Goal: Information Seeking & Learning: Find specific fact

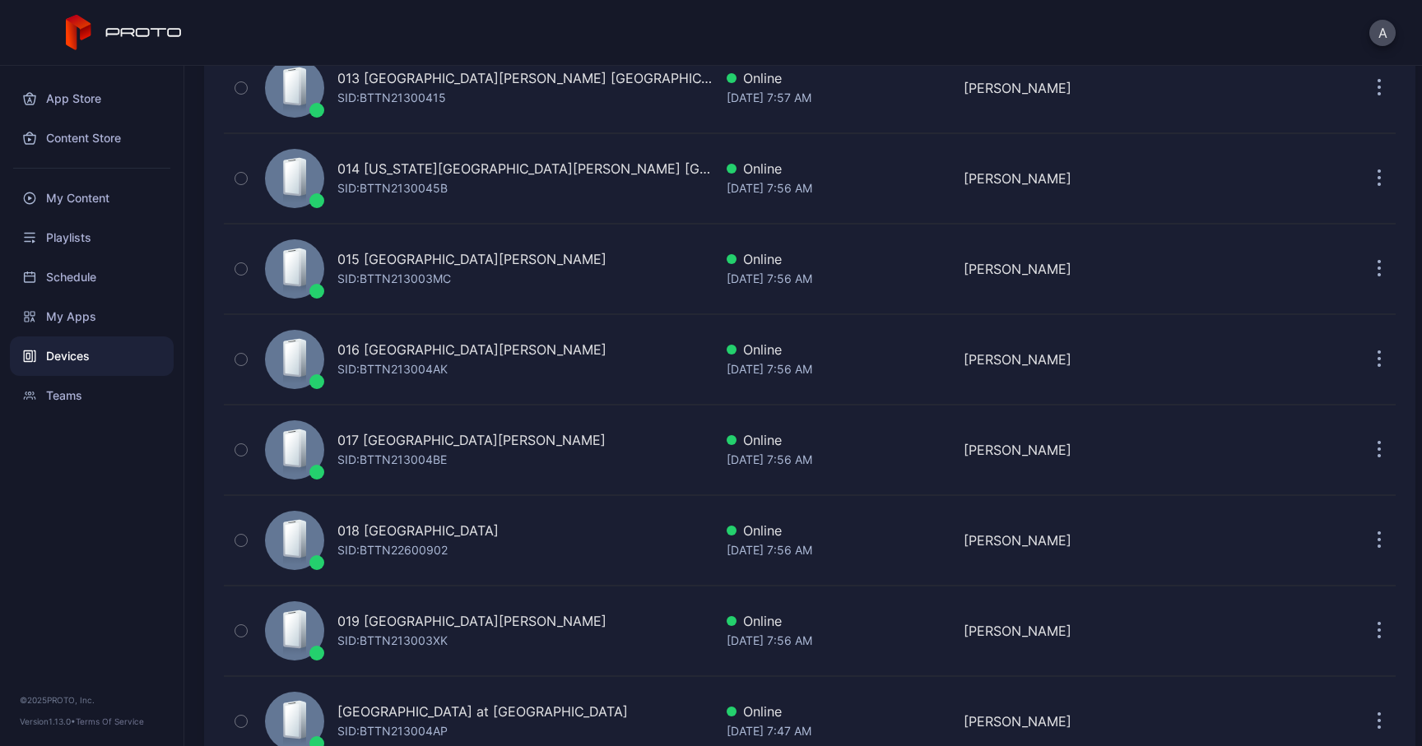
scroll to position [1321, 0]
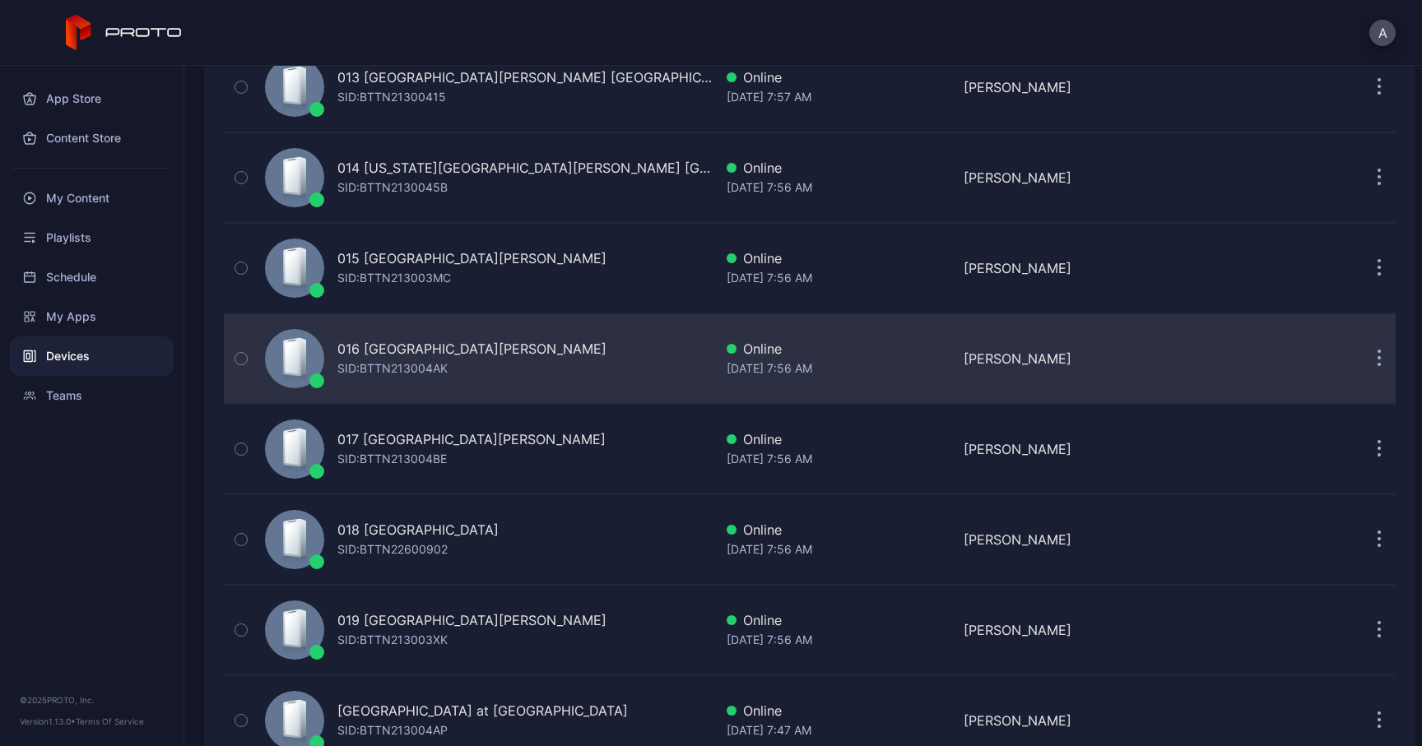
click at [412, 362] on div "SID: BTTN213004AK" at bounding box center [392, 369] width 110 height 20
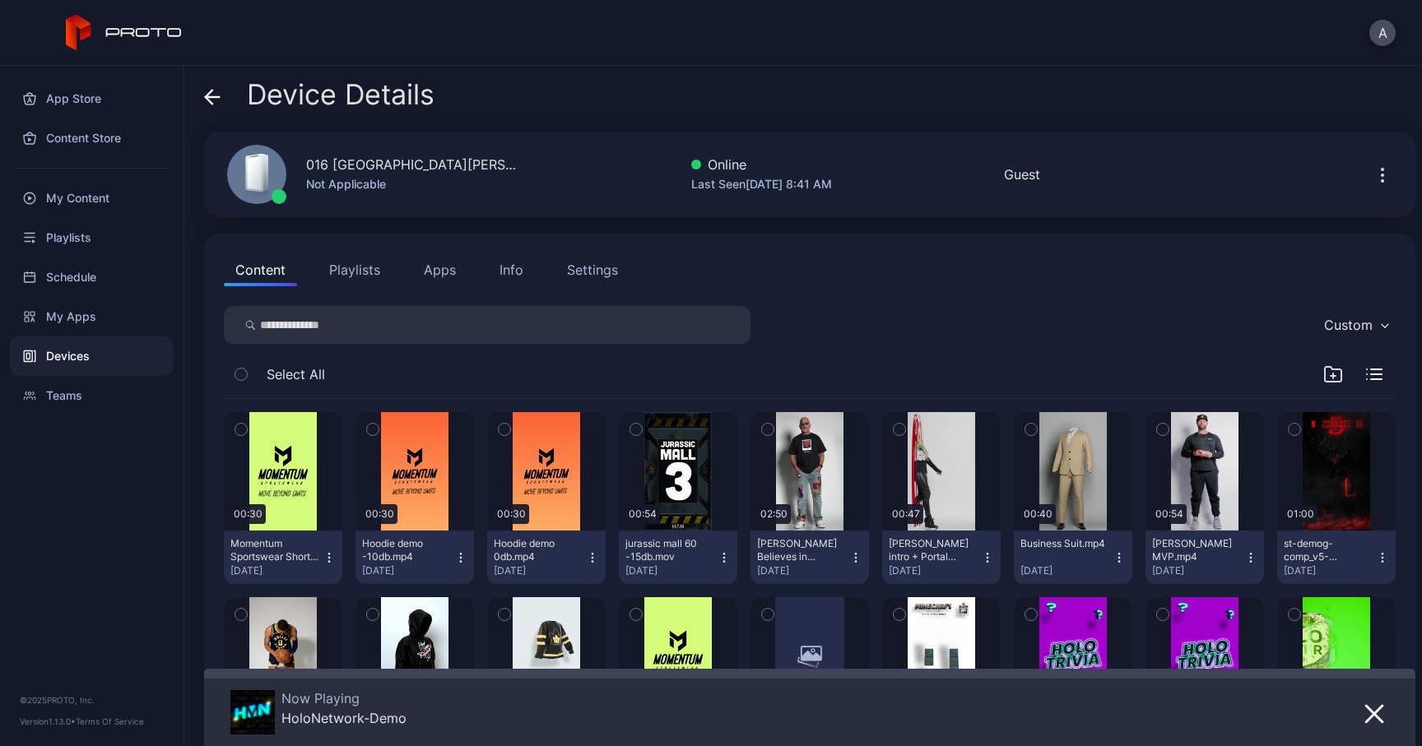
click at [503, 272] on div "Info" at bounding box center [512, 270] width 24 height 20
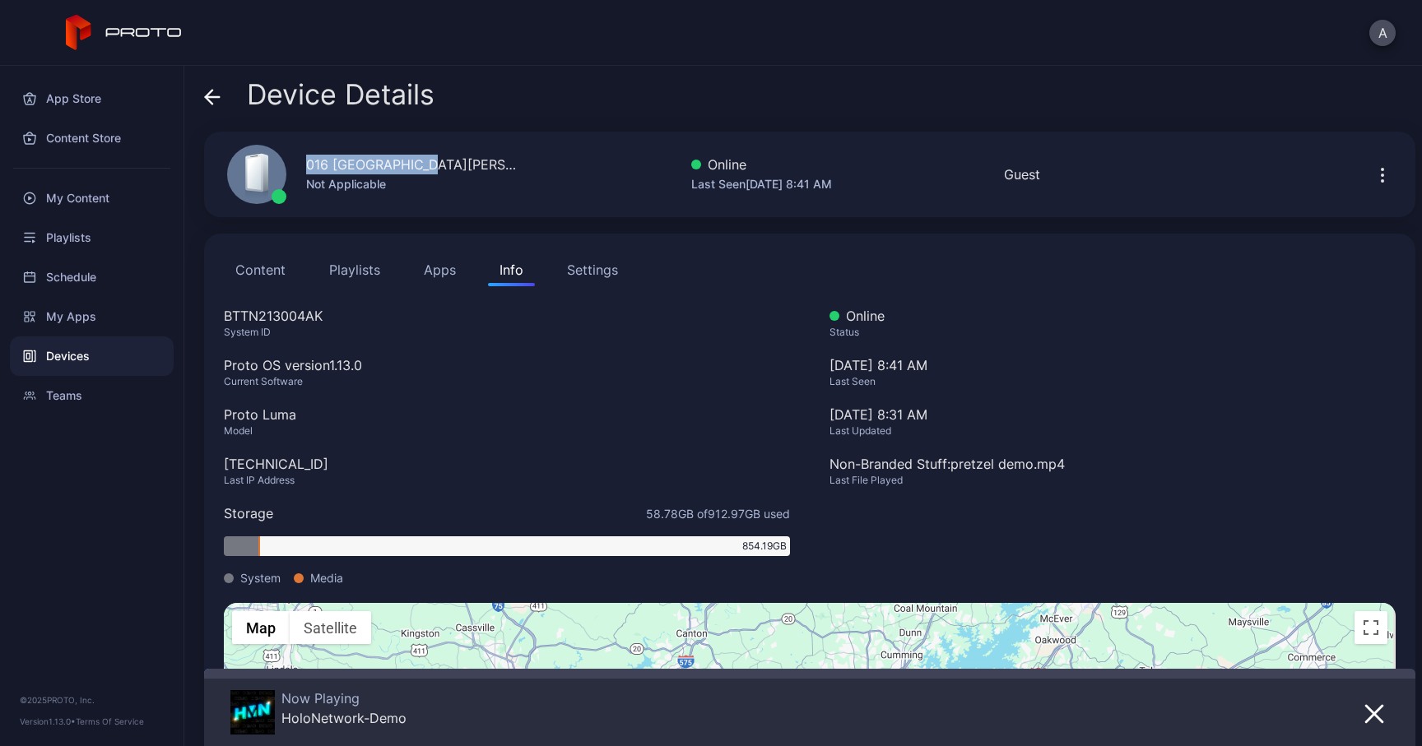
drag, startPoint x: 305, startPoint y: 165, endPoint x: 455, endPoint y: 173, distance: 150.0
click at [455, 173] on div "016 Opry [PERSON_NAME] [GEOGRAPHIC_DATA] Not Applicable" at bounding box center [363, 174] width 313 height 89
copy div "016 [GEOGRAPHIC_DATA][PERSON_NAME]"
drag, startPoint x: 224, startPoint y: 314, endPoint x: 416, endPoint y: 360, distance: 198.0
click at [416, 360] on div "BTTN213004AK System ID Proto OS version 1.13.0 Current Software Proto Luma Mode…" at bounding box center [507, 454] width 566 height 297
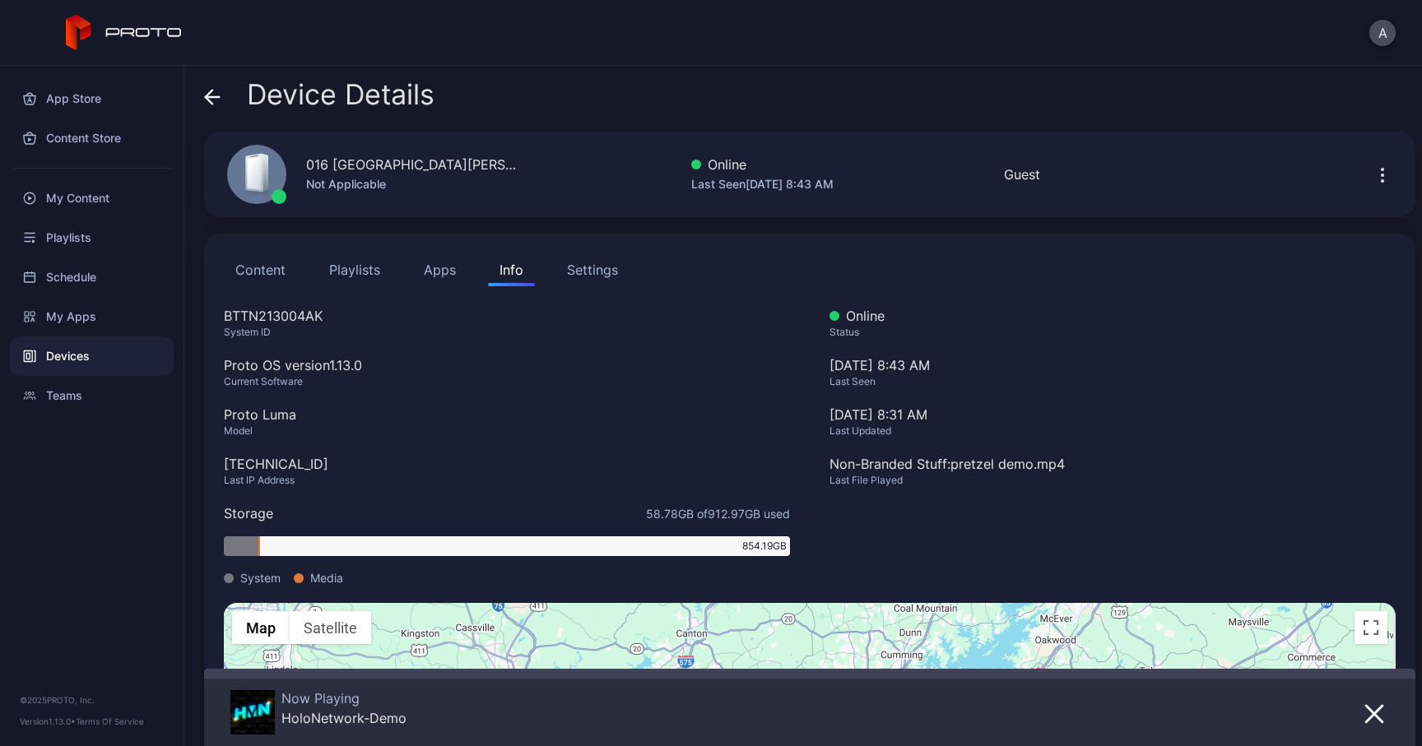
click at [329, 315] on div "BTTN213004AK" at bounding box center [507, 316] width 566 height 20
drag, startPoint x: 329, startPoint y: 315, endPoint x: 224, endPoint y: 315, distance: 105.3
click at [224, 315] on div "BTTN213004AK" at bounding box center [507, 316] width 566 height 20
copy div "BTTN213004AK"
drag, startPoint x: 309, startPoint y: 466, endPoint x: 221, endPoint y: 466, distance: 88.1
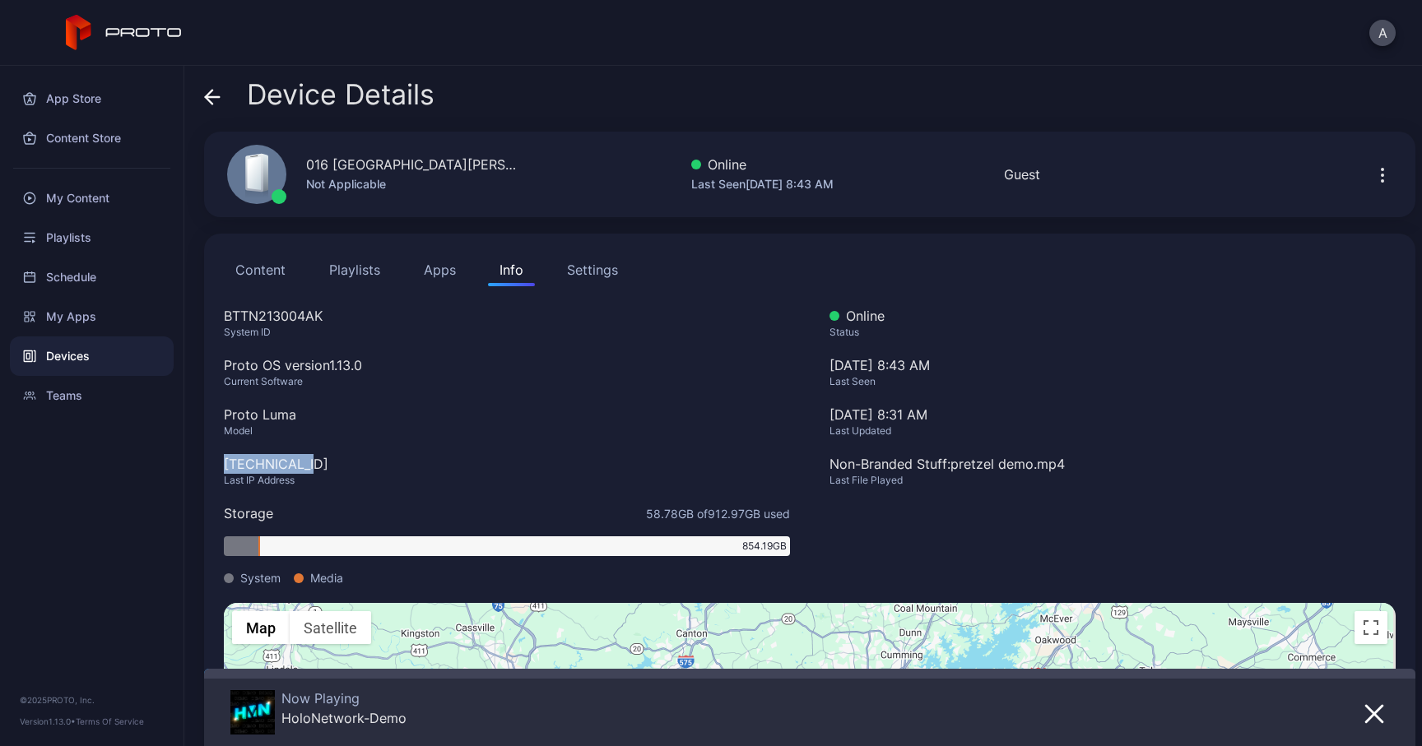
click at [221, 466] on div "Content Playlists Apps Info Settings BTTN213004AK System ID Proto OS version 1.…" at bounding box center [809, 576] width 1211 height 684
copy div "[TECHNICAL_ID]"
click at [222, 93] on div "Device Details" at bounding box center [319, 99] width 230 height 40
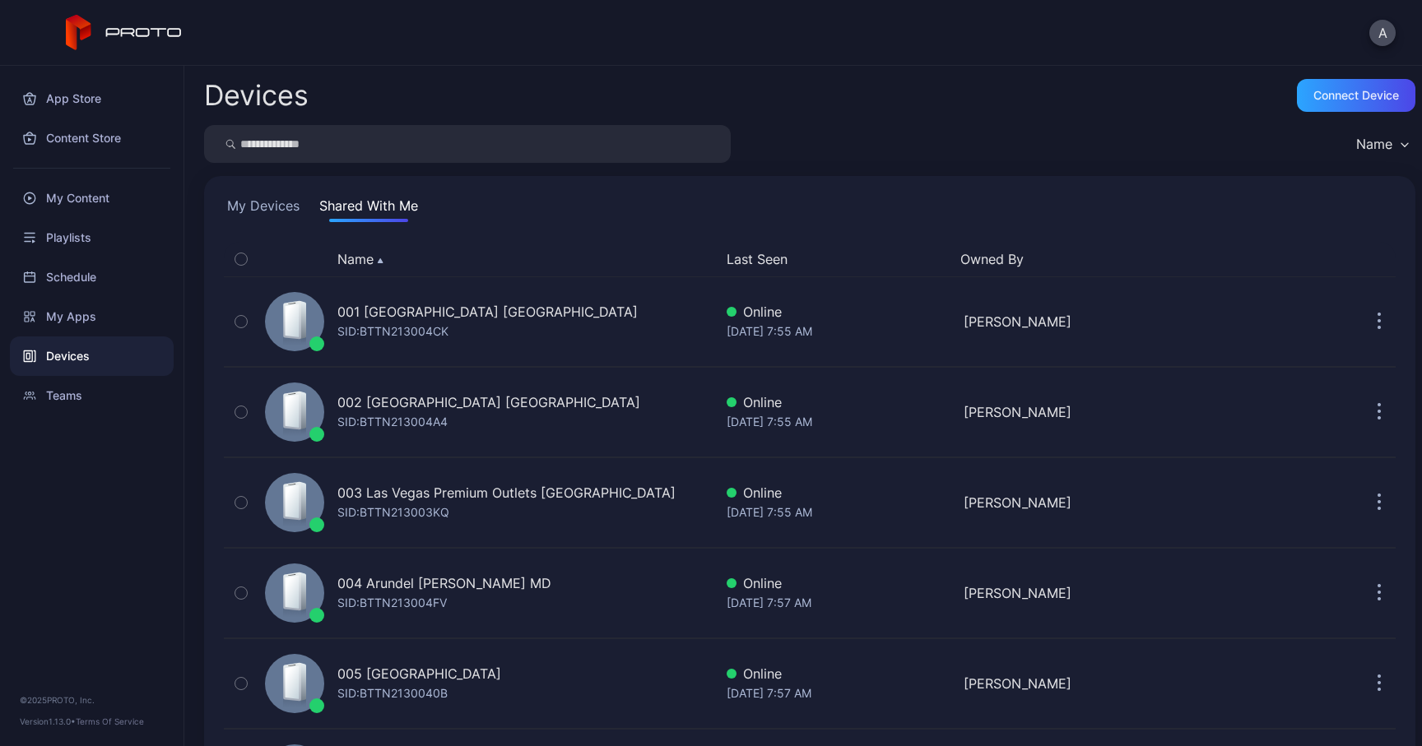
scroll to position [1321, 0]
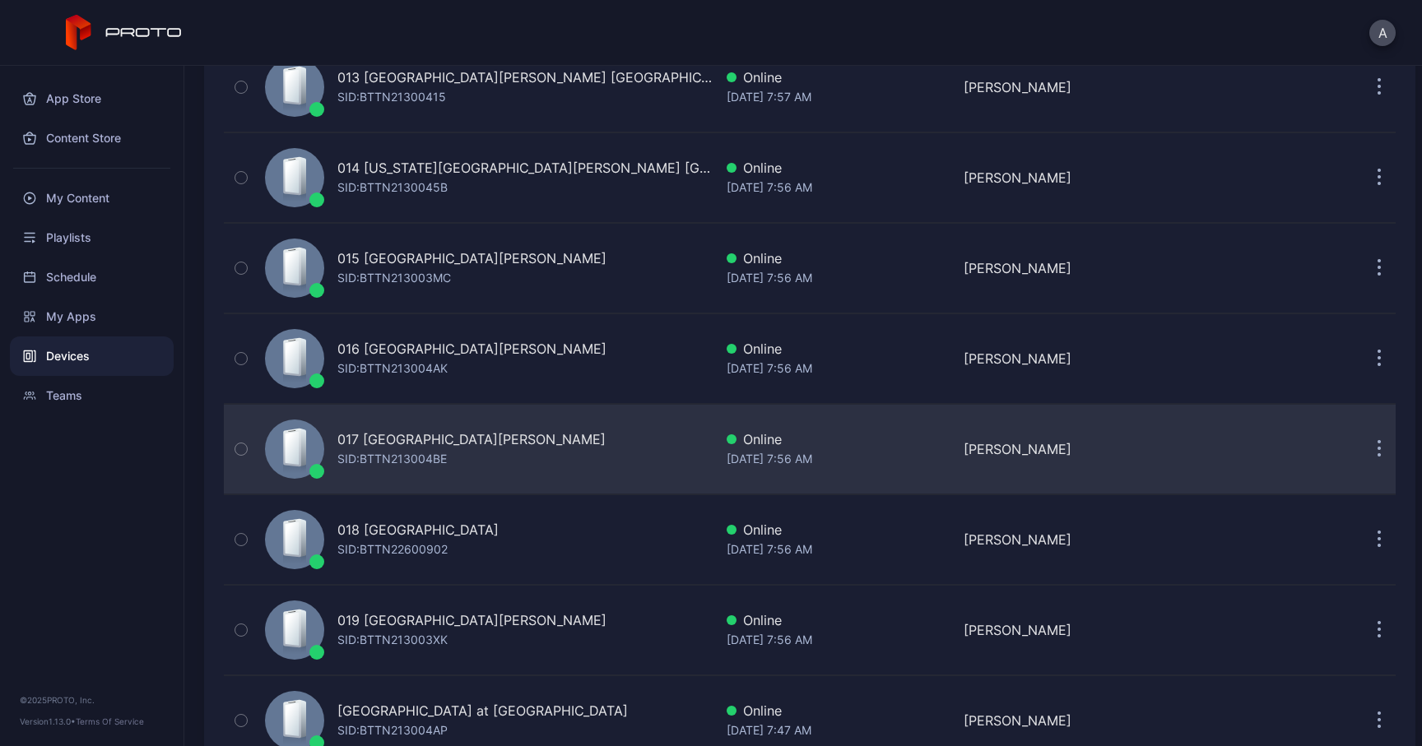
click at [397, 463] on div "SID: BTTN213004BE" at bounding box center [391, 459] width 109 height 20
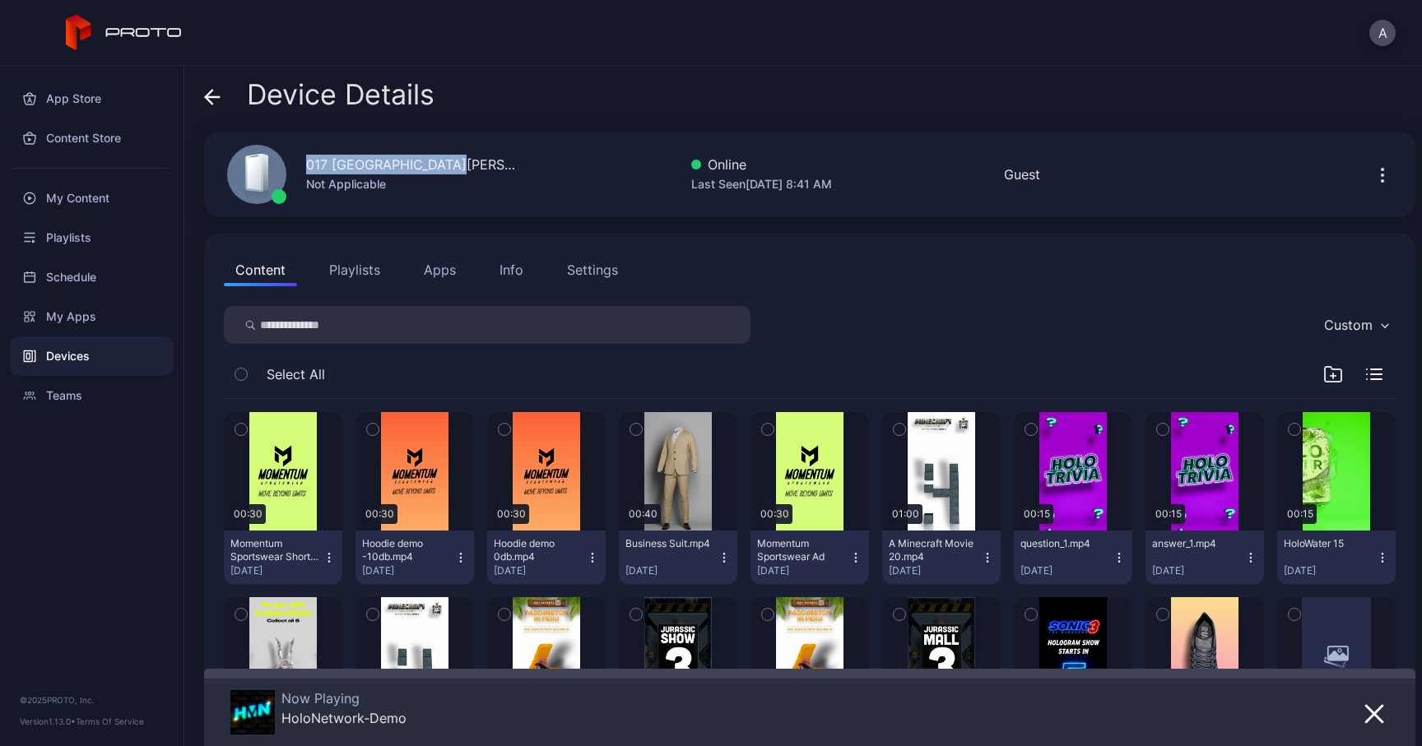
drag, startPoint x: 443, startPoint y: 165, endPoint x: 303, endPoint y: 165, distance: 139.9
click at [303, 165] on div "017 [GEOGRAPHIC_DATA][PERSON_NAME] [GEOGRAPHIC_DATA] Not Applicable" at bounding box center [363, 174] width 313 height 89
copy div "017 [GEOGRAPHIC_DATA][PERSON_NAME]"
click at [501, 273] on div "Info" at bounding box center [512, 270] width 24 height 20
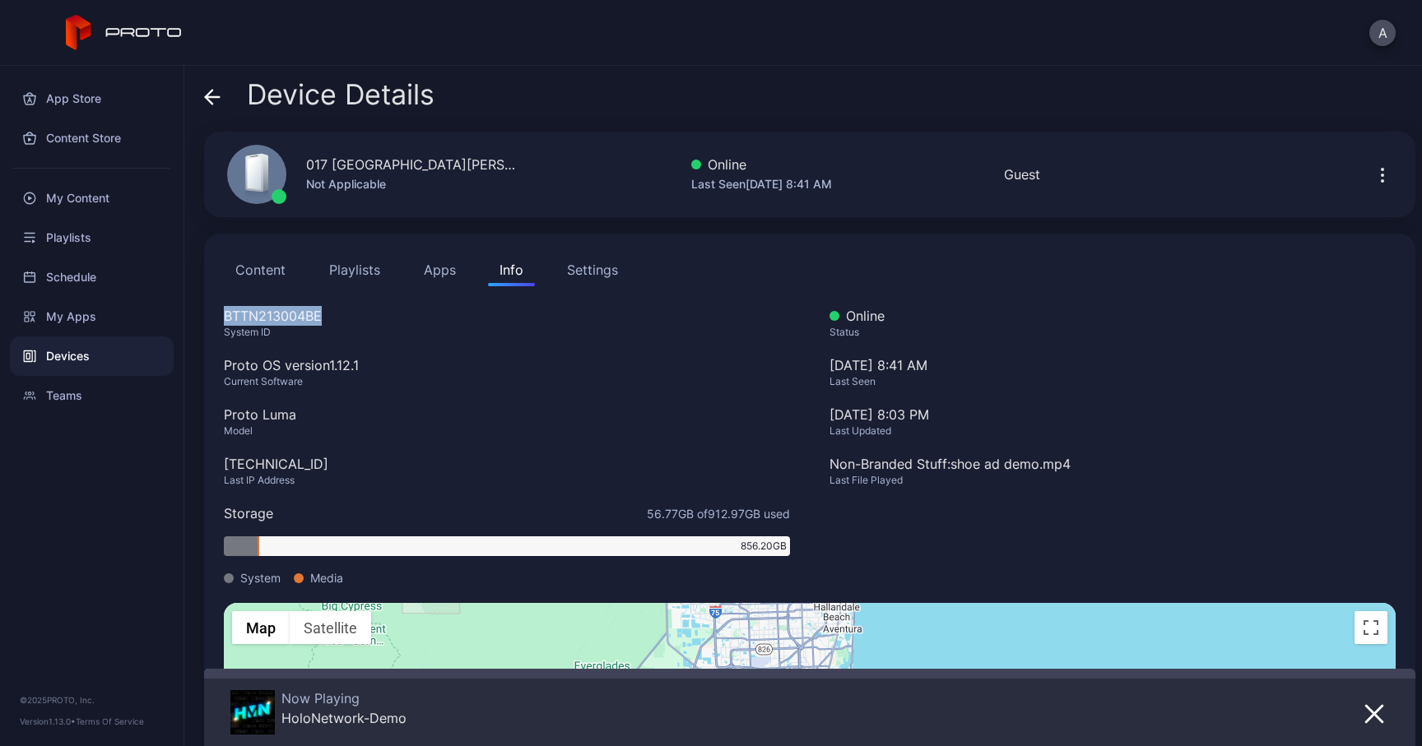
drag, startPoint x: 296, startPoint y: 318, endPoint x: 213, endPoint y: 318, distance: 83.1
click at [213, 318] on div "Content Playlists Apps Info Settings BTTN213004BE System ID Proto OS version 1.…" at bounding box center [809, 576] width 1211 height 684
copy div "BTTN213004BE"
drag, startPoint x: 325, startPoint y: 470, endPoint x: 218, endPoint y: 470, distance: 107.0
click at [218, 470] on div "Content Playlists Apps Info Settings BTTN213004BE System ID Proto OS version 1.…" at bounding box center [809, 576] width 1211 height 684
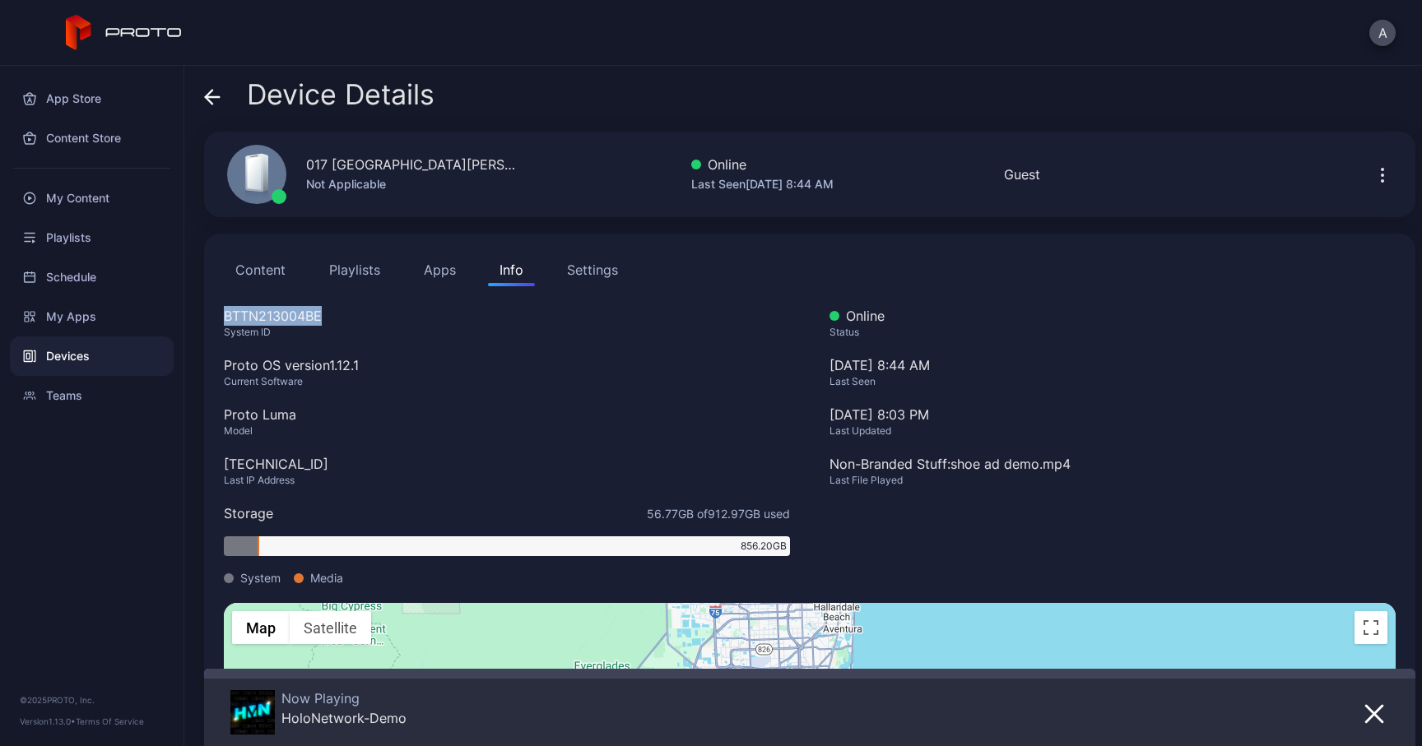
copy div "[TECHNICAL_ID]"
click at [222, 102] on div "Device Details" at bounding box center [319, 99] width 230 height 40
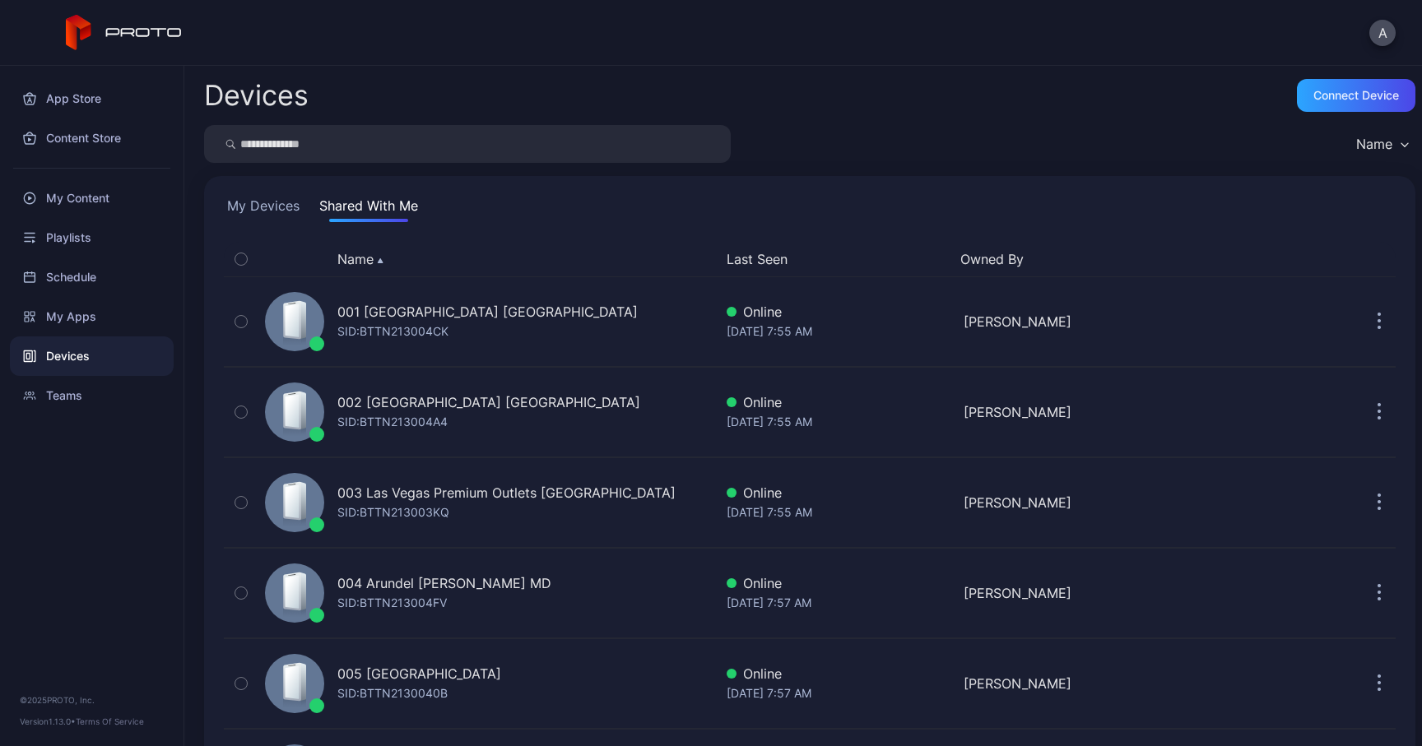
scroll to position [1321, 0]
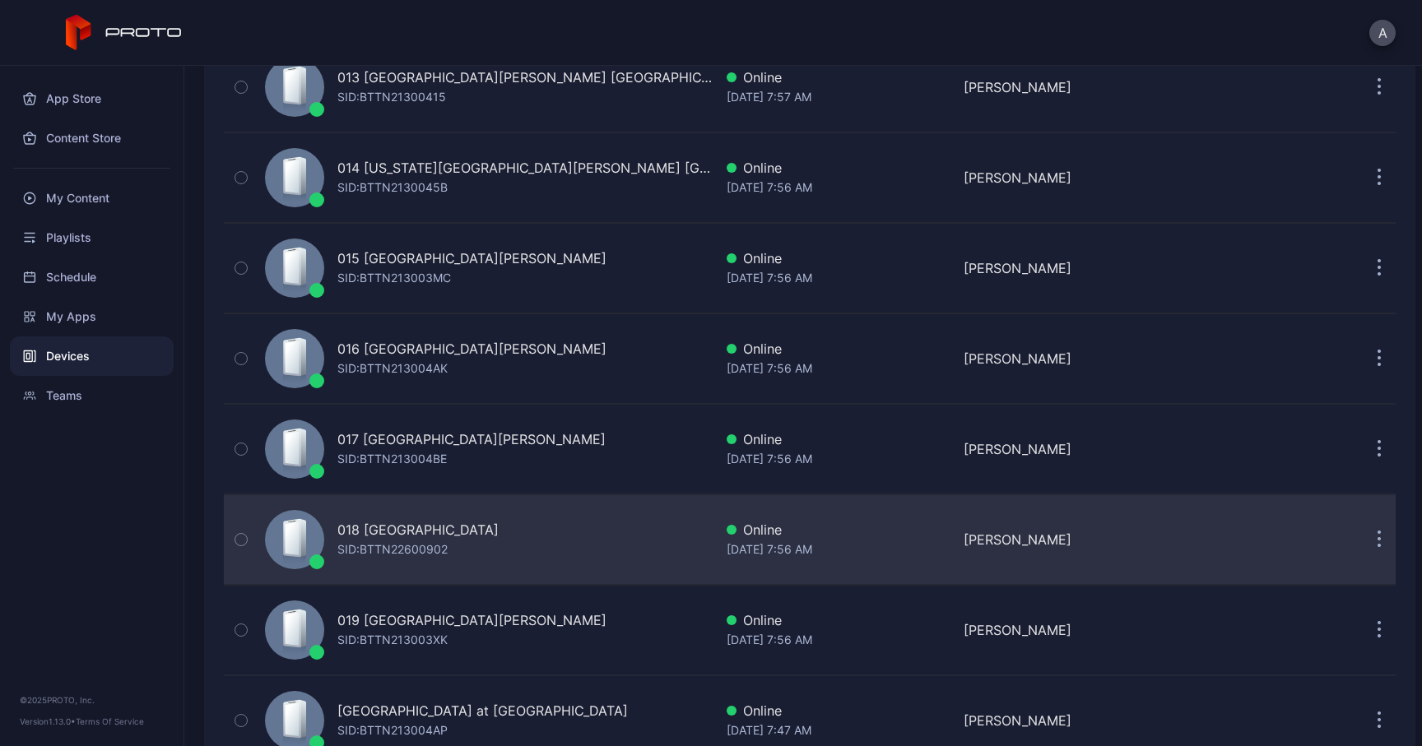
click at [366, 546] on div "SID: BTTN22600902" at bounding box center [392, 550] width 110 height 20
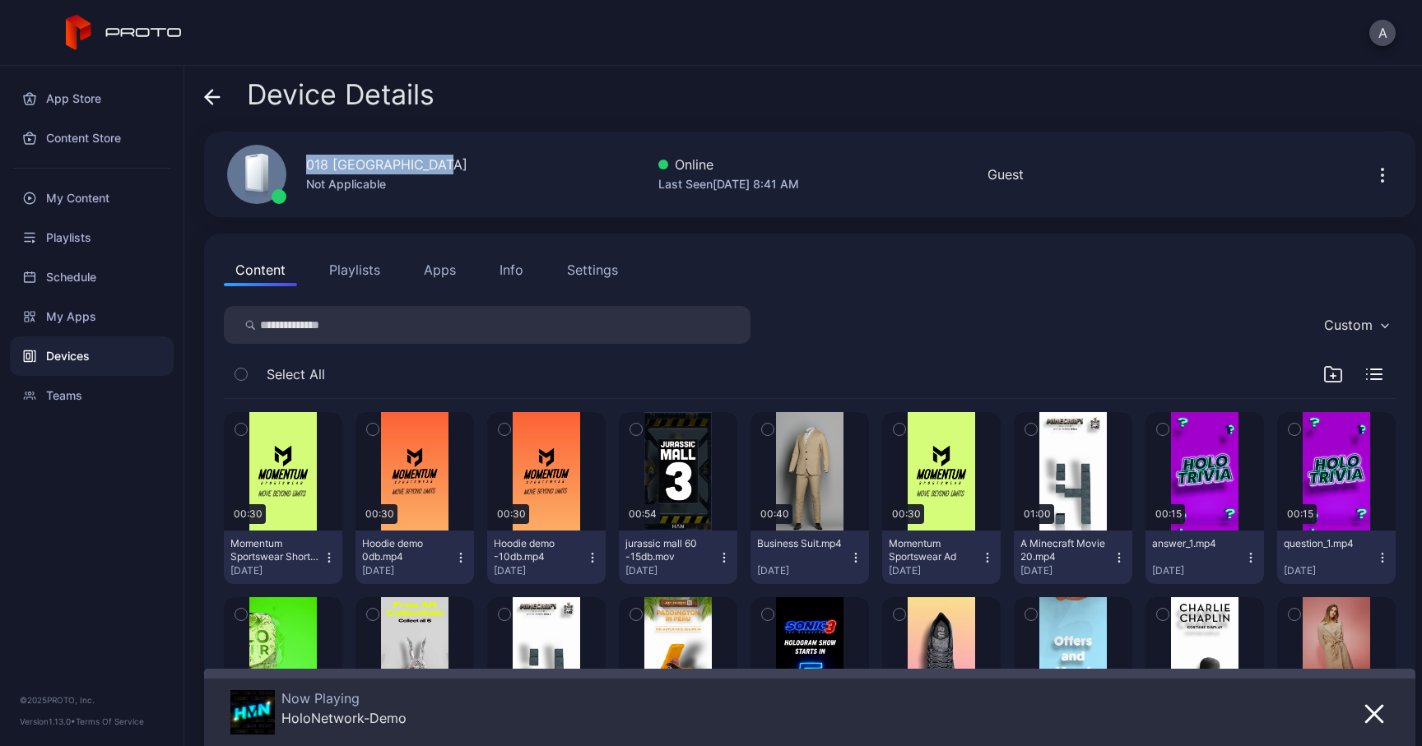
drag, startPoint x: 441, startPoint y: 165, endPoint x: 305, endPoint y: 165, distance: 135.8
click at [305, 165] on div "018 [GEOGRAPHIC_DATA] [GEOGRAPHIC_DATA] Not Applicable" at bounding box center [338, 174] width 263 height 89
copy div "018 [GEOGRAPHIC_DATA]"
click at [504, 269] on div "Info" at bounding box center [512, 270] width 24 height 20
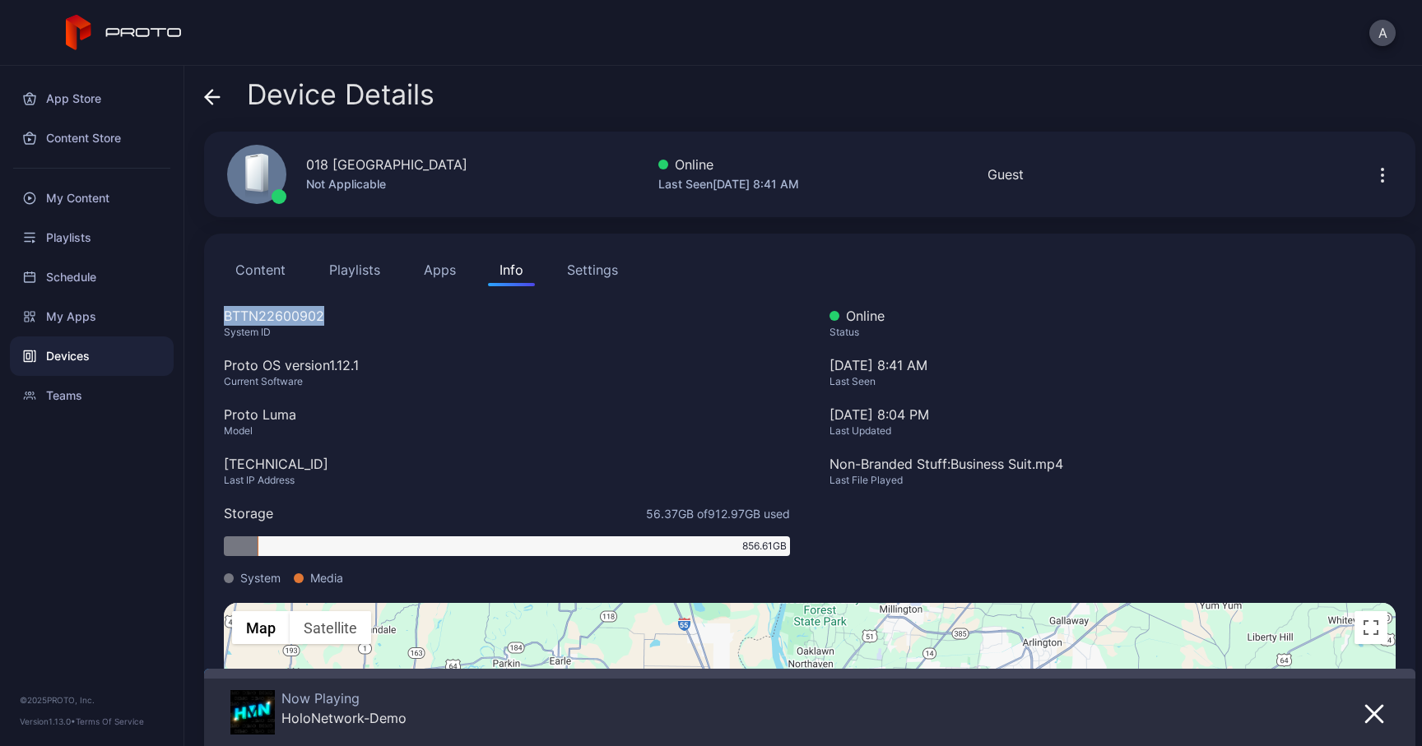
drag, startPoint x: 333, startPoint y: 314, endPoint x: 212, endPoint y: 314, distance: 121.8
click at [212, 314] on div "Content Playlists Apps Info Settings BTTN22600902 System ID Proto OS version 1.…" at bounding box center [809, 576] width 1211 height 684
copy div "BTTN22600902"
drag, startPoint x: 312, startPoint y: 465, endPoint x: 216, endPoint y: 465, distance: 95.5
click at [216, 465] on div "Content Playlists Apps Info Settings BTTN22600902 System ID Proto OS version 1.…" at bounding box center [809, 576] width 1211 height 684
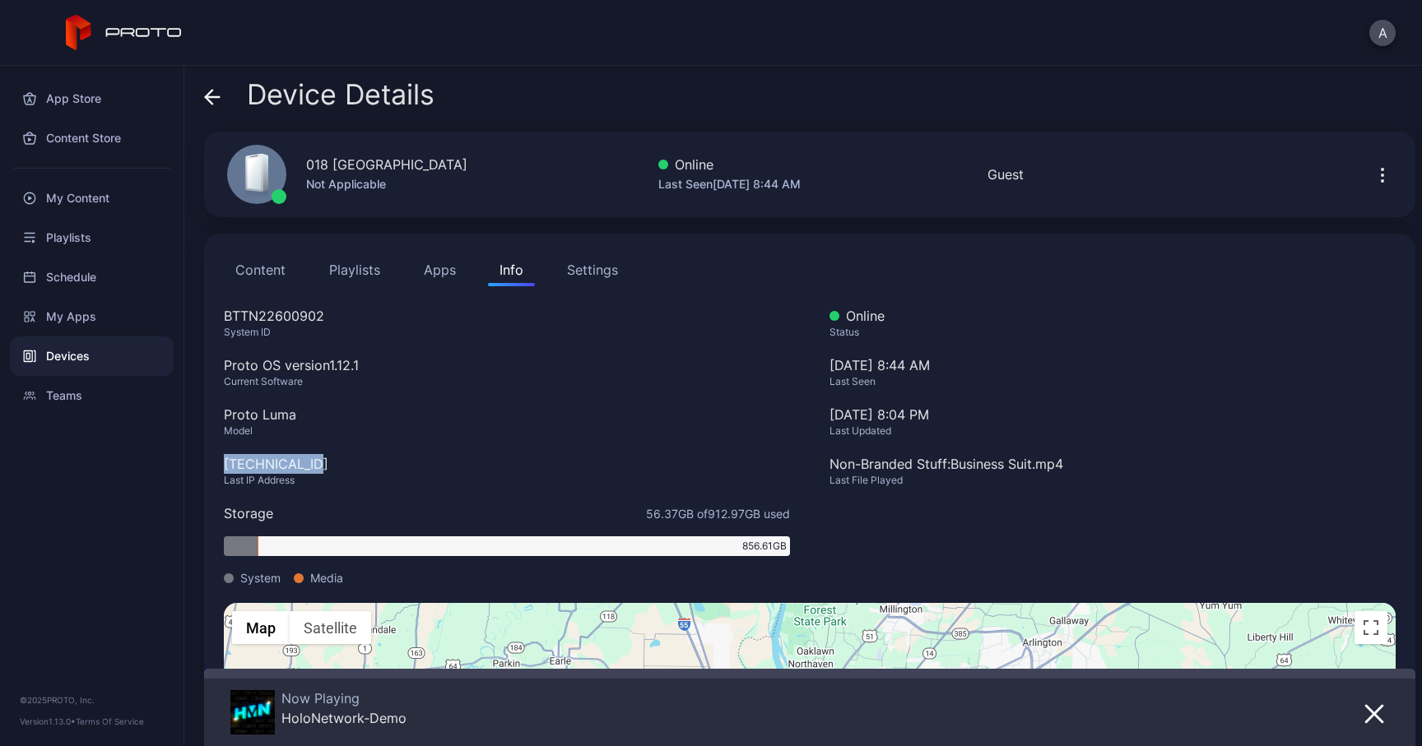
copy div "[TECHNICAL_ID]"
click at [213, 97] on icon at bounding box center [213, 97] width 14 height 0
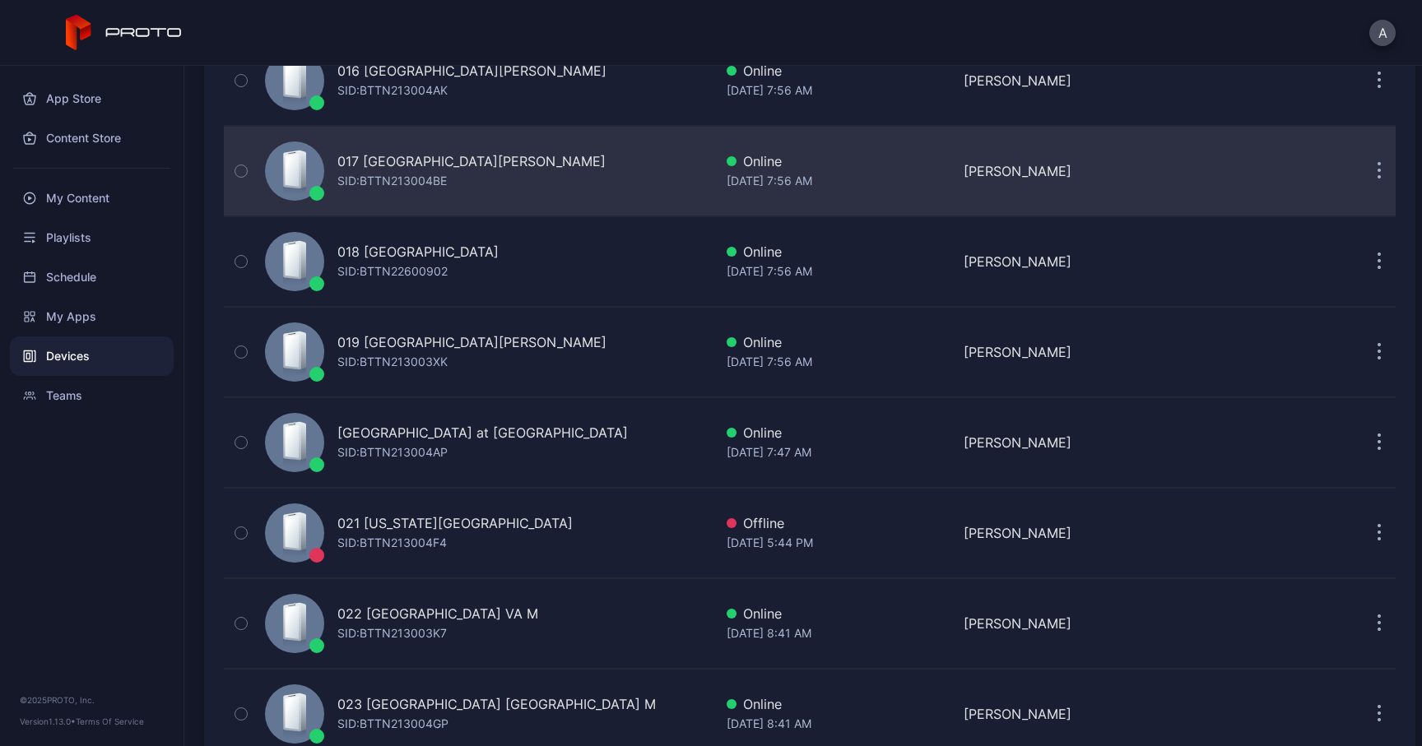
scroll to position [1629, 0]
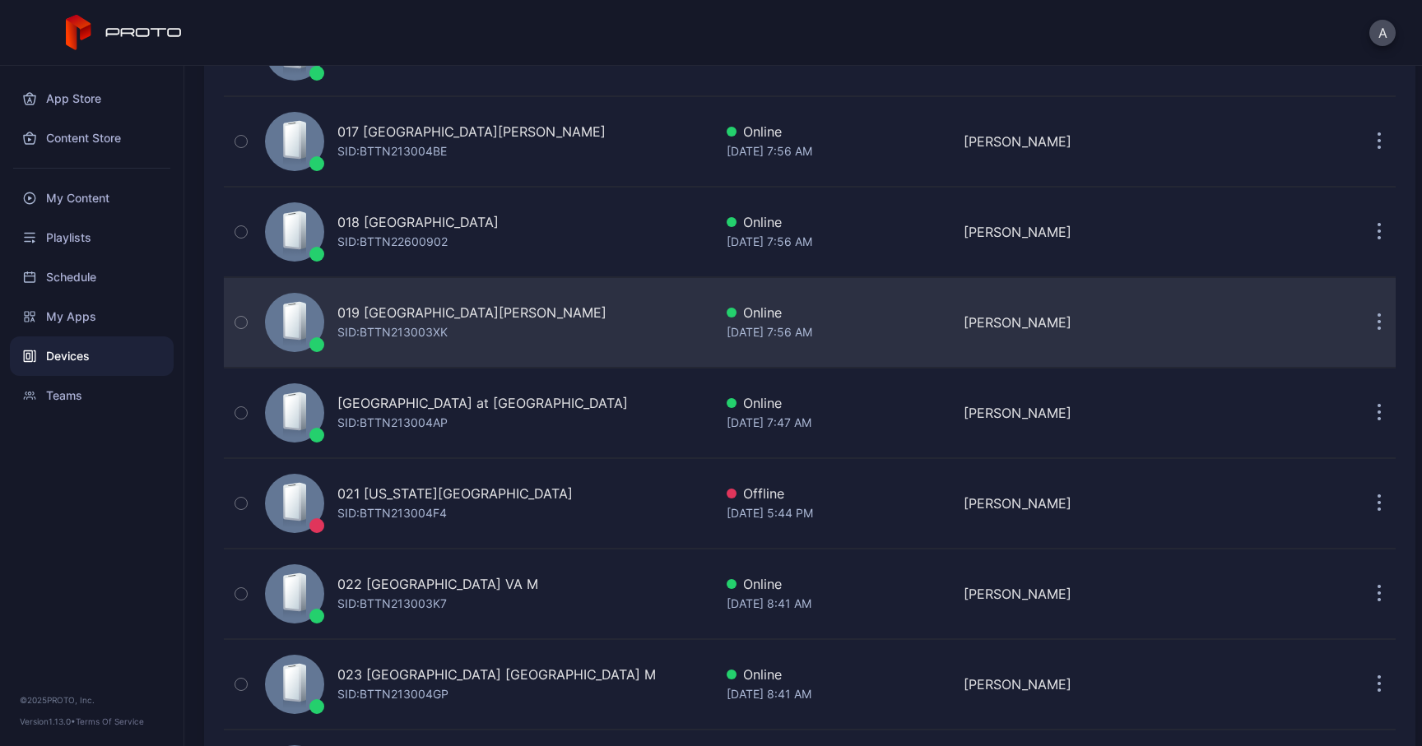
click at [410, 314] on div "019 [GEOGRAPHIC_DATA][PERSON_NAME]" at bounding box center [471, 313] width 269 height 20
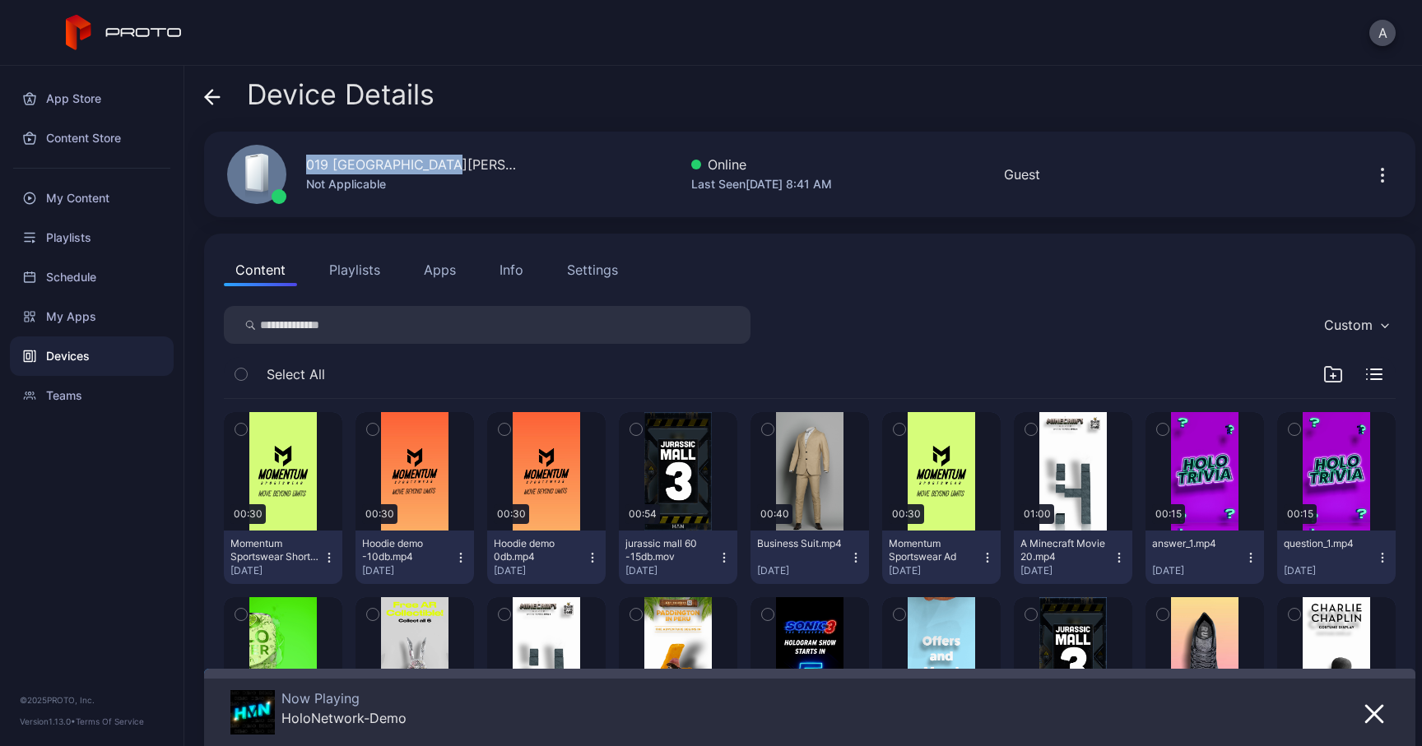
drag, startPoint x: 440, startPoint y: 165, endPoint x: 305, endPoint y: 165, distance: 135.0
click at [305, 165] on div "019 [GEOGRAPHIC_DATA][PERSON_NAME] [GEOGRAPHIC_DATA] Not Applicable" at bounding box center [363, 174] width 313 height 89
copy div "019 [GEOGRAPHIC_DATA][PERSON_NAME]"
click at [504, 277] on div "Info" at bounding box center [512, 270] width 24 height 20
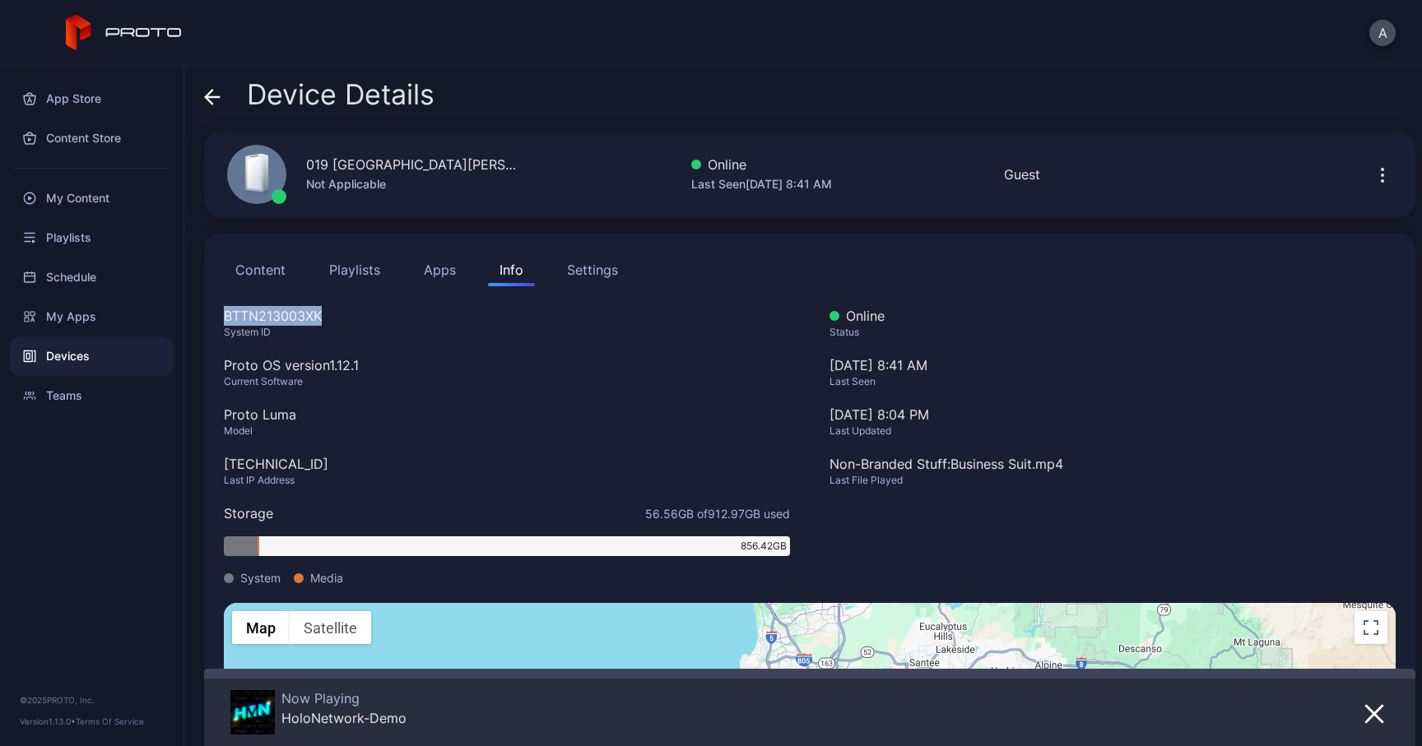
drag, startPoint x: 323, startPoint y: 322, endPoint x: 227, endPoint y: 321, distance: 96.3
click at [227, 321] on div "BTTN213003XK" at bounding box center [507, 316] width 566 height 20
drag, startPoint x: 313, startPoint y: 464, endPoint x: 206, endPoint y: 464, distance: 107.0
click at [206, 464] on div "Content Playlists Apps Info Settings BTTN213003XK System ID Proto OS version 1.…" at bounding box center [809, 576] width 1211 height 684
click at [211, 98] on icon at bounding box center [212, 97] width 16 height 16
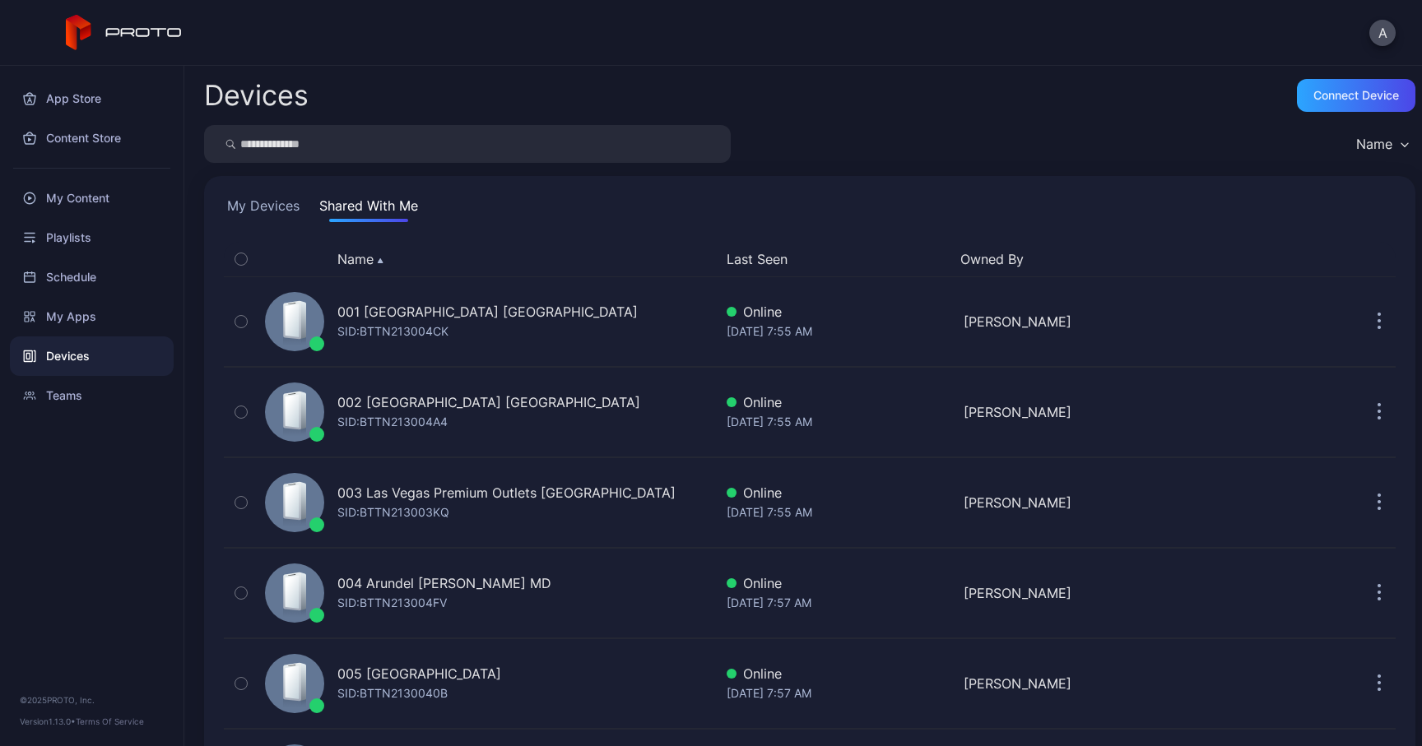
scroll to position [1629, 0]
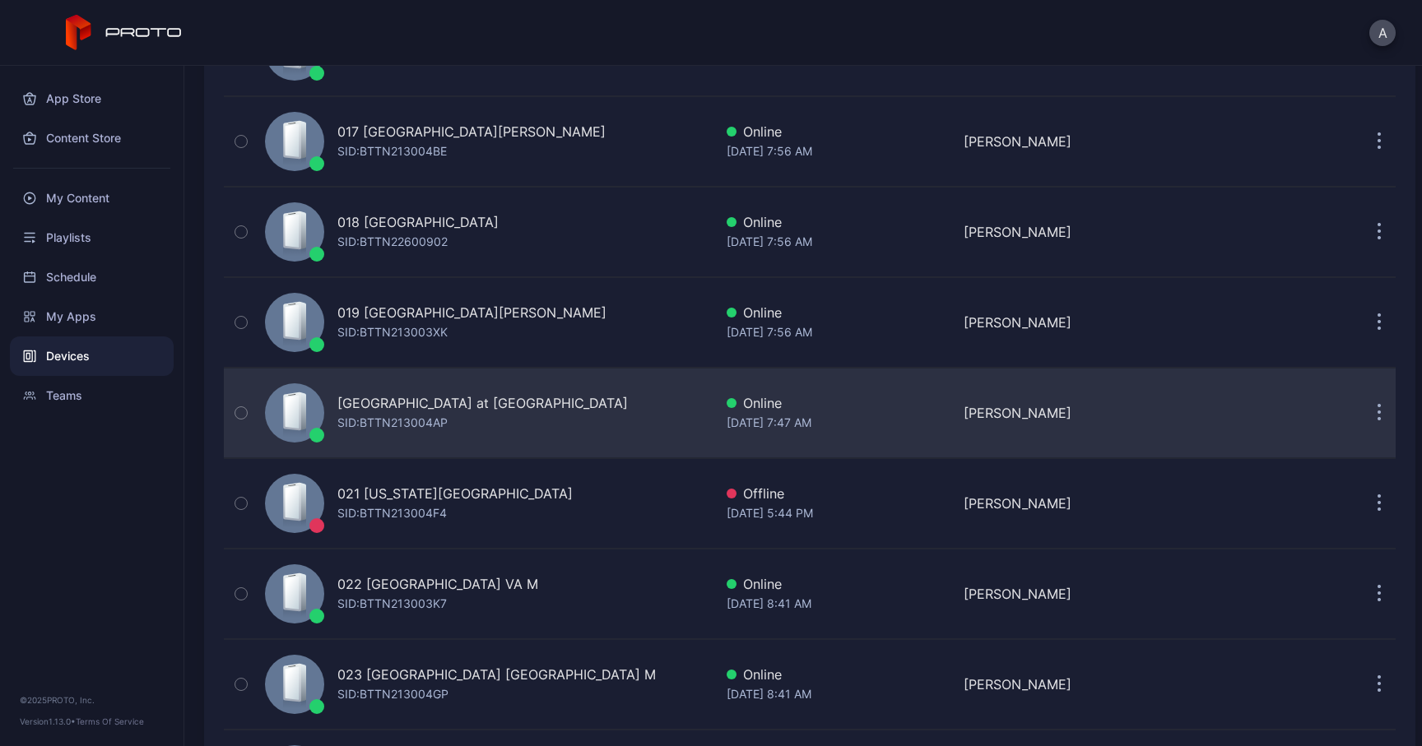
click at [433, 418] on div "SID: BTTN213004AP" at bounding box center [392, 423] width 110 height 20
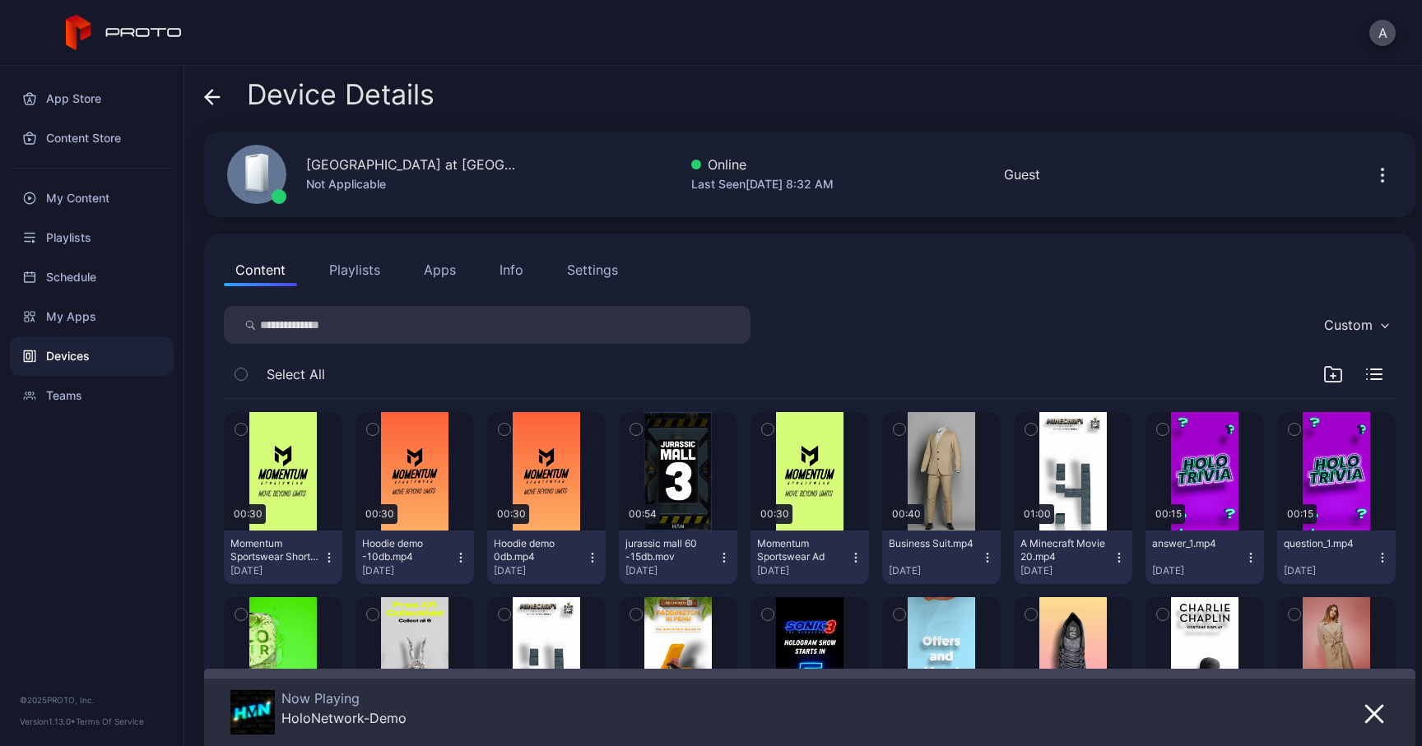
click at [502, 265] on div "Info" at bounding box center [512, 270] width 24 height 20
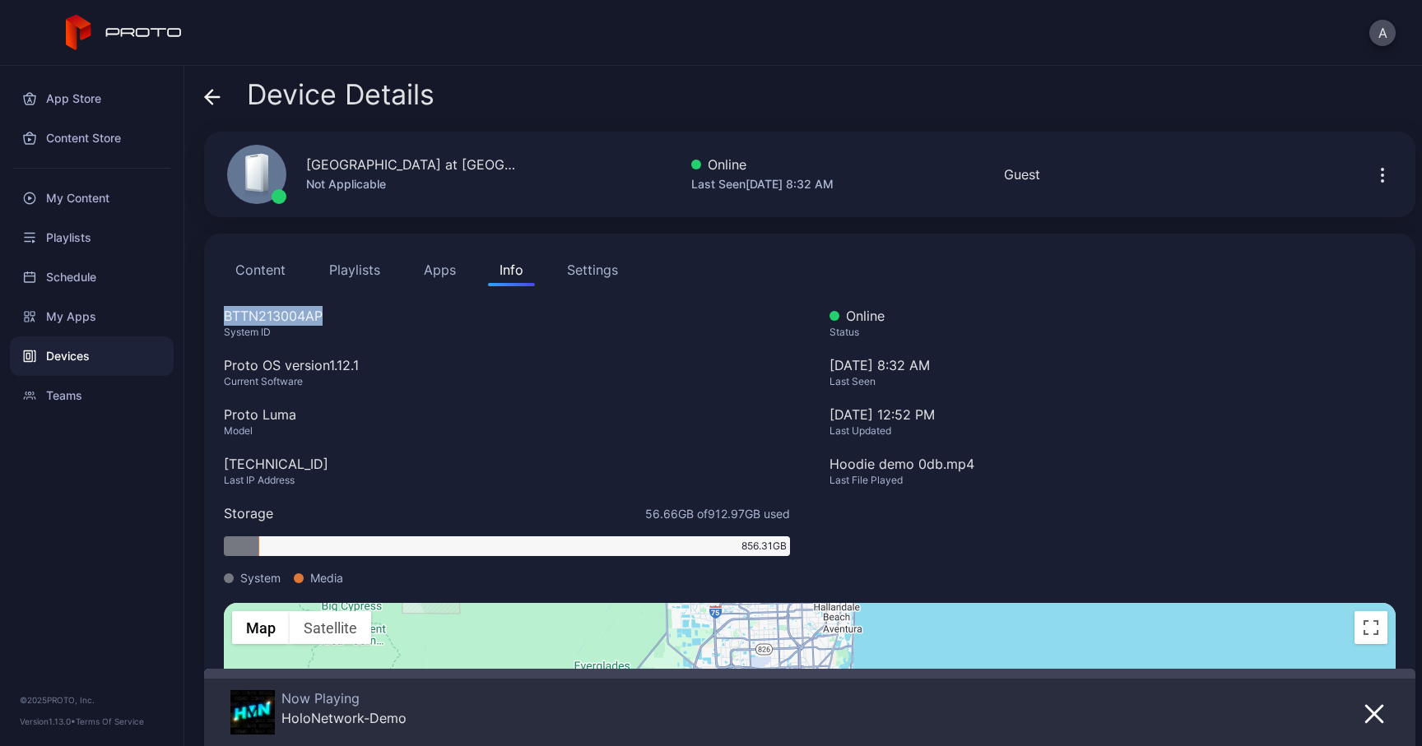
drag, startPoint x: 338, startPoint y: 317, endPoint x: 215, endPoint y: 316, distance: 123.5
click at [215, 316] on div "Content Playlists Apps Info Settings BTTN213004AP System ID Proto OS version 1.…" at bounding box center [809, 576] width 1211 height 684
drag, startPoint x: 309, startPoint y: 165, endPoint x: 536, endPoint y: 167, distance: 227.2
click at [535, 167] on div "020 Town Center at [GEOGRAPHIC_DATA] [GEOGRAPHIC_DATA] Not Applicable Online La…" at bounding box center [809, 175] width 1211 height 86
drag, startPoint x: 328, startPoint y: 316, endPoint x: 205, endPoint y: 316, distance: 123.4
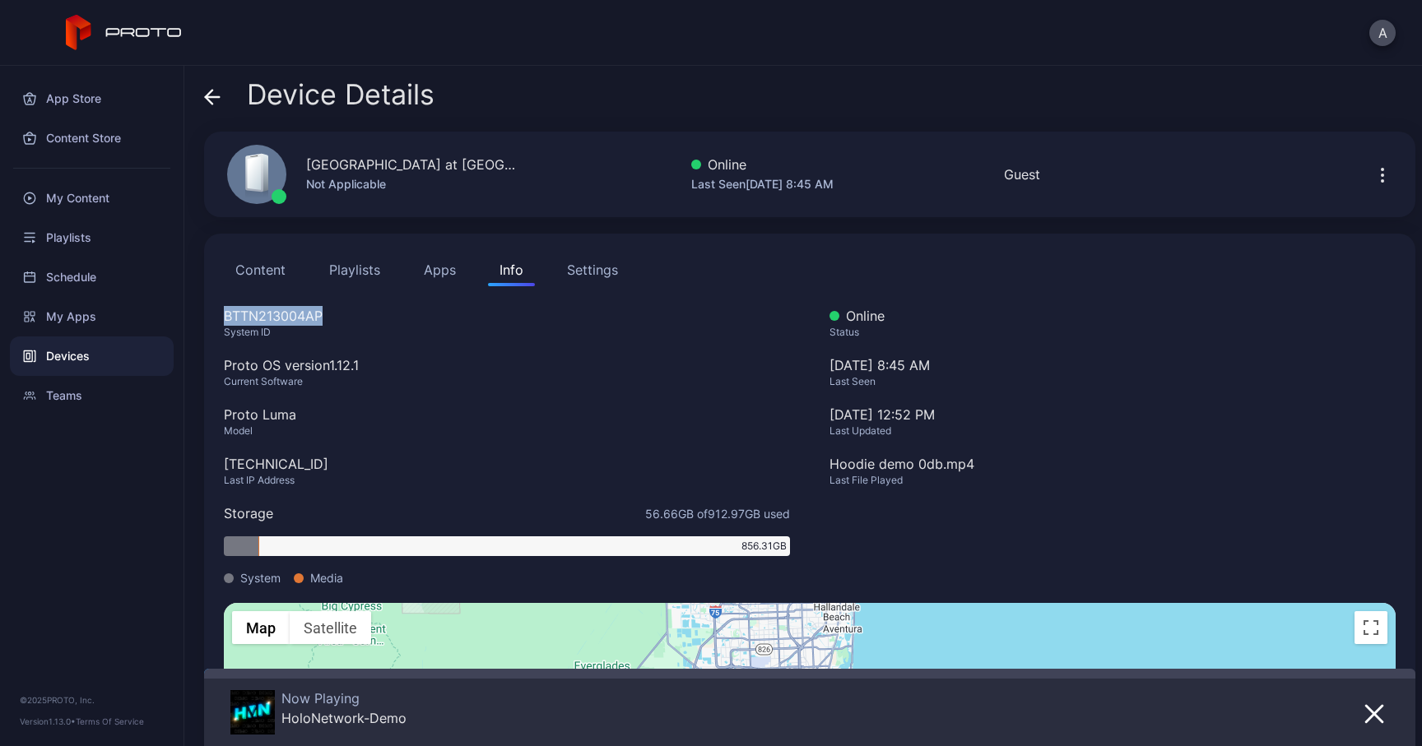
click at [205, 316] on div "Content Playlists Apps Info Settings BTTN213004AP System ID Proto OS version 1.…" at bounding box center [809, 576] width 1211 height 684
drag, startPoint x: 320, startPoint y: 463, endPoint x: 204, endPoint y: 463, distance: 116.0
click at [204, 463] on div "Content Playlists Apps Info Settings BTTN213004AP System ID Proto OS version 1.…" at bounding box center [809, 576] width 1211 height 684
click at [217, 94] on icon at bounding box center [212, 97] width 16 height 16
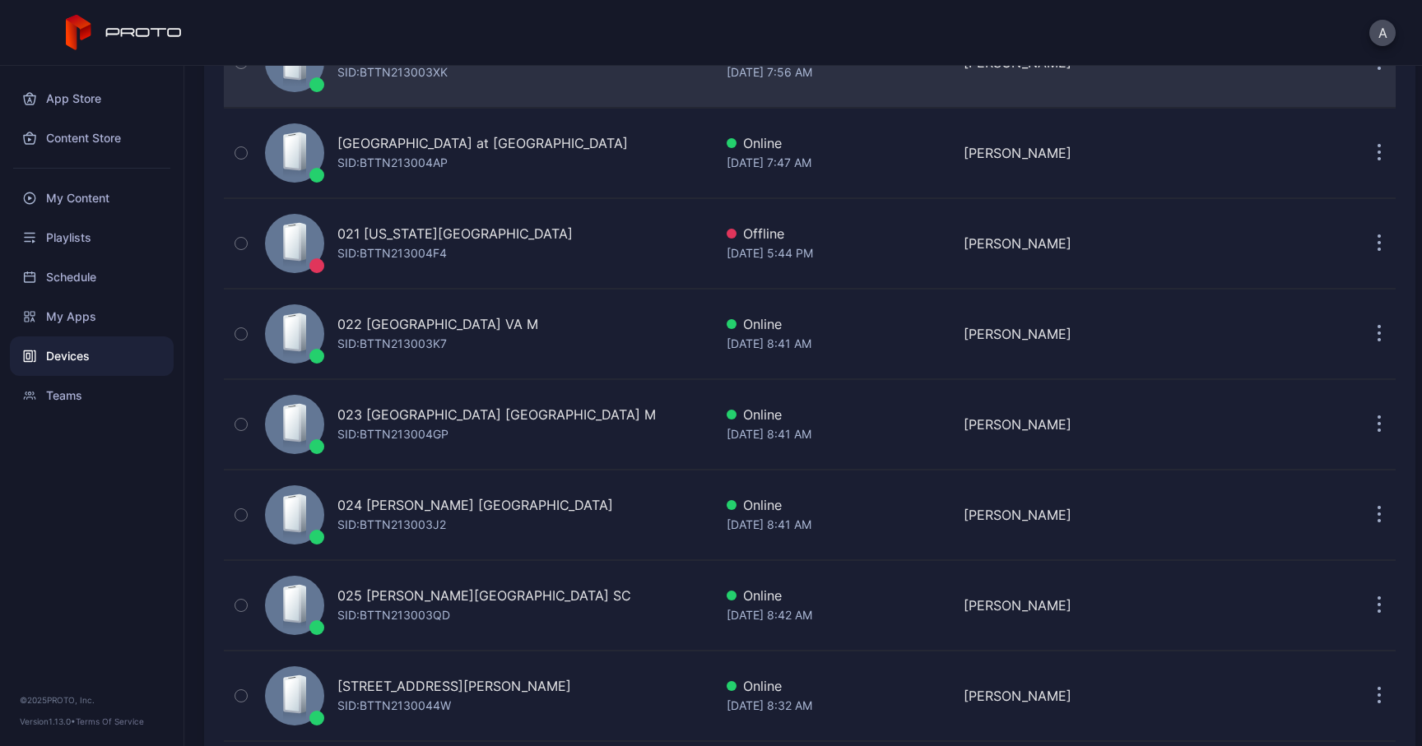
scroll to position [1893, 0]
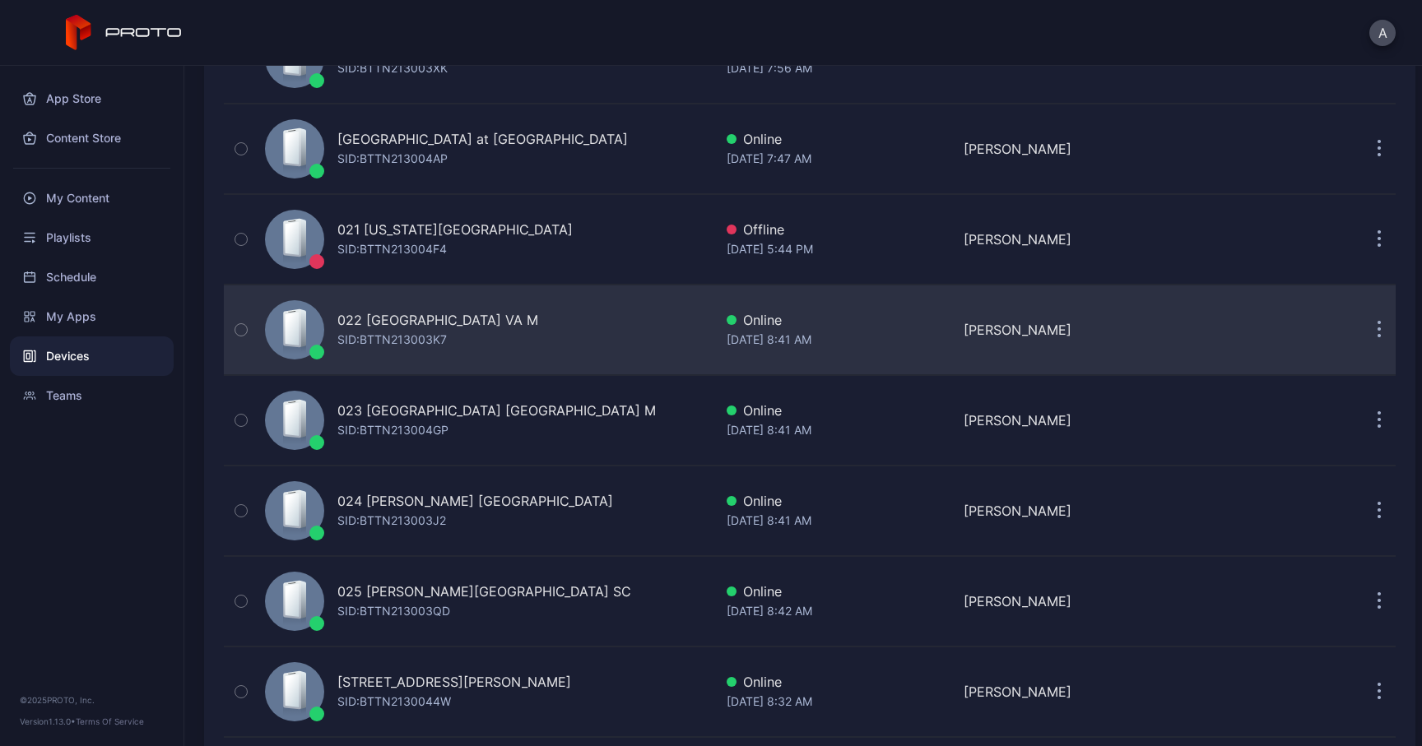
click at [373, 324] on div "022 [GEOGRAPHIC_DATA] VA M" at bounding box center [437, 320] width 201 height 20
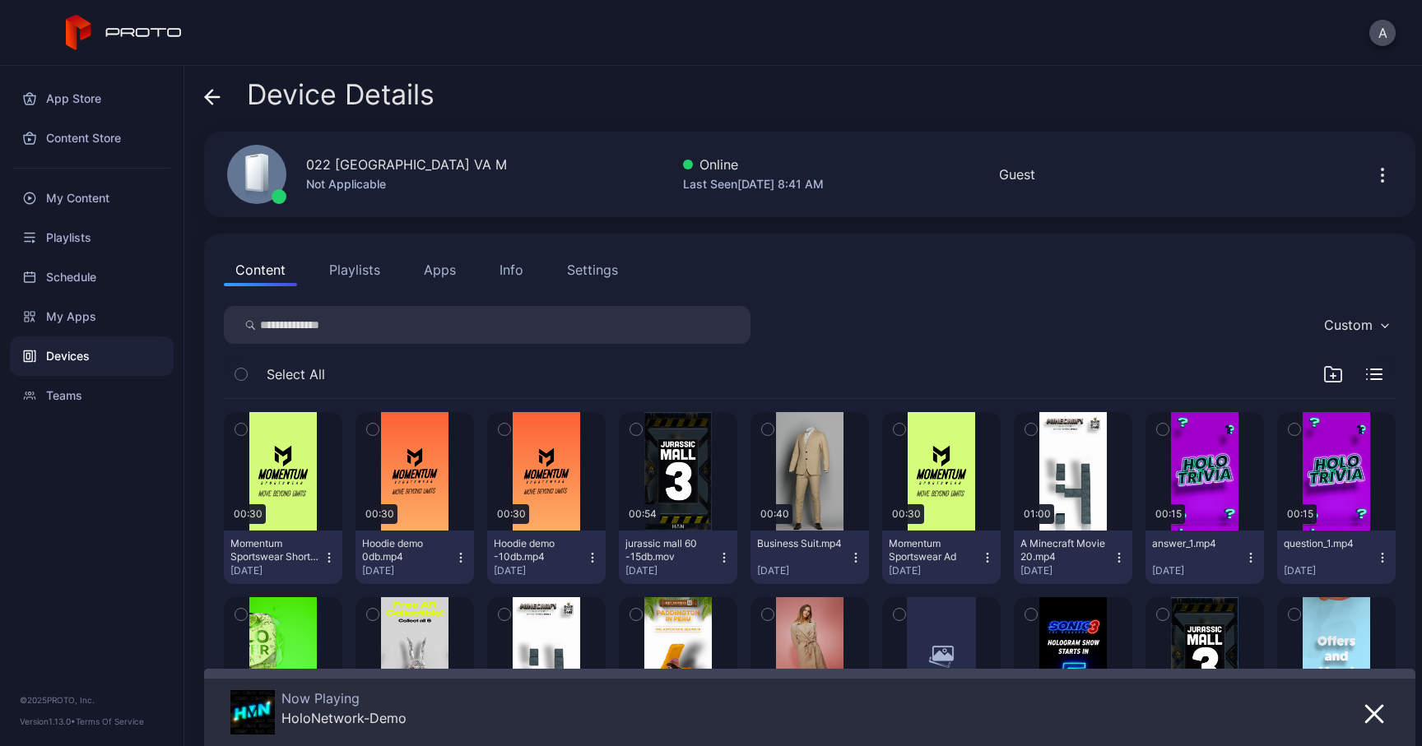
click at [504, 268] on div "Info" at bounding box center [512, 270] width 24 height 20
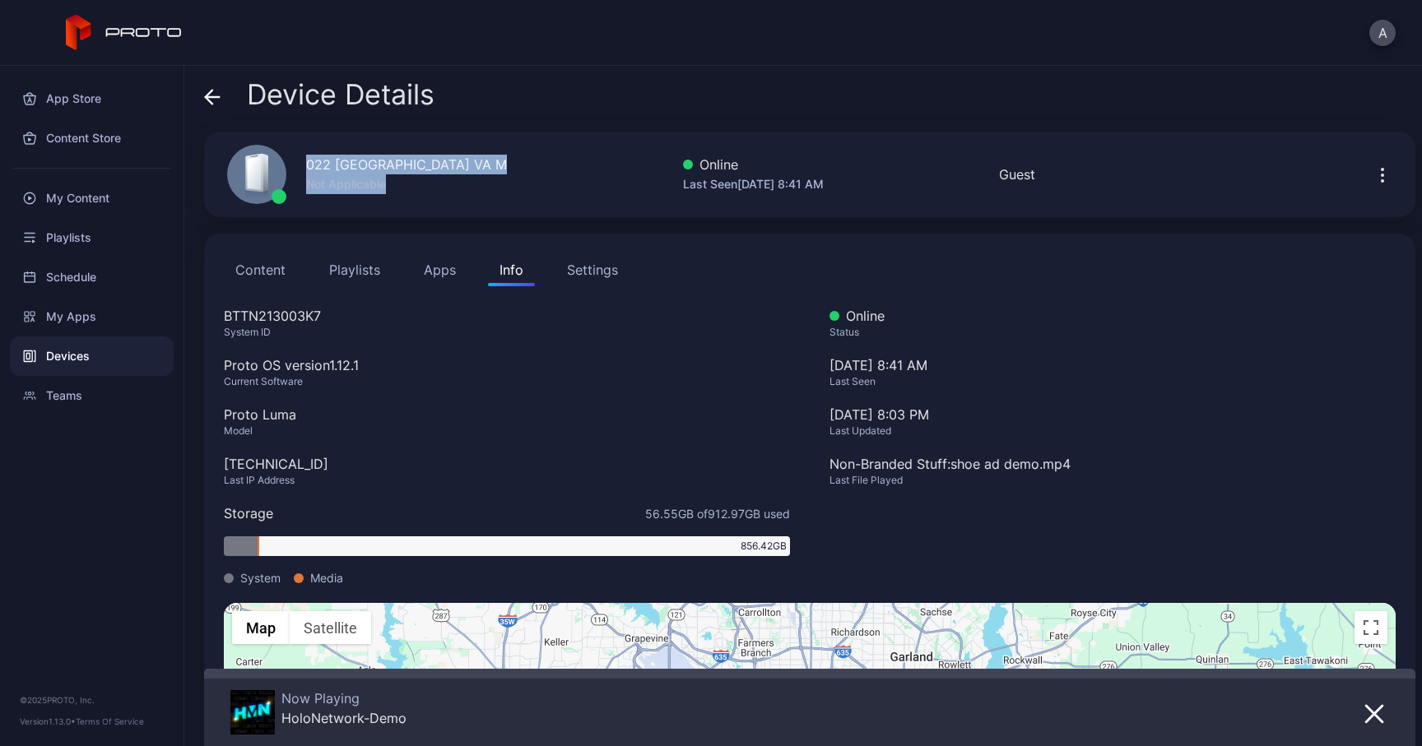
drag, startPoint x: 306, startPoint y: 164, endPoint x: 650, endPoint y: 167, distance: 344.0
click at [650, 167] on div "022 [GEOGRAPHIC_DATA] VA M Not Applicable Online Last Seen [DATE] 8:41 AM Guest" at bounding box center [809, 175] width 1211 height 86
click at [370, 156] on div "022 [GEOGRAPHIC_DATA] VA M" at bounding box center [406, 165] width 201 height 20
drag, startPoint x: 306, startPoint y: 165, endPoint x: 551, endPoint y: 157, distance: 244.6
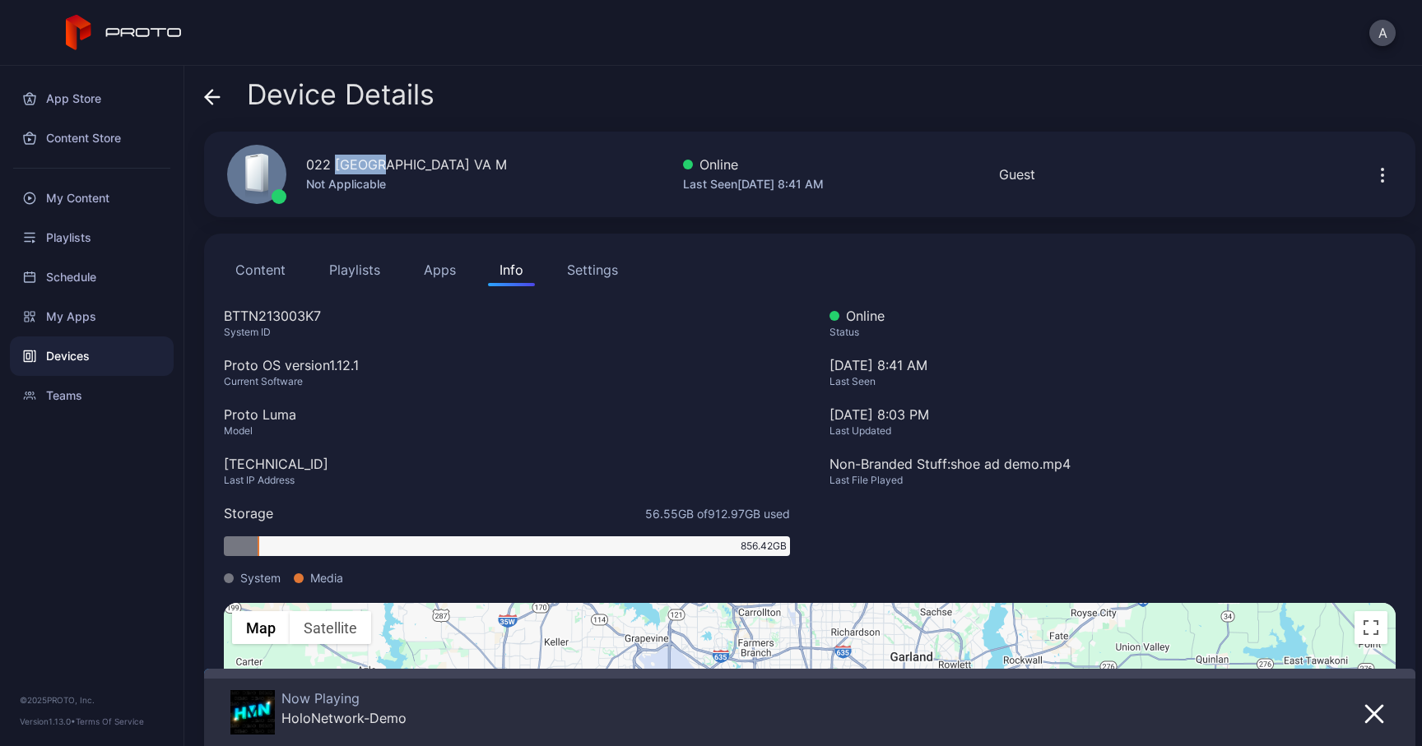
click at [551, 157] on div "022 [GEOGRAPHIC_DATA] VA M Not Applicable Online Last Seen [DATE] 8:41 AM Guest" at bounding box center [809, 175] width 1211 height 86
drag, startPoint x: 328, startPoint y: 314, endPoint x: 212, endPoint y: 314, distance: 116.9
click at [212, 314] on div "Content Playlists Apps Info Settings BTTN213003K7 System ID Proto OS version 1.…" at bounding box center [809, 576] width 1211 height 684
drag, startPoint x: 333, startPoint y: 463, endPoint x: 202, endPoint y: 463, distance: 130.9
click at [202, 463] on div "Device Details 022 [GEOGRAPHIC_DATA] VA M Not Applicable Online Last Seen [DATE…" at bounding box center [803, 406] width 1238 height 681
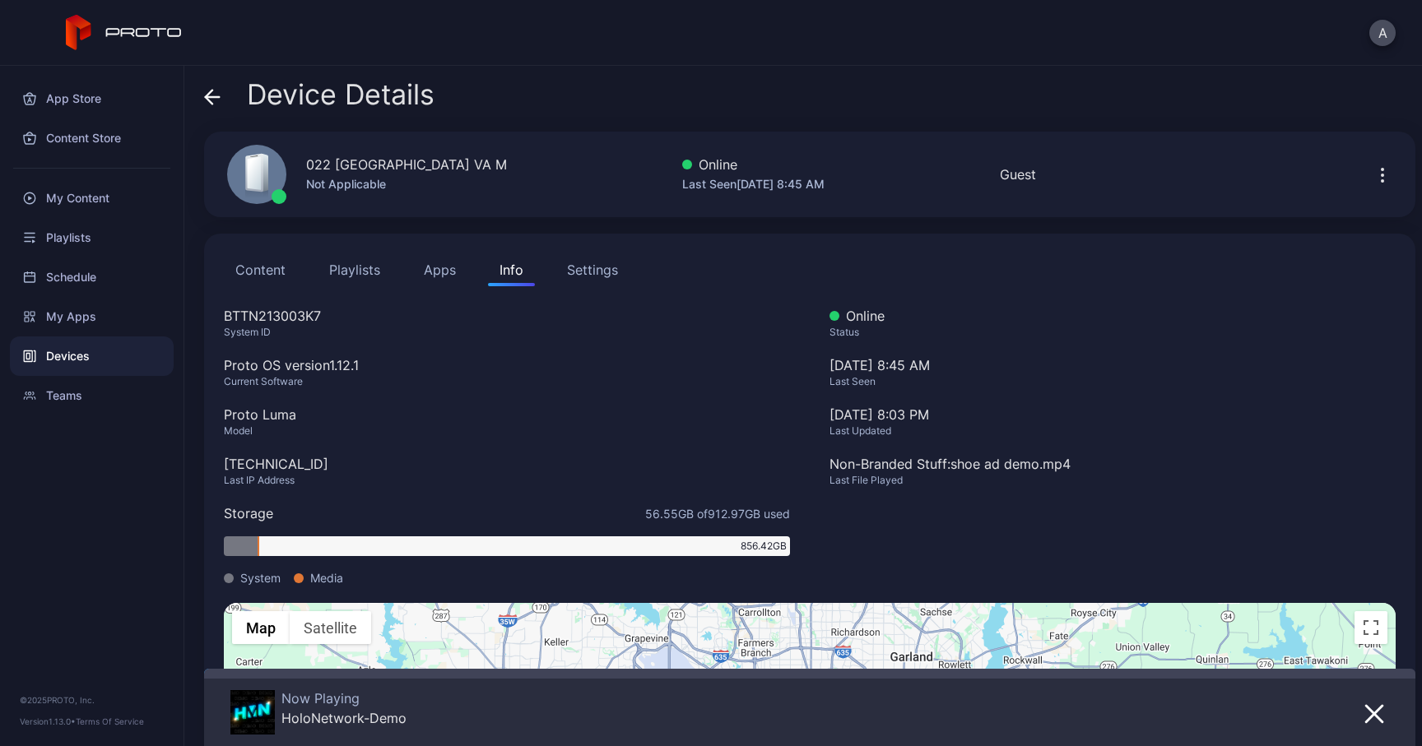
click at [219, 105] on span at bounding box center [212, 94] width 16 height 31
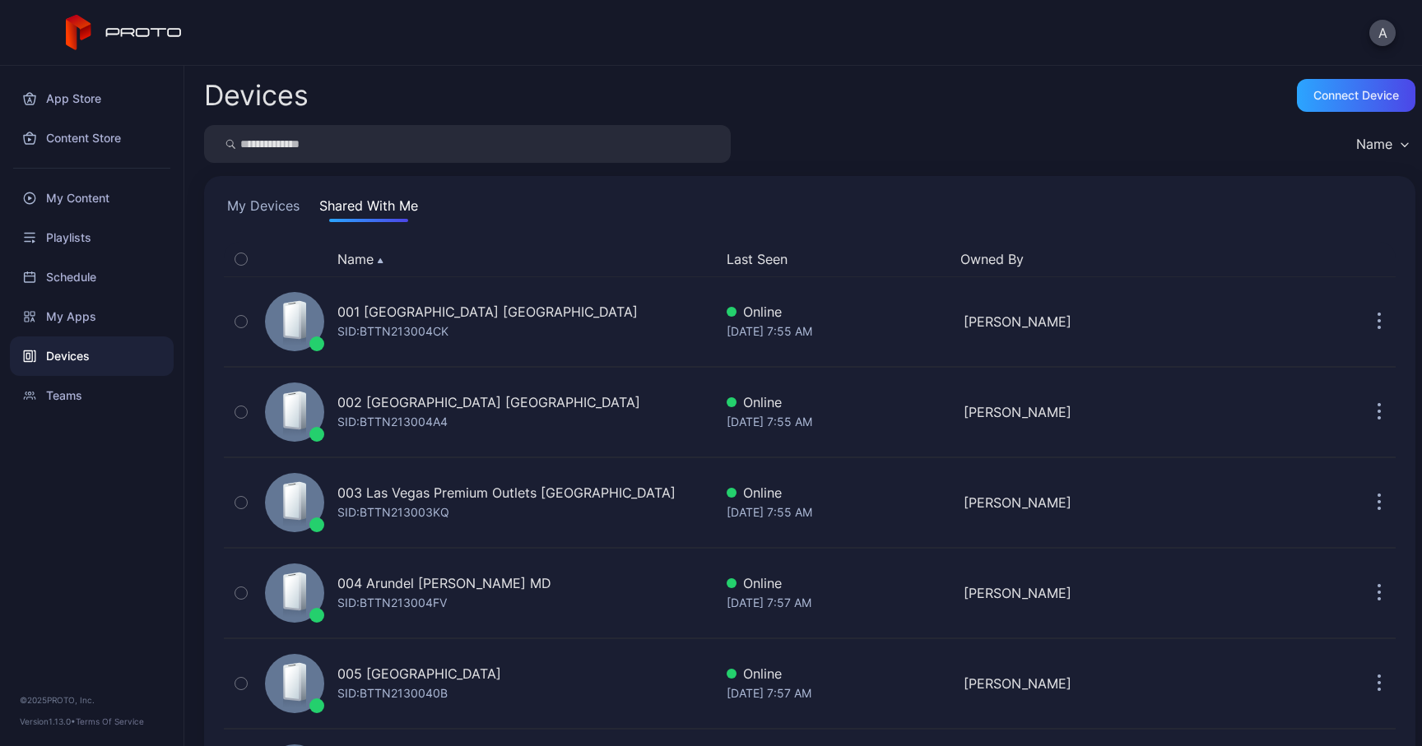
scroll to position [1893, 0]
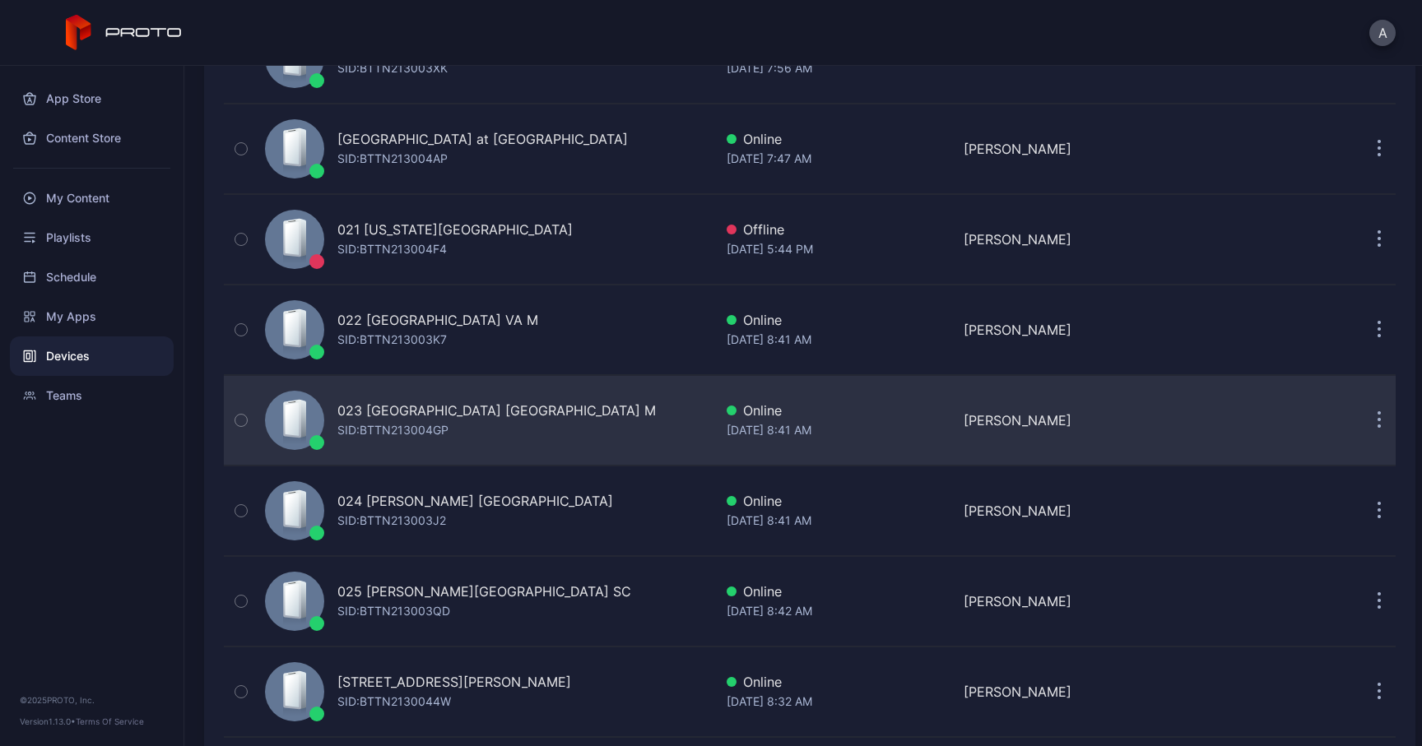
click at [399, 447] on div "023 [GEOGRAPHIC_DATA] NY M SID: BTTN213004GP" at bounding box center [485, 420] width 455 height 82
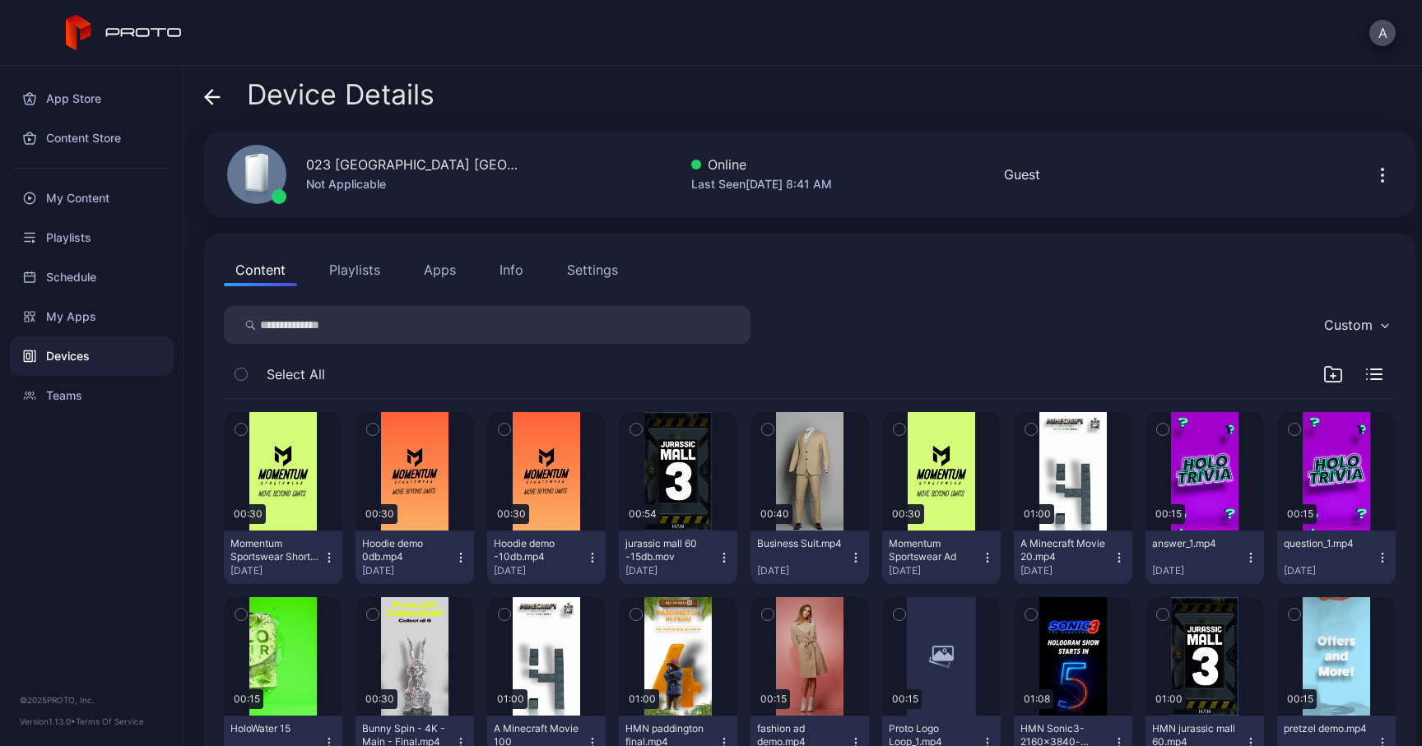
click at [512, 265] on div "Info" at bounding box center [512, 270] width 24 height 20
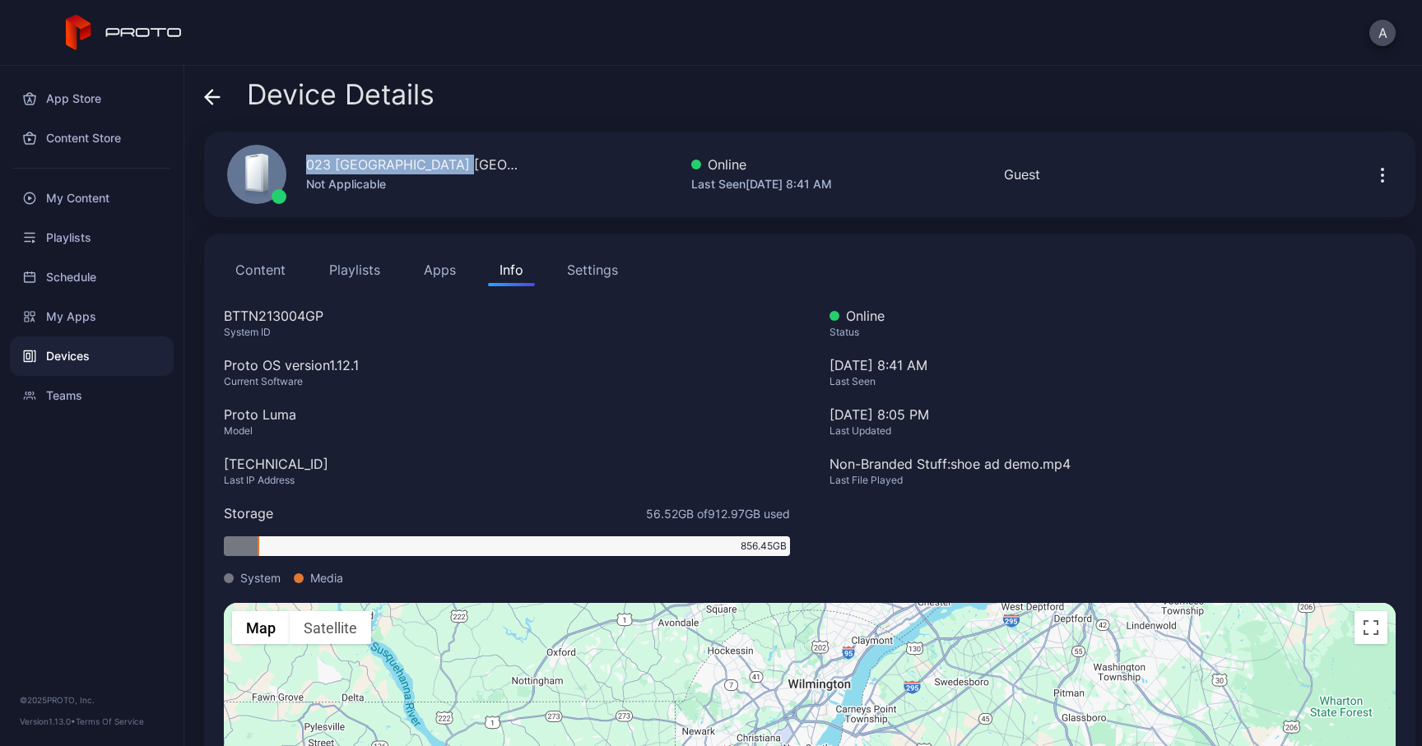
drag, startPoint x: 308, startPoint y: 160, endPoint x: 484, endPoint y: 164, distance: 176.2
click at [484, 164] on div "023 [GEOGRAPHIC_DATA] [GEOGRAPHIC_DATA] M Not Applicable Online Last Seen [DATE…" at bounding box center [809, 175] width 1211 height 86
click at [237, 320] on div "BTTN213004GP" at bounding box center [507, 316] width 566 height 20
drag, startPoint x: 321, startPoint y: 462, endPoint x: 207, endPoint y: 462, distance: 113.6
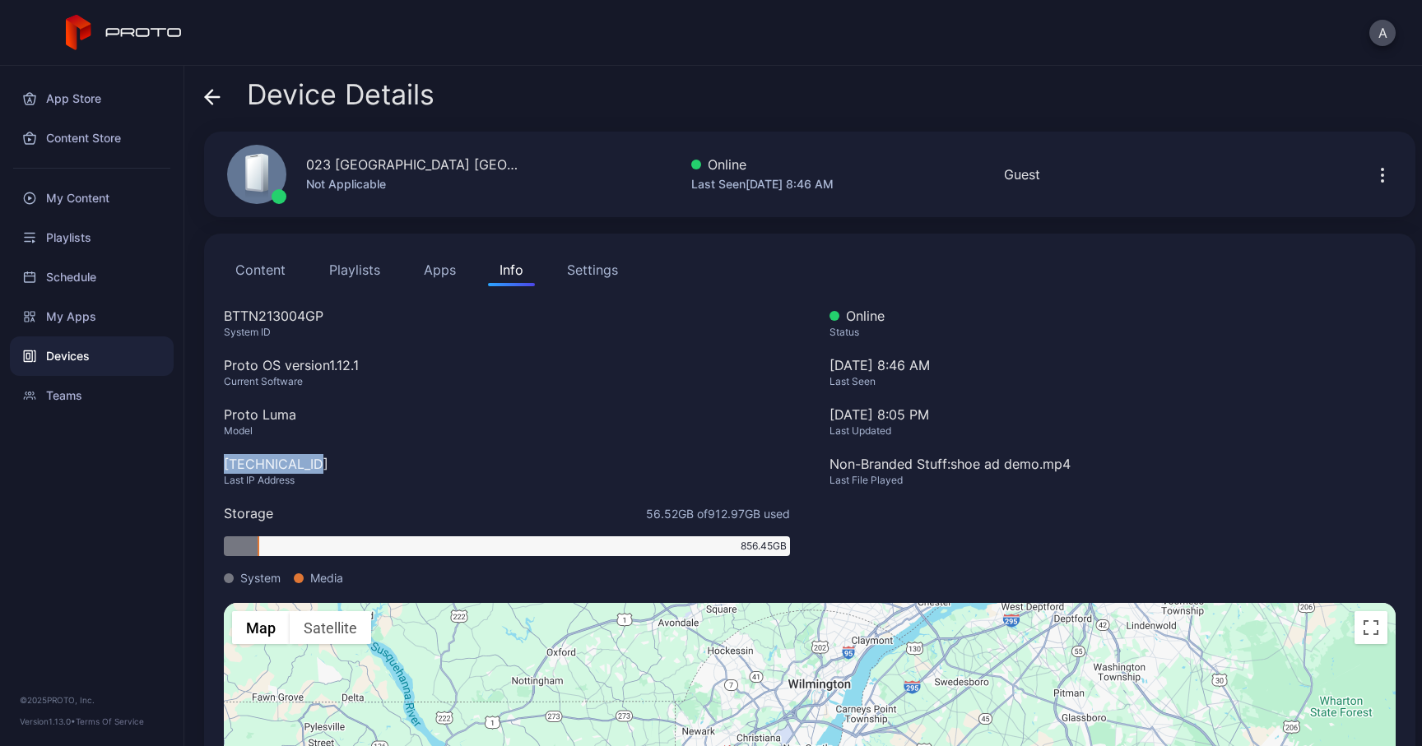
click at [207, 462] on div "Content Playlists Apps Info Settings BTTN213004GP System ID Proto OS version 1.…" at bounding box center [809, 576] width 1211 height 684
click at [220, 95] on icon at bounding box center [212, 97] width 16 height 16
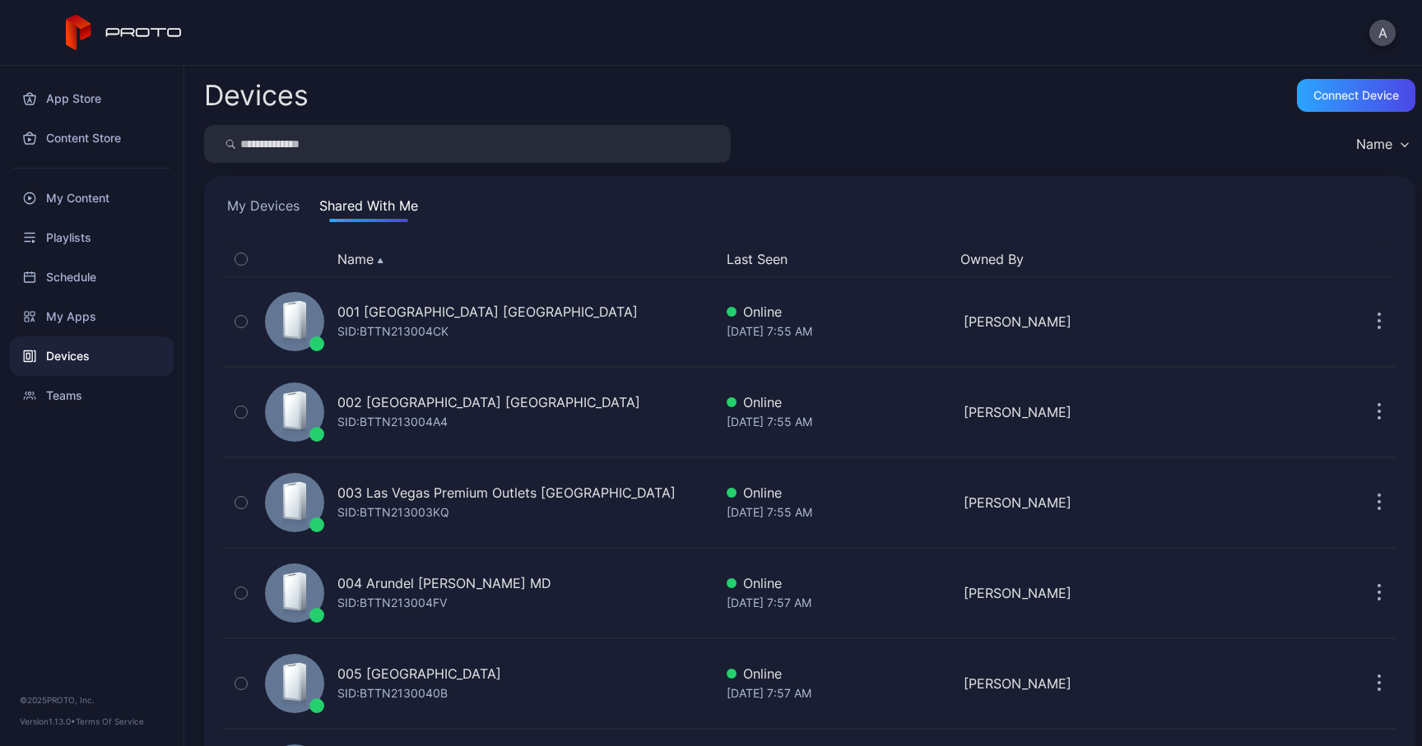
scroll to position [1893, 0]
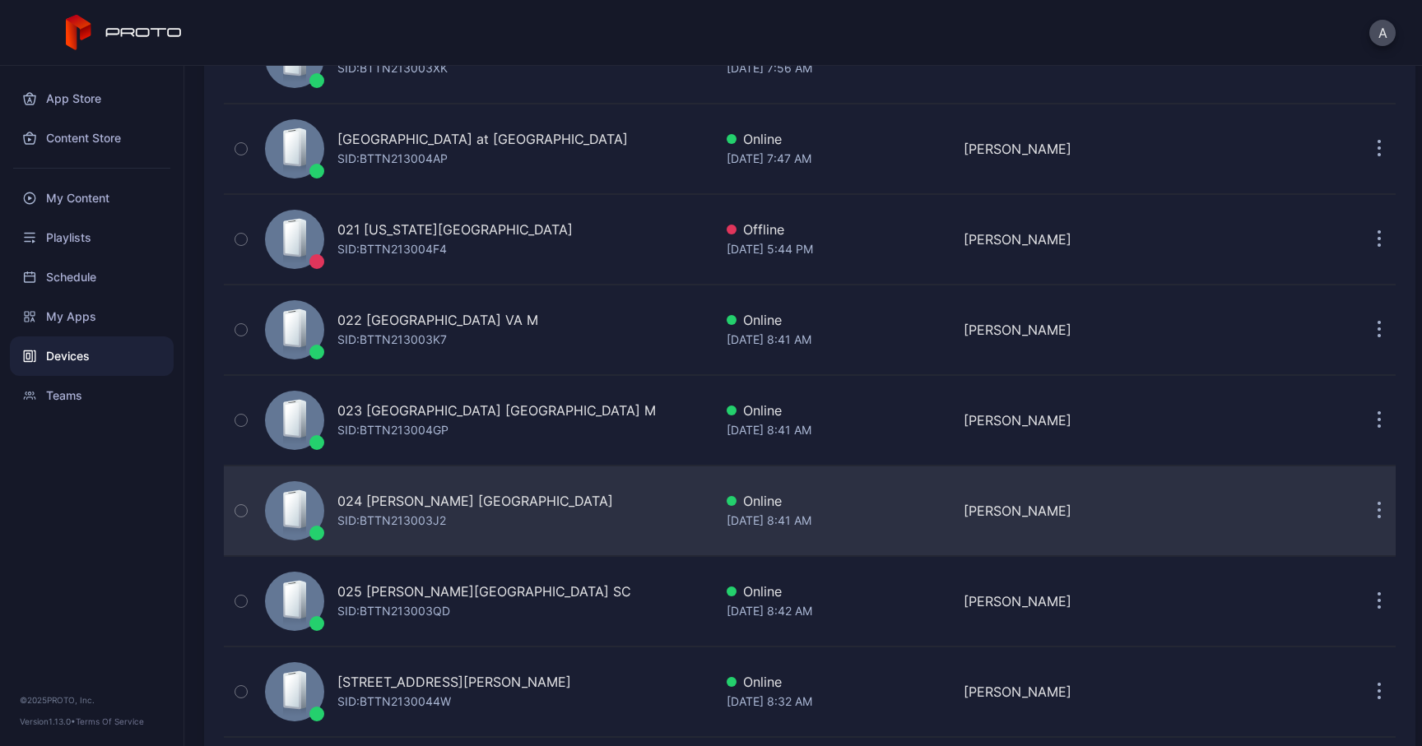
click at [383, 509] on div "024 [PERSON_NAME] [GEOGRAPHIC_DATA]" at bounding box center [475, 501] width 276 height 20
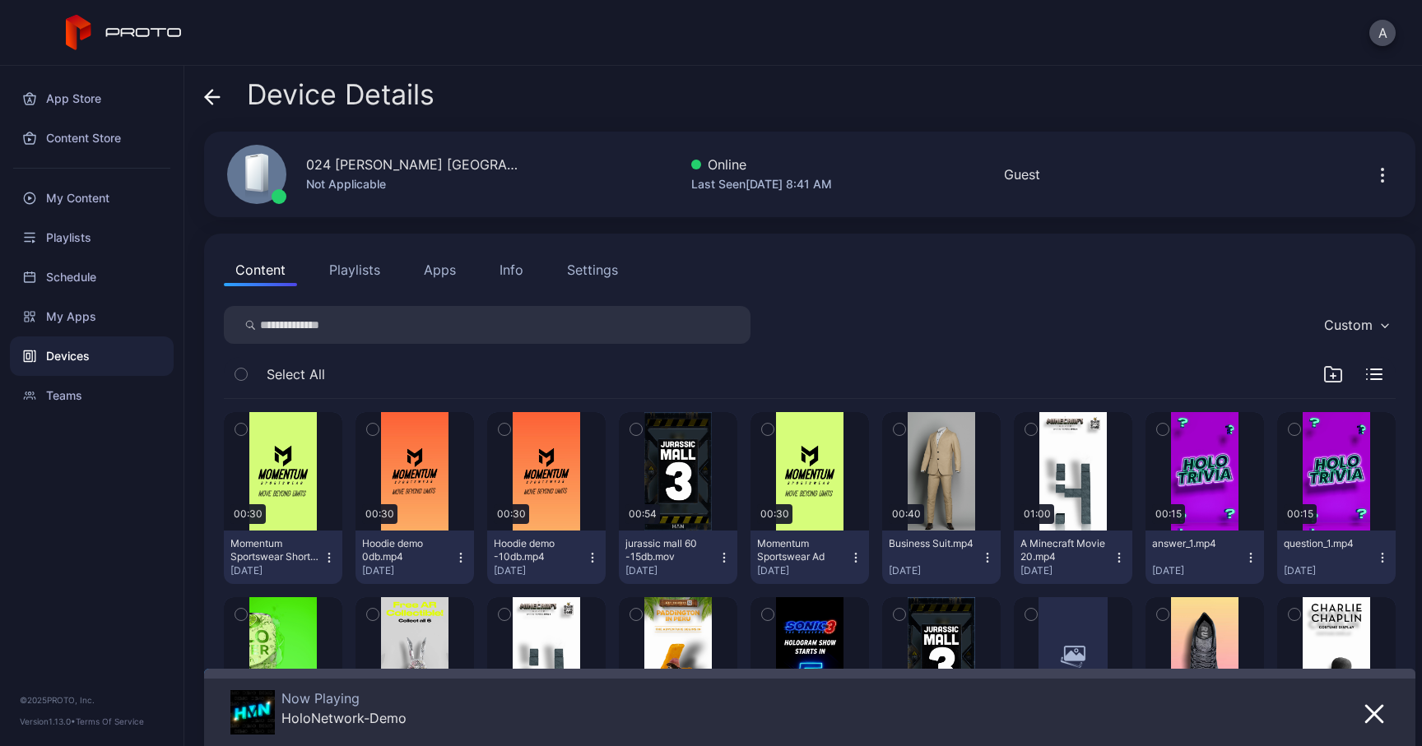
click at [511, 263] on div "Info" at bounding box center [512, 270] width 24 height 20
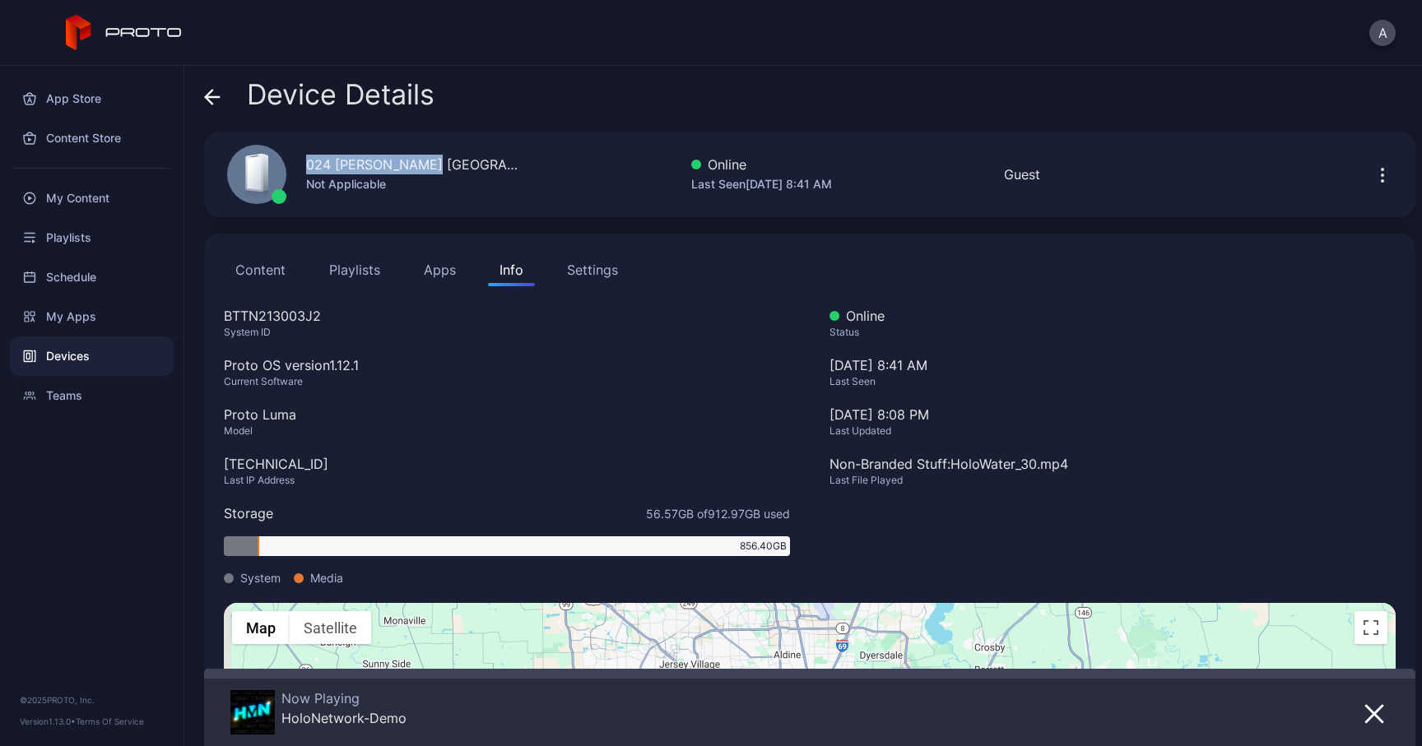
drag, startPoint x: 422, startPoint y: 165, endPoint x: 297, endPoint y: 165, distance: 125.1
click at [297, 165] on div "024 [PERSON_NAME] [GEOGRAPHIC_DATA] Not Applicable" at bounding box center [363, 174] width 313 height 89
drag, startPoint x: 345, startPoint y: 314, endPoint x: 225, endPoint y: 314, distance: 120.2
click at [225, 314] on div "BTTN213003J2" at bounding box center [507, 316] width 566 height 20
drag, startPoint x: 317, startPoint y: 468, endPoint x: 193, endPoint y: 467, distance: 123.5
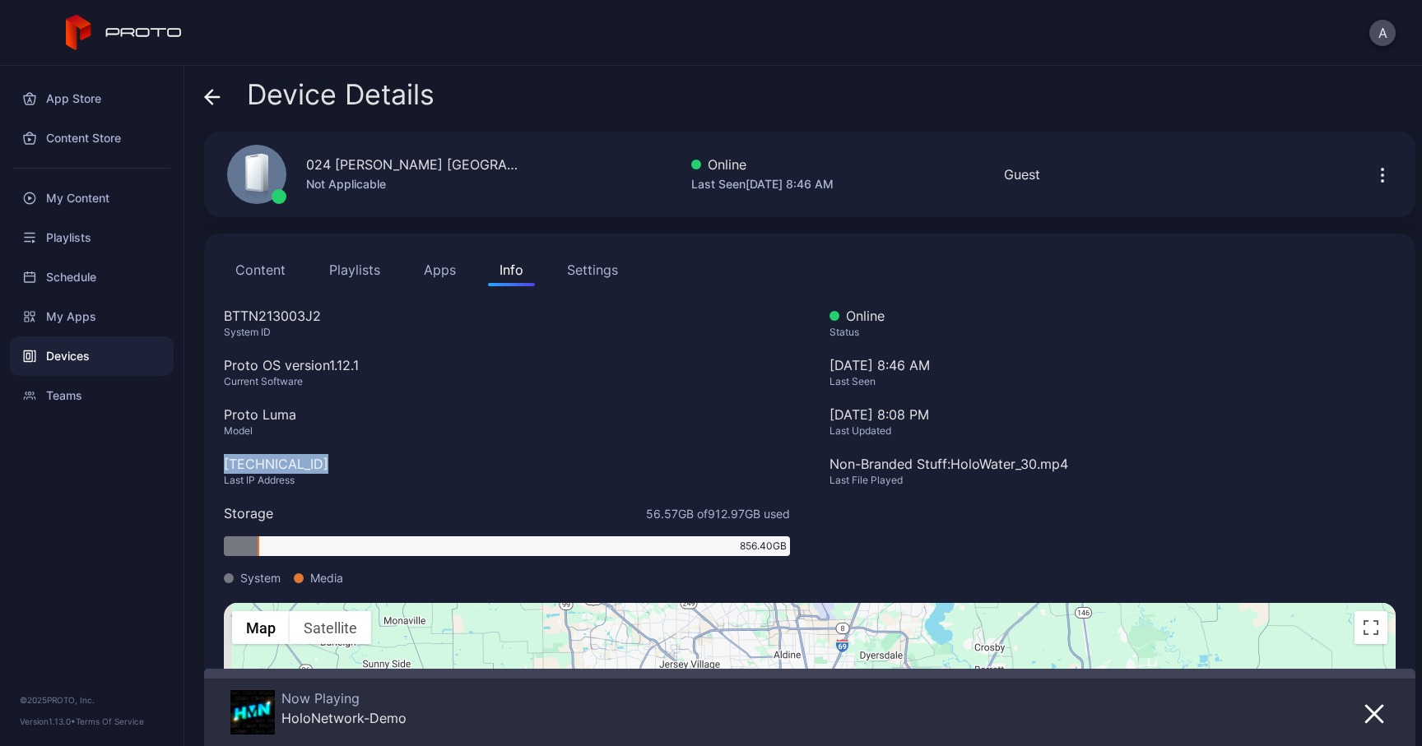
click at [193, 467] on div "Device Details 024 [PERSON_NAME] [GEOGRAPHIC_DATA] Not Applicable Online Last S…" at bounding box center [803, 406] width 1238 height 681
click at [202, 91] on div "Device Details 024 [PERSON_NAME] [GEOGRAPHIC_DATA] Not Applicable Online Last S…" at bounding box center [803, 406] width 1238 height 681
click at [211, 97] on icon at bounding box center [213, 97] width 14 height 0
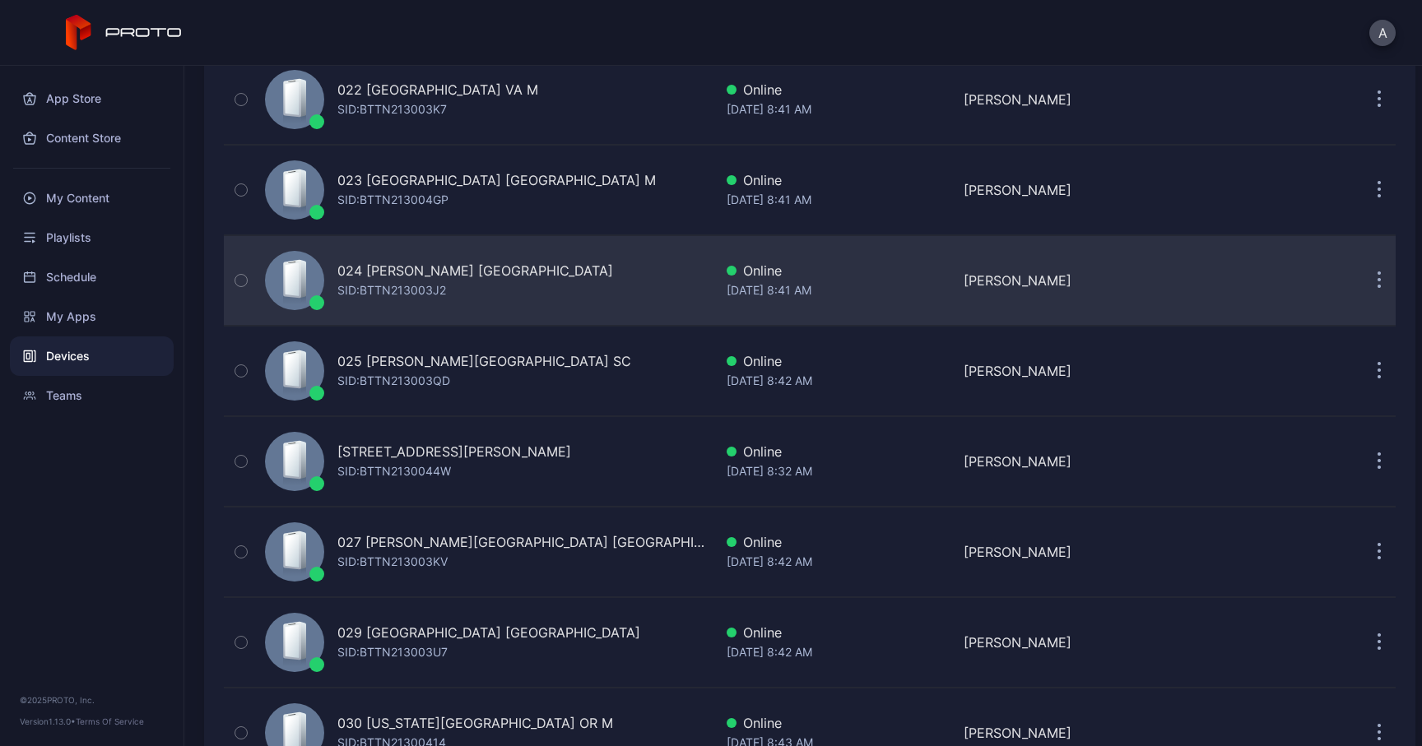
scroll to position [2124, 0]
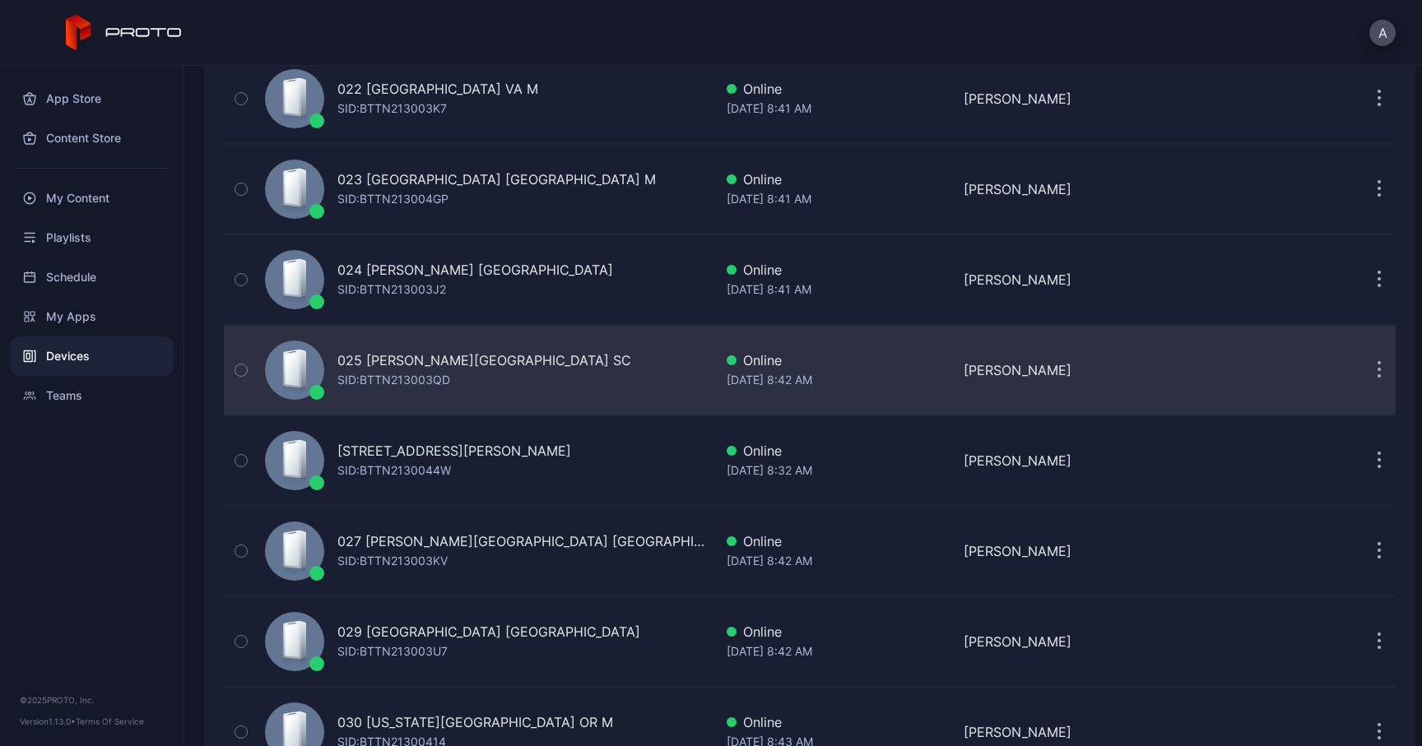
click at [406, 369] on div "025 [PERSON_NAME][GEOGRAPHIC_DATA] SC" at bounding box center [484, 361] width 294 height 20
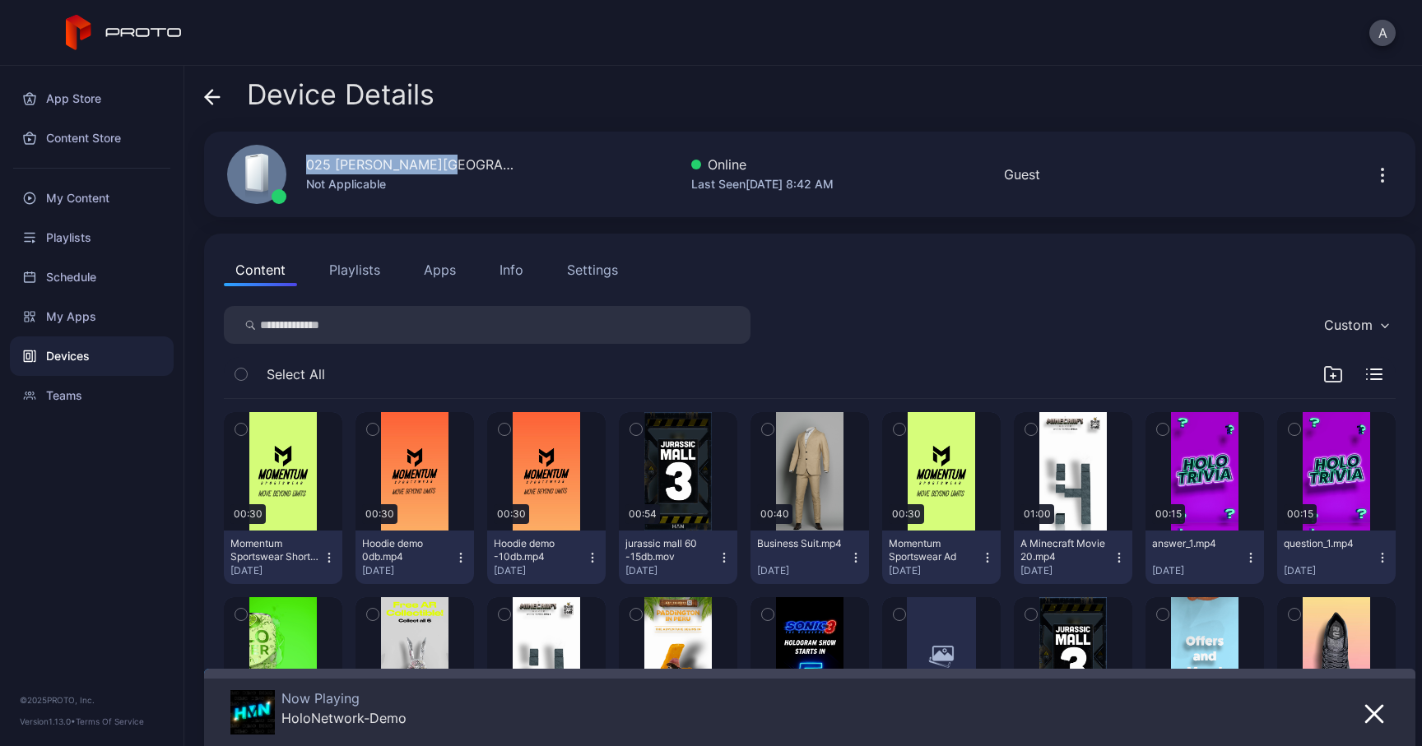
drag, startPoint x: 450, startPoint y: 165, endPoint x: 306, endPoint y: 165, distance: 144.0
click at [306, 165] on div "025 [PERSON_NAME] Mall [GEOGRAPHIC_DATA] Not Applicable" at bounding box center [363, 174] width 313 height 89
click at [505, 272] on div "Info" at bounding box center [512, 270] width 24 height 20
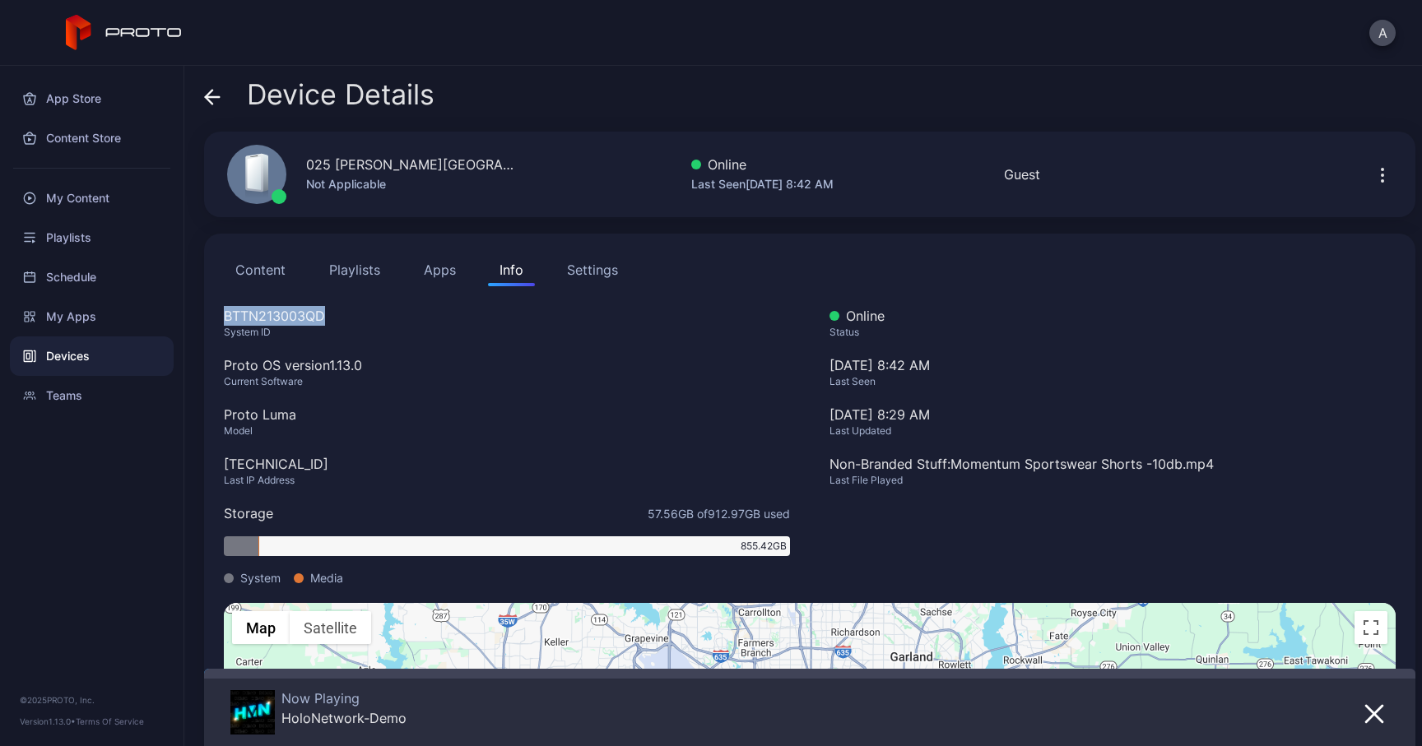
drag, startPoint x: 331, startPoint y: 317, endPoint x: 190, endPoint y: 317, distance: 140.7
click at [190, 317] on div "Device Details 025 [PERSON_NAME][GEOGRAPHIC_DATA] [GEOGRAPHIC_DATA] Not Applica…" at bounding box center [803, 406] width 1238 height 681
click at [313, 463] on div "[TECHNICAL_ID]" at bounding box center [507, 464] width 566 height 20
drag, startPoint x: 325, startPoint y: 463, endPoint x: 222, endPoint y: 463, distance: 102.9
click at [222, 463] on div "Content Playlists Apps Info Settings BTTN213003QD System ID Proto OS version 1.…" at bounding box center [809, 576] width 1211 height 684
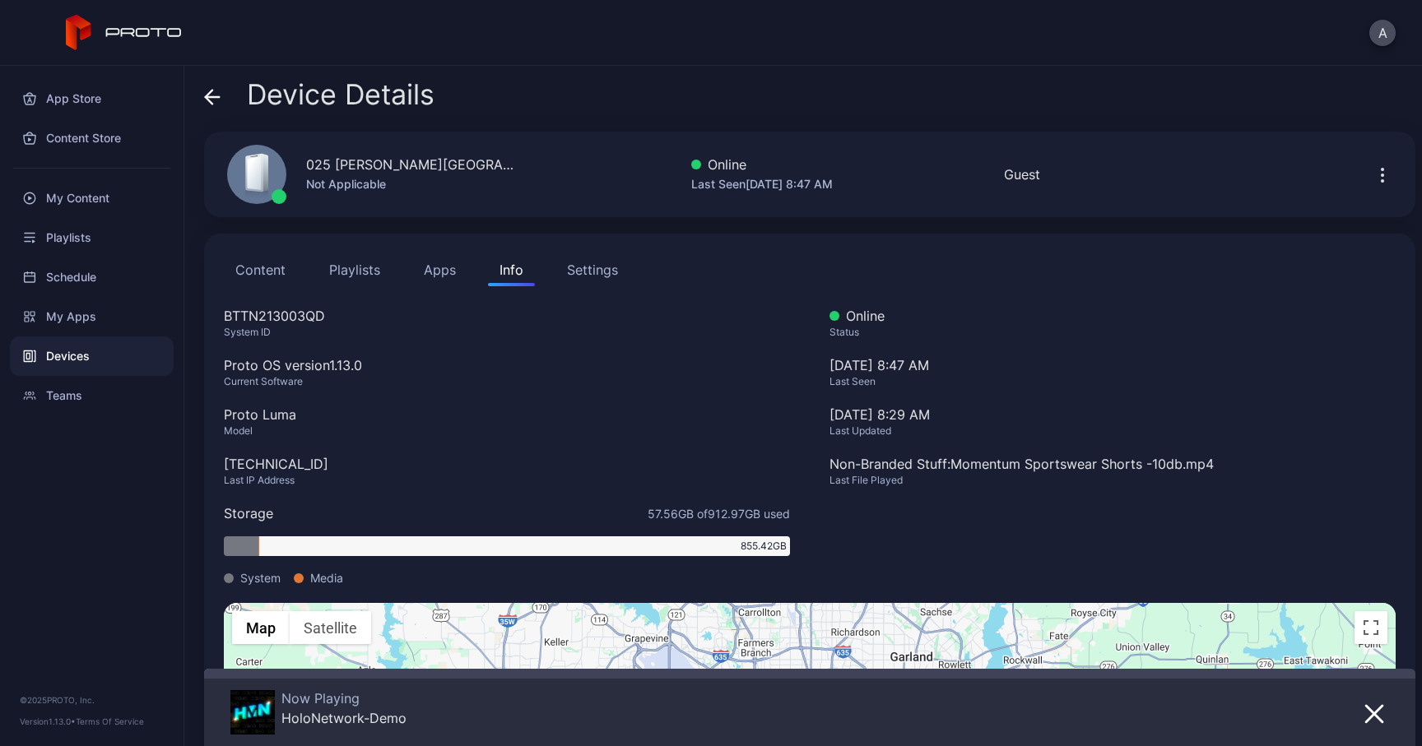
click at [217, 99] on icon at bounding box center [212, 97] width 16 height 16
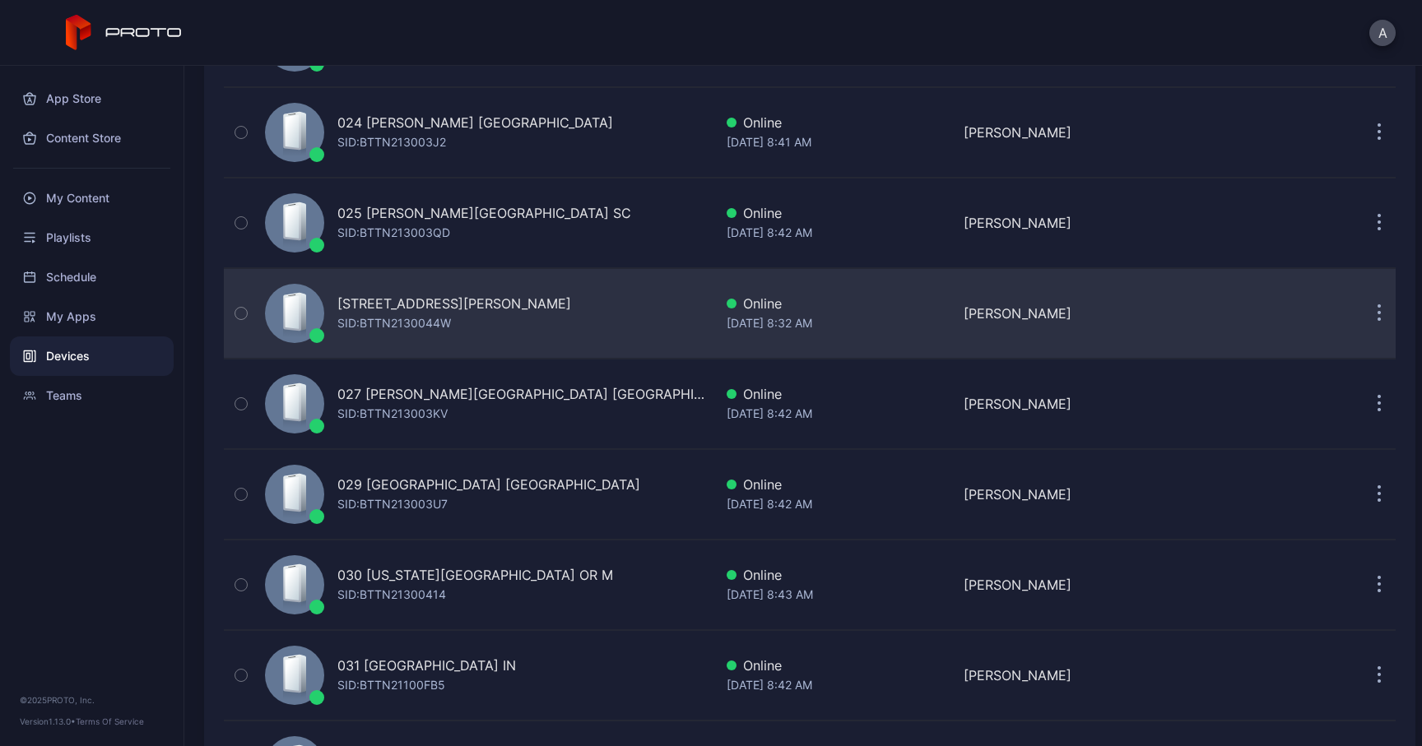
scroll to position [2281, 0]
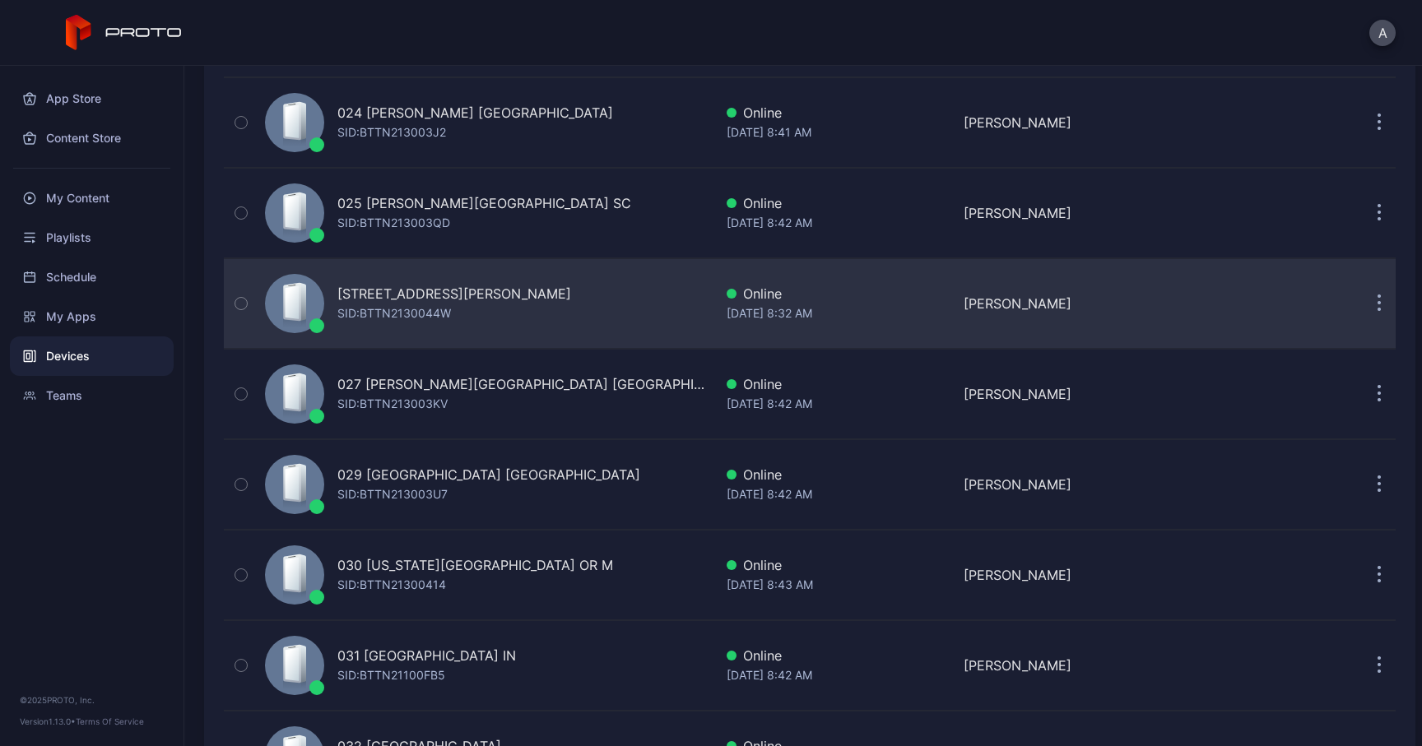
click at [431, 308] on div "SID: BTTN2130044W" at bounding box center [394, 314] width 114 height 20
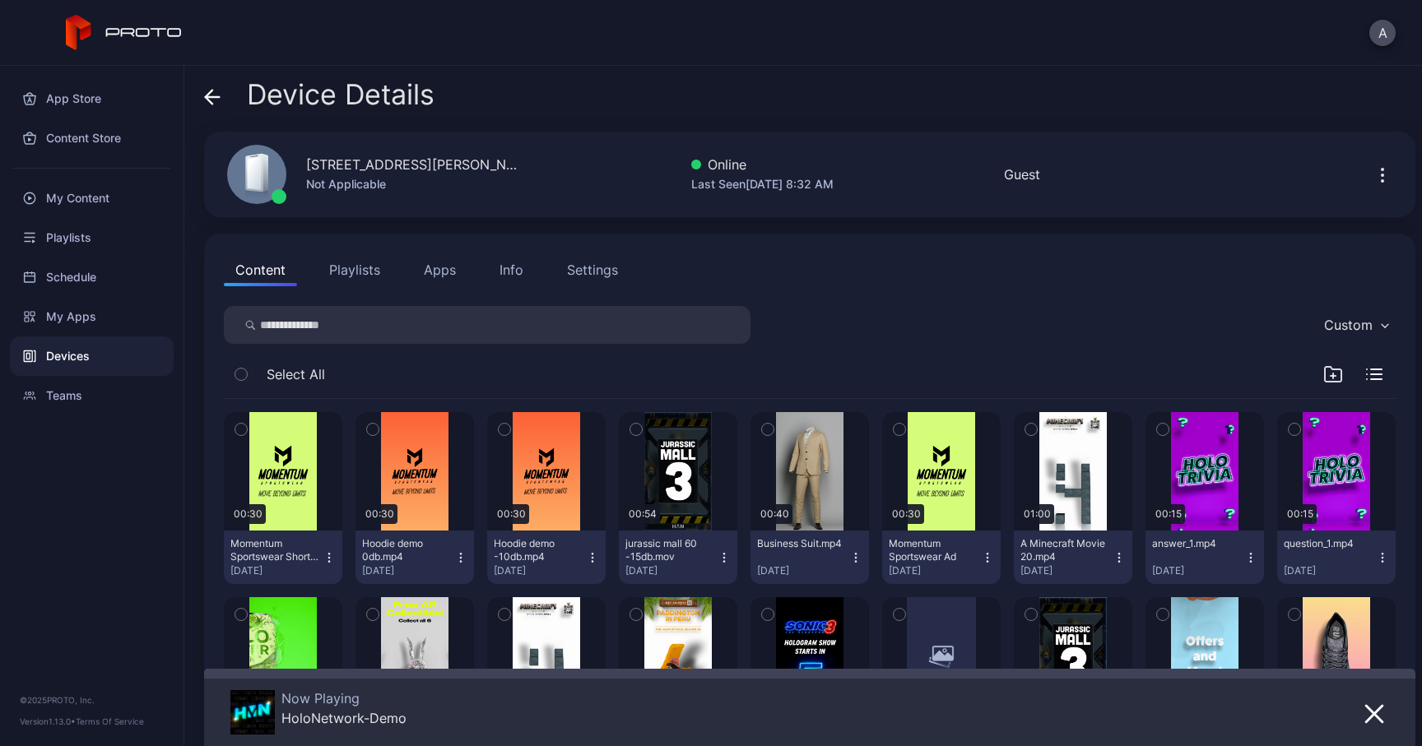
click at [315, 165] on div "[STREET_ADDRESS][PERSON_NAME]" at bounding box center [413, 165] width 214 height 20
click at [510, 282] on button "Info" at bounding box center [511, 269] width 47 height 33
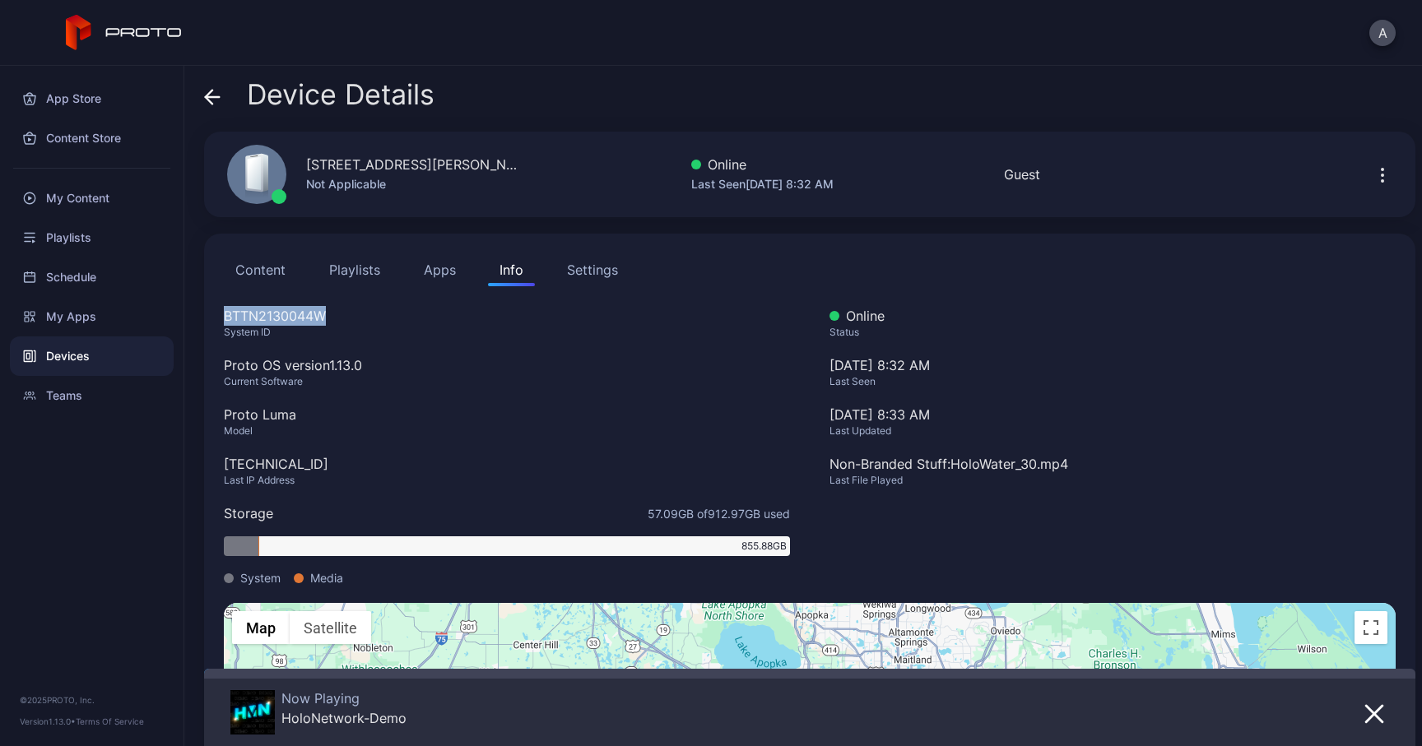
drag, startPoint x: 339, startPoint y: 314, endPoint x: 205, endPoint y: 314, distance: 134.1
click at [205, 314] on div "Content Playlists Apps Info Settings BTTN2130044W System ID Proto OS version 1.…" at bounding box center [809, 576] width 1211 height 684
drag, startPoint x: 301, startPoint y: 463, endPoint x: 201, endPoint y: 463, distance: 100.4
click at [201, 463] on div "Device Details [STREET_ADDRESS][PERSON_NAME] Not Applicable Online Last Seen [D…" at bounding box center [803, 406] width 1238 height 681
click at [215, 97] on icon at bounding box center [213, 97] width 14 height 0
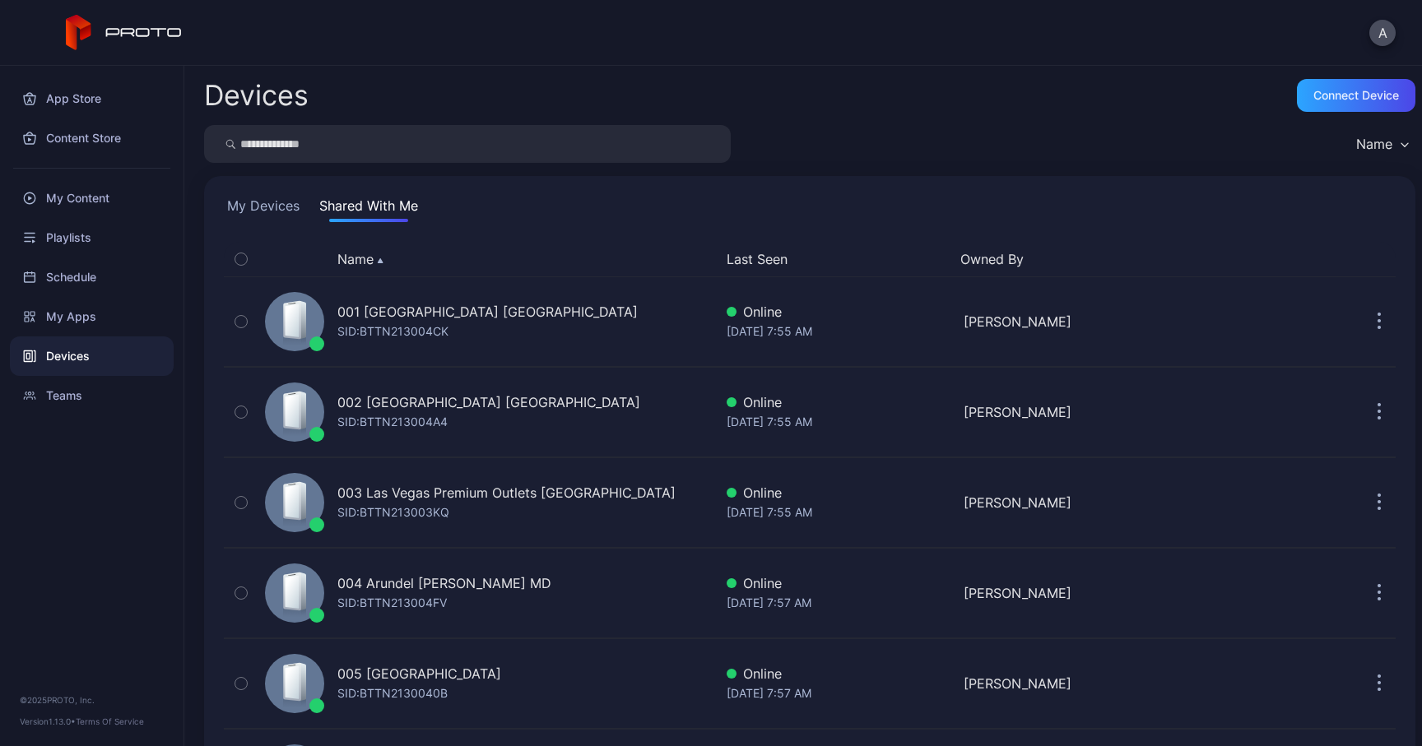
scroll to position [2281, 0]
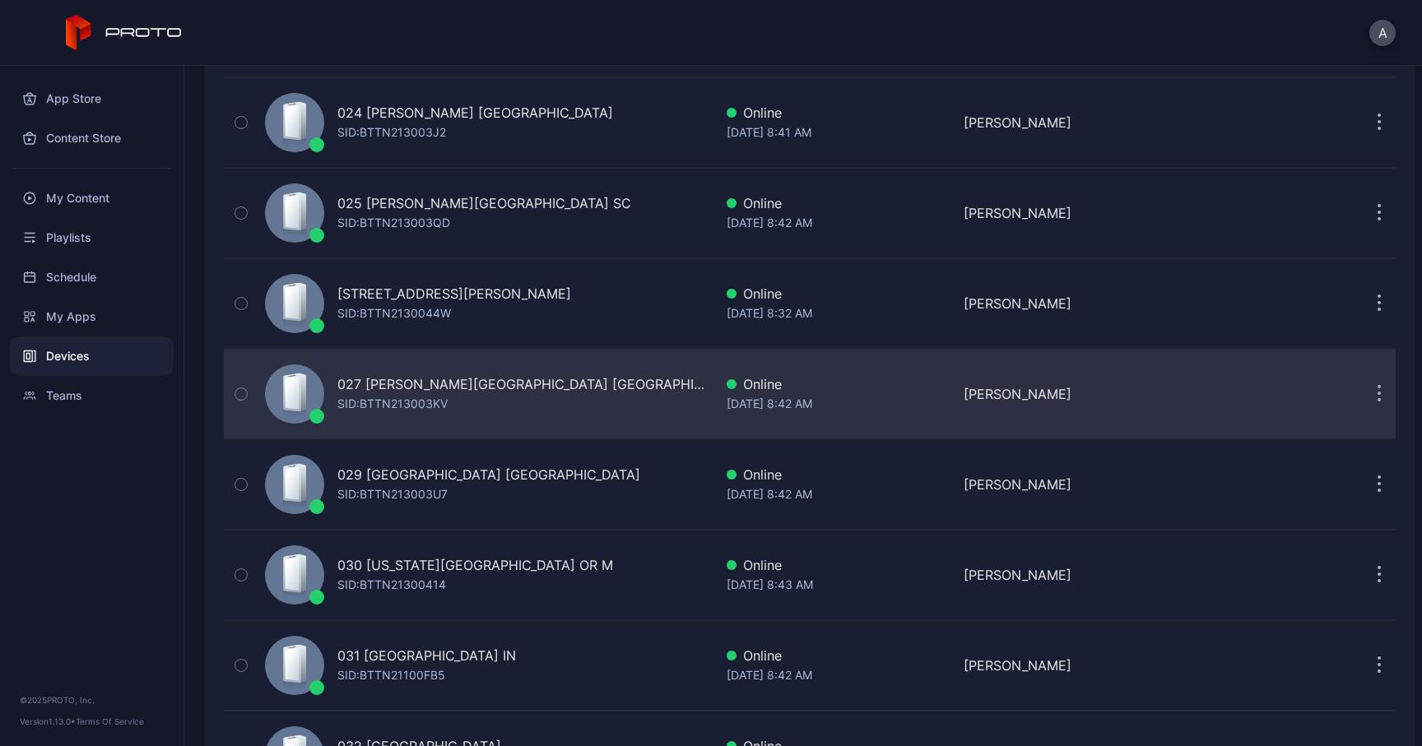
click at [384, 405] on div "SID: BTTN213003KV" at bounding box center [392, 404] width 110 height 20
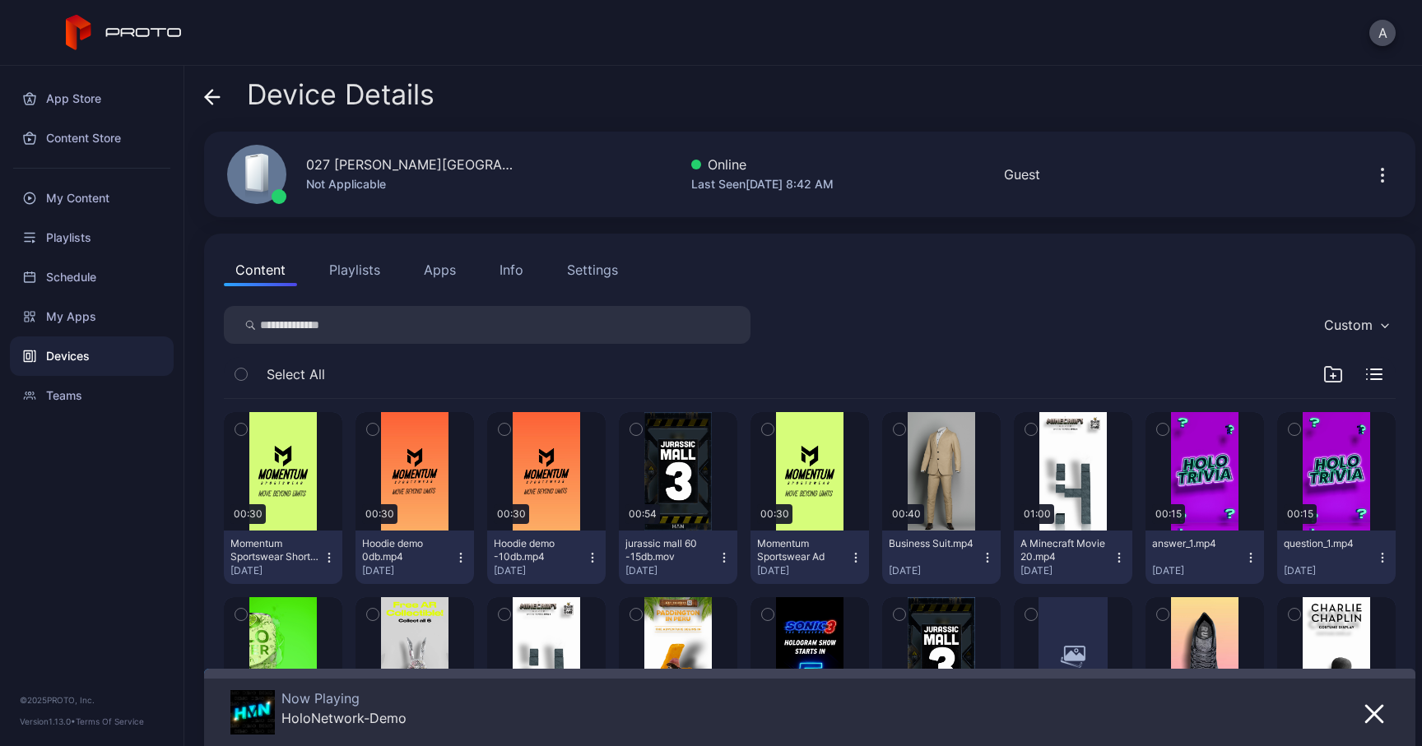
click at [312, 160] on div "027 [PERSON_NAME][GEOGRAPHIC_DATA] [GEOGRAPHIC_DATA]" at bounding box center [413, 165] width 214 height 20
click at [519, 269] on div "Info" at bounding box center [512, 270] width 24 height 20
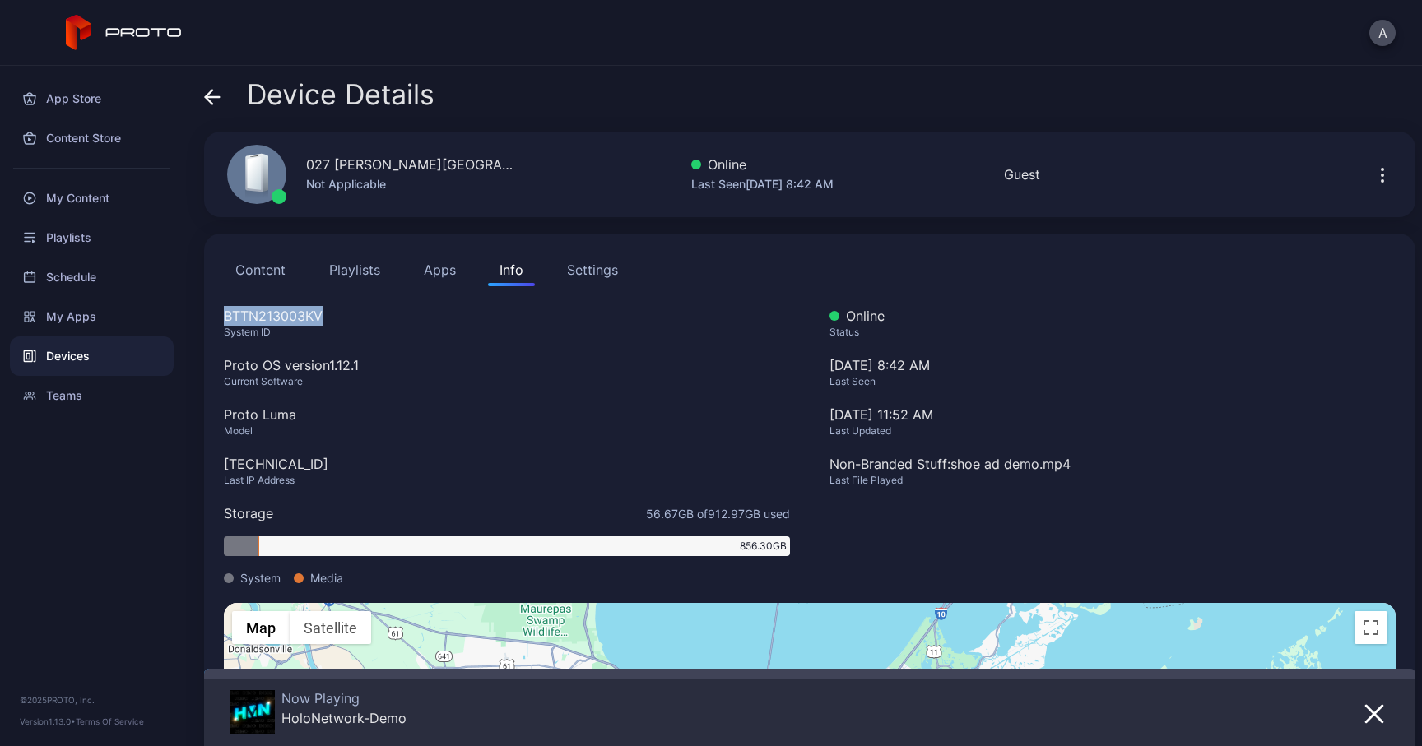
drag, startPoint x: 342, startPoint y: 318, endPoint x: 217, endPoint y: 318, distance: 125.1
click at [217, 318] on div "Content Playlists Apps Info Settings BTTN213003KV System ID Proto OS version 1.…" at bounding box center [809, 576] width 1211 height 684
drag, startPoint x: 224, startPoint y: 462, endPoint x: 332, endPoint y: 463, distance: 107.8
click at [332, 464] on div "[TECHNICAL_ID]" at bounding box center [507, 464] width 566 height 20
click at [212, 100] on icon at bounding box center [212, 97] width 16 height 16
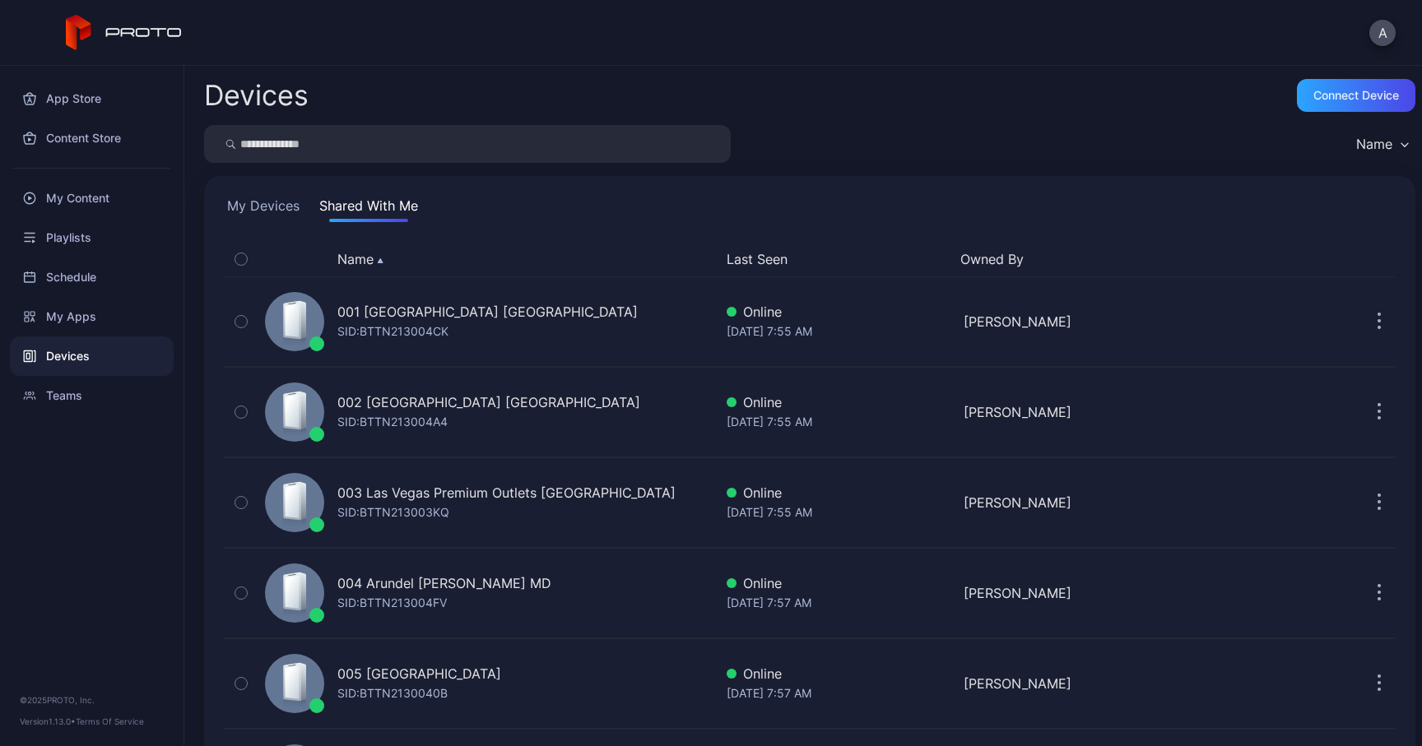
scroll to position [2281, 0]
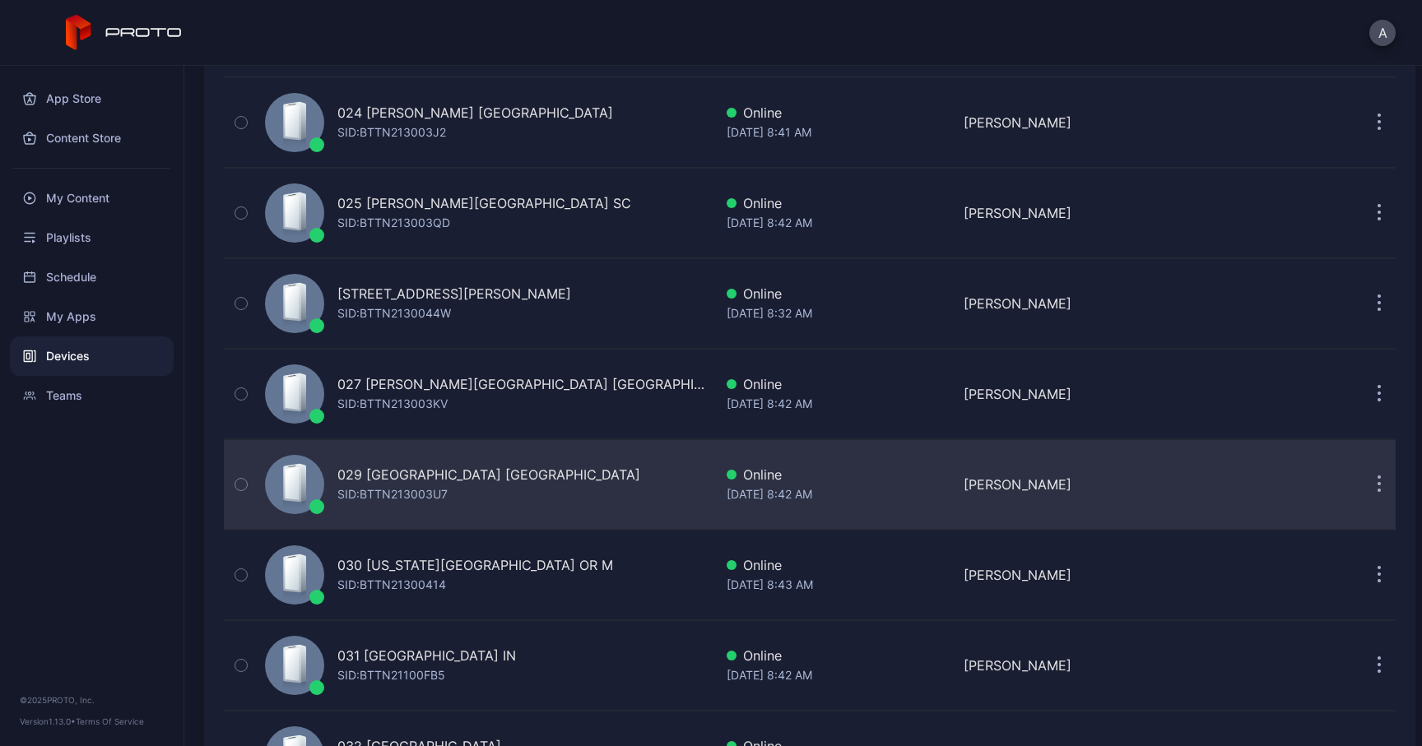
click at [359, 496] on div "SID: BTTN213003U7" at bounding box center [392, 495] width 110 height 20
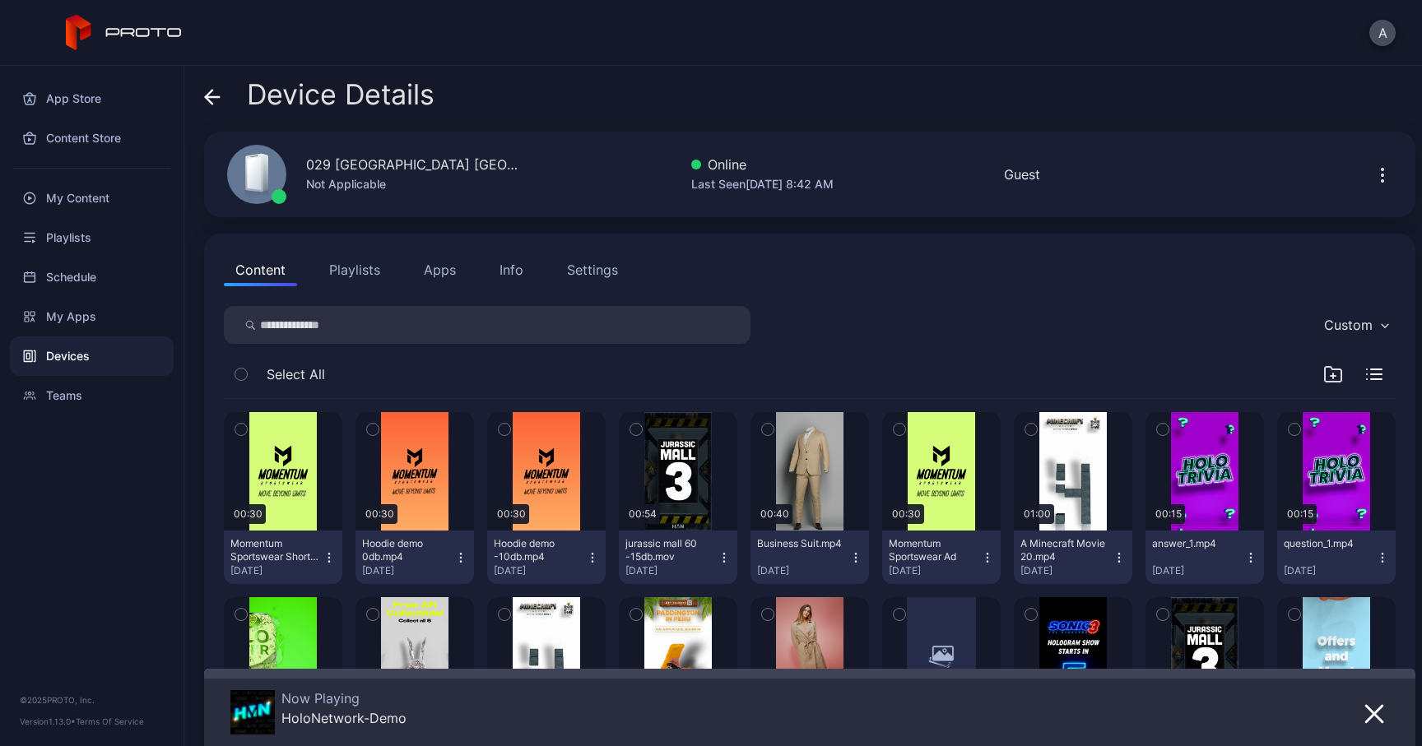
click at [209, 95] on icon at bounding box center [212, 97] width 16 height 16
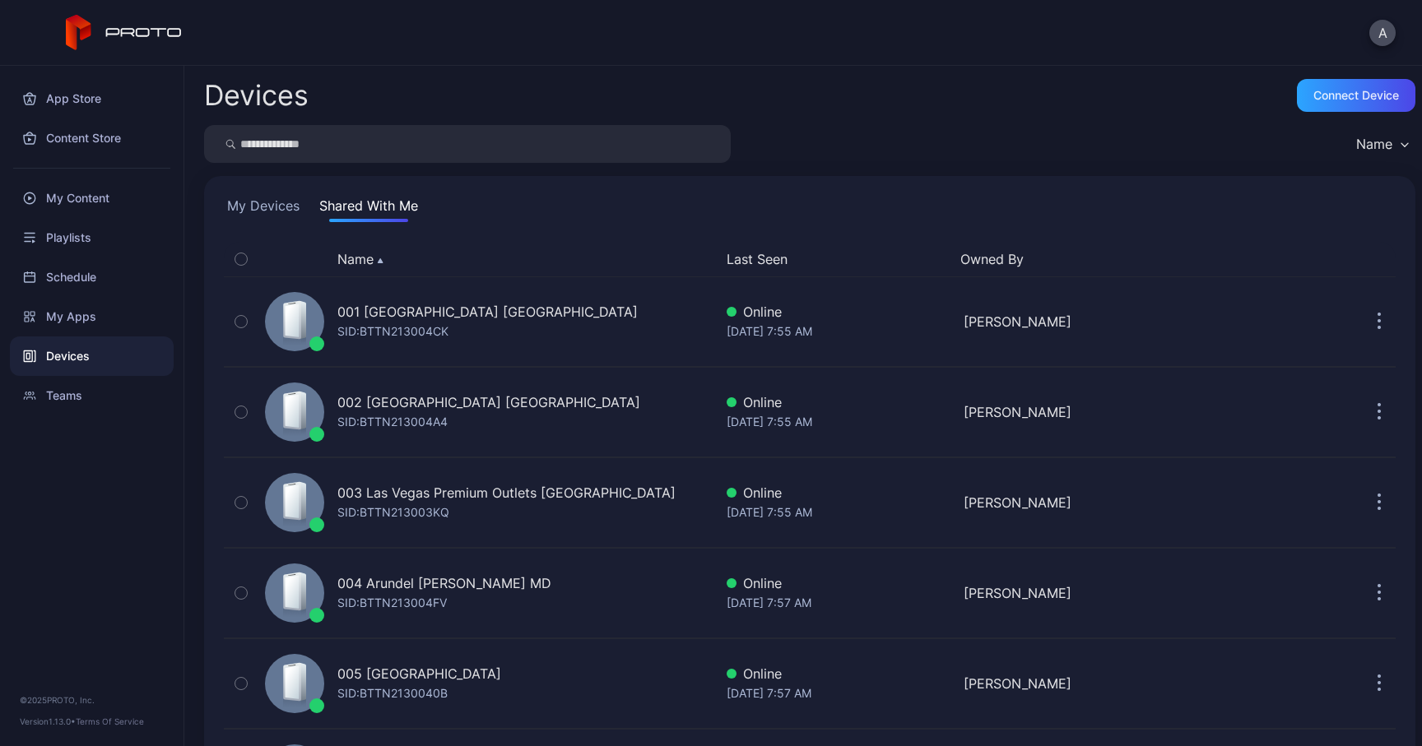
scroll to position [2281, 0]
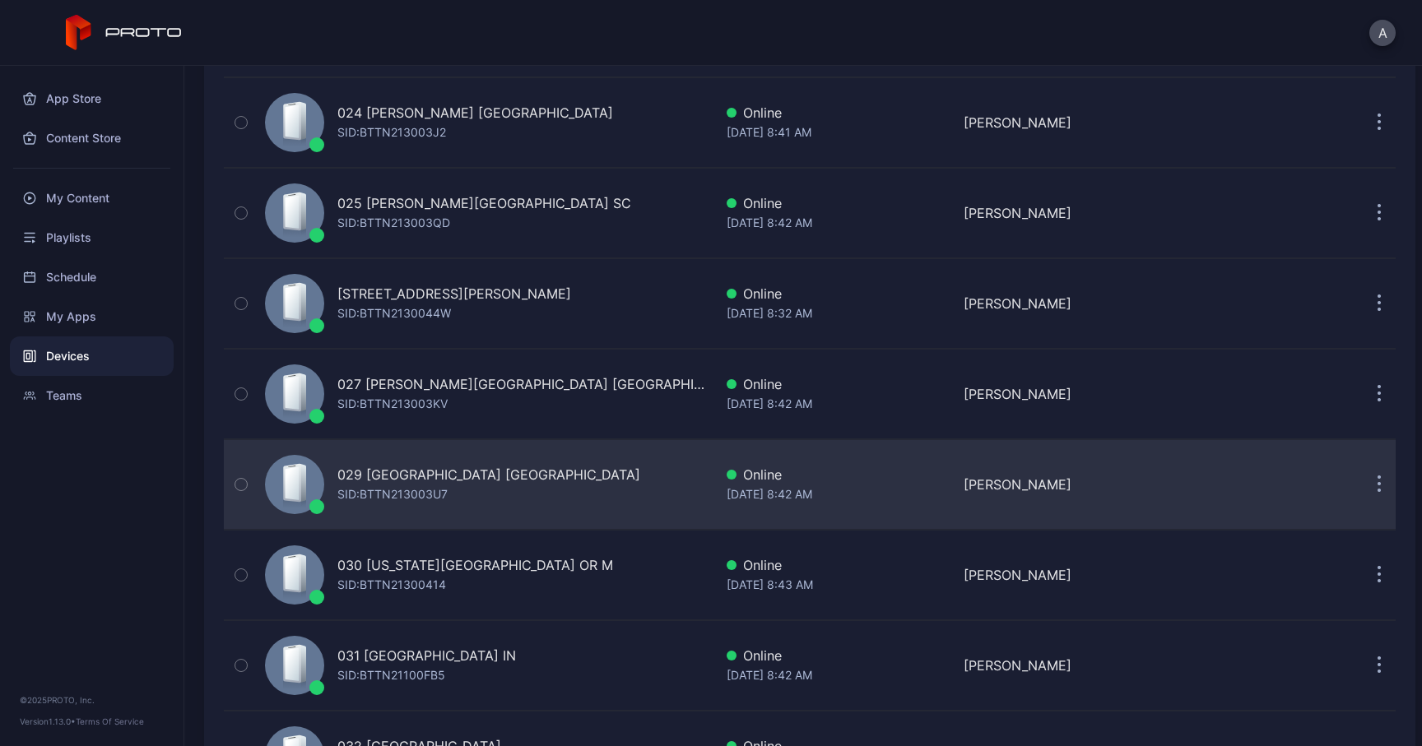
click at [398, 478] on div "029 [GEOGRAPHIC_DATA] [GEOGRAPHIC_DATA]" at bounding box center [488, 475] width 303 height 20
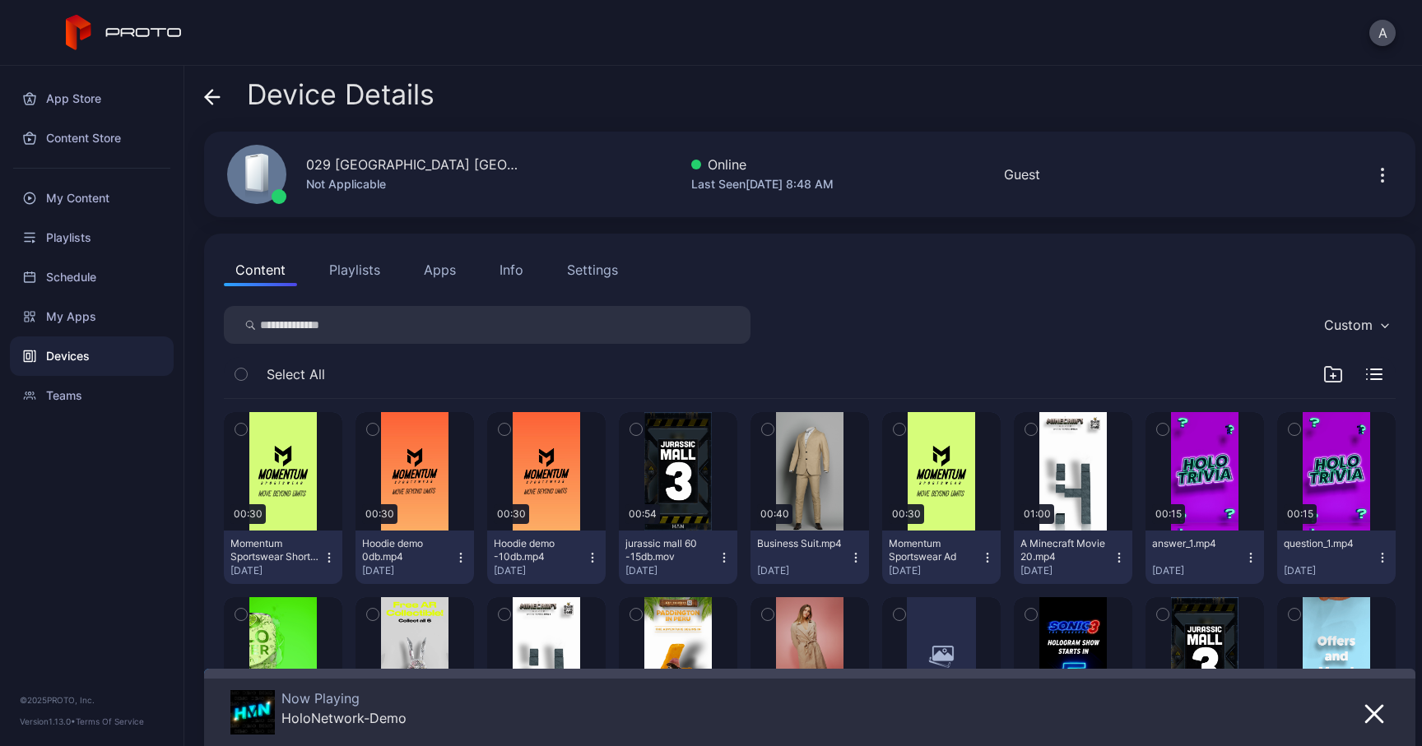
click at [326, 164] on div "029 [GEOGRAPHIC_DATA] [GEOGRAPHIC_DATA]" at bounding box center [413, 165] width 214 height 20
click at [516, 271] on div "Info" at bounding box center [512, 270] width 24 height 20
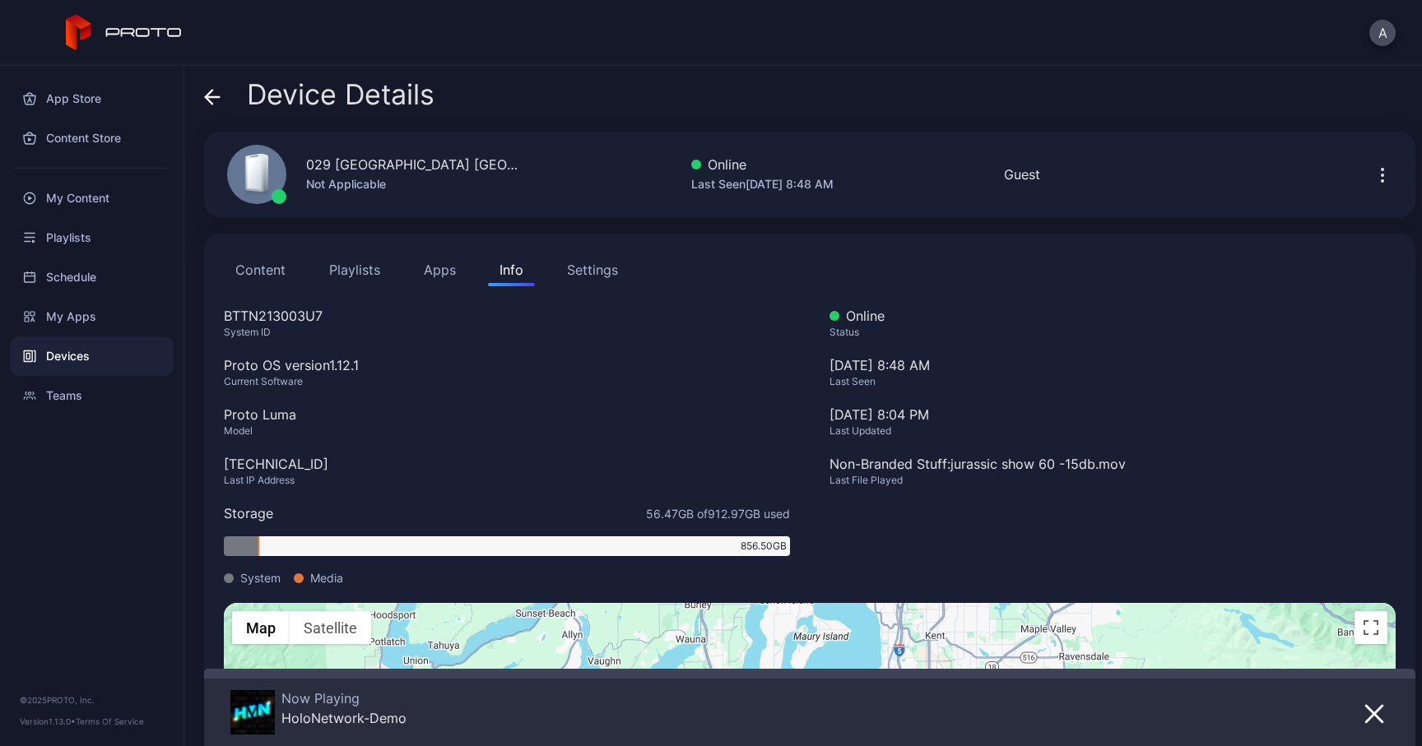
click at [311, 318] on div "BTTN213003U7" at bounding box center [507, 316] width 566 height 20
drag, startPoint x: 323, startPoint y: 463, endPoint x: 226, endPoint y: 463, distance: 97.9
click at [226, 463] on div "[TECHNICAL_ID]" at bounding box center [507, 464] width 566 height 20
click at [221, 95] on div "Device Details" at bounding box center [319, 99] width 230 height 40
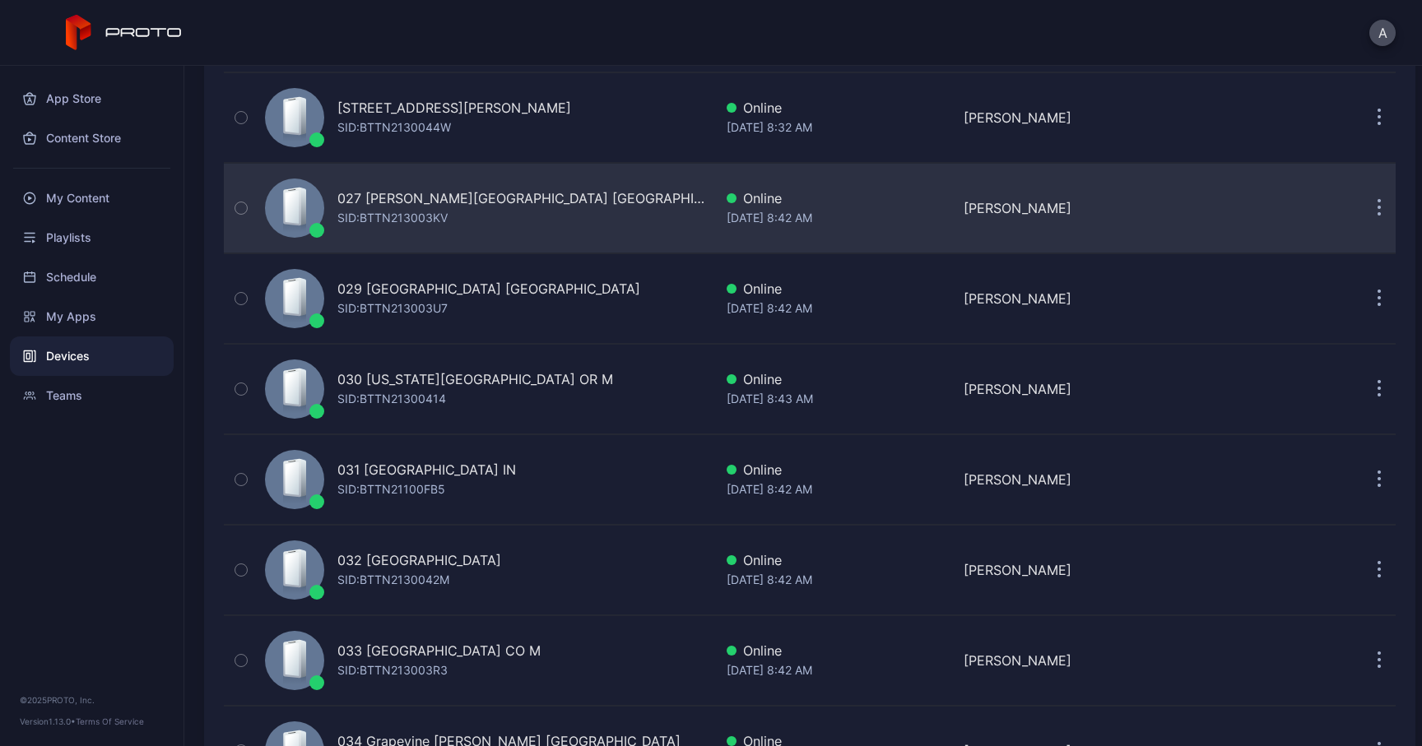
scroll to position [2487, 0]
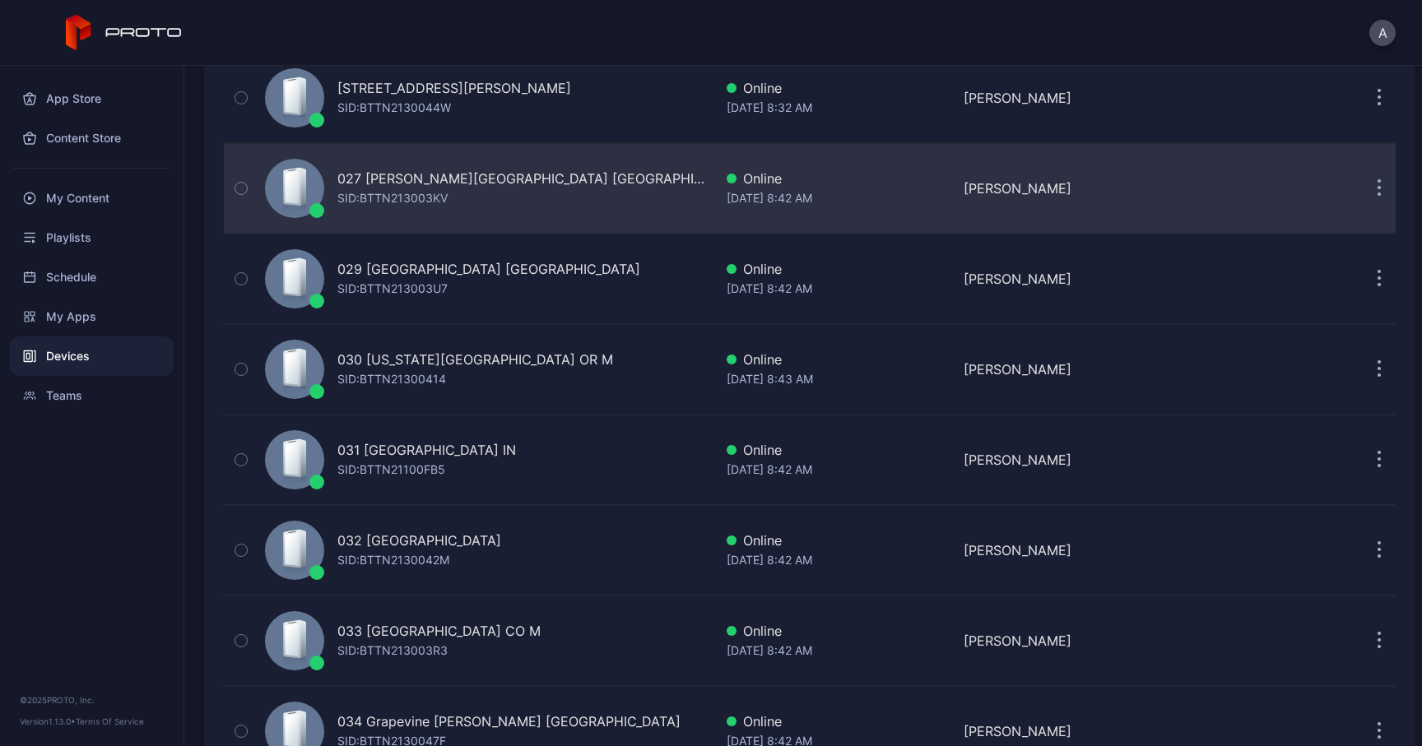
click at [394, 382] on div "SID: BTTN21300414" at bounding box center [391, 380] width 109 height 20
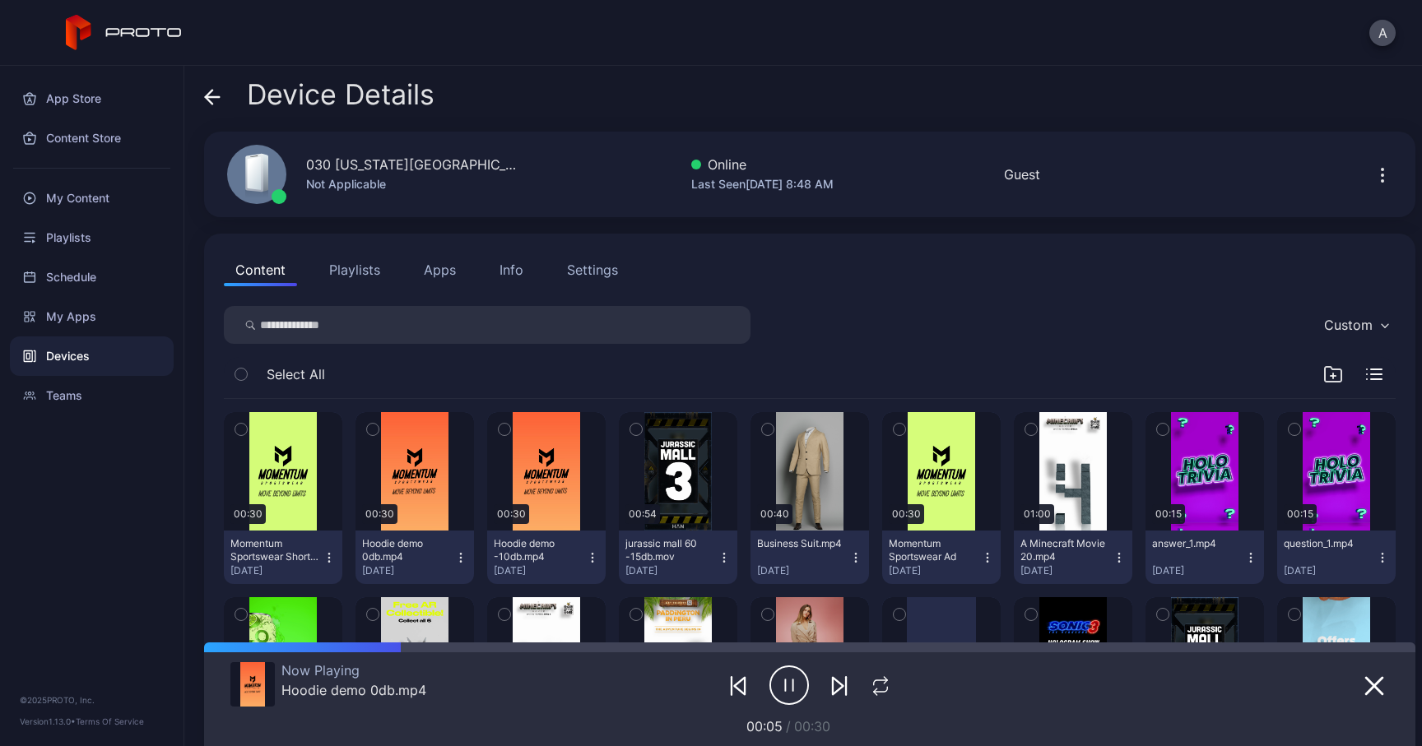
click at [216, 102] on icon at bounding box center [212, 97] width 16 height 16
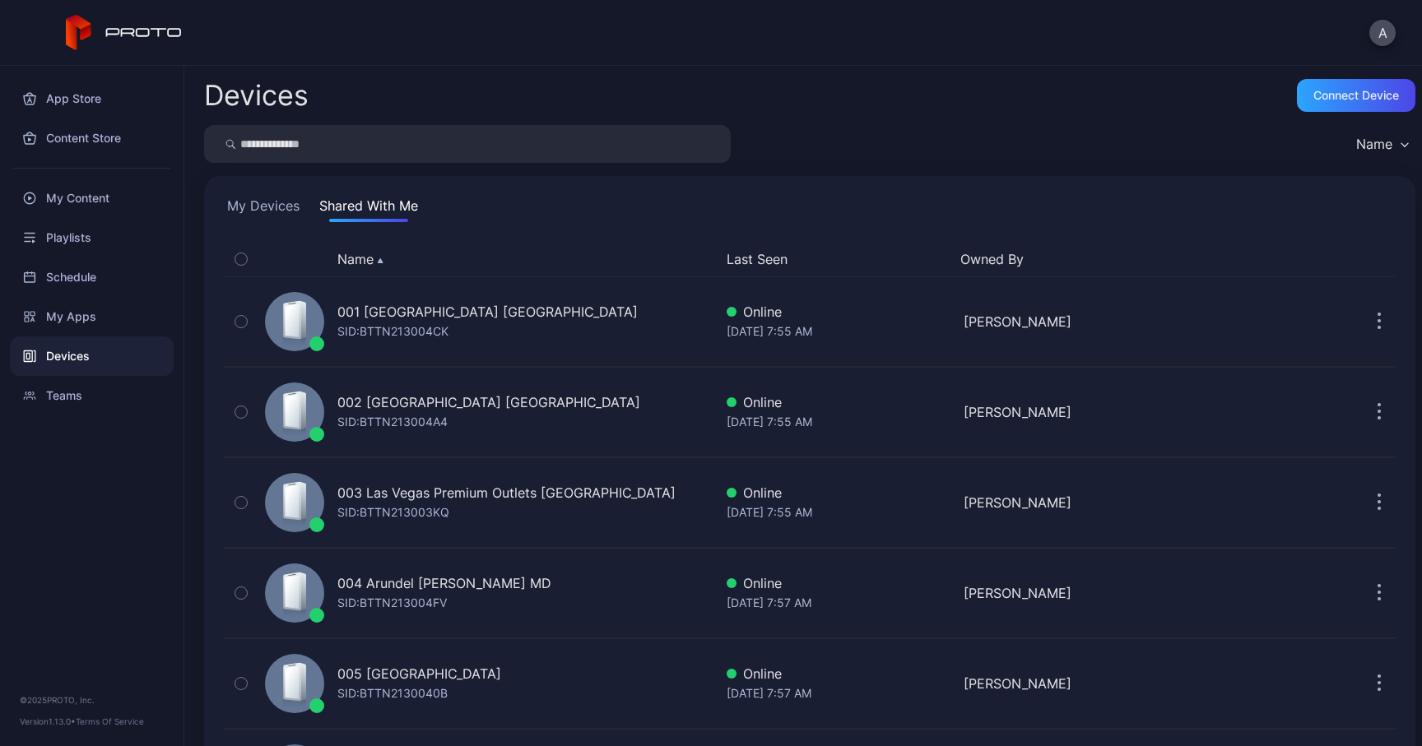
scroll to position [2487, 0]
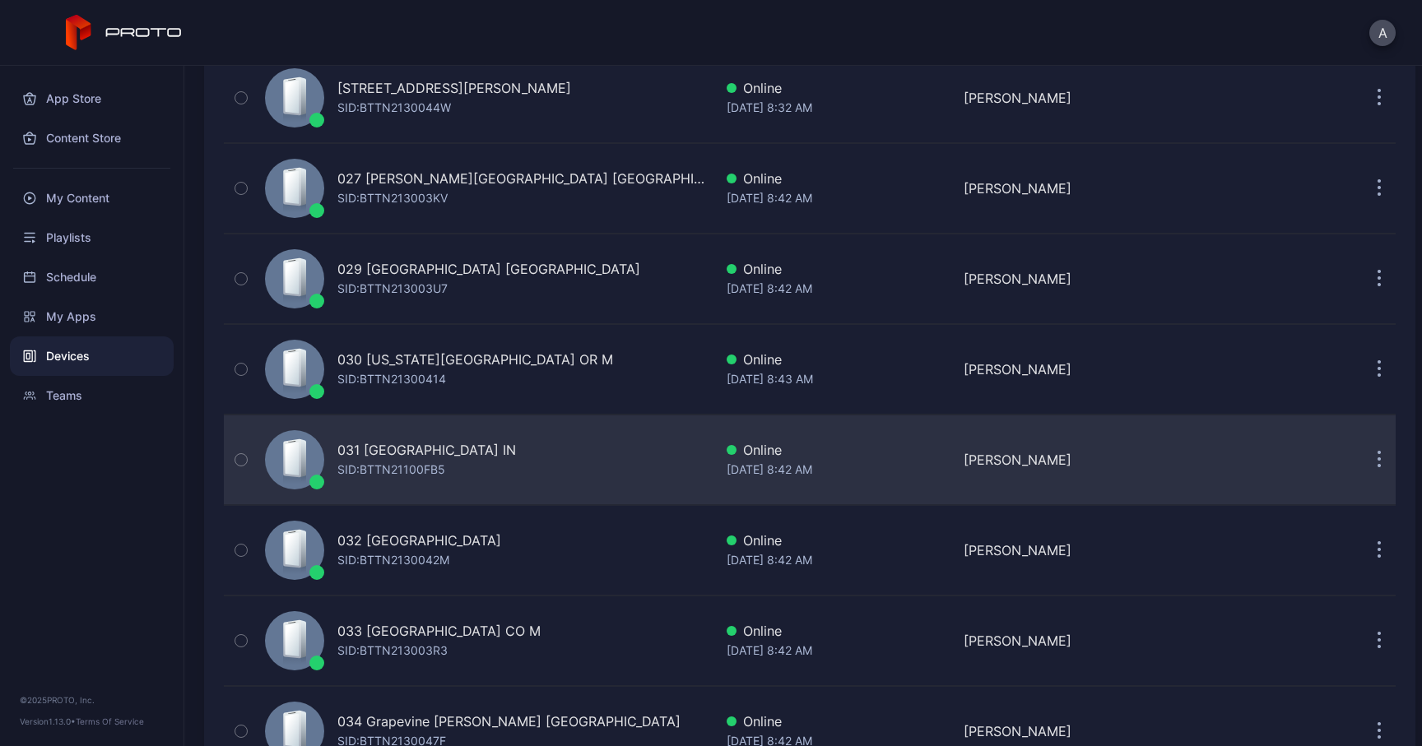
click at [419, 473] on div "SID: BTTN21100FB5" at bounding box center [391, 470] width 108 height 20
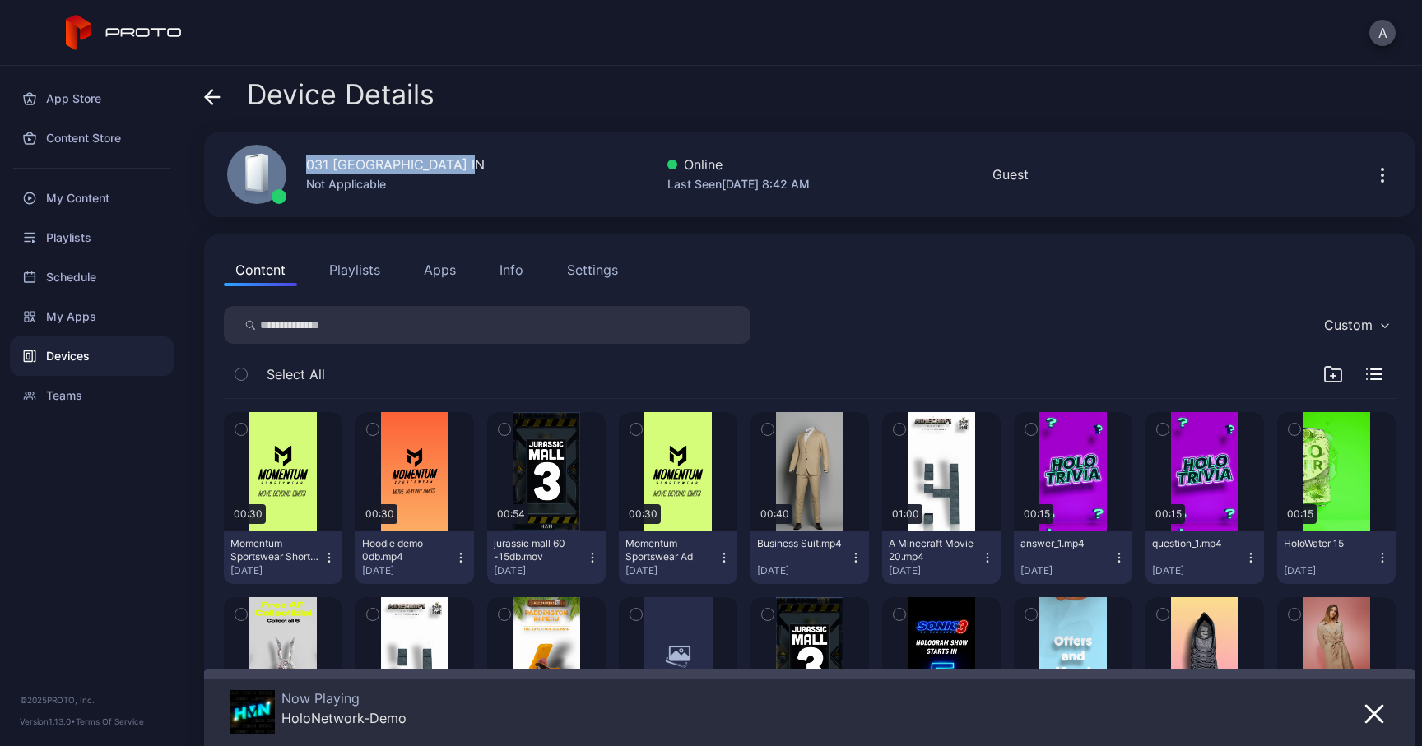
drag, startPoint x: 302, startPoint y: 165, endPoint x: 499, endPoint y: 167, distance: 196.7
click at [499, 167] on div "031 [GEOGRAPHIC_DATA] IN Not Applicable Online Last Seen [DATE] 8:42 AM Guest" at bounding box center [809, 175] width 1211 height 86
click at [523, 269] on button "Info" at bounding box center [511, 269] width 47 height 33
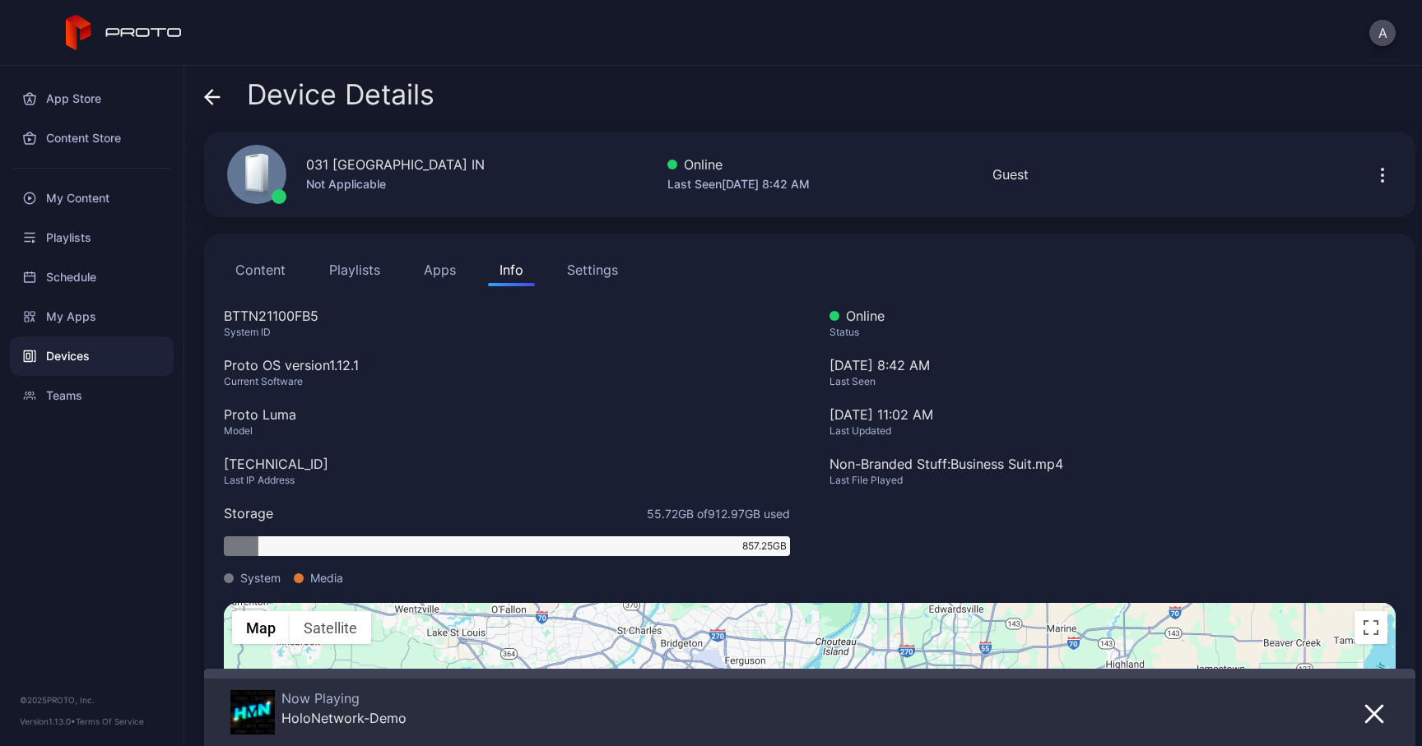
click at [307, 311] on div "BTTN21100FB5" at bounding box center [507, 316] width 566 height 20
click at [273, 464] on div "[TECHNICAL_ID]" at bounding box center [507, 464] width 566 height 20
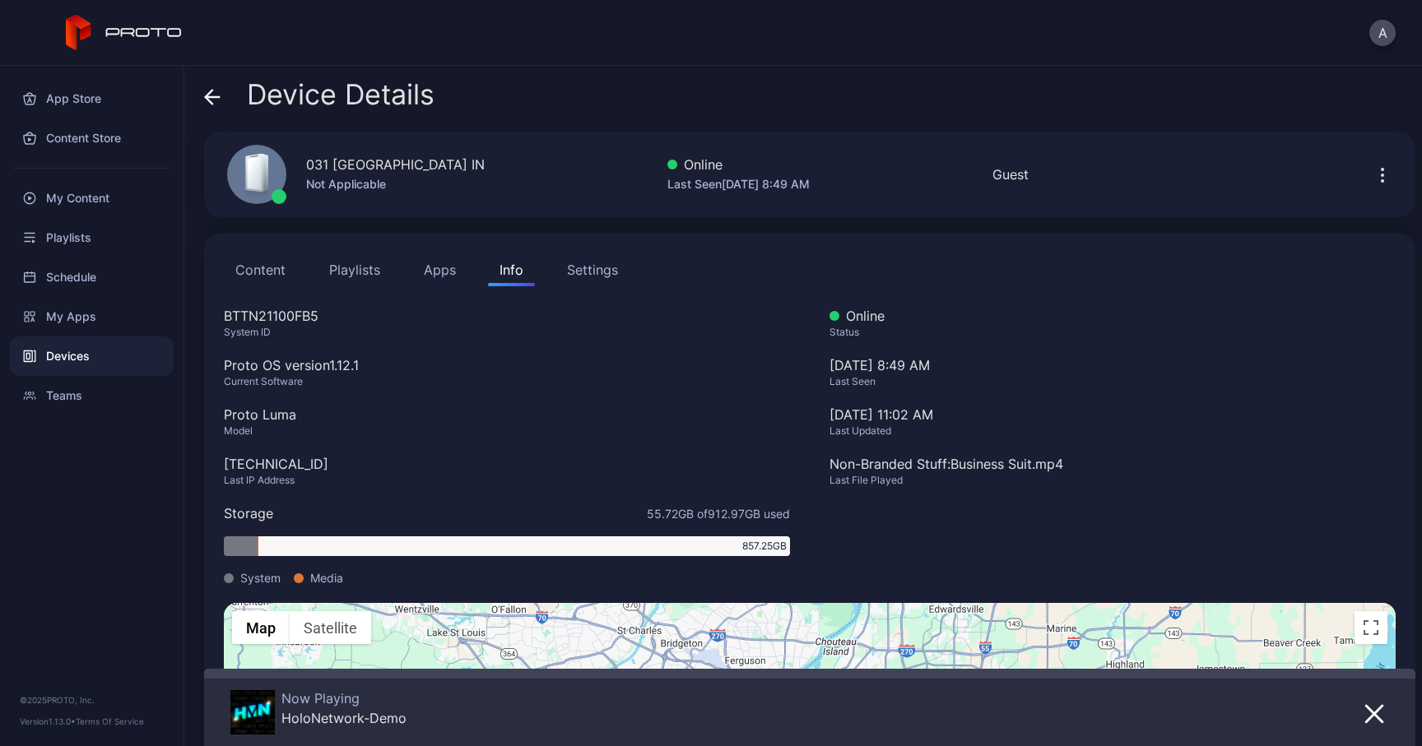
click at [220, 101] on icon at bounding box center [212, 97] width 16 height 16
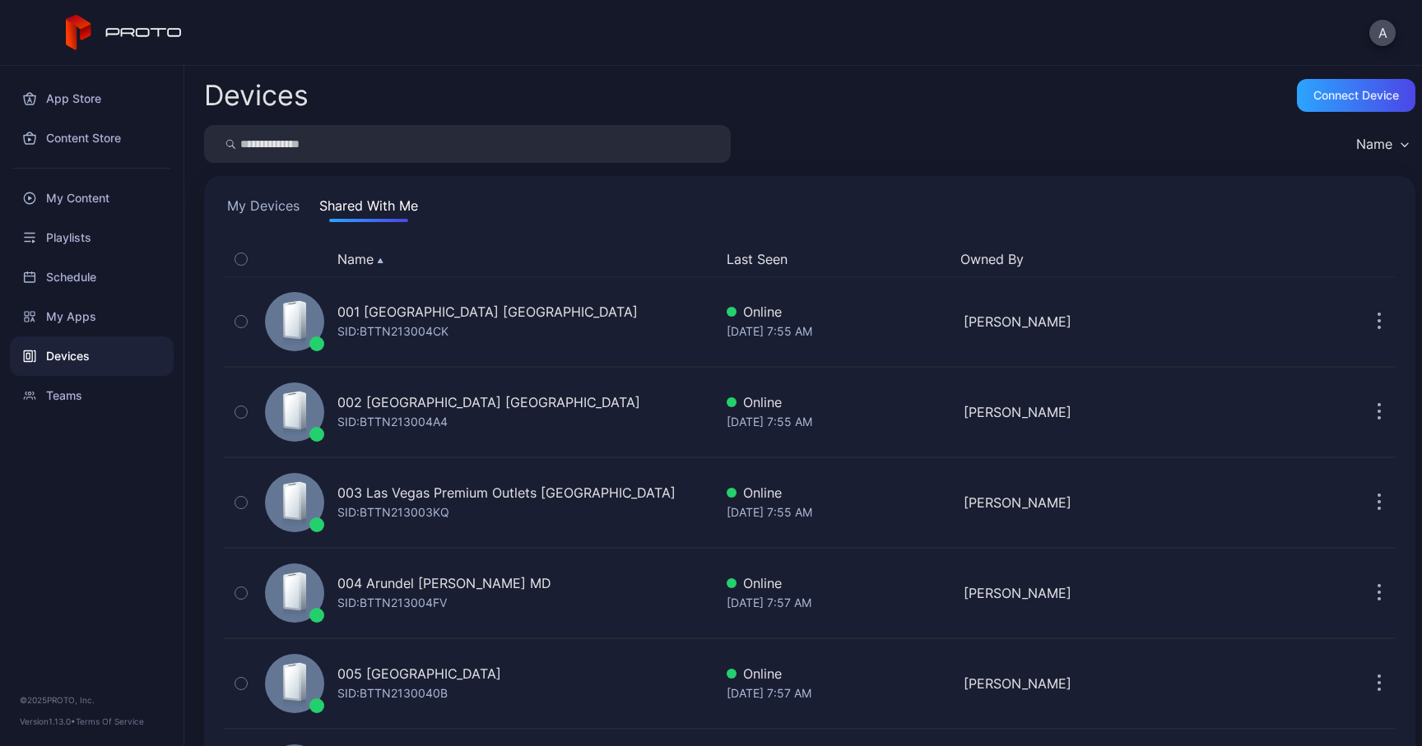
scroll to position [2487, 0]
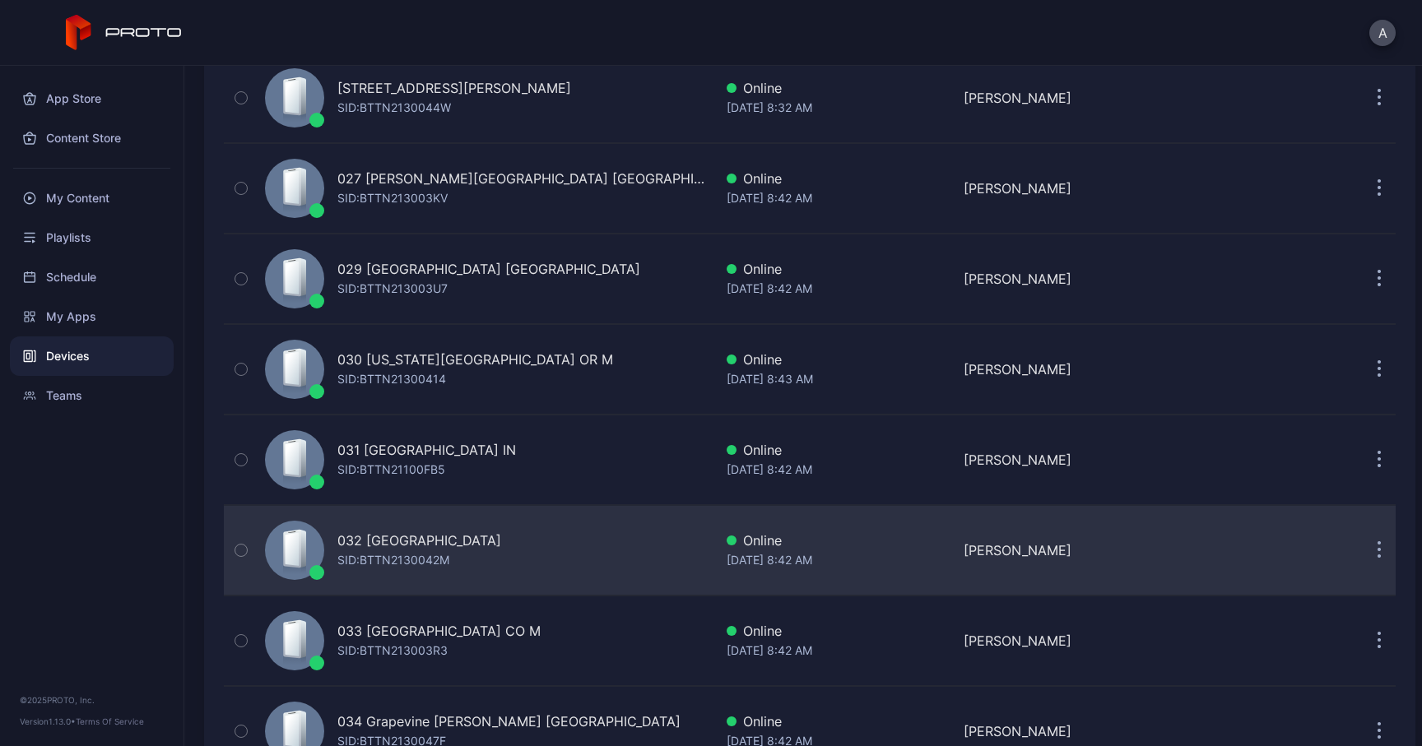
click at [426, 548] on div "032 [GEOGRAPHIC_DATA]" at bounding box center [419, 541] width 164 height 20
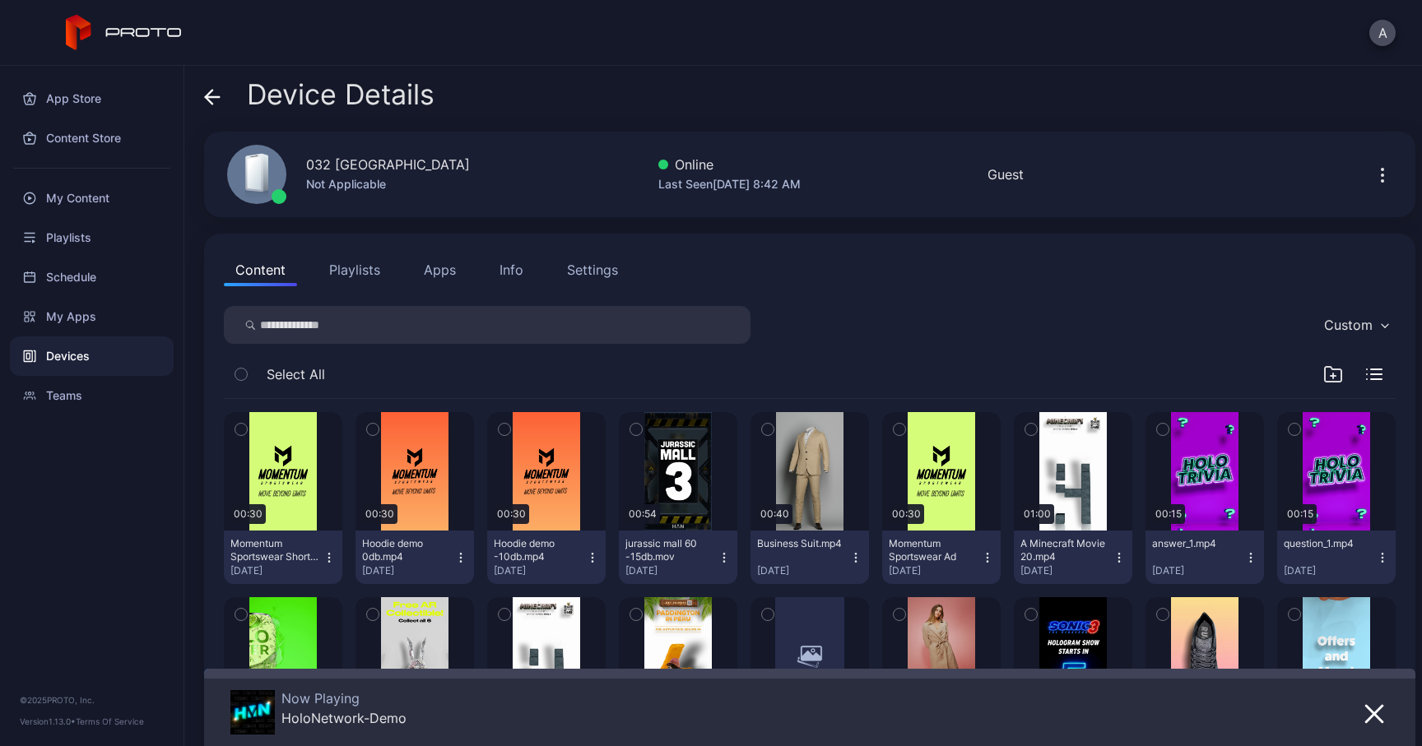
click at [510, 267] on div "Info" at bounding box center [512, 270] width 24 height 20
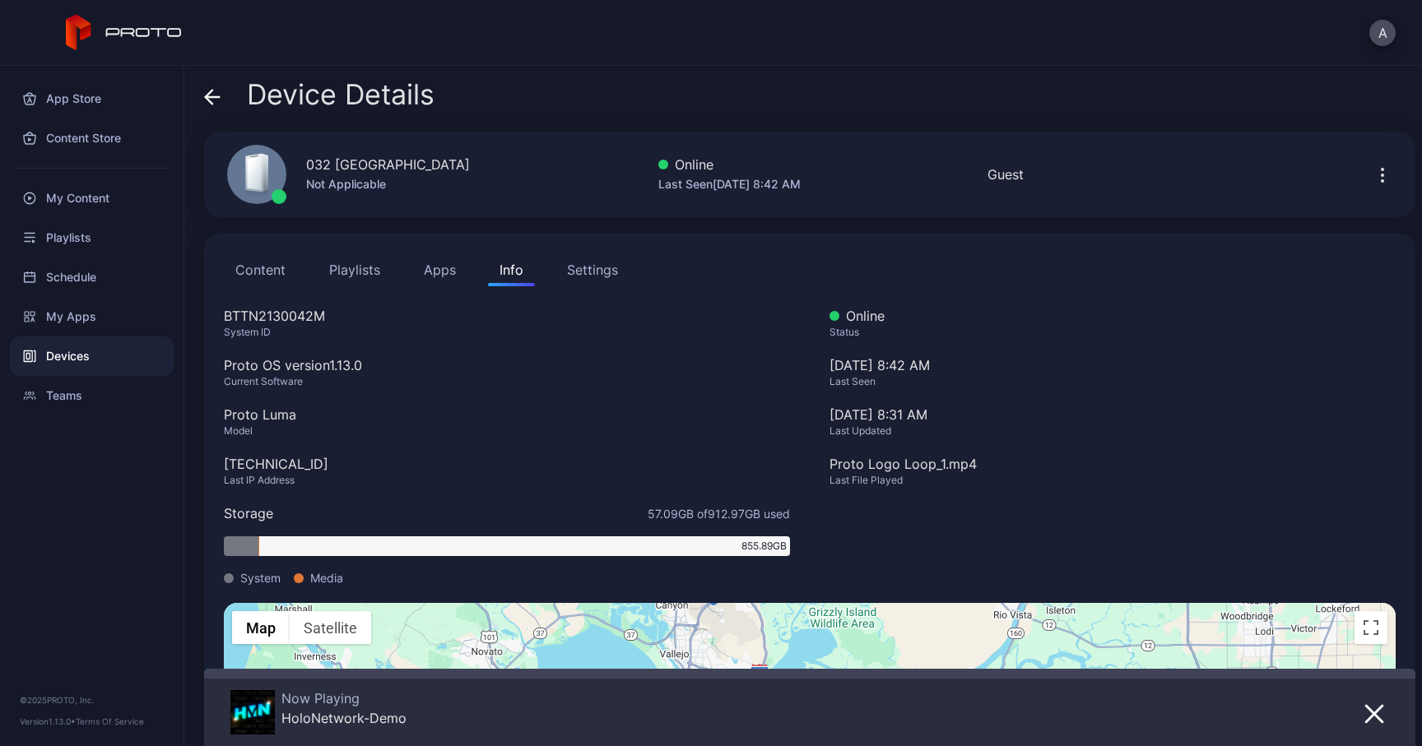
click at [378, 162] on div "032 [GEOGRAPHIC_DATA]" at bounding box center [388, 165] width 164 height 20
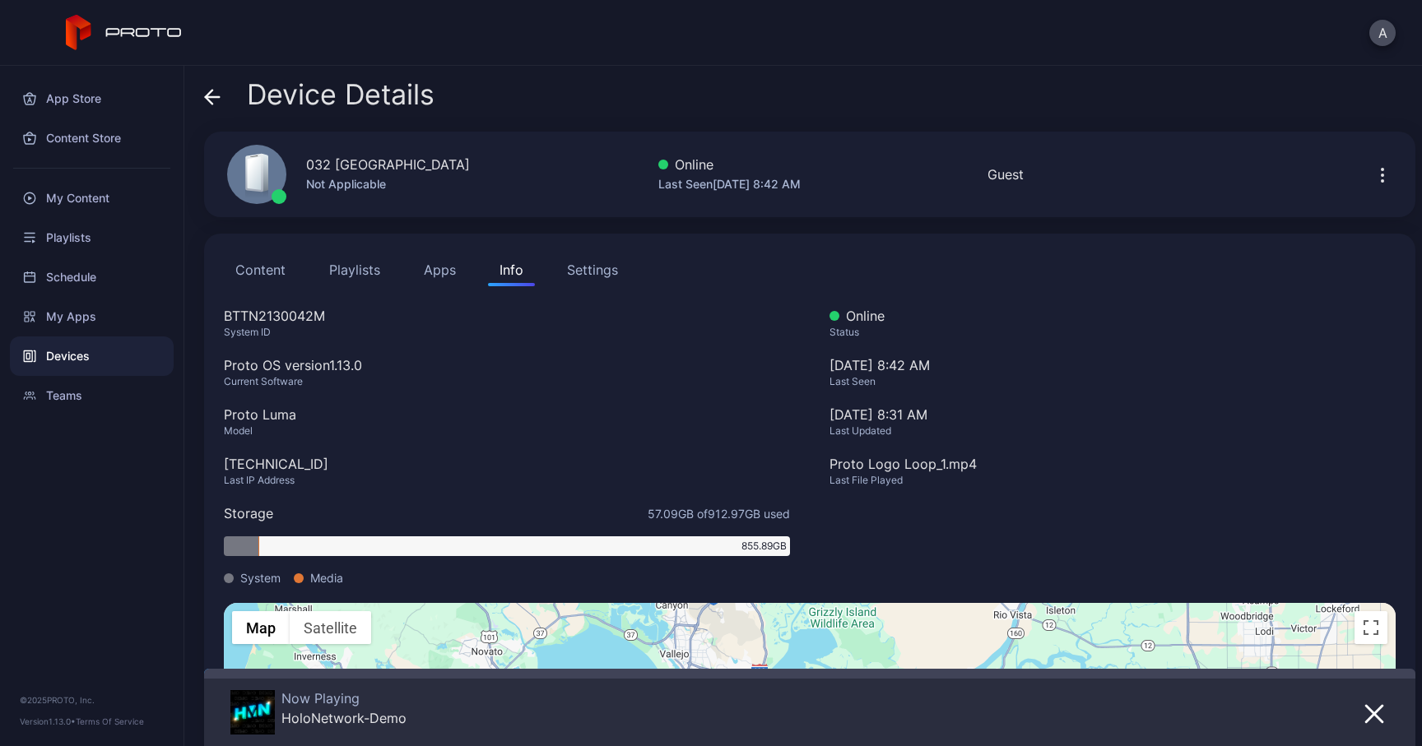
click at [300, 312] on div "BTTN2130042M" at bounding box center [507, 316] width 566 height 20
click at [244, 465] on div "[TECHNICAL_ID]" at bounding box center [507, 464] width 566 height 20
click at [219, 95] on icon at bounding box center [212, 97] width 16 height 16
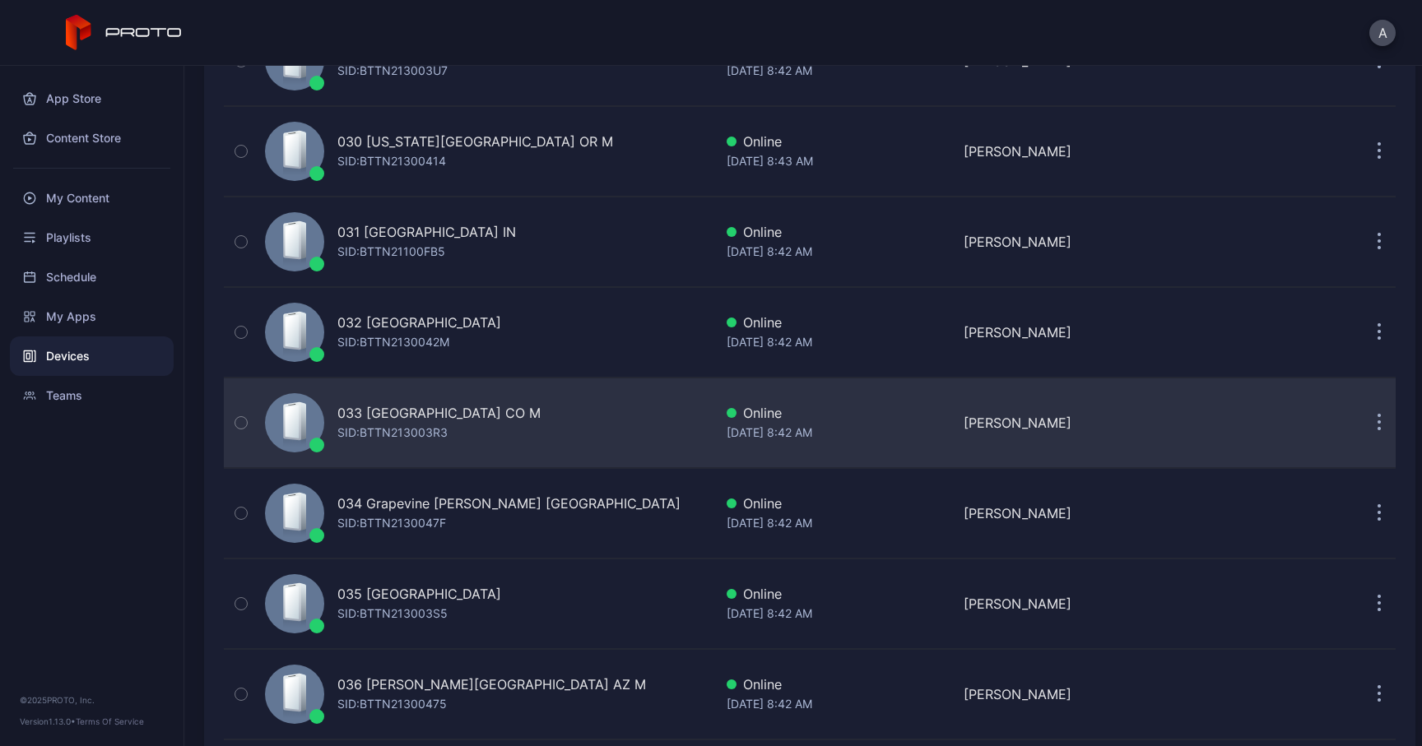
scroll to position [2742, 0]
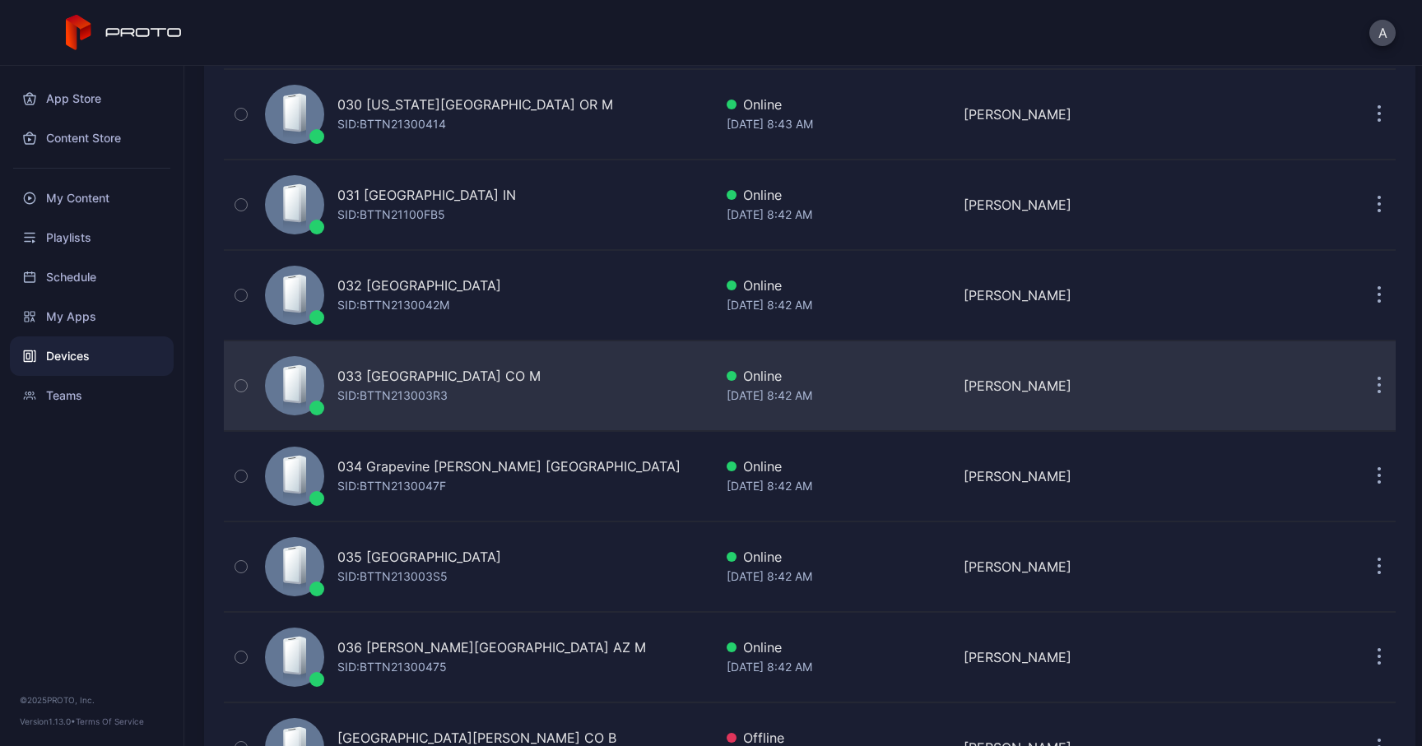
click at [417, 391] on div "SID: BTTN213003R3" at bounding box center [392, 396] width 110 height 20
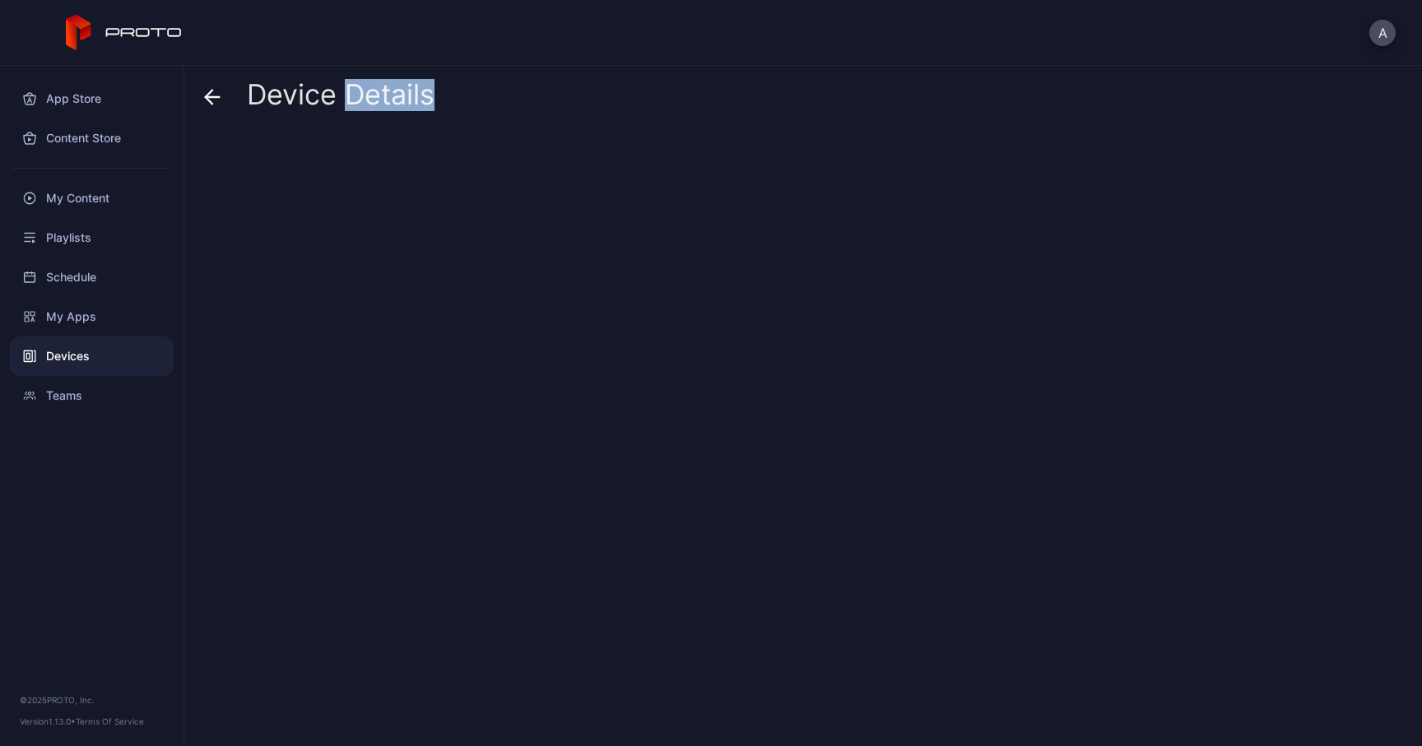
click at [417, 391] on div at bounding box center [809, 433] width 1211 height 602
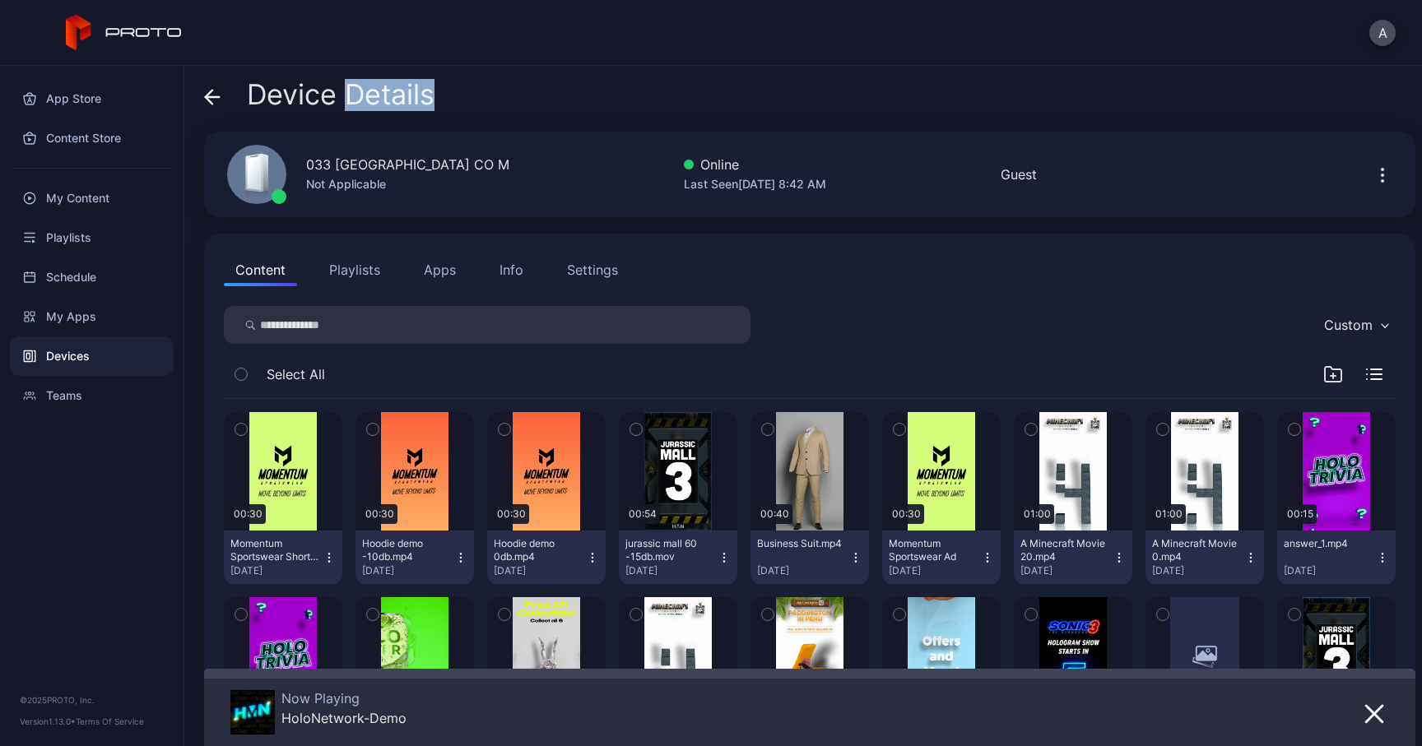
click at [506, 270] on div "Info" at bounding box center [512, 270] width 24 height 20
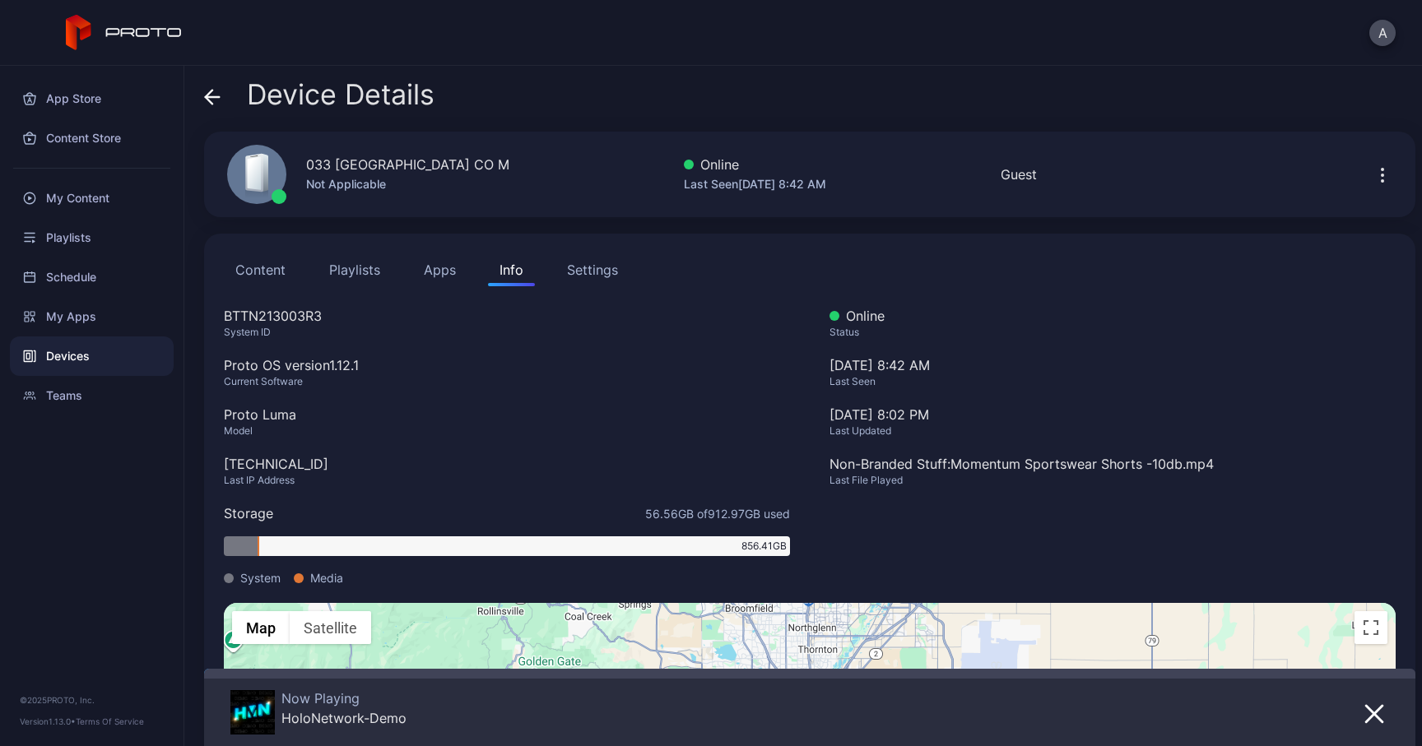
click at [365, 163] on div "033 [GEOGRAPHIC_DATA] CO M" at bounding box center [407, 165] width 203 height 20
click at [307, 312] on div "BTTN213003R3" at bounding box center [507, 316] width 566 height 20
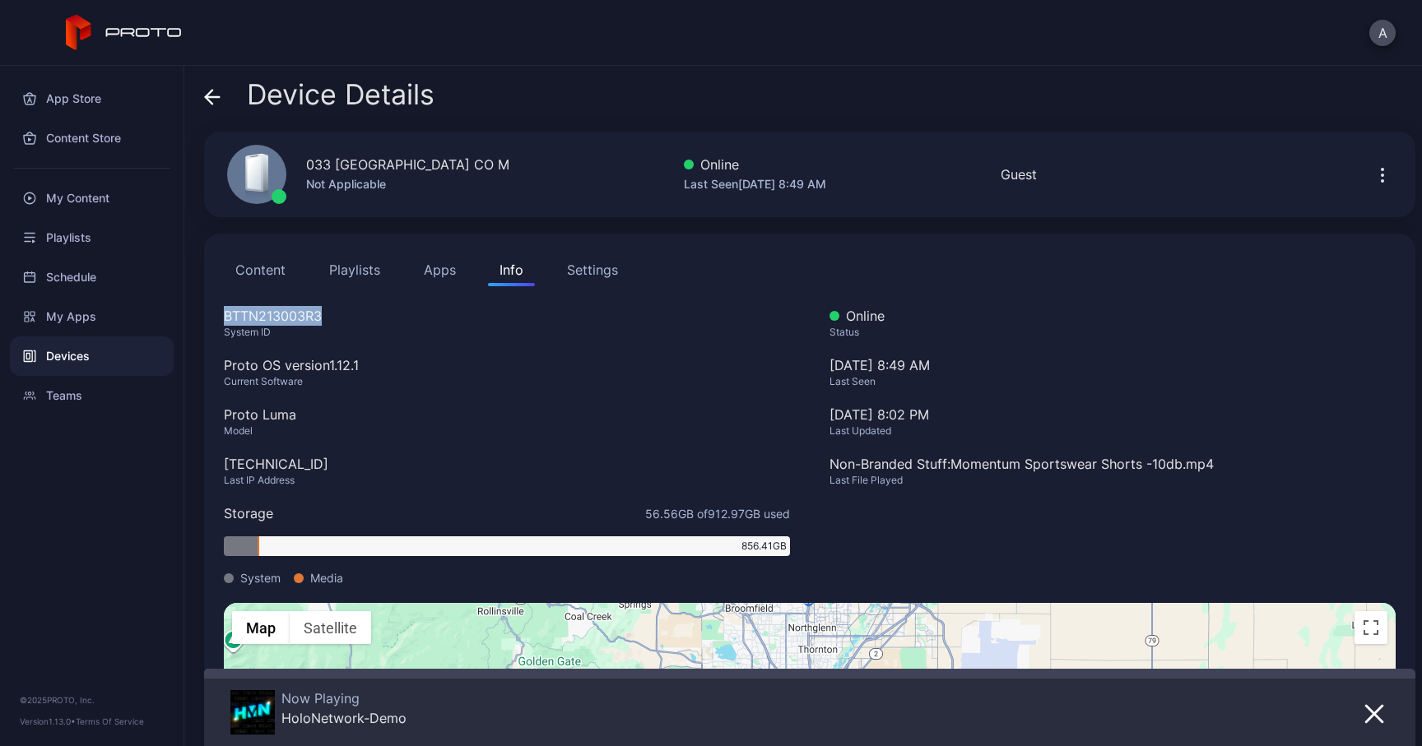
click at [285, 454] on div "[TECHNICAL_ID]" at bounding box center [507, 464] width 566 height 20
click at [216, 103] on icon at bounding box center [212, 97] width 16 height 16
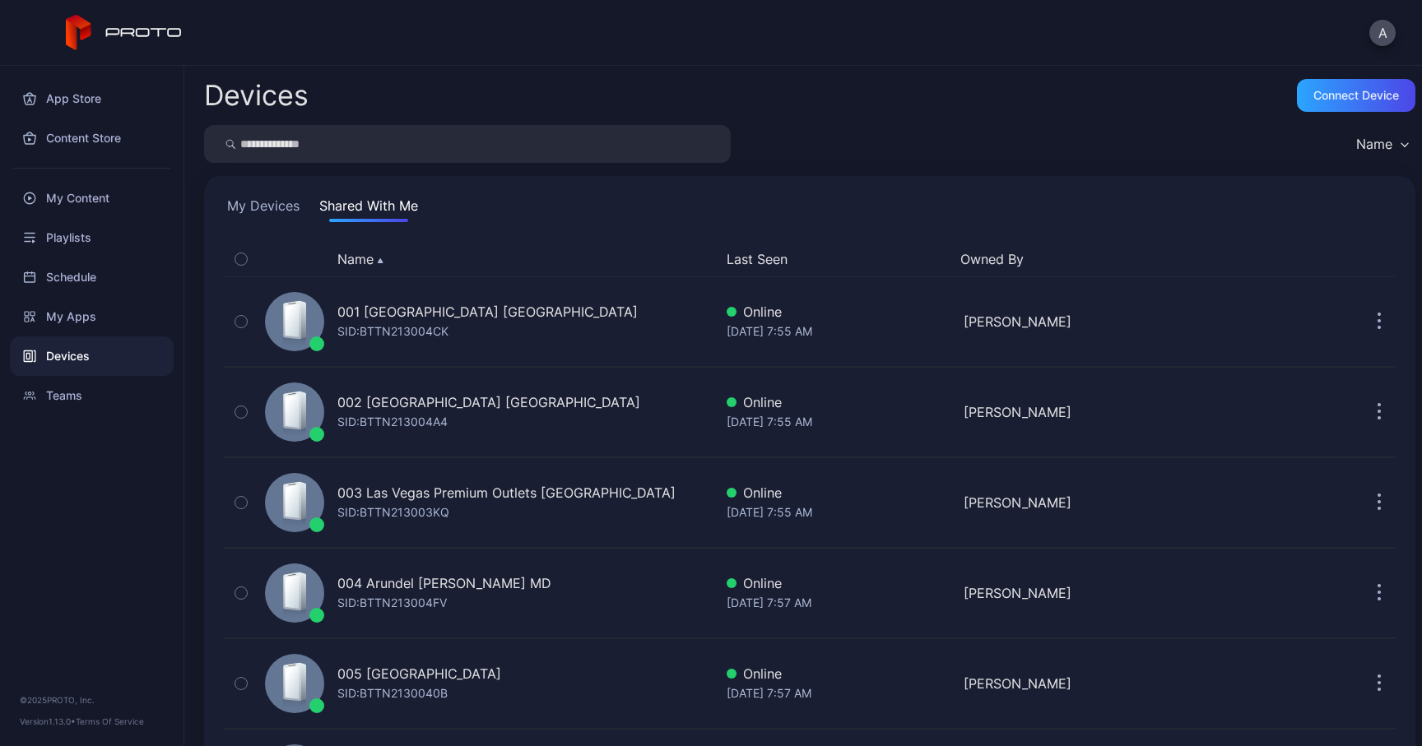
scroll to position [2742, 0]
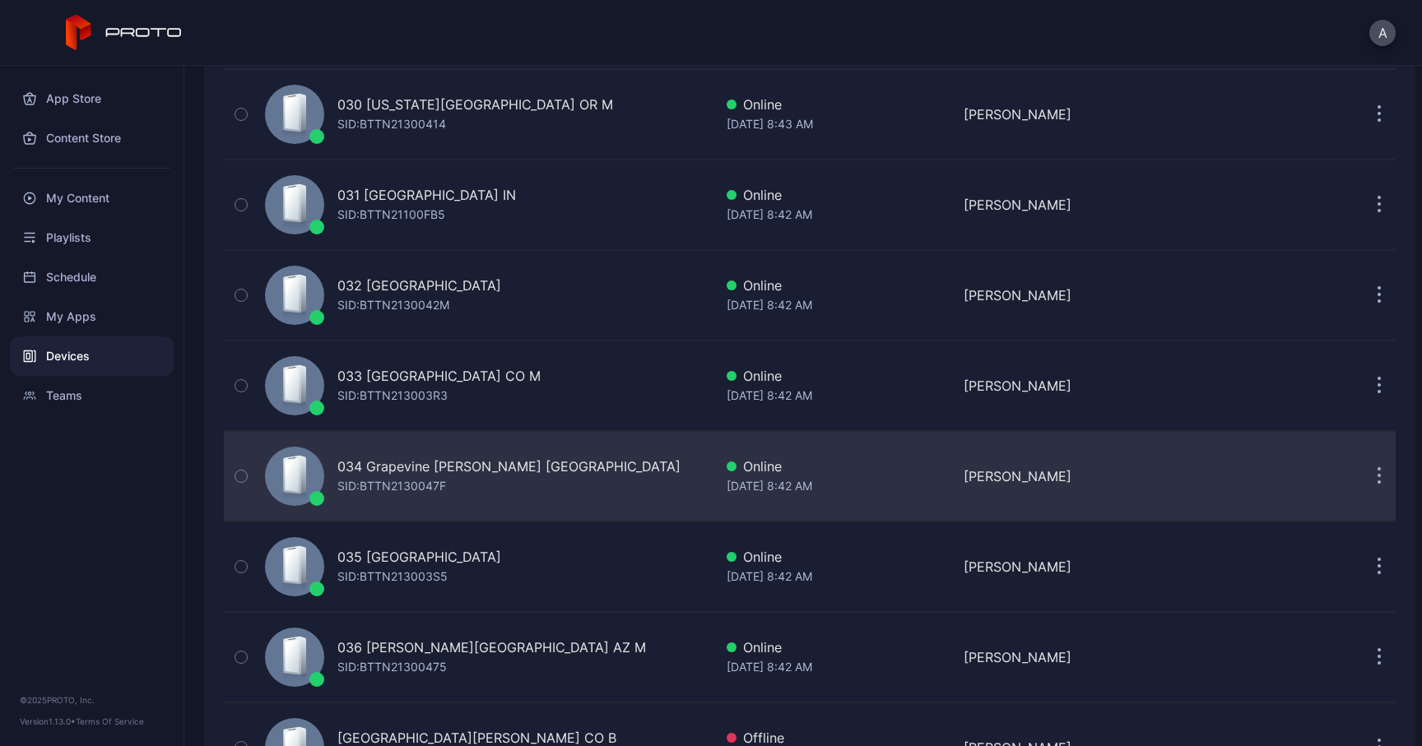
click at [384, 485] on div "SID: BTTN2130047F" at bounding box center [391, 487] width 109 height 20
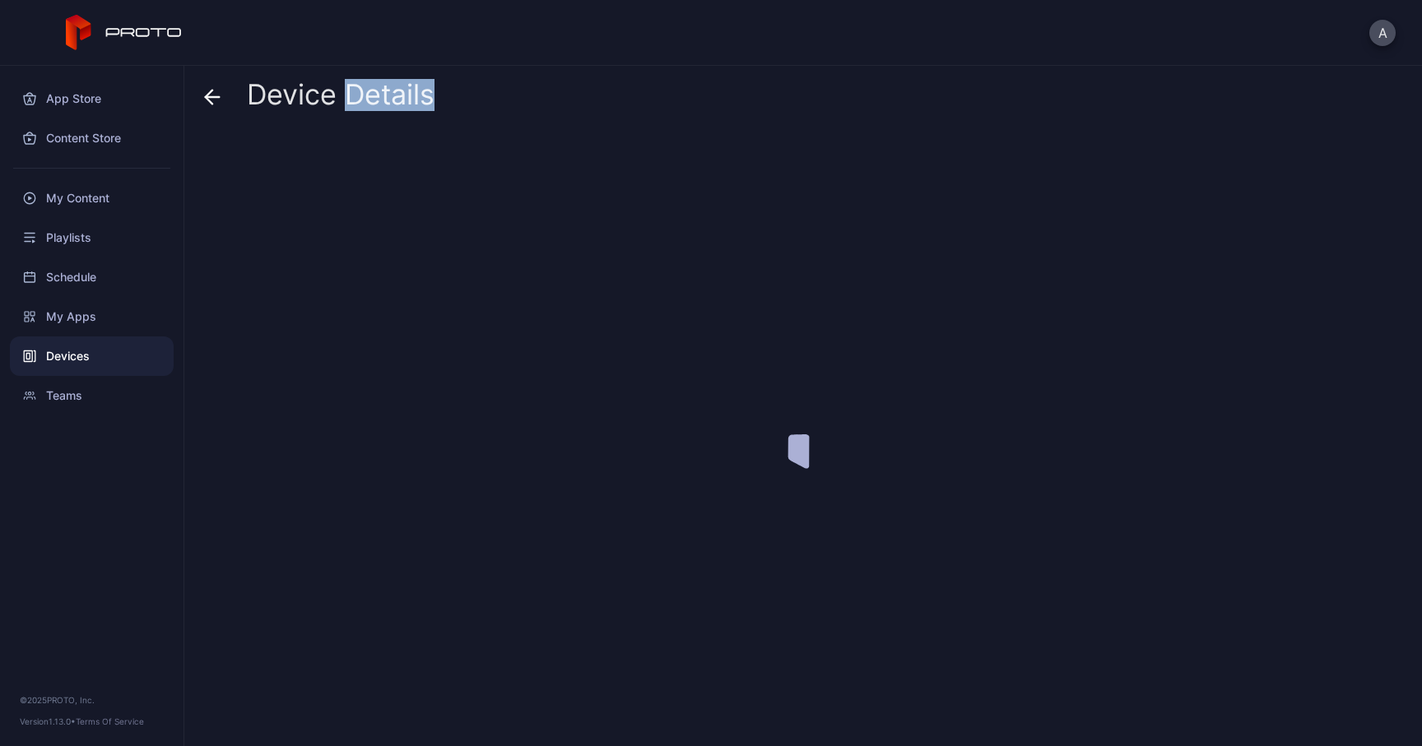
click at [384, 486] on div at bounding box center [809, 433] width 1211 height 602
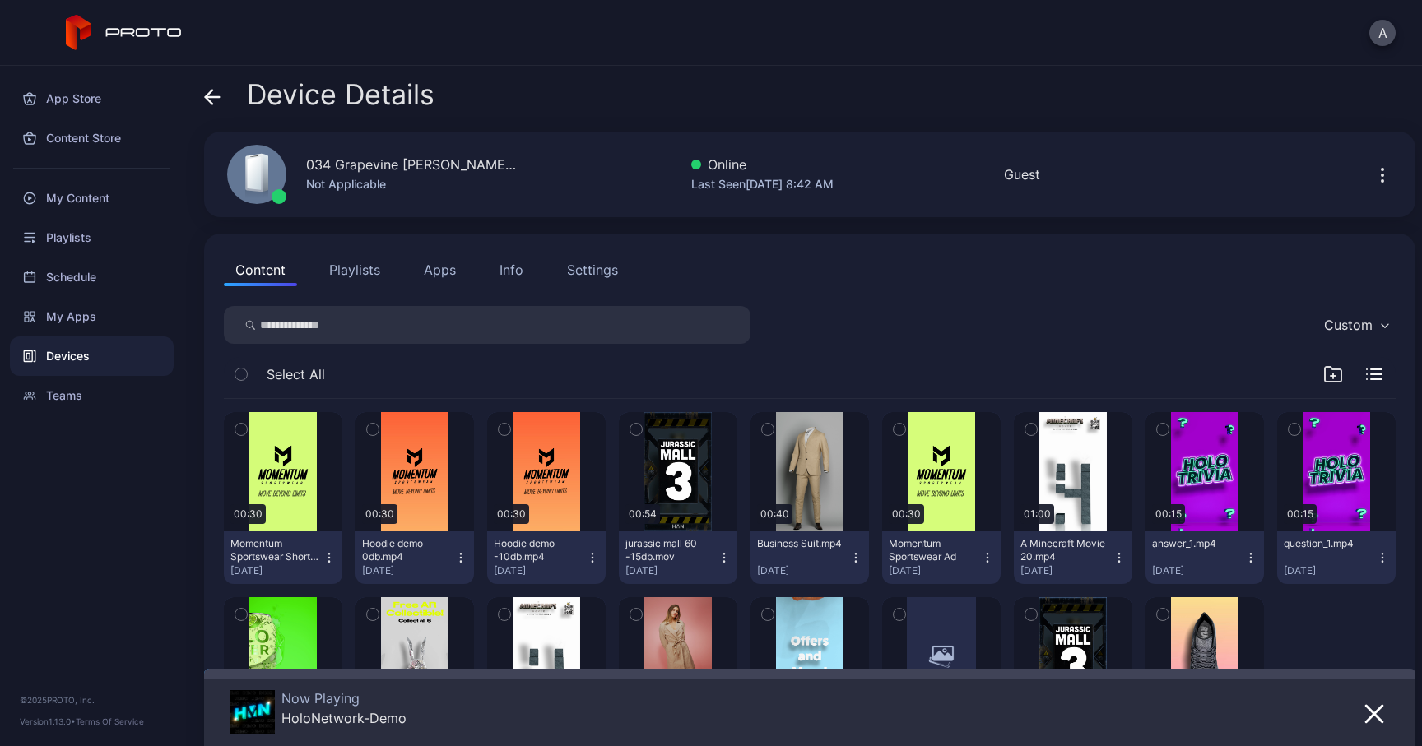
click at [393, 157] on div "034 Grapevine [PERSON_NAME] [GEOGRAPHIC_DATA]" at bounding box center [413, 165] width 214 height 20
click at [511, 272] on div "Info" at bounding box center [512, 270] width 24 height 20
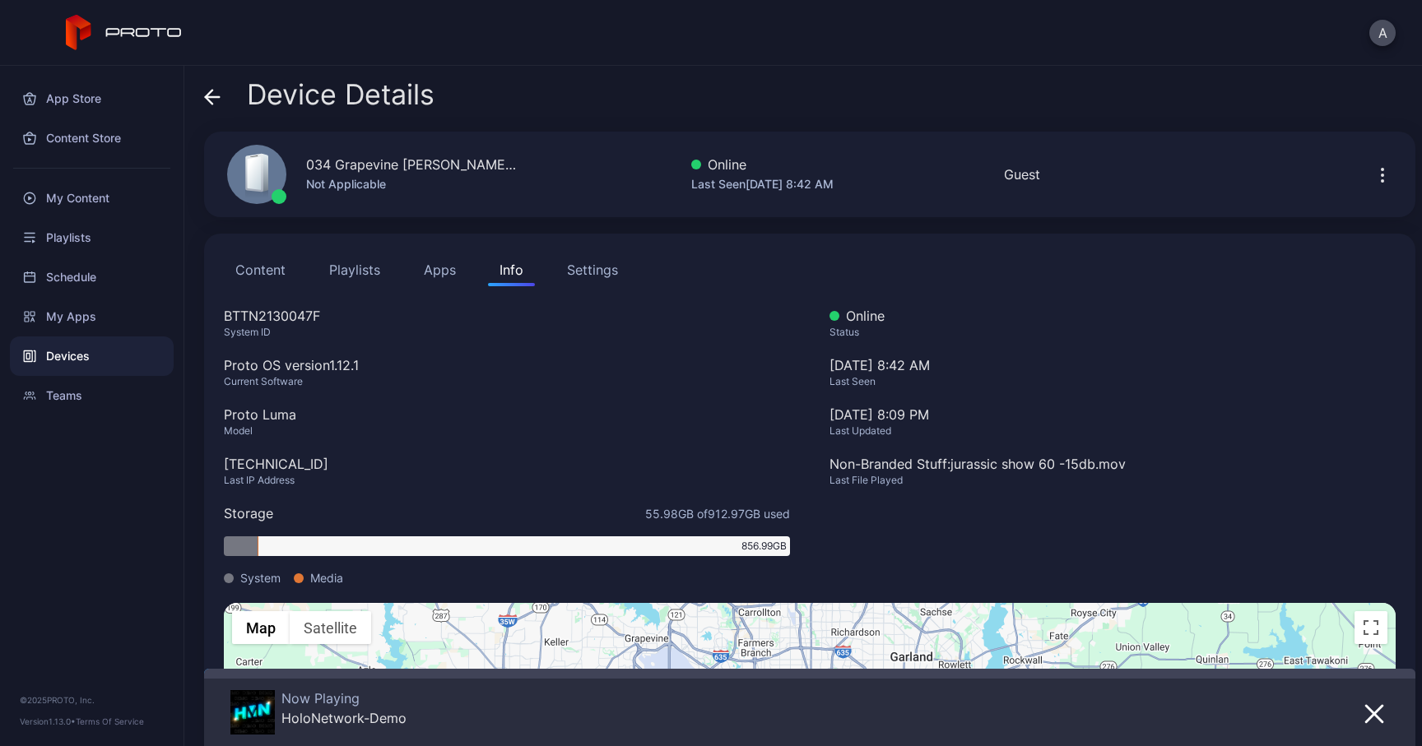
click at [306, 316] on div "BTTN2130047F" at bounding box center [507, 316] width 566 height 20
click at [294, 464] on div "[TECHNICAL_ID]" at bounding box center [507, 464] width 566 height 20
click at [216, 101] on icon at bounding box center [212, 97] width 16 height 16
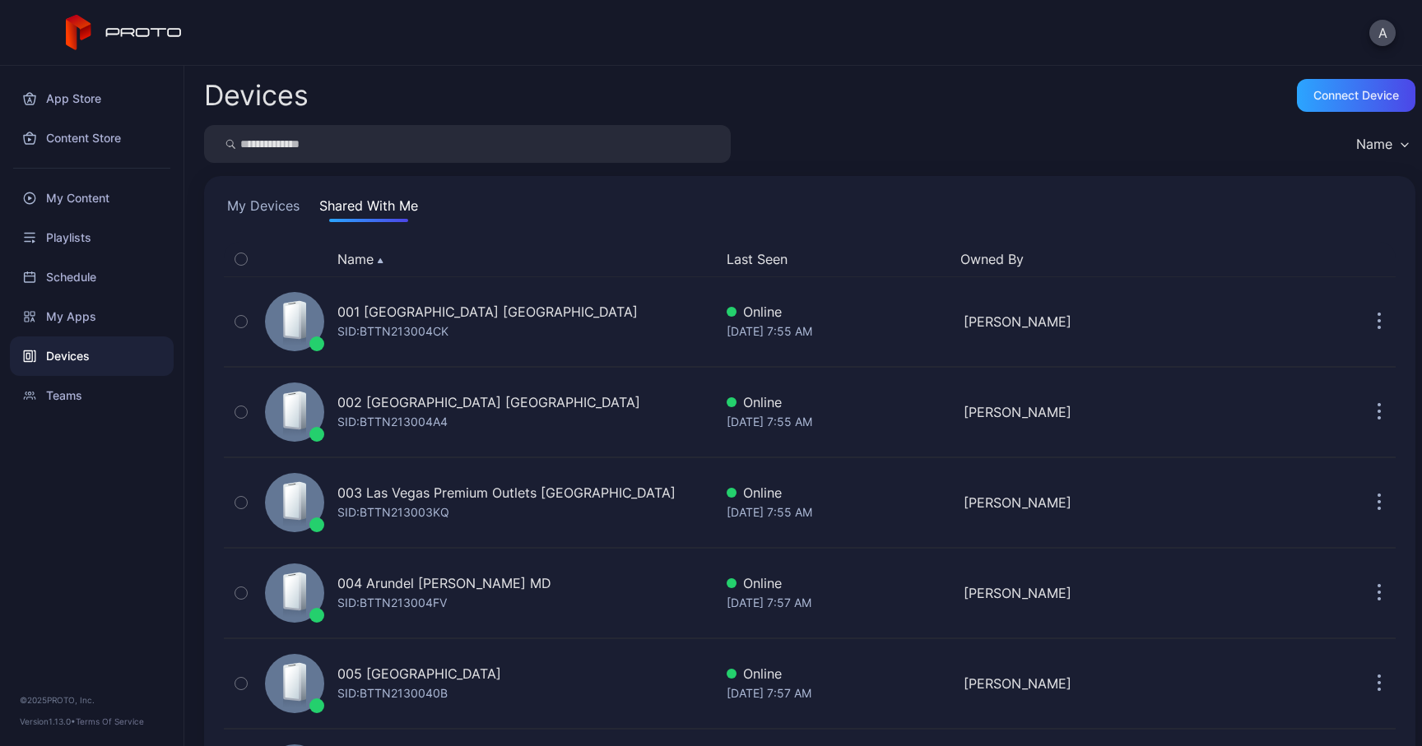
scroll to position [2742, 0]
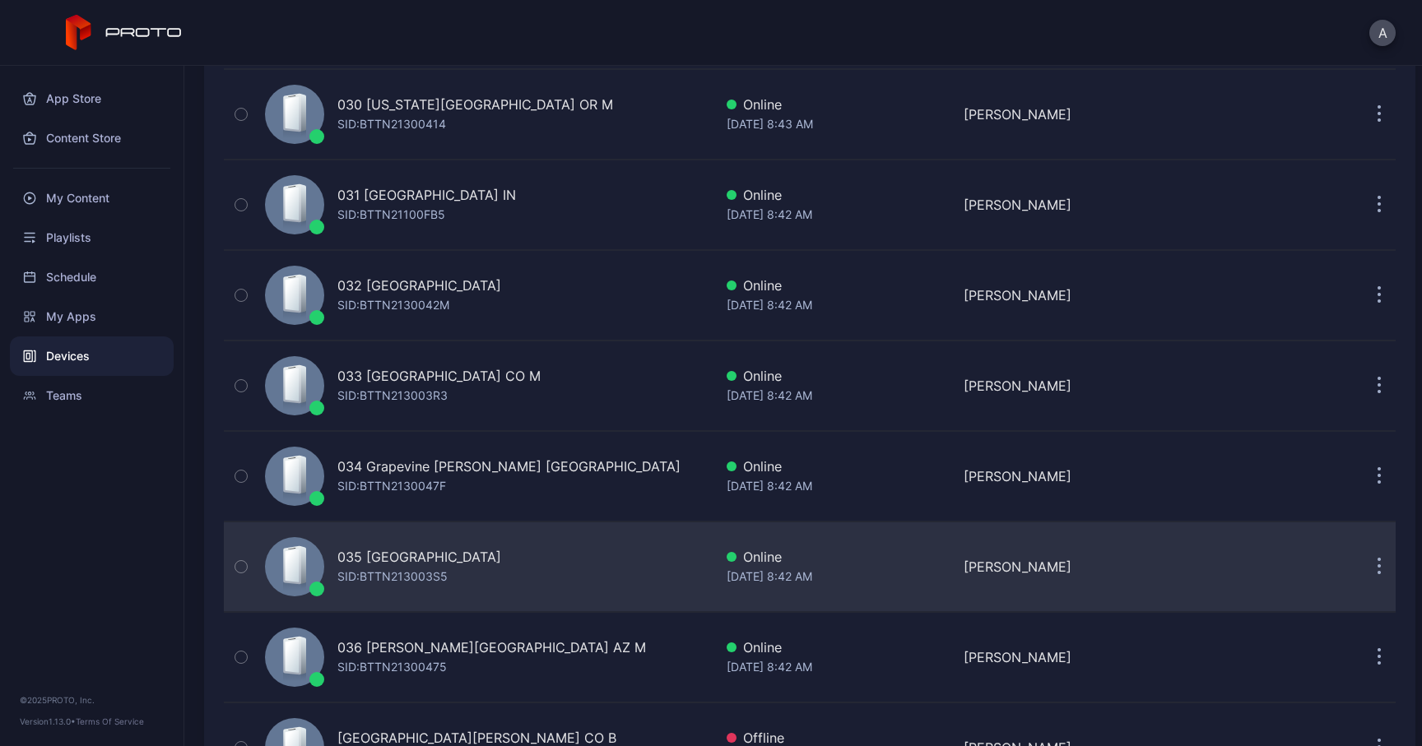
click at [408, 559] on div "035 [GEOGRAPHIC_DATA]" at bounding box center [419, 557] width 164 height 20
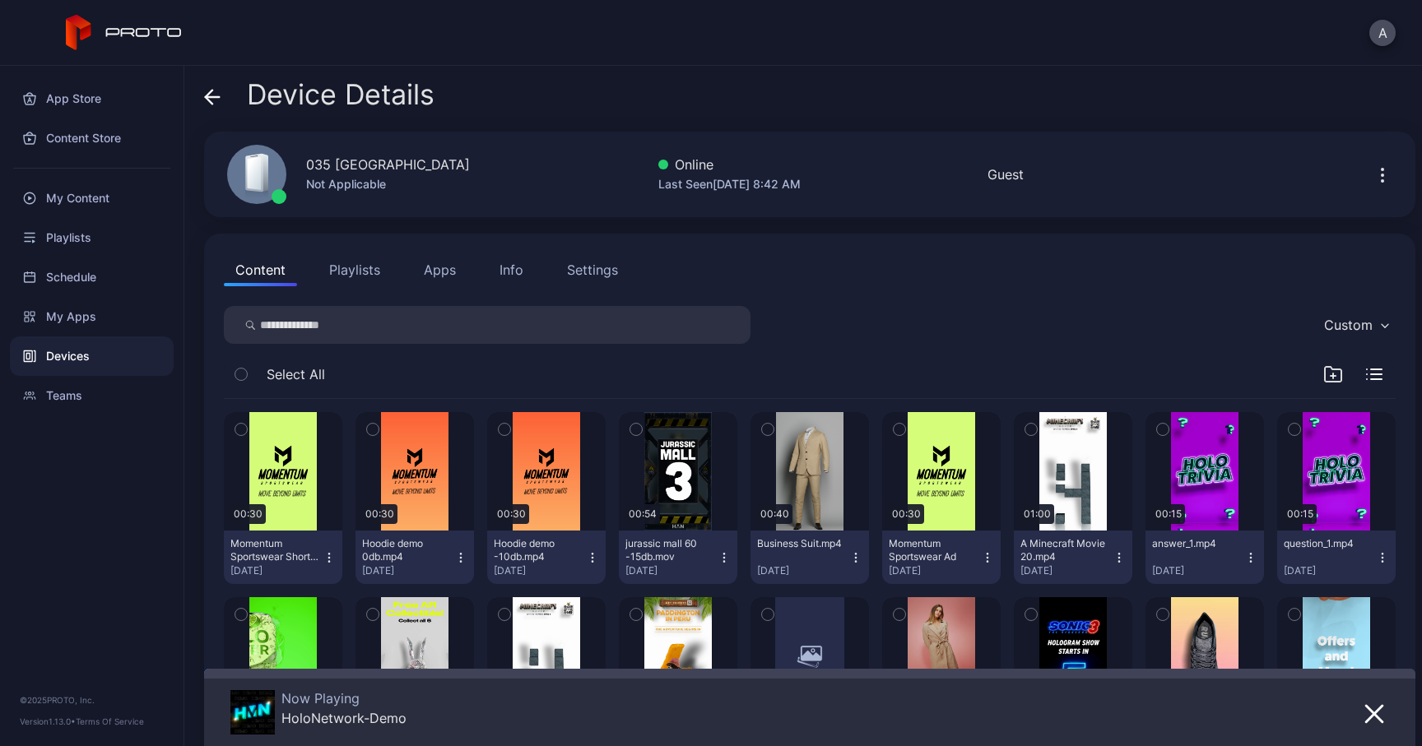
click at [501, 266] on div "Info" at bounding box center [512, 270] width 24 height 20
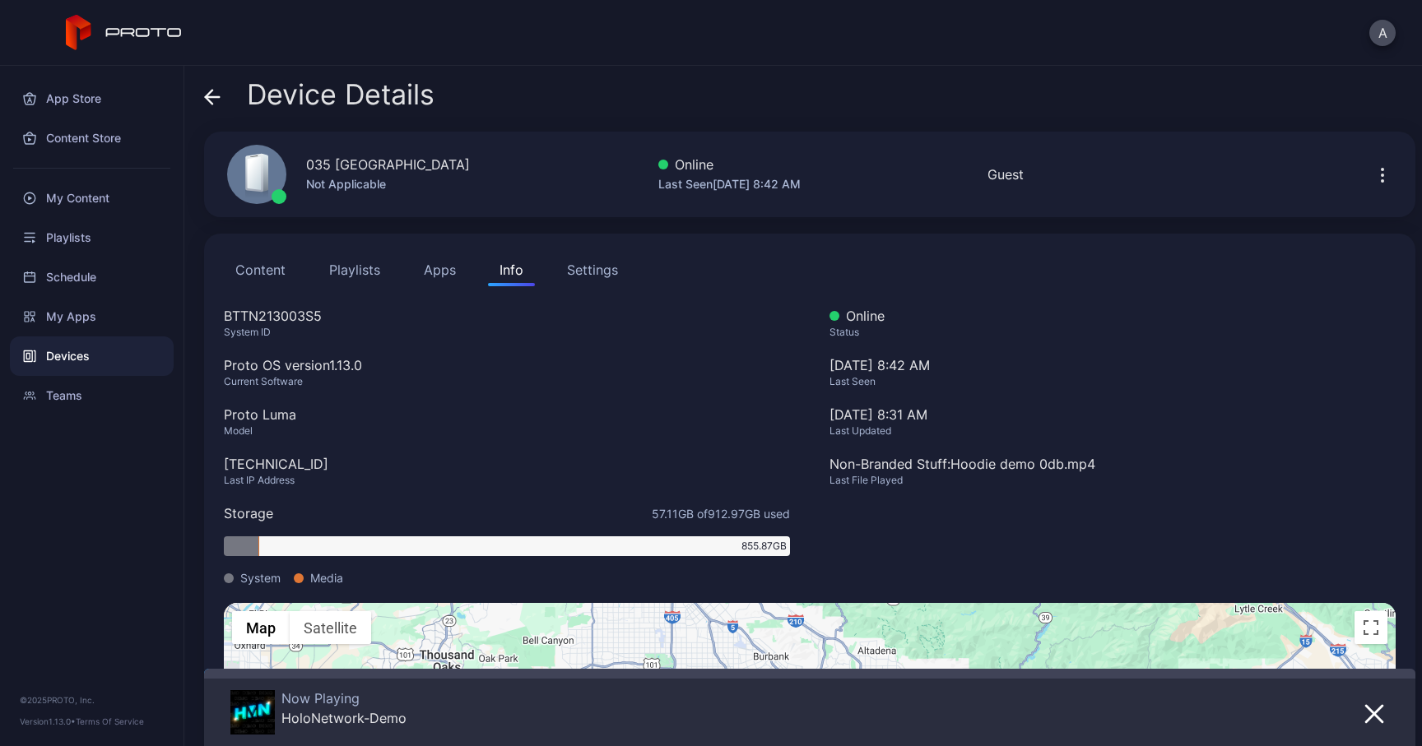
click at [393, 168] on div "035 [GEOGRAPHIC_DATA]" at bounding box center [388, 165] width 164 height 20
click at [272, 307] on div "BTTN213003S5" at bounding box center [507, 316] width 566 height 20
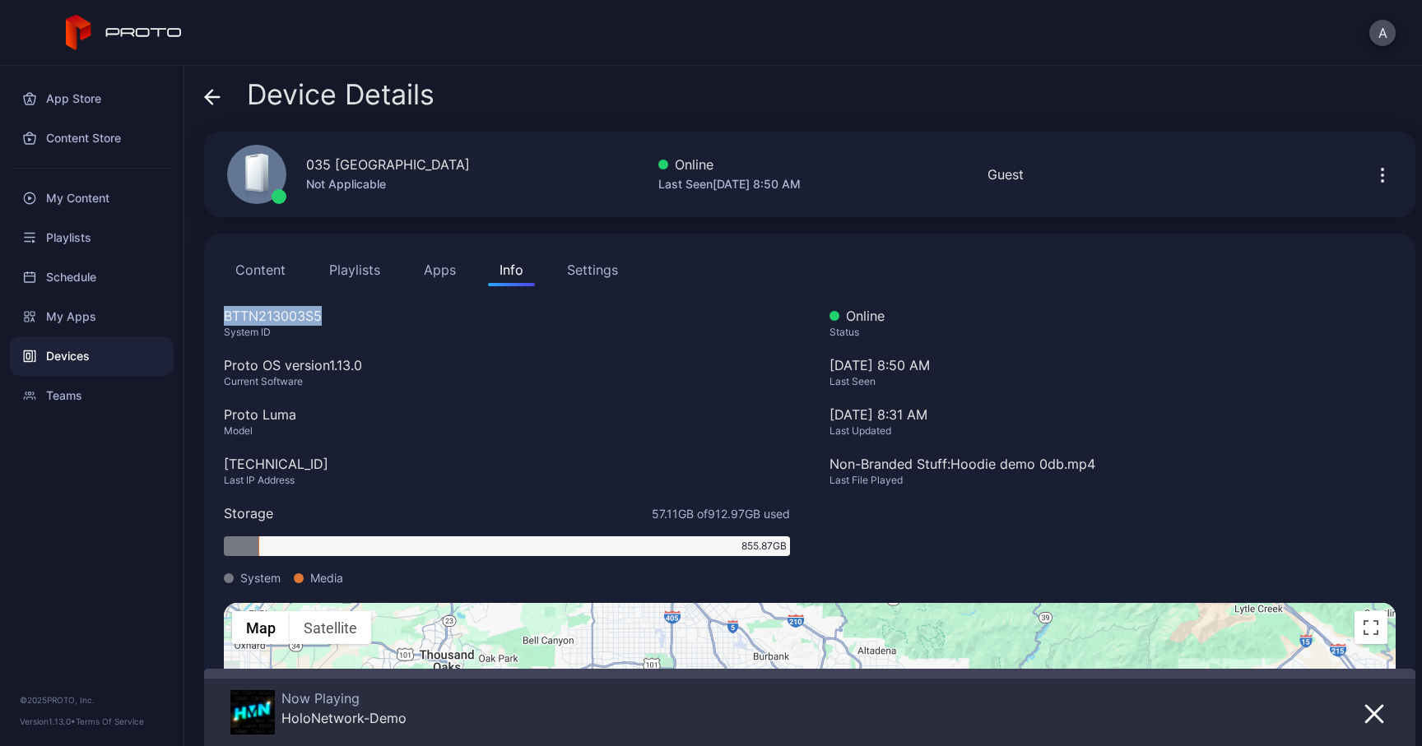
click at [275, 458] on div "[TECHNICAL_ID]" at bounding box center [507, 464] width 566 height 20
click at [216, 88] on span at bounding box center [212, 94] width 16 height 31
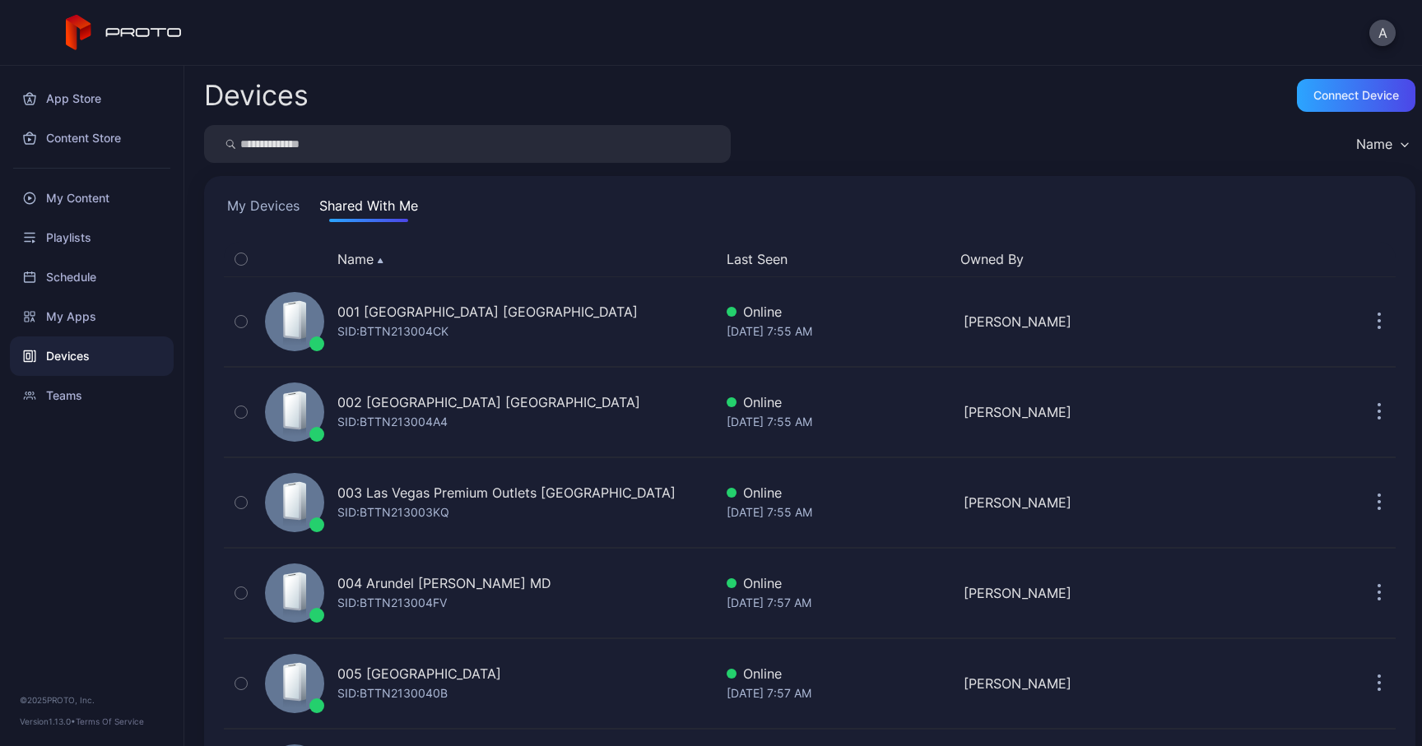
scroll to position [2742, 0]
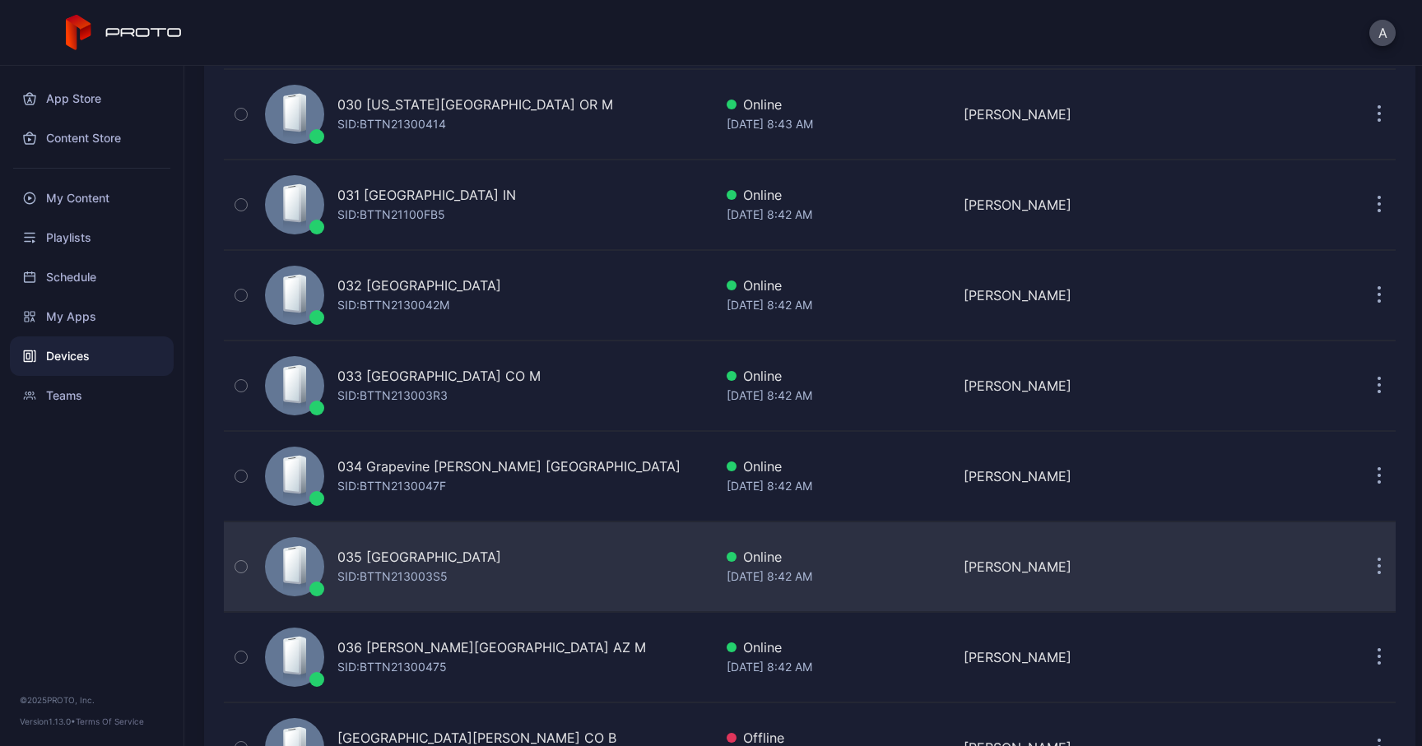
click at [377, 570] on div "SID: BTTN213003S5" at bounding box center [392, 577] width 110 height 20
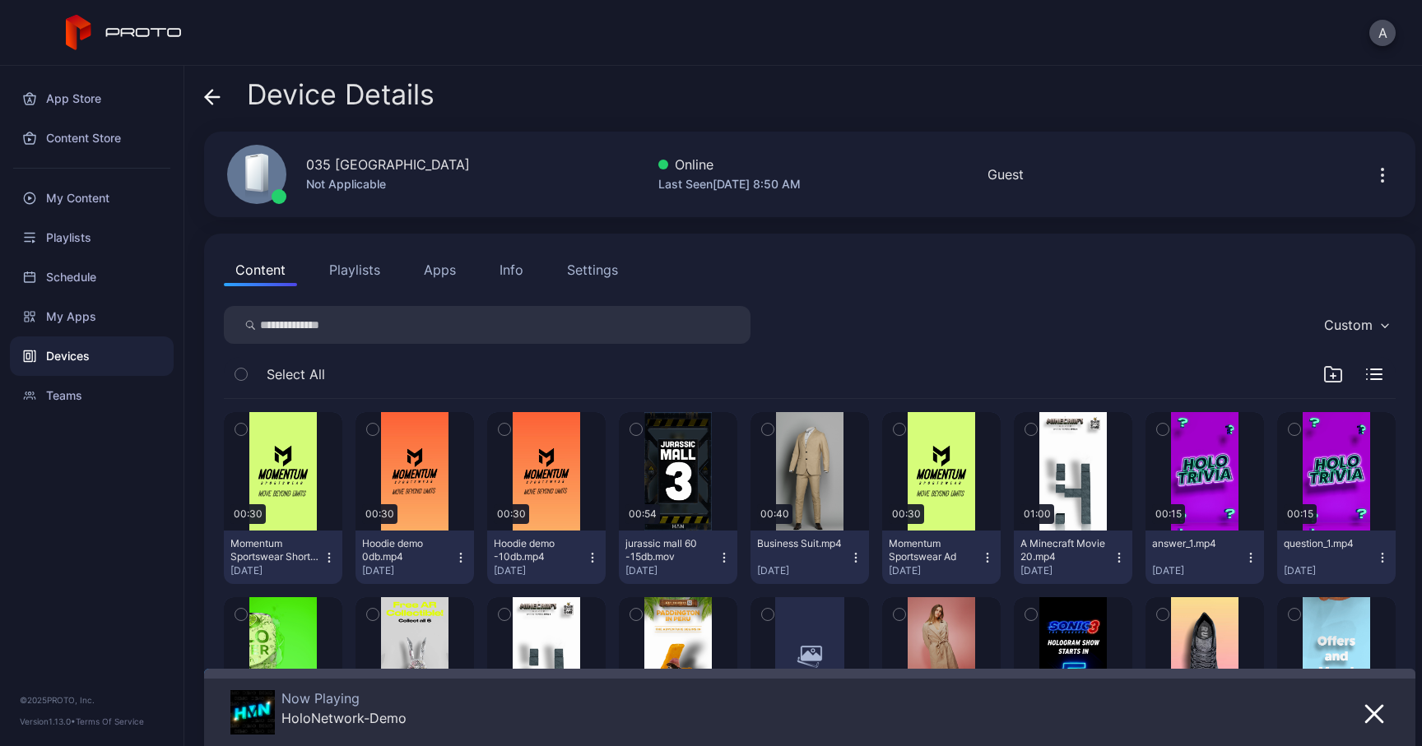
click at [389, 165] on div "035 [GEOGRAPHIC_DATA]" at bounding box center [388, 165] width 164 height 20
click at [202, 99] on div "Device Details 035 [GEOGRAPHIC_DATA] [GEOGRAPHIC_DATA] Not Applicable Online La…" at bounding box center [803, 406] width 1238 height 681
click at [207, 99] on icon at bounding box center [209, 97] width 7 height 14
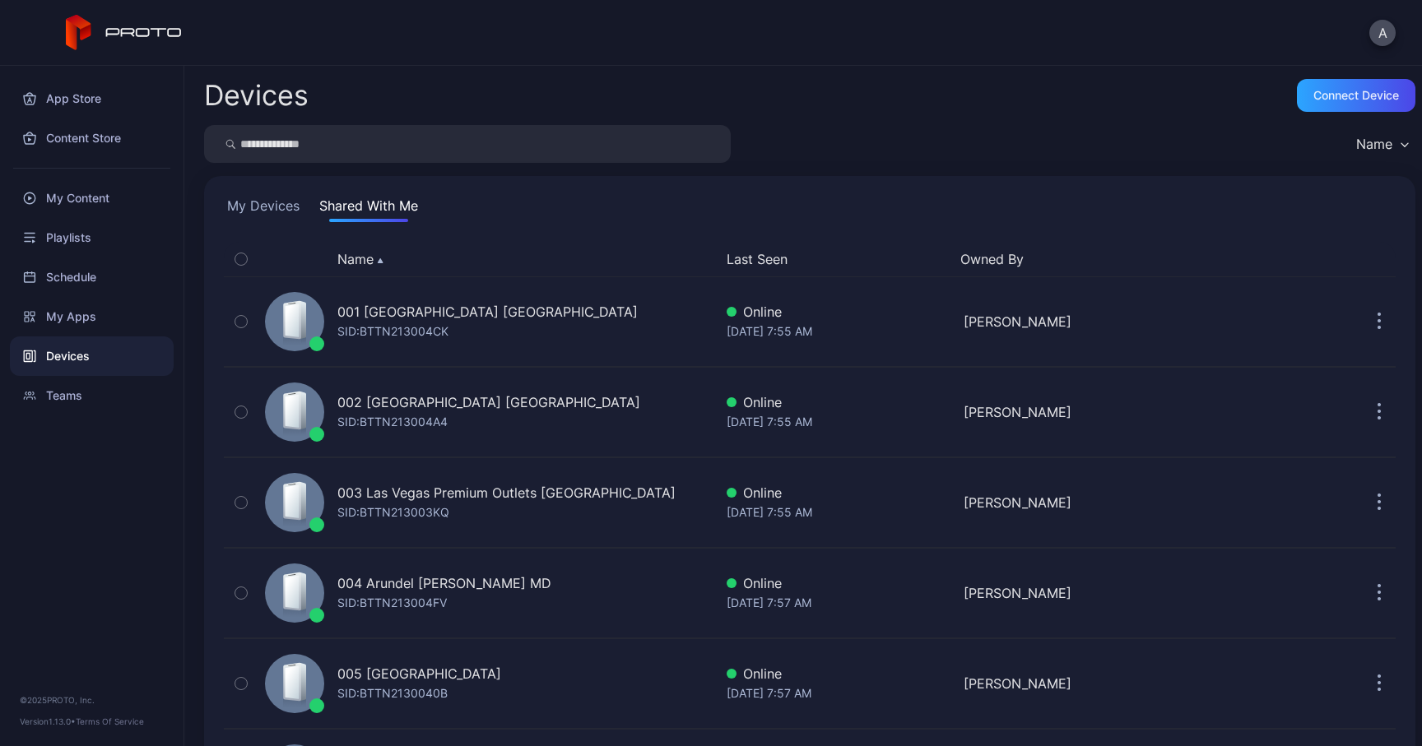
scroll to position [2742, 0]
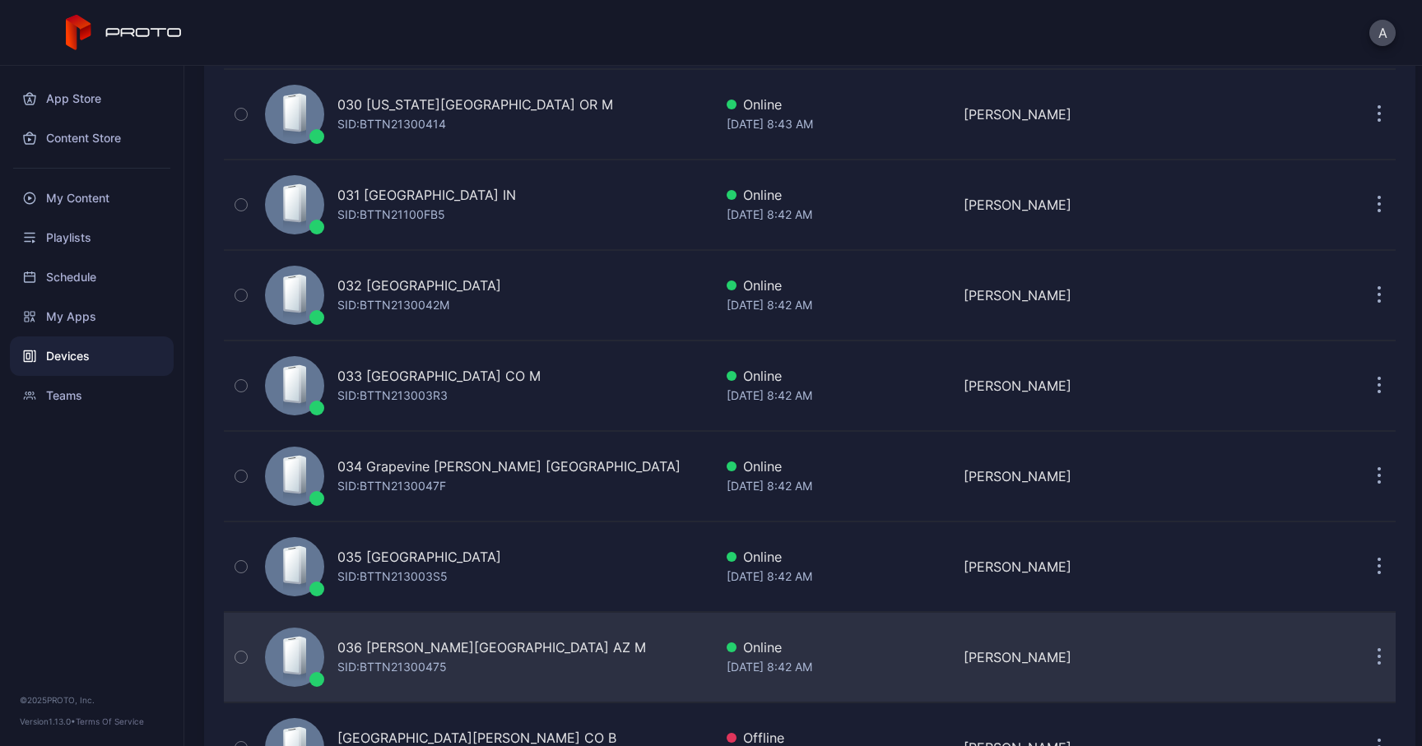
click at [370, 639] on div "036 [PERSON_NAME][GEOGRAPHIC_DATA] AZ M" at bounding box center [491, 648] width 309 height 20
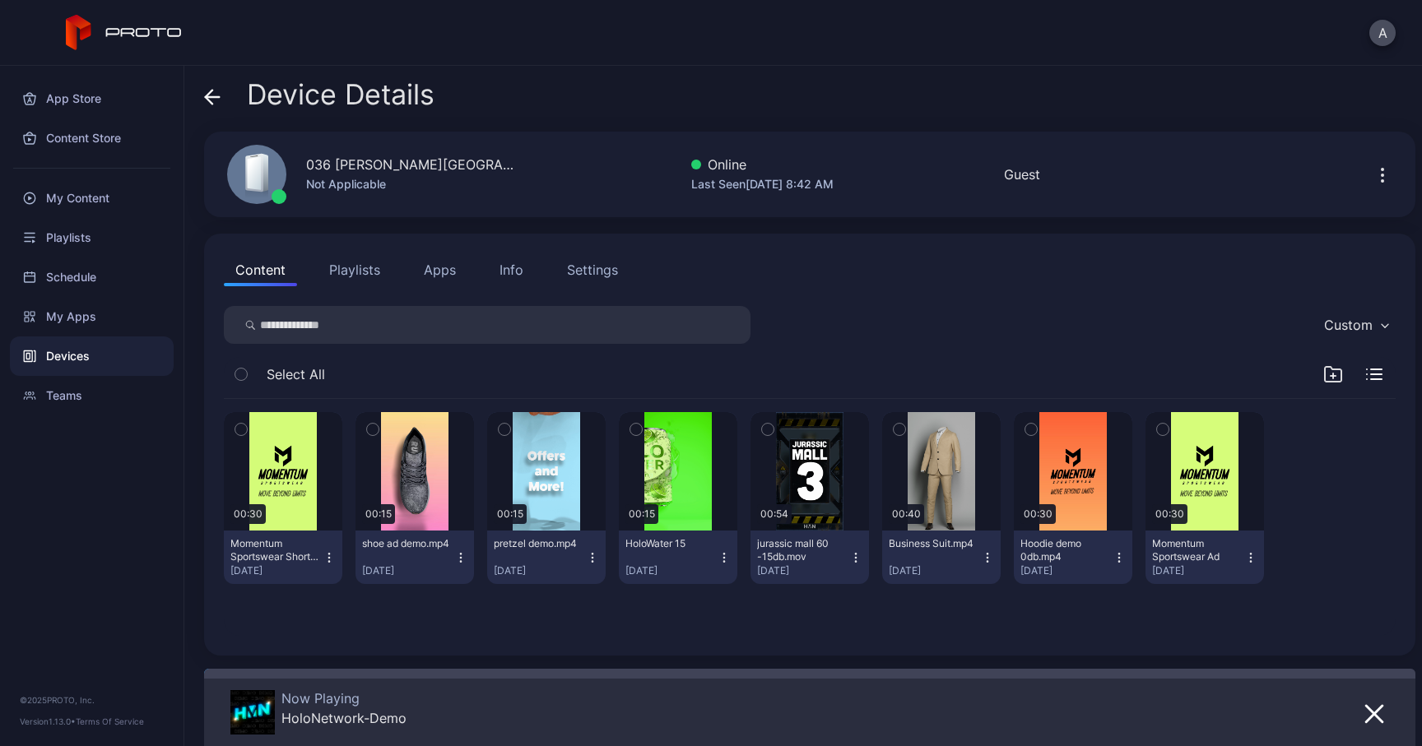
click at [384, 162] on div "036 [PERSON_NAME][GEOGRAPHIC_DATA] AZ M" at bounding box center [413, 165] width 214 height 20
click at [517, 246] on div "Content Playlists Apps Info Settings Custom Select All 00:30 Momentum Sportswea…" at bounding box center [809, 445] width 1211 height 422
click at [509, 272] on div "Info" at bounding box center [512, 270] width 24 height 20
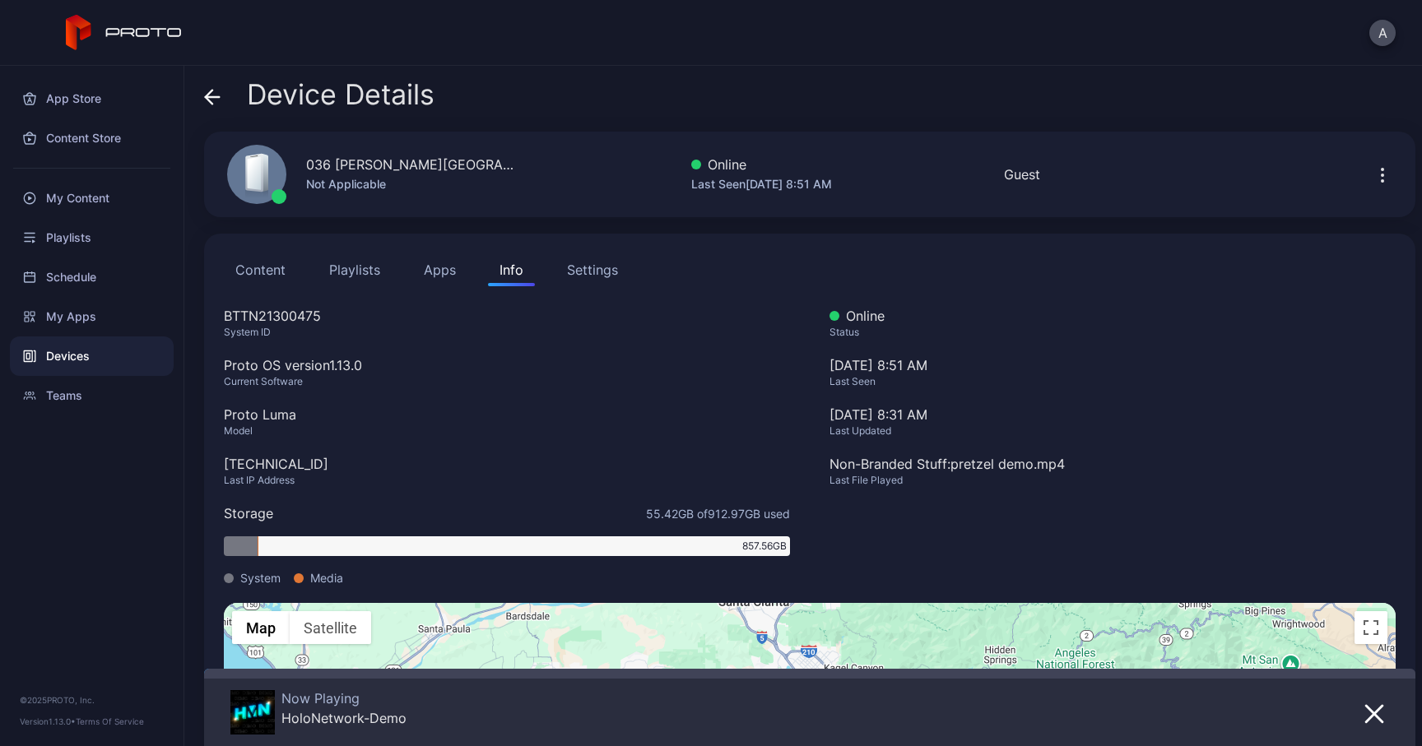
click at [307, 316] on div "BTTN21300475" at bounding box center [507, 316] width 566 height 20
click at [304, 461] on div "[TECHNICAL_ID]" at bounding box center [507, 464] width 566 height 20
click at [210, 107] on span at bounding box center [212, 94] width 16 height 31
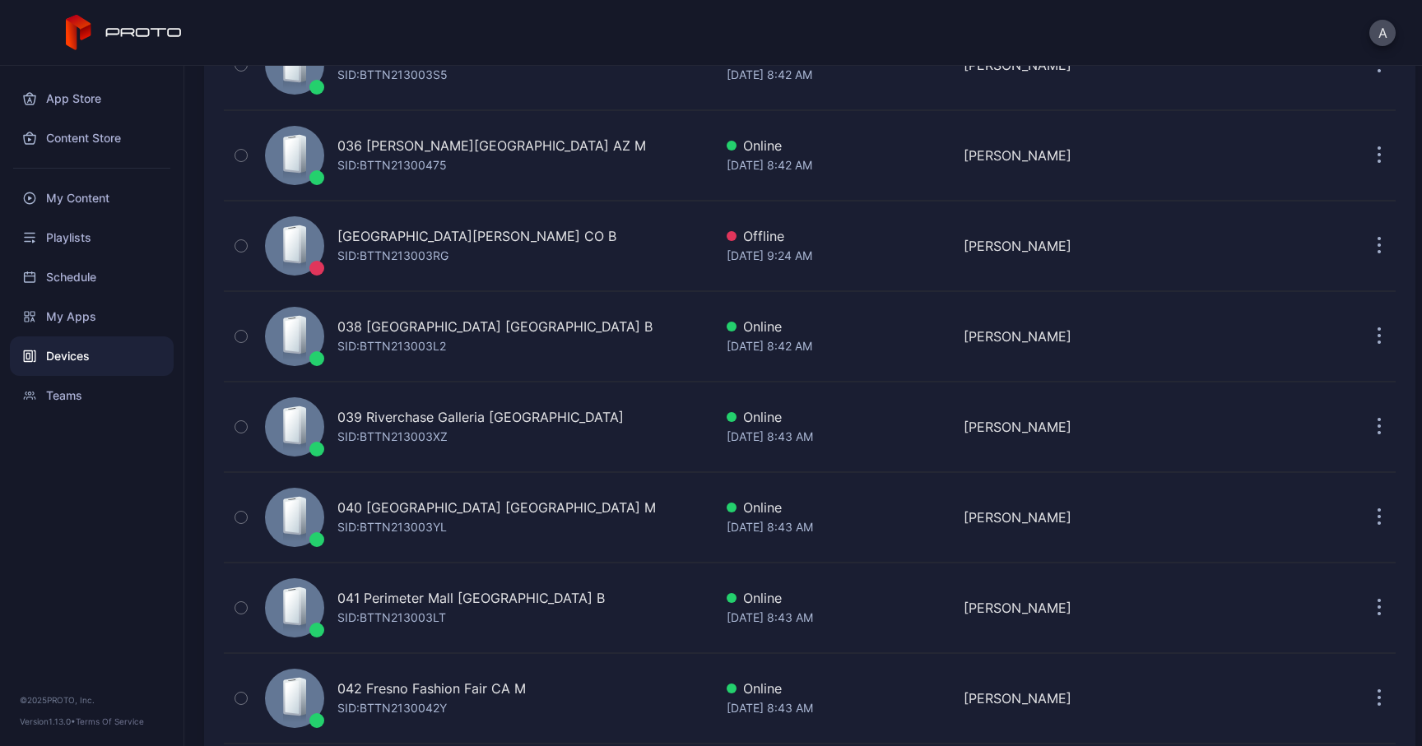
scroll to position [3271, 0]
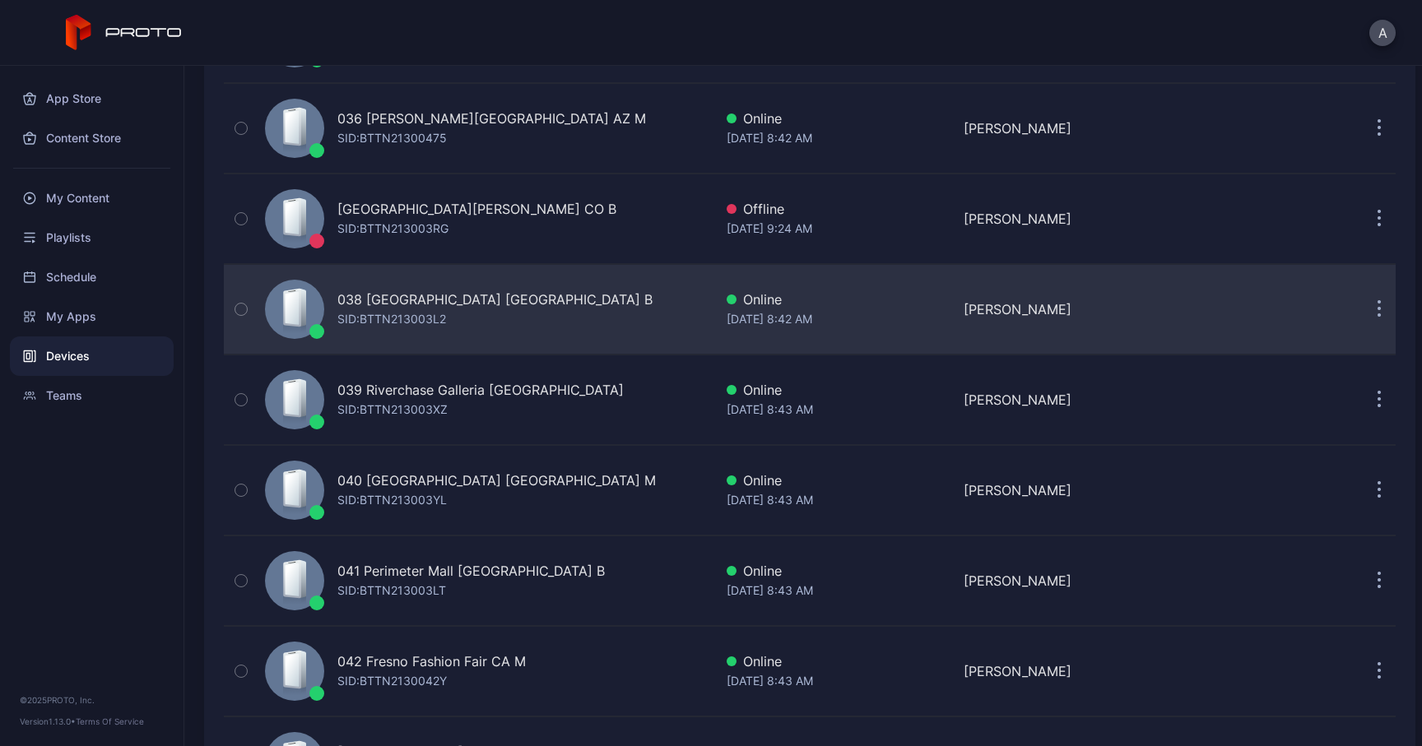
click at [369, 306] on div "038 [GEOGRAPHIC_DATA] [GEOGRAPHIC_DATA] B" at bounding box center [494, 300] width 315 height 20
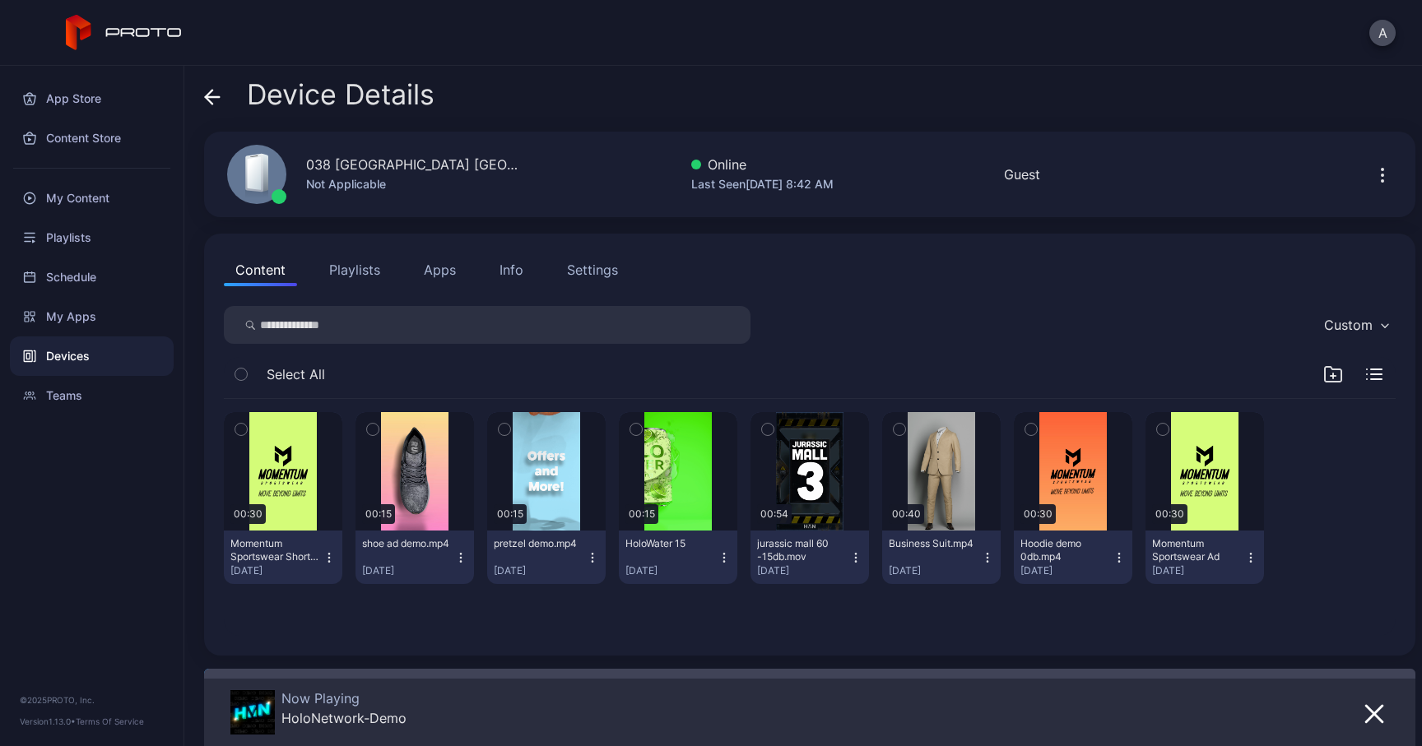
click at [343, 158] on div "038 [GEOGRAPHIC_DATA] [GEOGRAPHIC_DATA] B" at bounding box center [413, 165] width 214 height 20
click at [506, 286] on button "Info" at bounding box center [511, 269] width 47 height 33
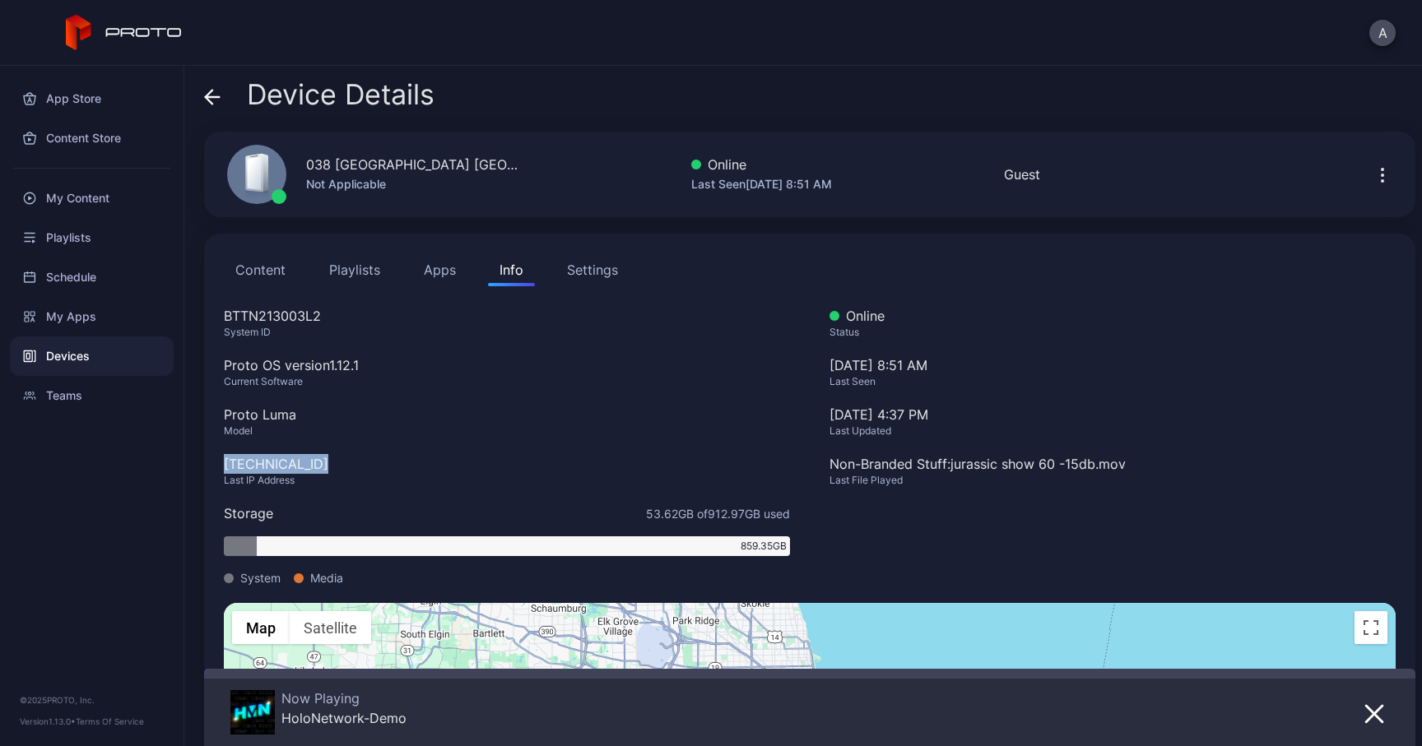
drag, startPoint x: 226, startPoint y: 463, endPoint x: 356, endPoint y: 463, distance: 130.0
click at [356, 463] on div "[TECHNICAL_ID]" at bounding box center [507, 464] width 566 height 20
click at [278, 314] on div "BTTN213003L2" at bounding box center [507, 316] width 566 height 20
click at [268, 460] on div "[TECHNICAL_ID]" at bounding box center [507, 464] width 566 height 20
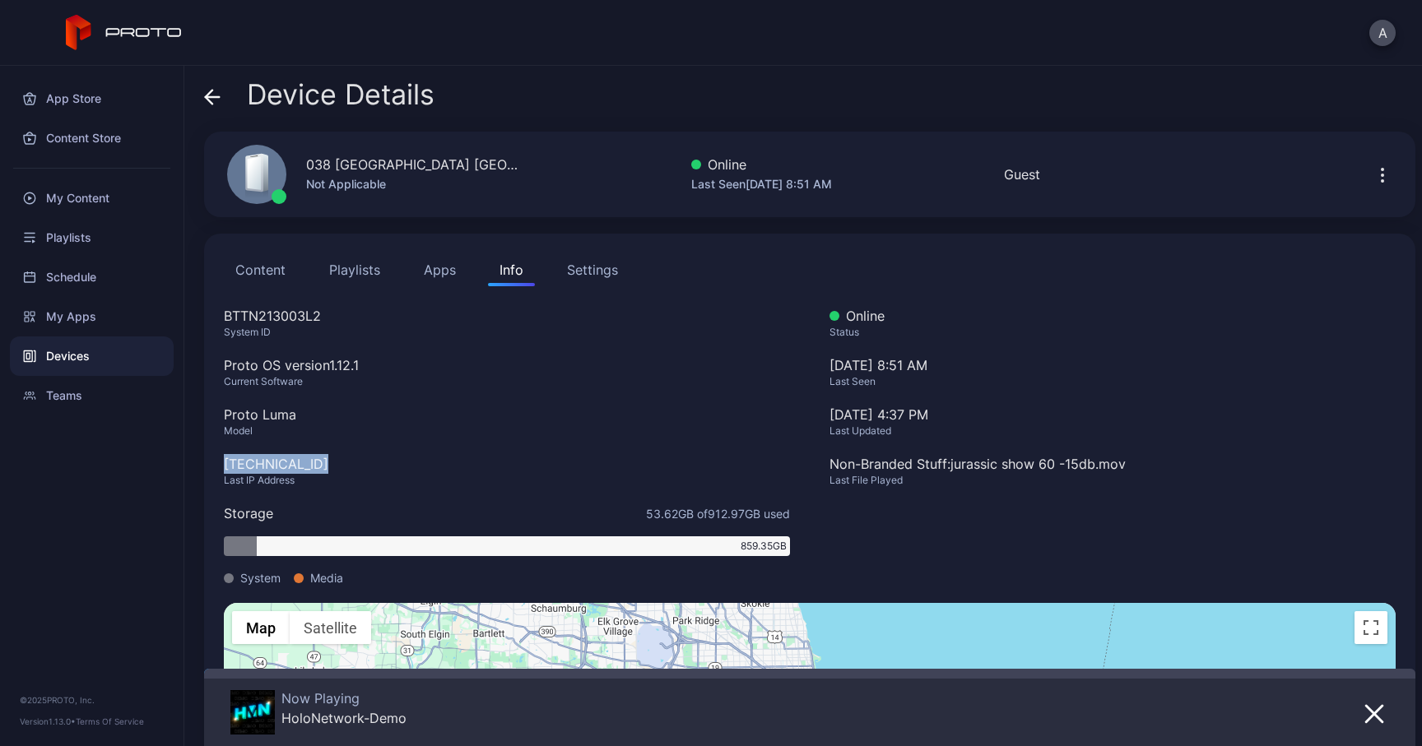
click at [268, 460] on div "[TECHNICAL_ID]" at bounding box center [507, 464] width 566 height 20
click at [221, 104] on div "Device Details" at bounding box center [319, 99] width 230 height 40
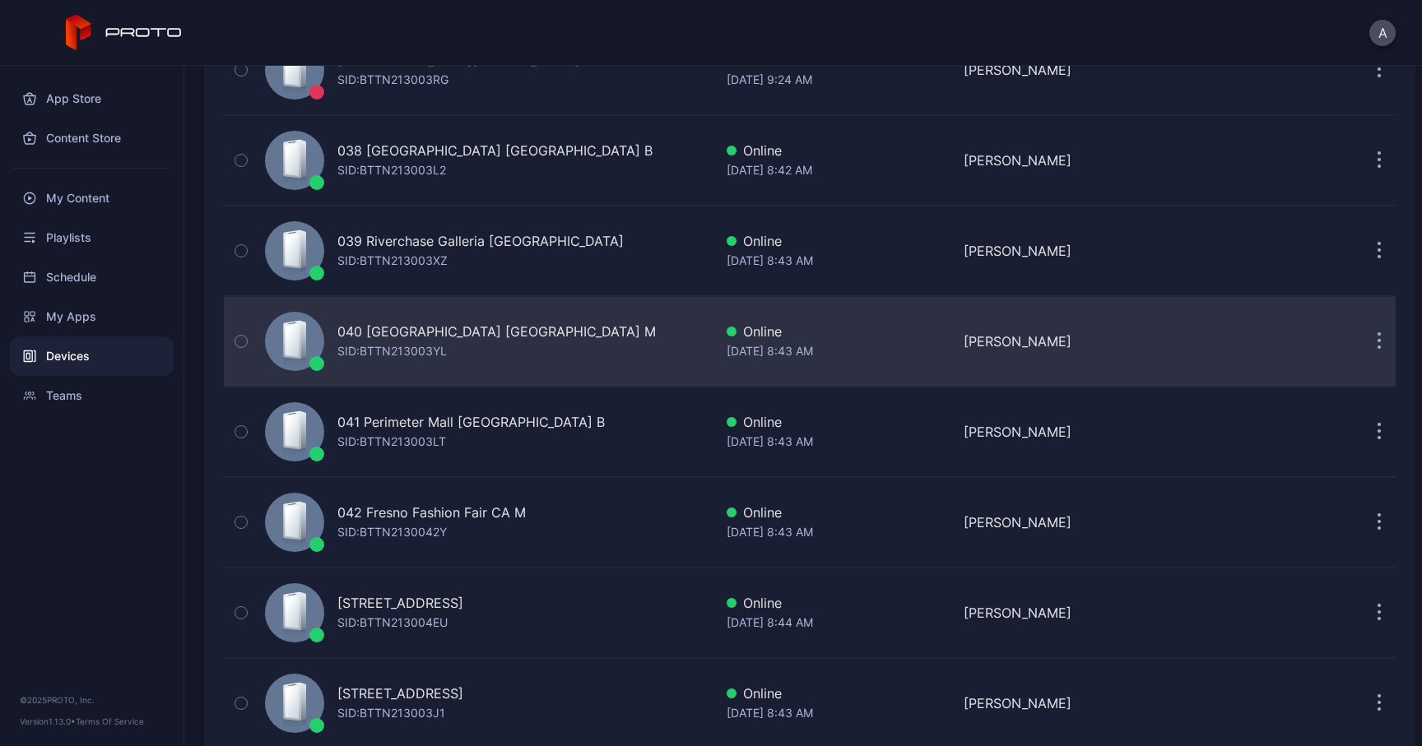
scroll to position [3442, 0]
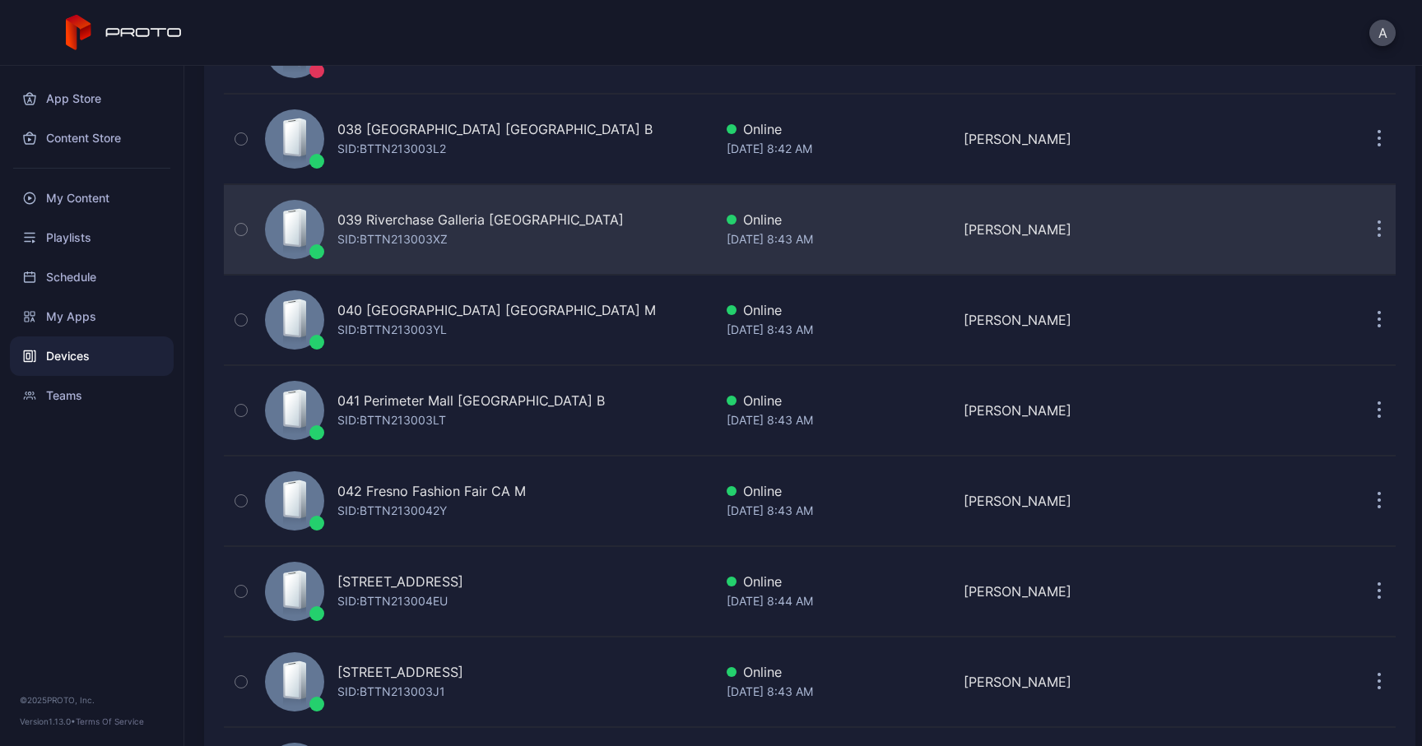
click at [390, 235] on div "SID: BTTN213003XZ" at bounding box center [392, 240] width 110 height 20
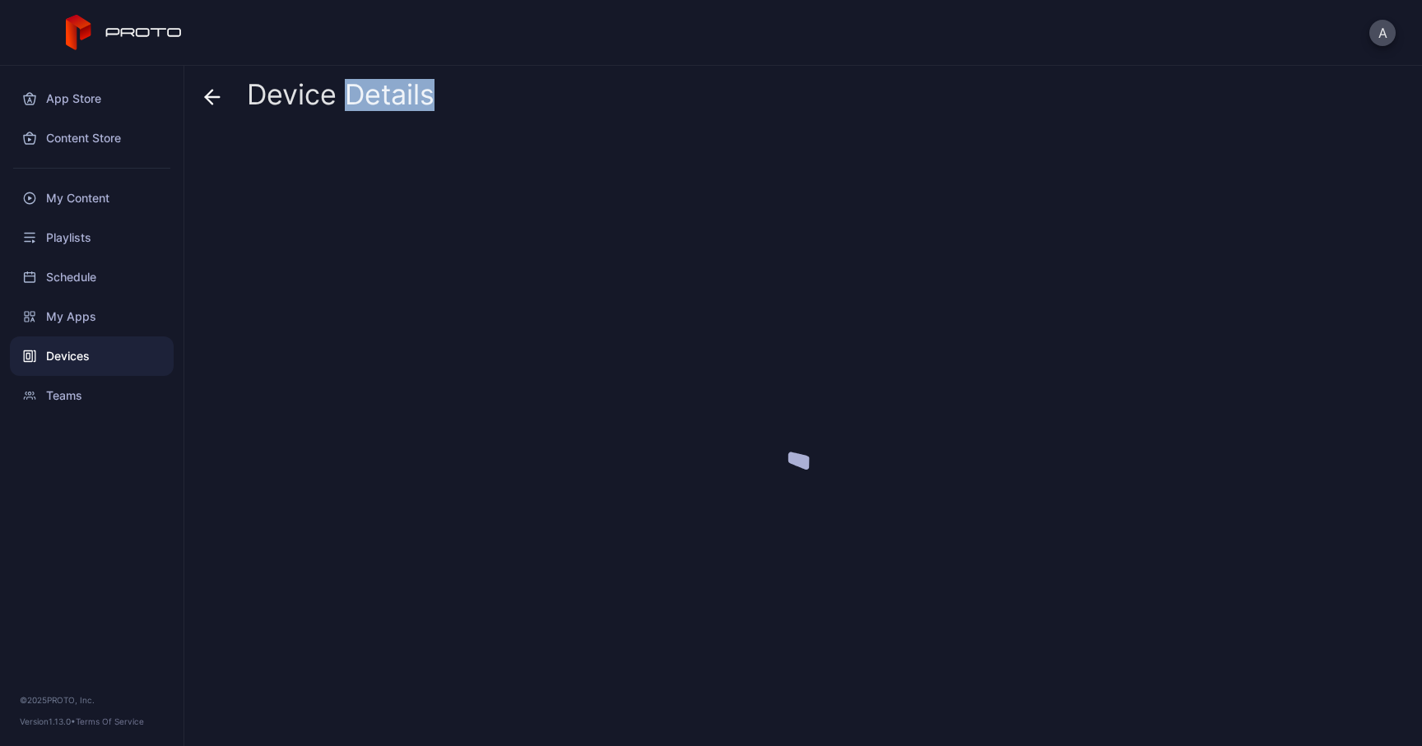
click at [390, 235] on div at bounding box center [809, 433] width 1211 height 602
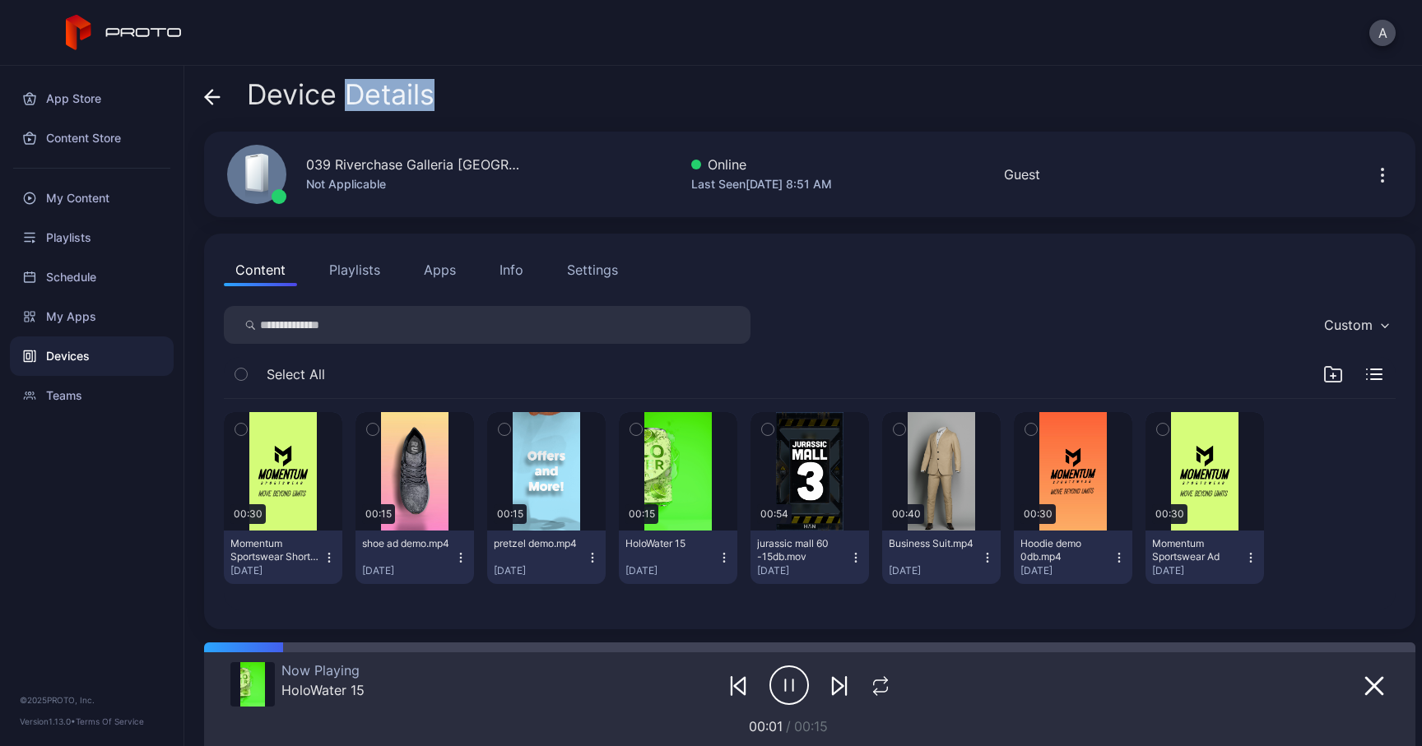
click at [510, 272] on div "Info" at bounding box center [512, 270] width 24 height 20
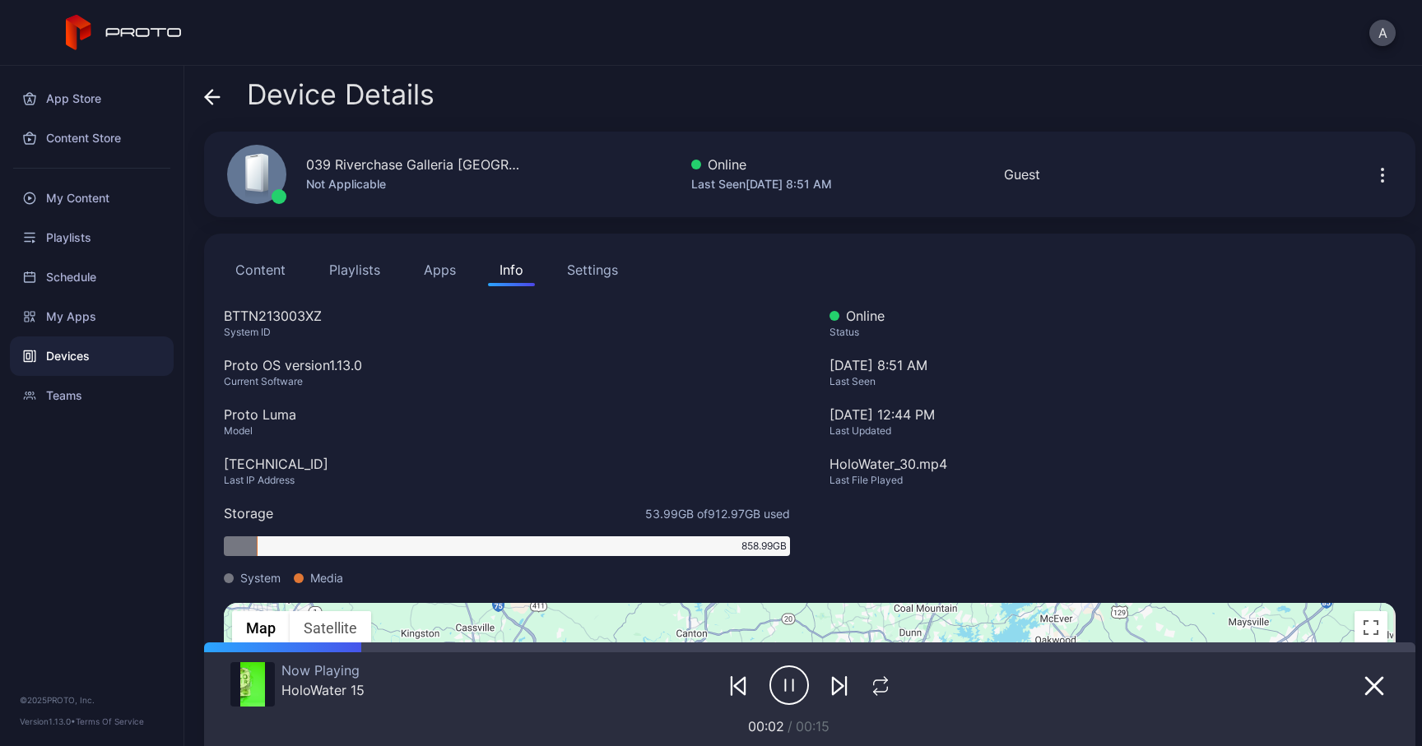
click at [437, 165] on div "039 Riverchase Galleria [GEOGRAPHIC_DATA]" at bounding box center [413, 165] width 214 height 20
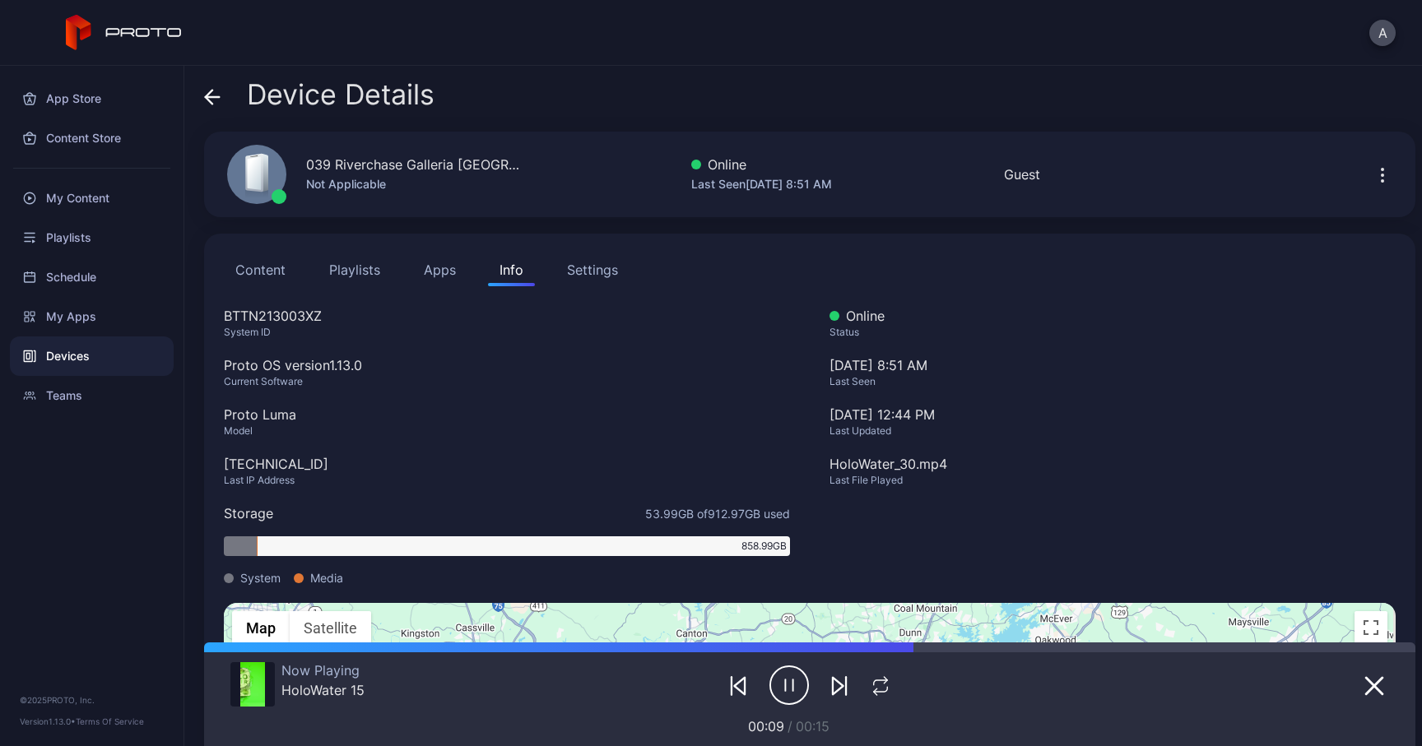
click at [303, 325] on div "BTTN213003XZ" at bounding box center [507, 316] width 566 height 20
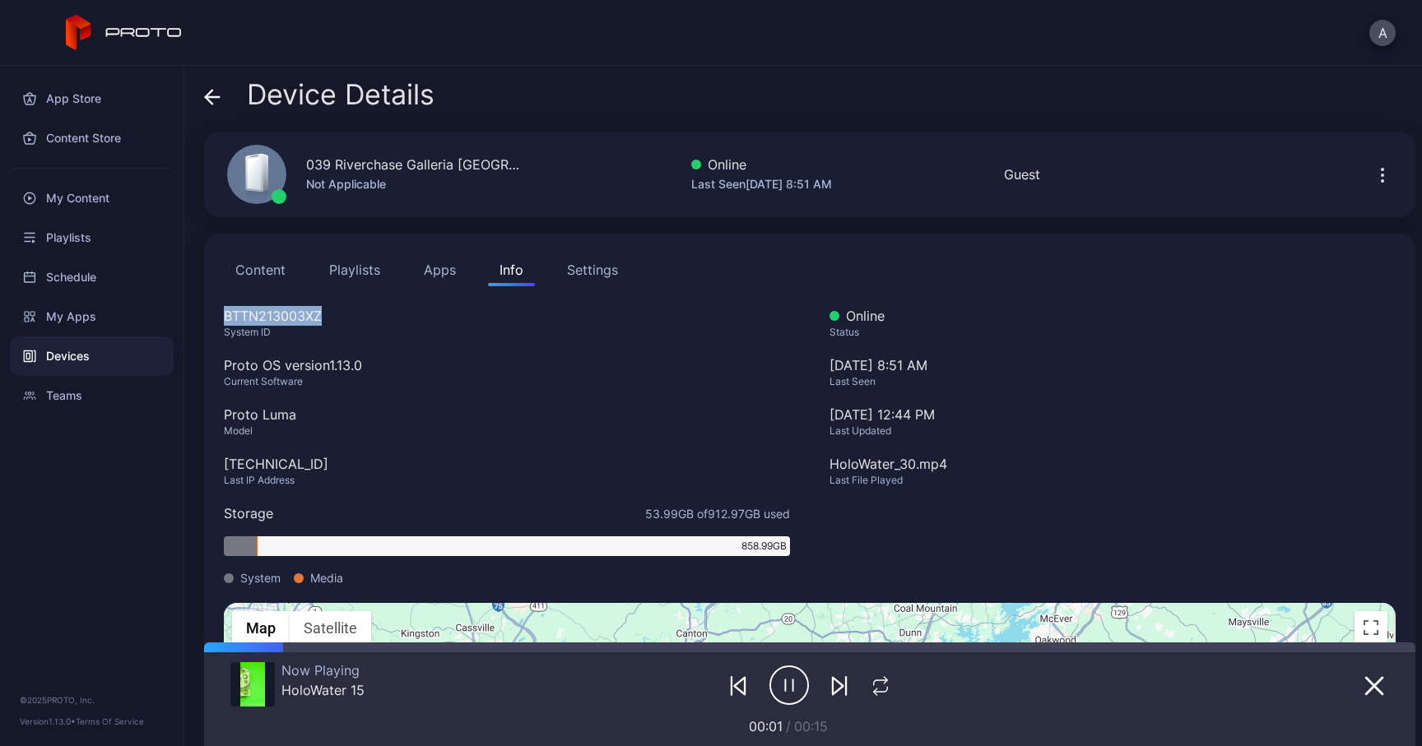
click at [295, 463] on div "[TECHNICAL_ID]" at bounding box center [507, 464] width 566 height 20
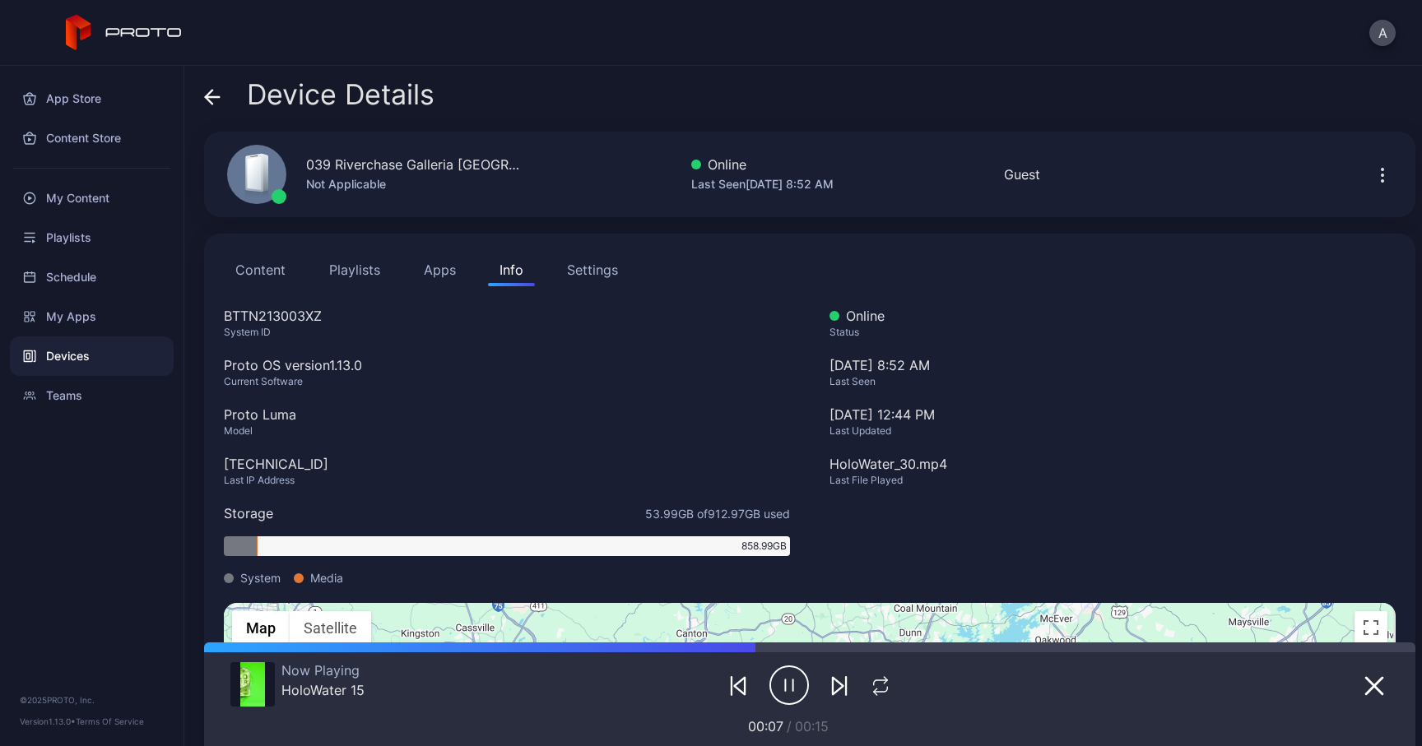
click at [207, 98] on icon at bounding box center [209, 97] width 7 height 14
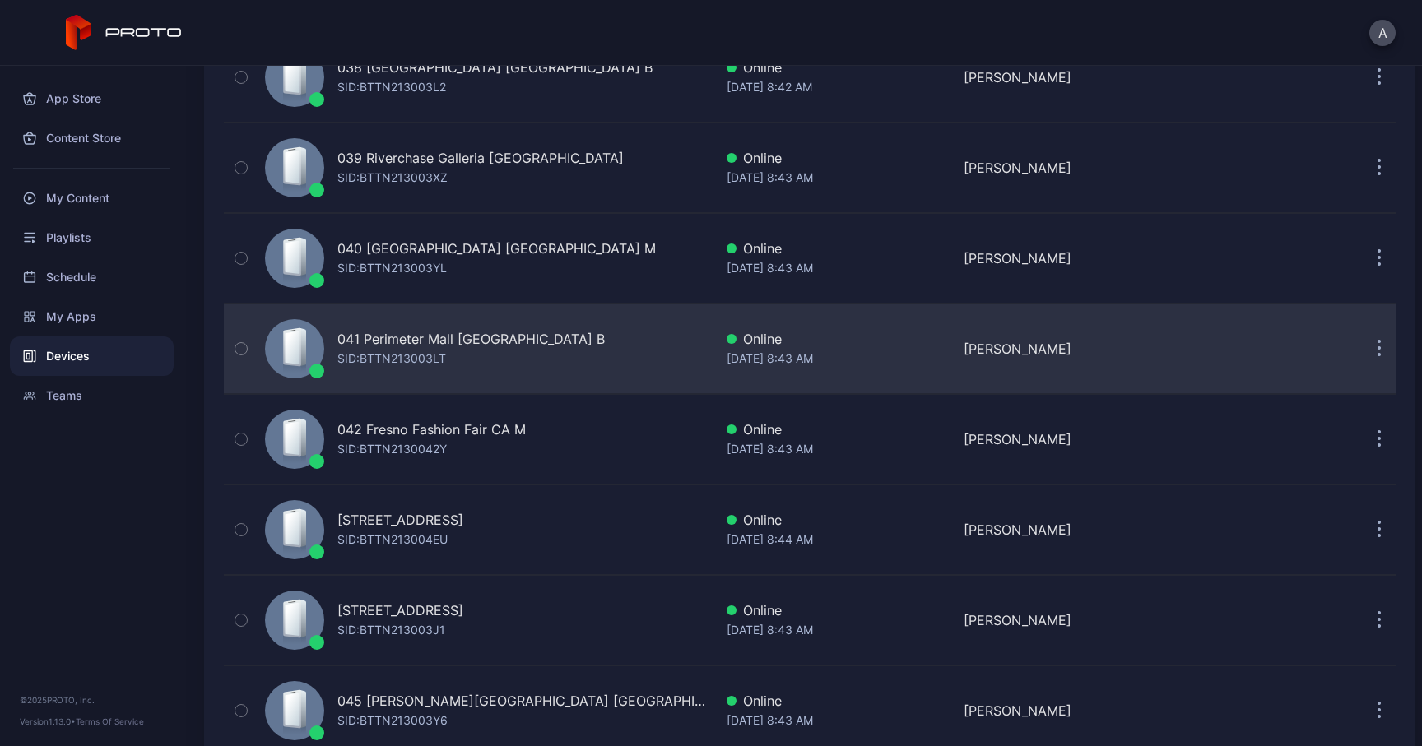
scroll to position [3434, 0]
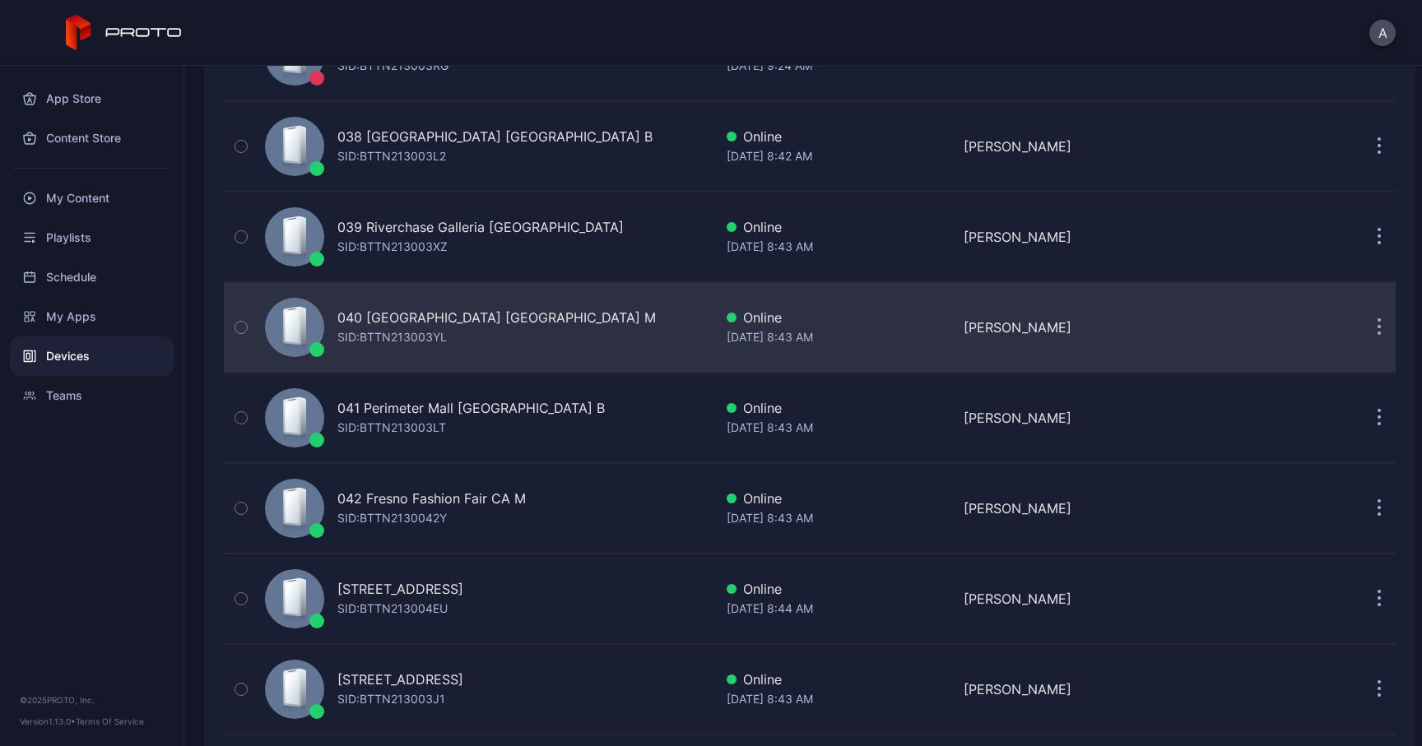
click at [456, 318] on div "040 [GEOGRAPHIC_DATA] [GEOGRAPHIC_DATA] M" at bounding box center [496, 318] width 318 height 20
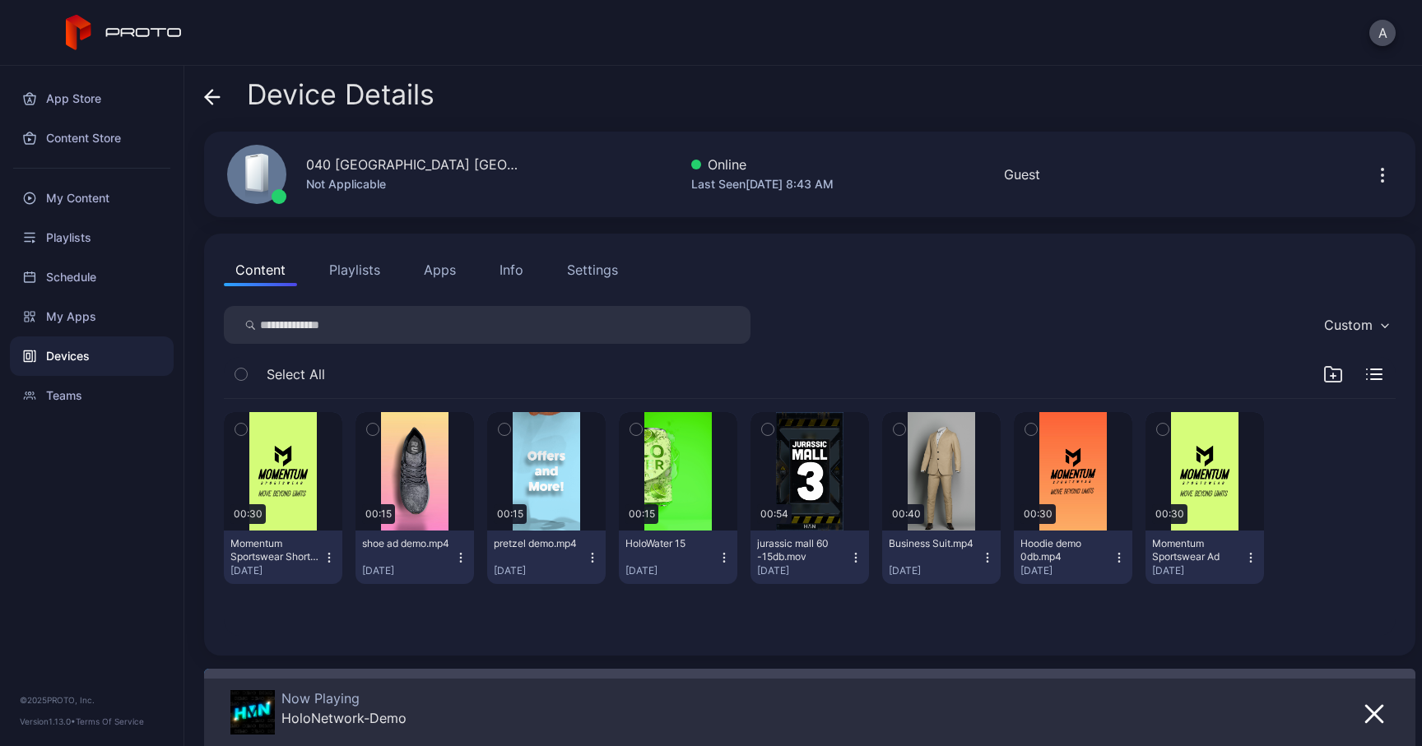
click at [332, 163] on div "040 [GEOGRAPHIC_DATA] [GEOGRAPHIC_DATA] M" at bounding box center [413, 165] width 214 height 20
click at [332, 164] on div "040 [GEOGRAPHIC_DATA] [GEOGRAPHIC_DATA] M" at bounding box center [413, 165] width 214 height 20
click at [512, 263] on div "Info" at bounding box center [512, 270] width 24 height 20
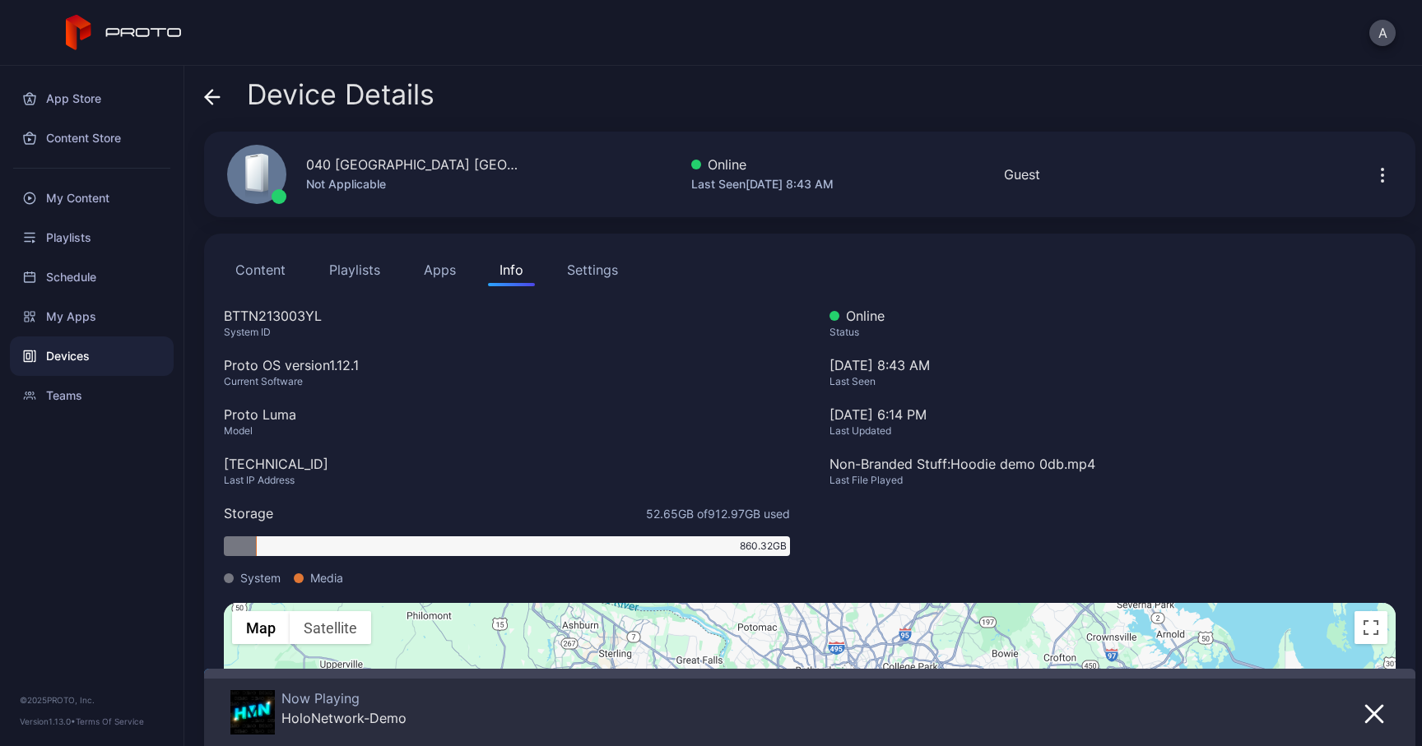
click at [299, 318] on div "BTTN213003YL" at bounding box center [507, 316] width 566 height 20
click at [289, 463] on div "[TECHNICAL_ID]" at bounding box center [507, 464] width 566 height 20
click at [219, 105] on span at bounding box center [212, 94] width 16 height 31
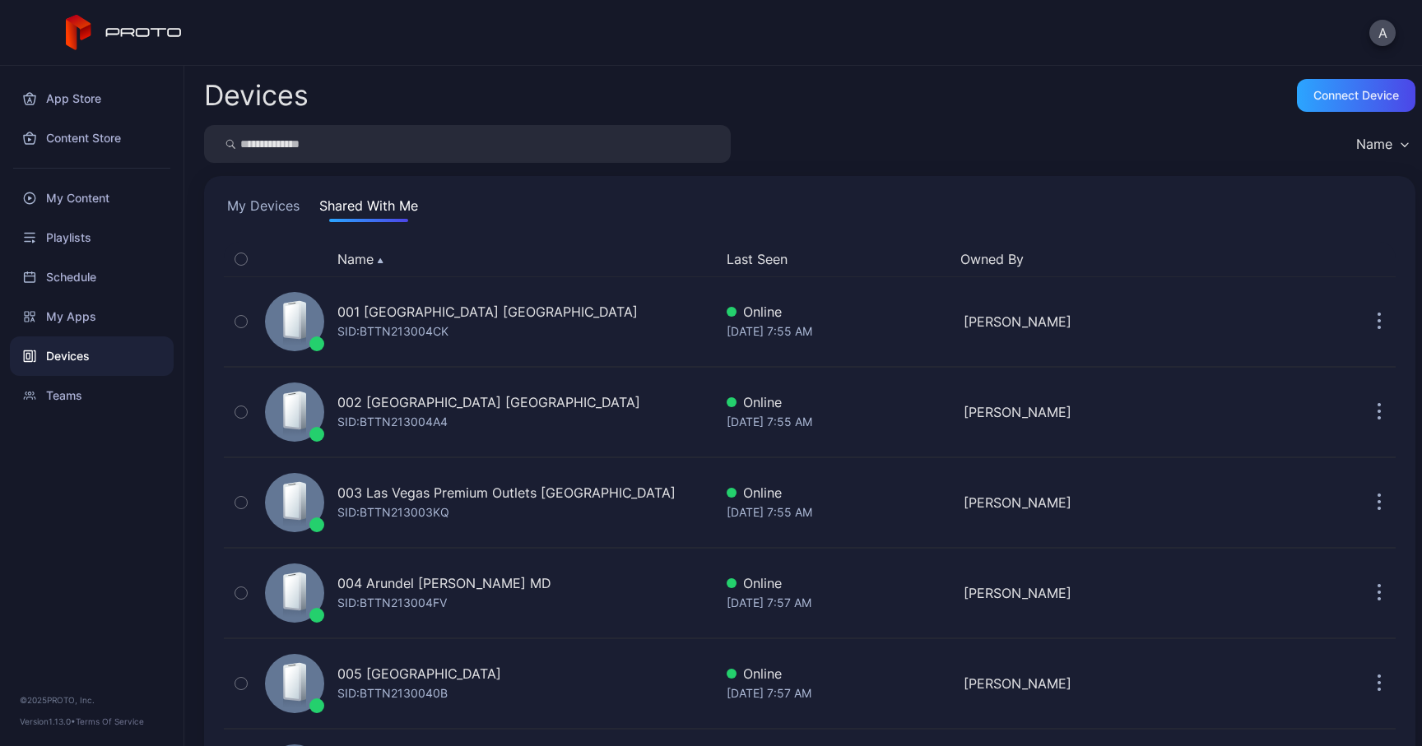
scroll to position [3434, 0]
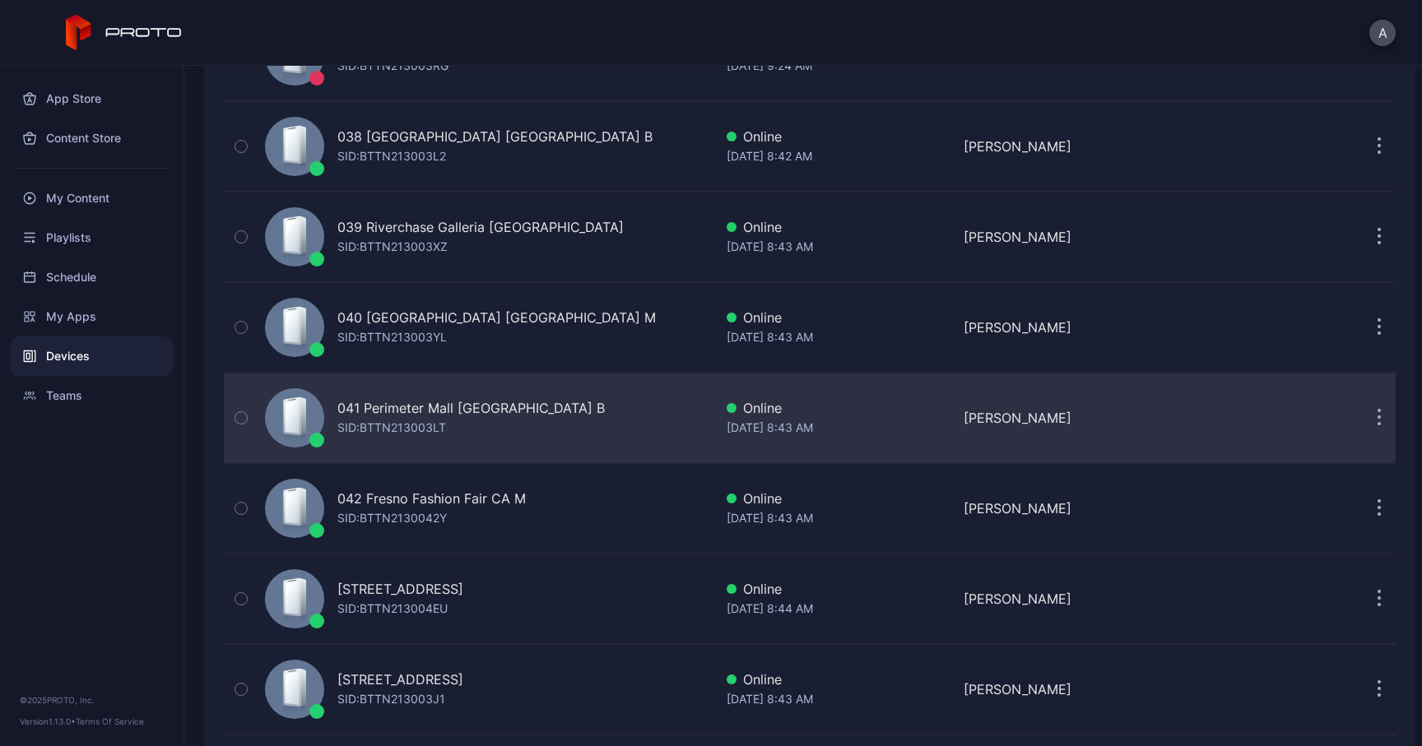
click at [375, 421] on div "SID: BTTN213003LT" at bounding box center [391, 428] width 109 height 20
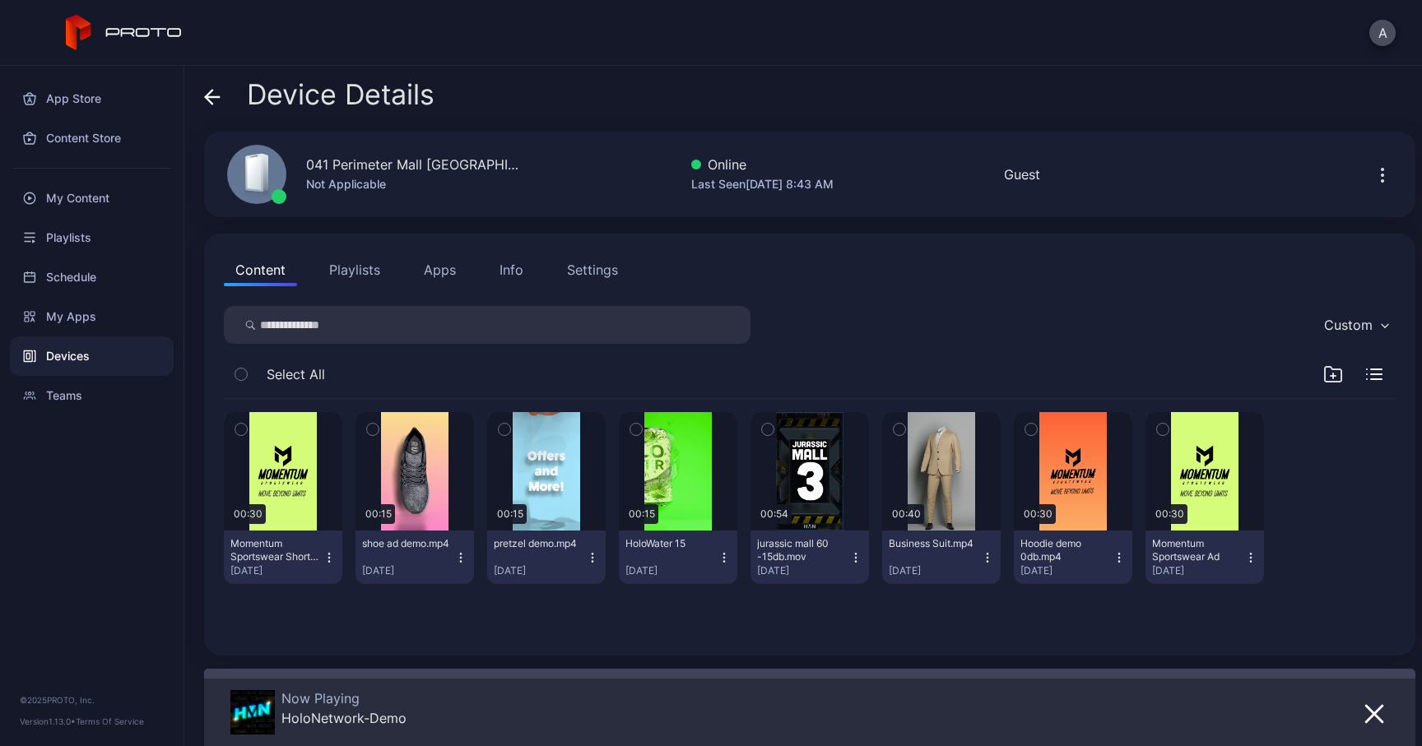
click at [398, 165] on div "041 Perimeter Mall [GEOGRAPHIC_DATA] B" at bounding box center [413, 165] width 214 height 20
click at [504, 263] on div "Info" at bounding box center [512, 270] width 24 height 20
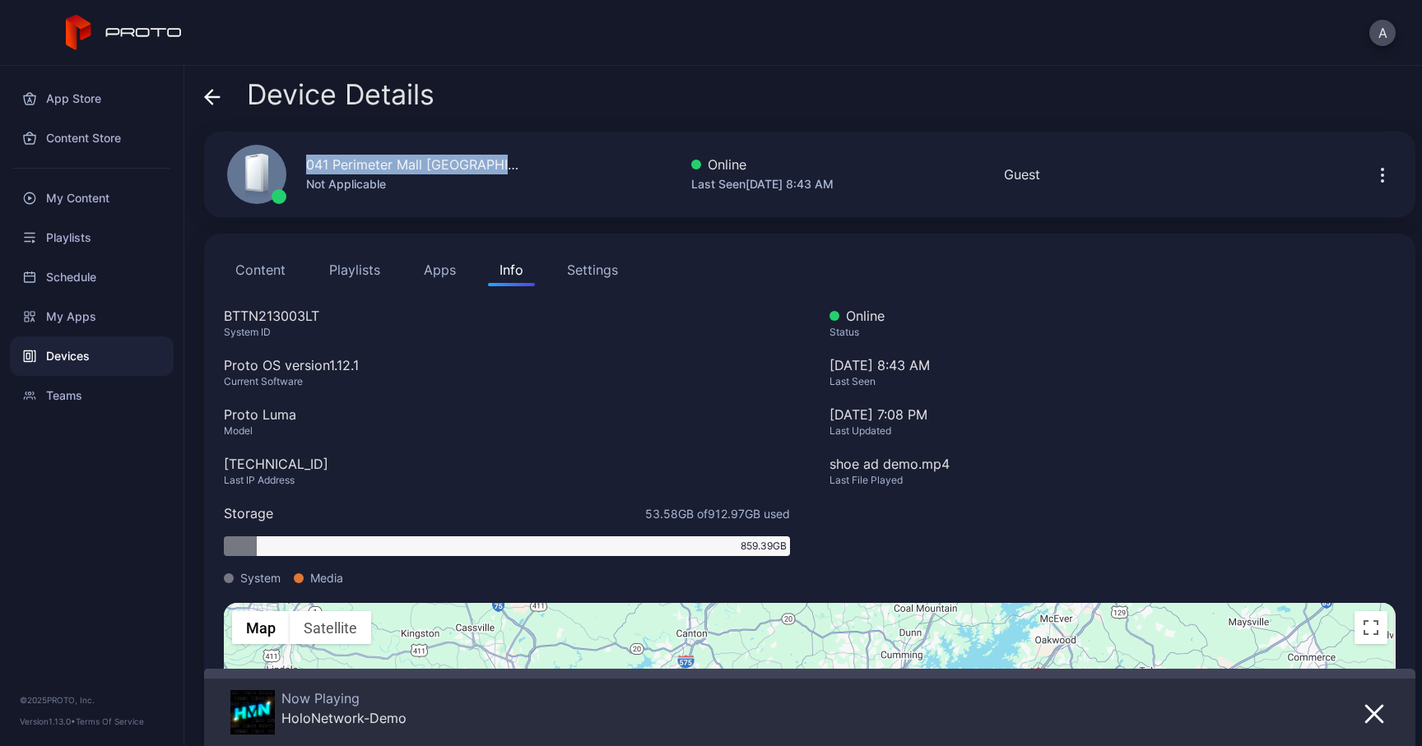
click at [300, 310] on div "BTTN213003LT" at bounding box center [507, 316] width 566 height 20
click at [250, 460] on div "[TECHNICAL_ID]" at bounding box center [507, 464] width 566 height 20
click at [210, 92] on icon at bounding box center [209, 97] width 7 height 14
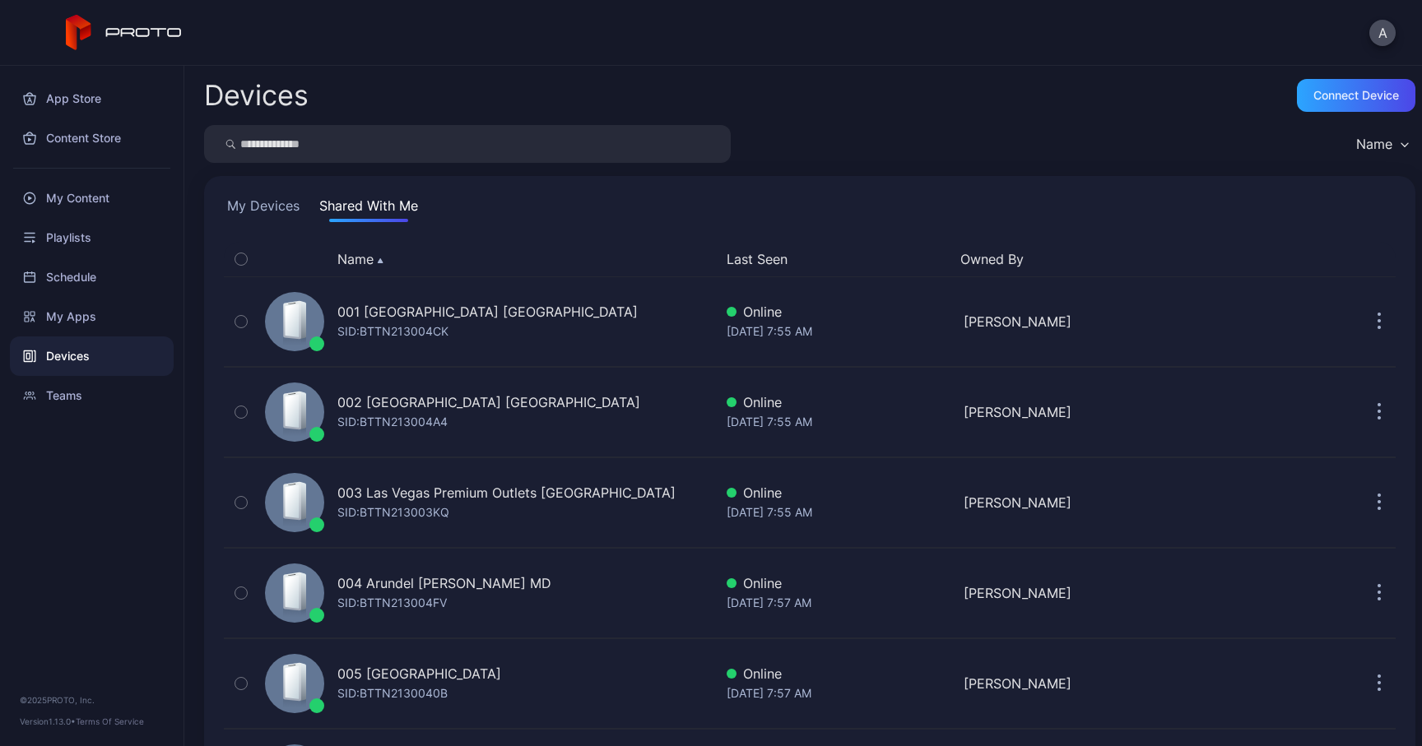
scroll to position [3434, 0]
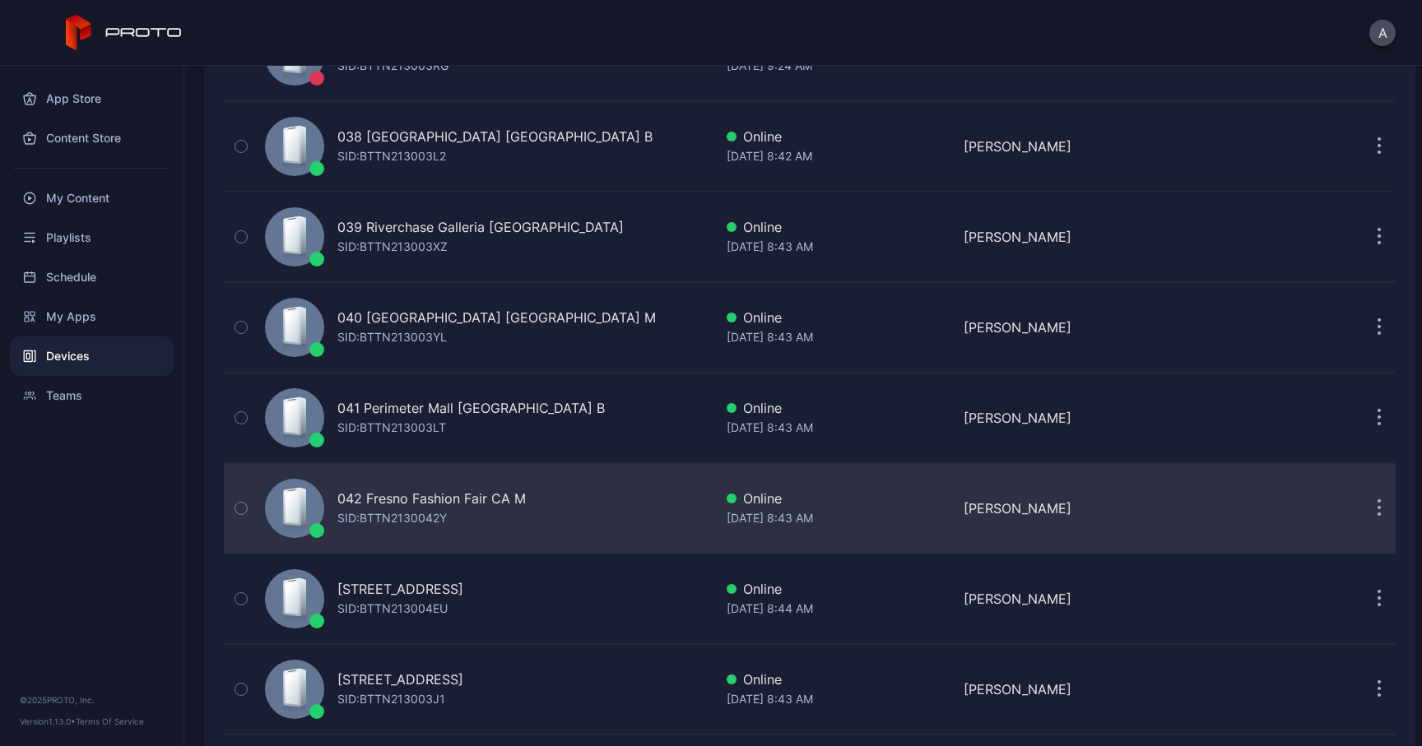
click at [379, 542] on div "042 Fresno Fashion Fair CA M SID: BTTN2130042Y" at bounding box center [485, 508] width 455 height 82
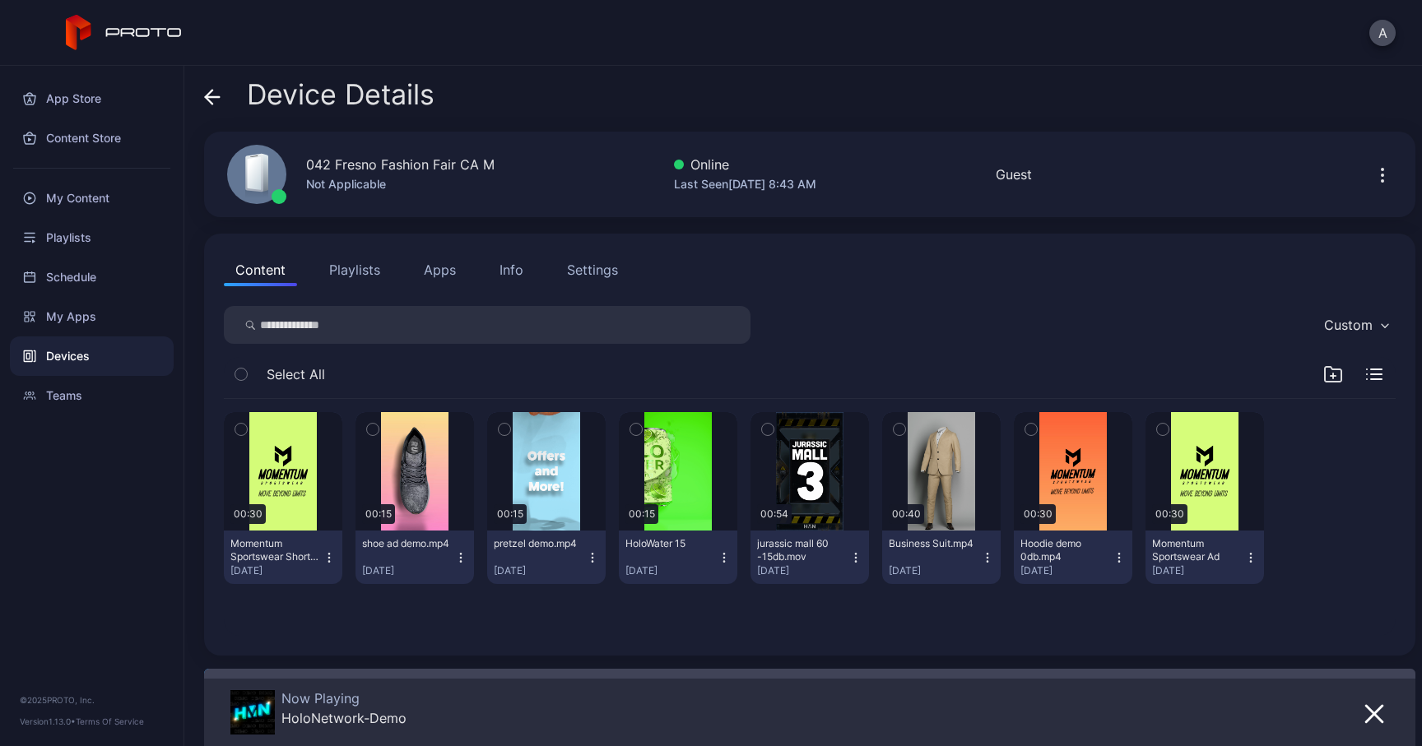
click at [528, 265] on button "Info" at bounding box center [511, 269] width 47 height 33
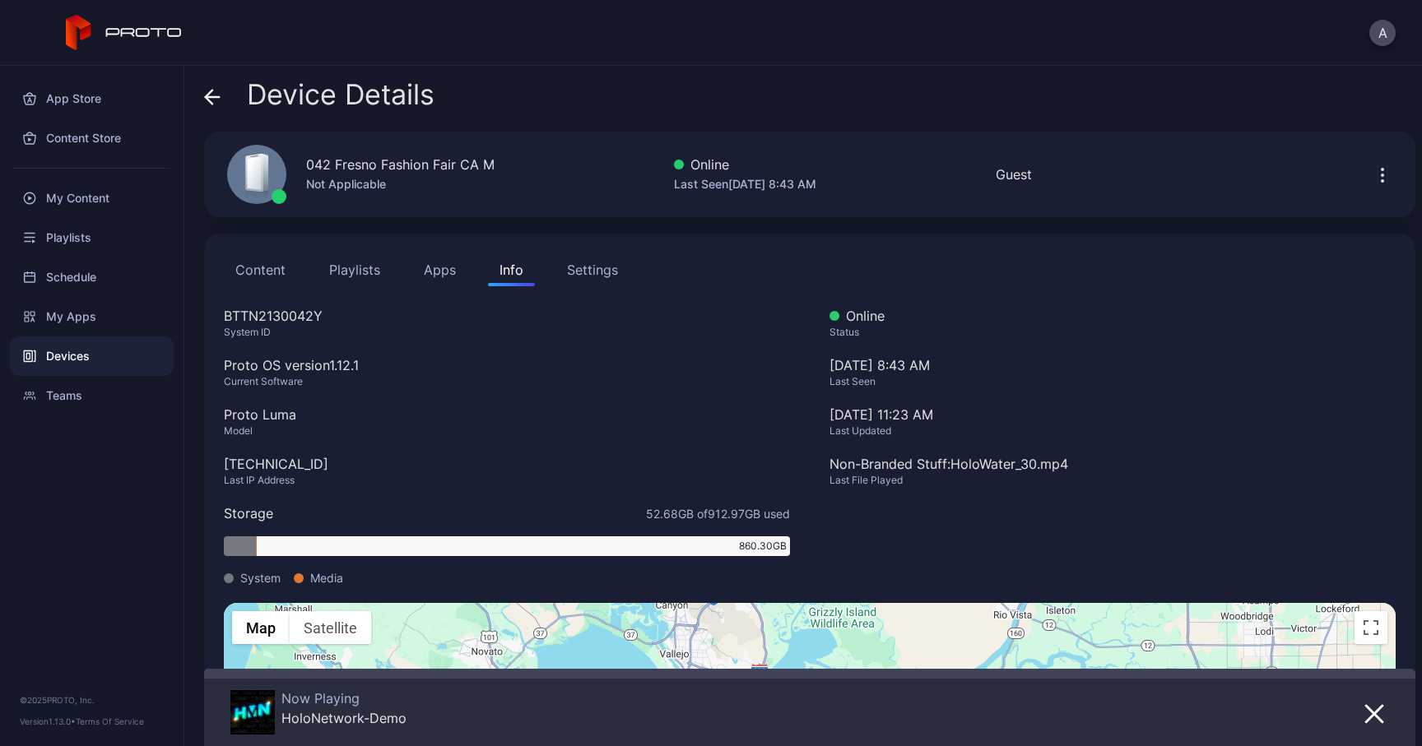
click at [408, 165] on div "042 Fresno Fashion Fair CA M" at bounding box center [400, 165] width 188 height 20
click at [258, 309] on div "BTTN2130042Y" at bounding box center [507, 316] width 566 height 20
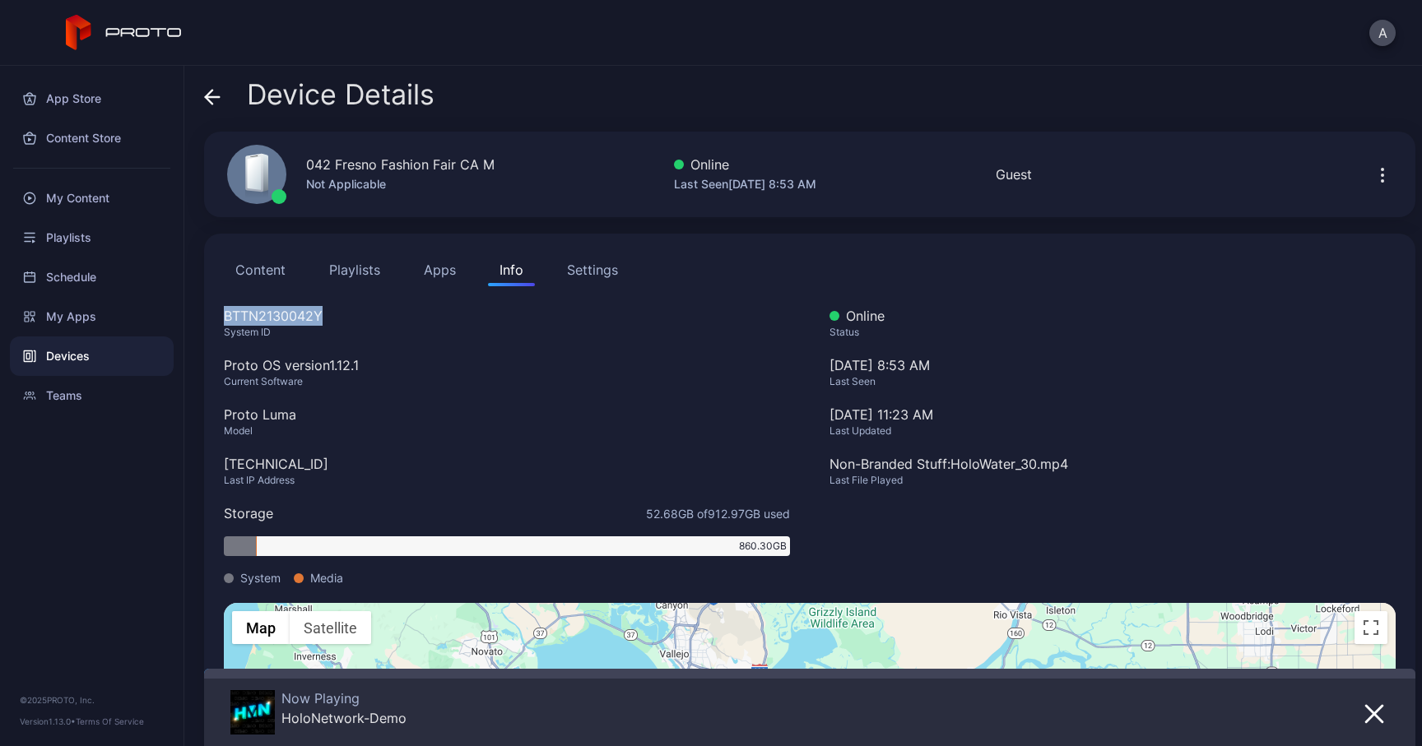
click at [272, 461] on div "[TECHNICAL_ID]" at bounding box center [507, 464] width 566 height 20
click at [216, 102] on icon at bounding box center [212, 97] width 16 height 16
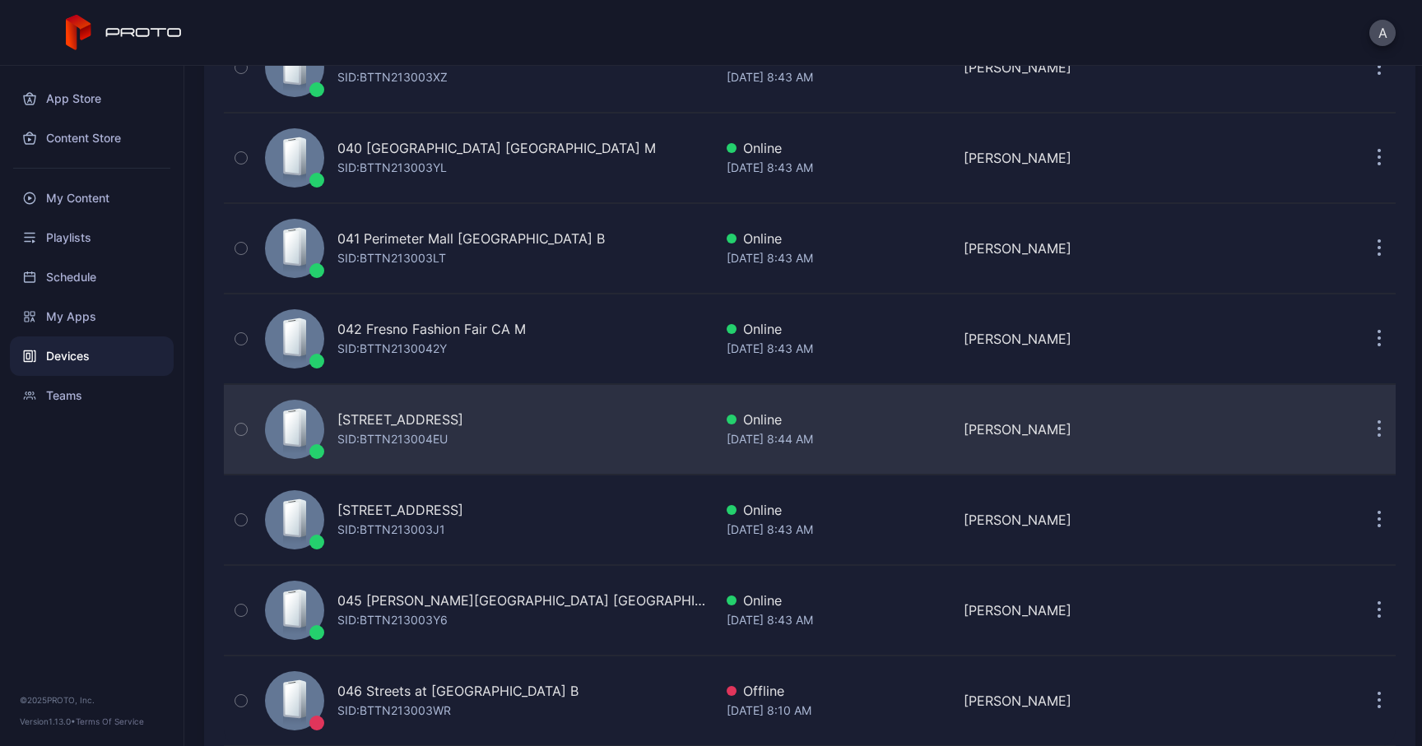
scroll to position [3637, 0]
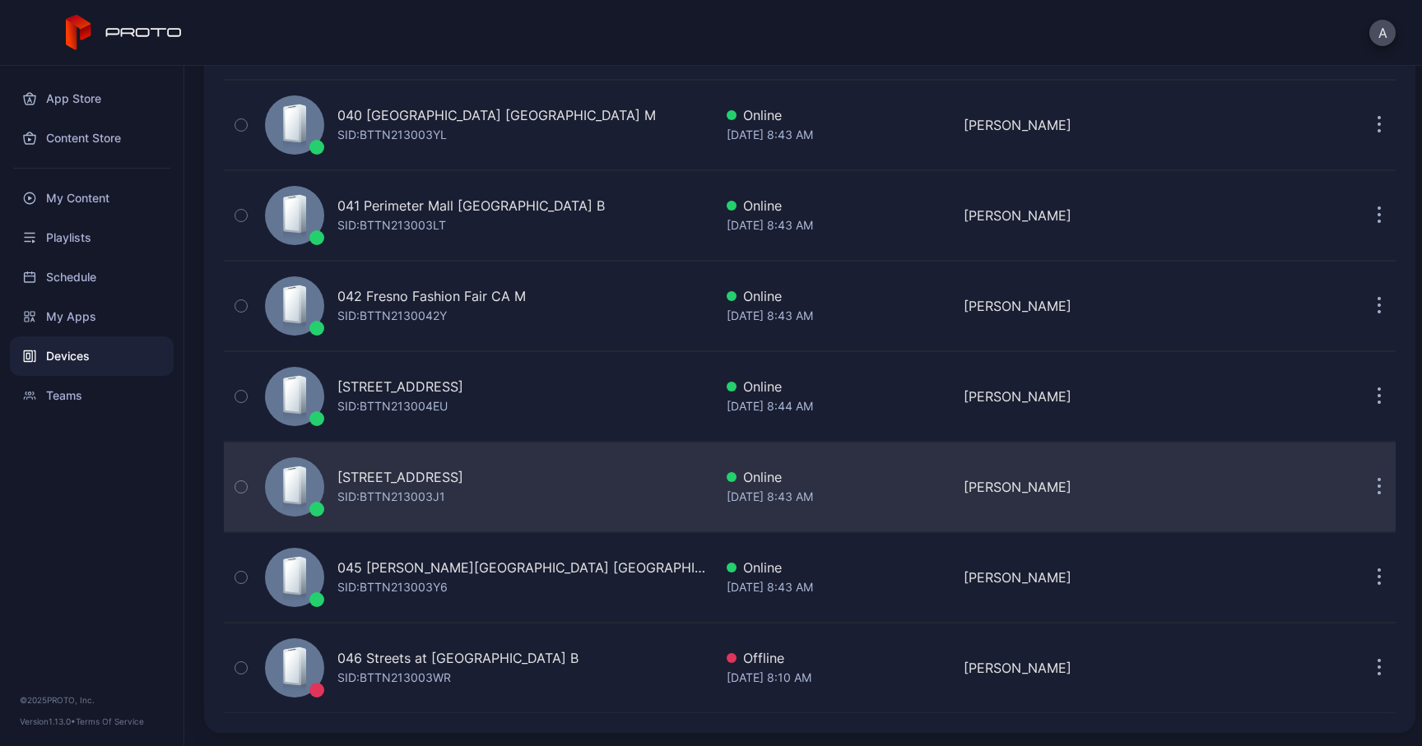
click at [361, 472] on div "[STREET_ADDRESS]" at bounding box center [400, 477] width 126 height 20
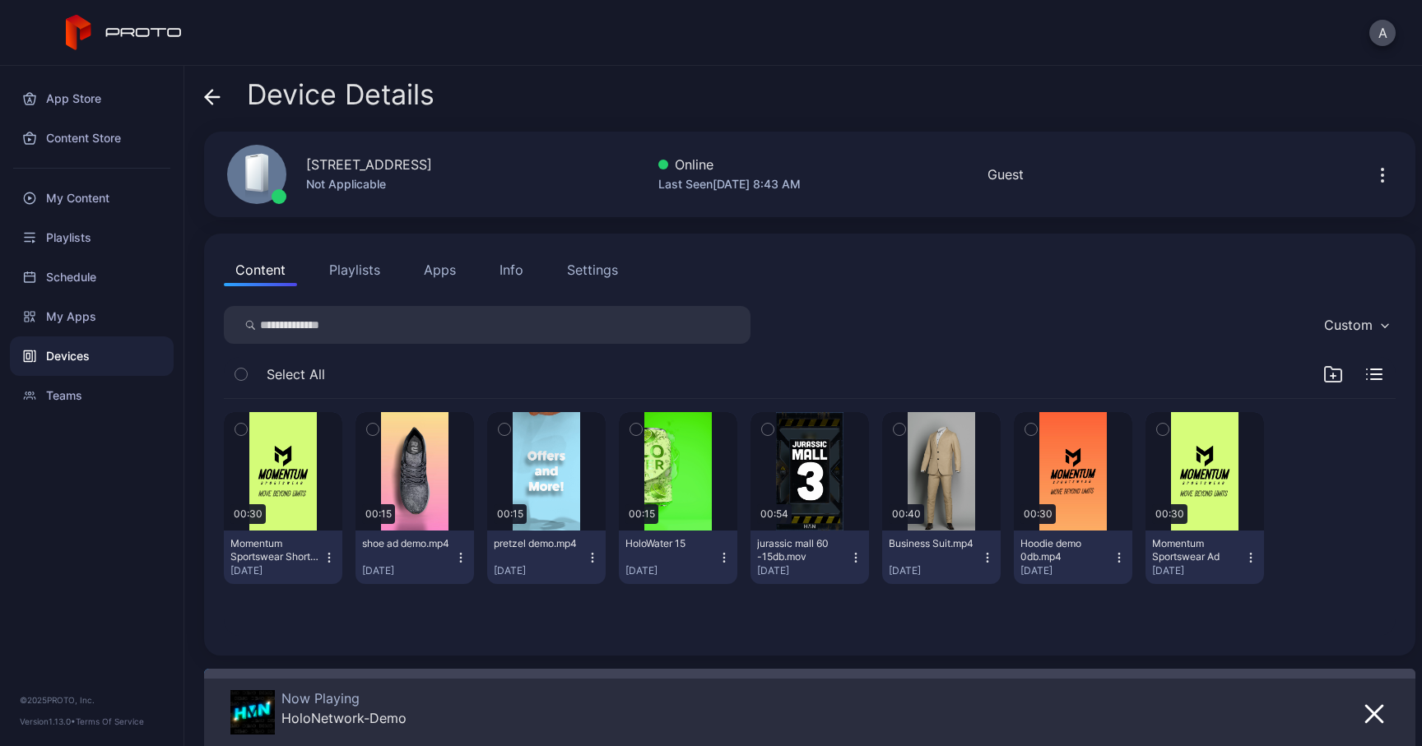
click at [398, 164] on div "[STREET_ADDRESS]" at bounding box center [369, 165] width 126 height 20
click at [512, 270] on div "Info" at bounding box center [512, 270] width 24 height 20
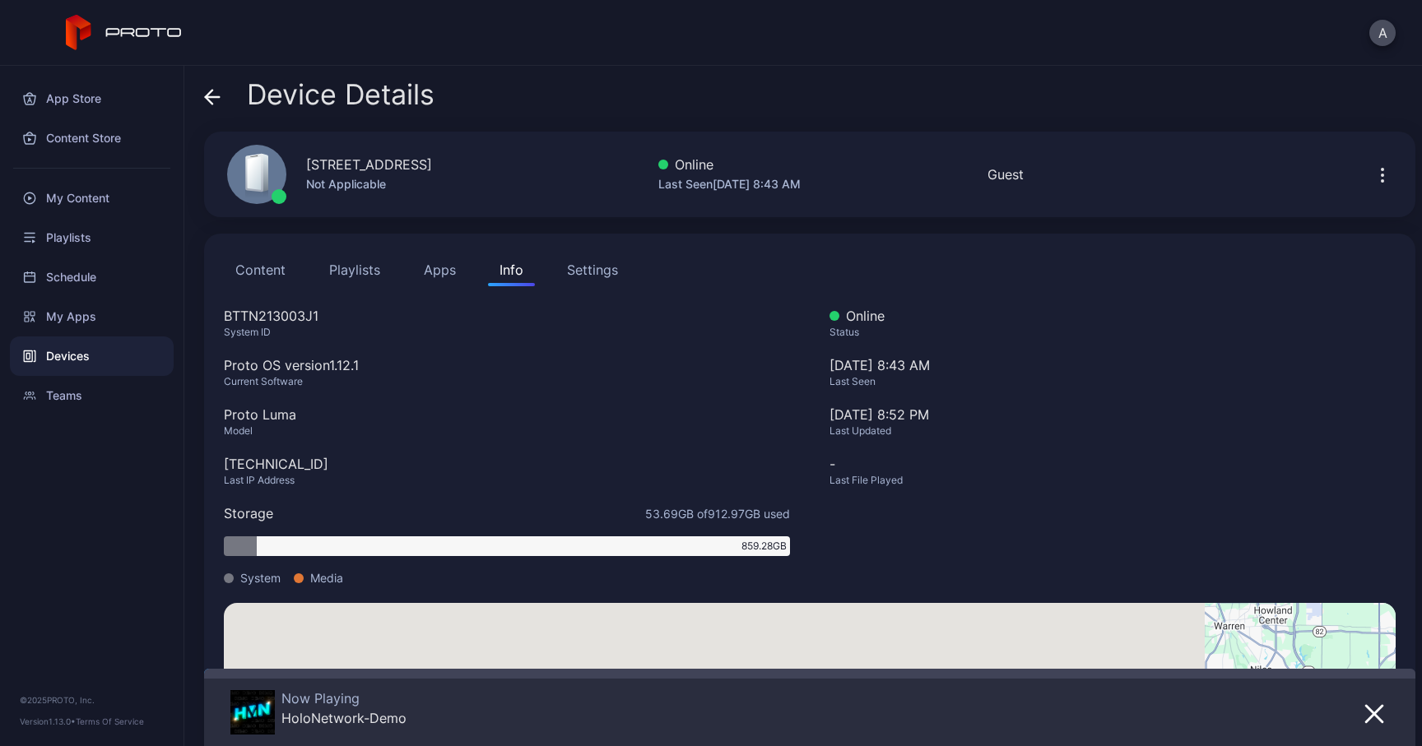
click at [313, 314] on div "BTTN213003J1" at bounding box center [507, 316] width 566 height 20
click at [306, 454] on div "[TECHNICAL_ID]" at bounding box center [507, 464] width 566 height 20
click at [217, 94] on icon at bounding box center [212, 97] width 16 height 16
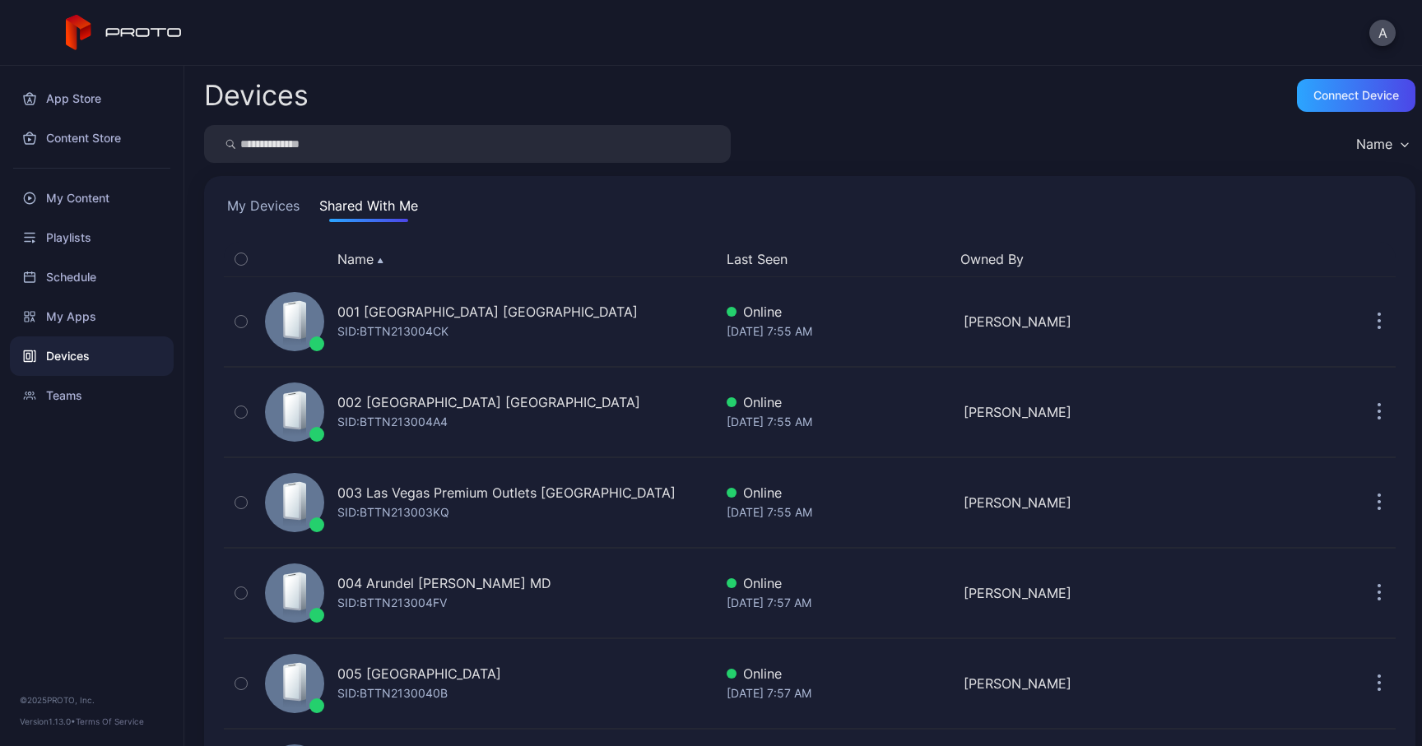
scroll to position [3637, 0]
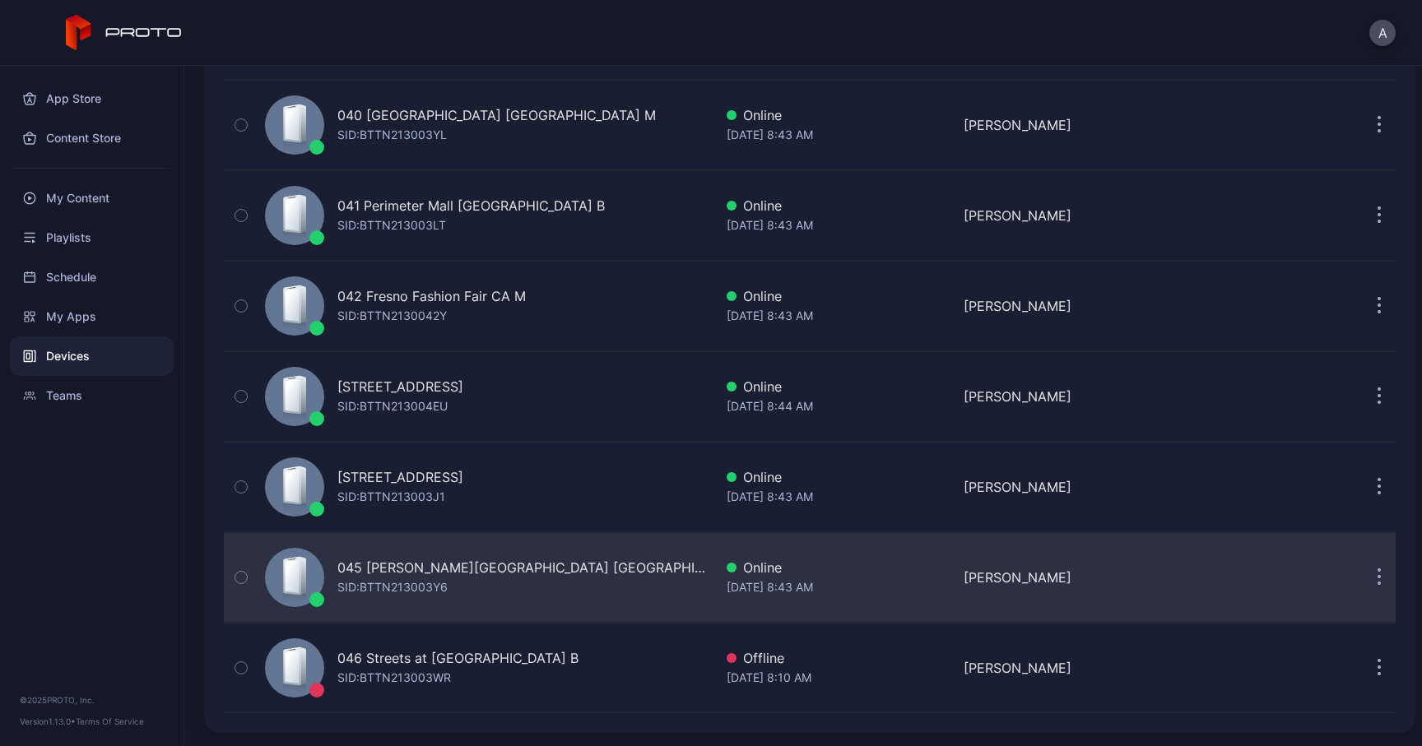
click at [392, 588] on div "SID: BTTN213003Y6" at bounding box center [392, 588] width 110 height 20
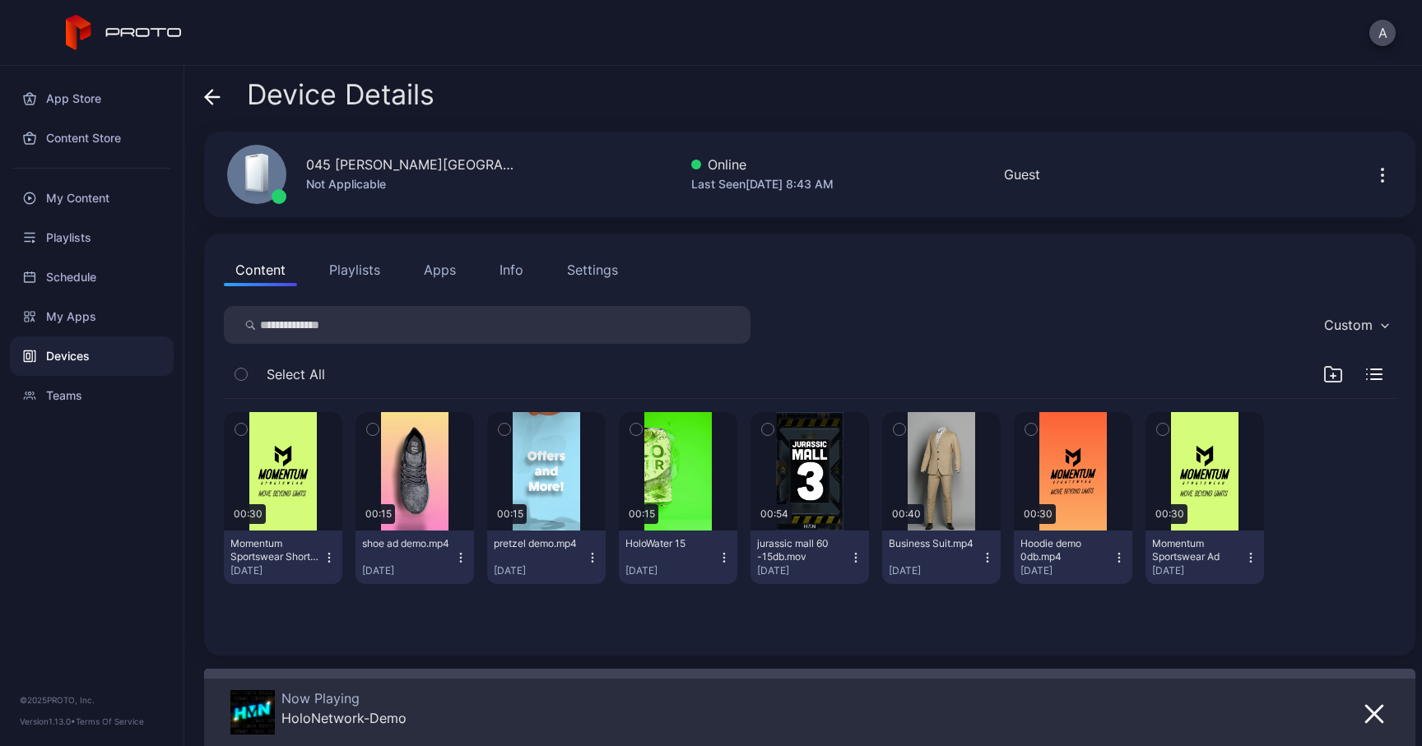
click at [509, 265] on div "Info" at bounding box center [512, 270] width 24 height 20
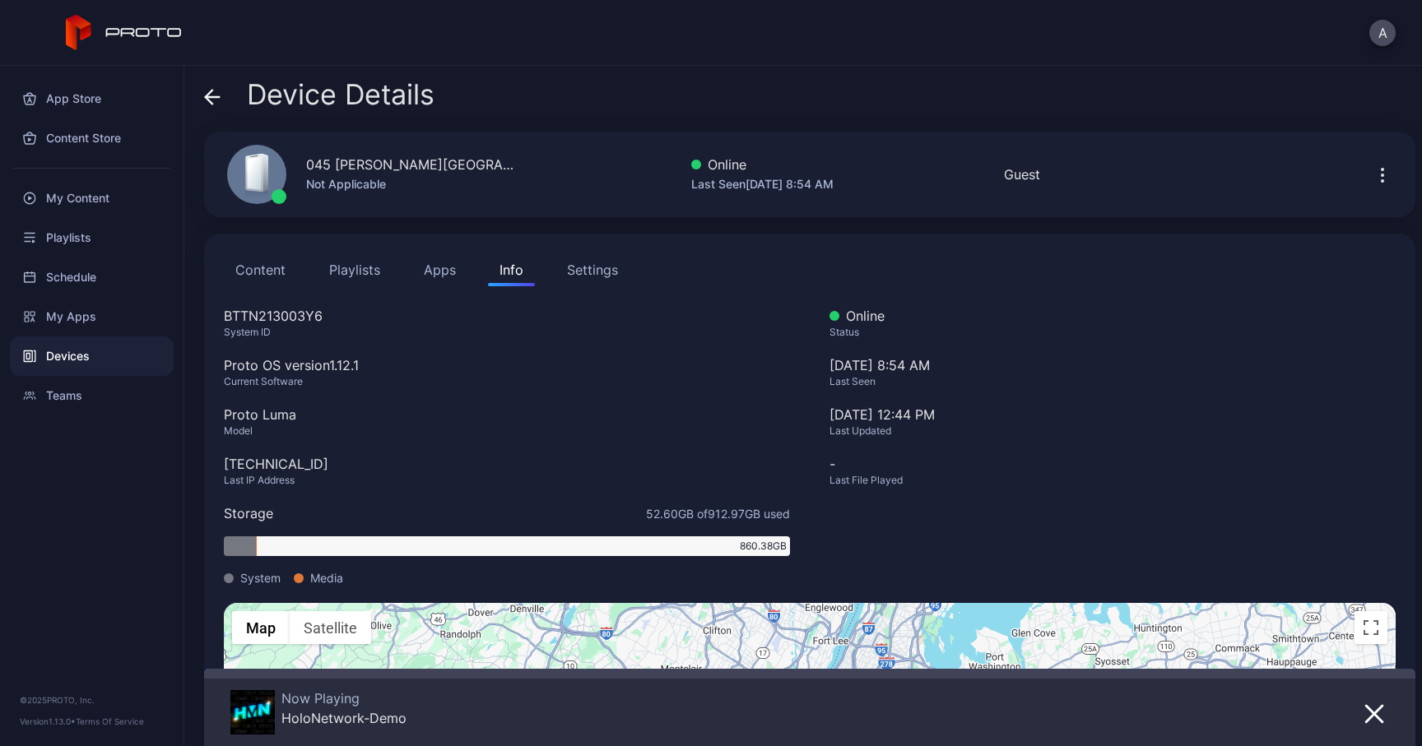
click at [403, 167] on div "045 [PERSON_NAME][GEOGRAPHIC_DATA] [GEOGRAPHIC_DATA]" at bounding box center [413, 165] width 214 height 20
click at [295, 316] on div "BTTN213003Y6" at bounding box center [507, 316] width 566 height 20
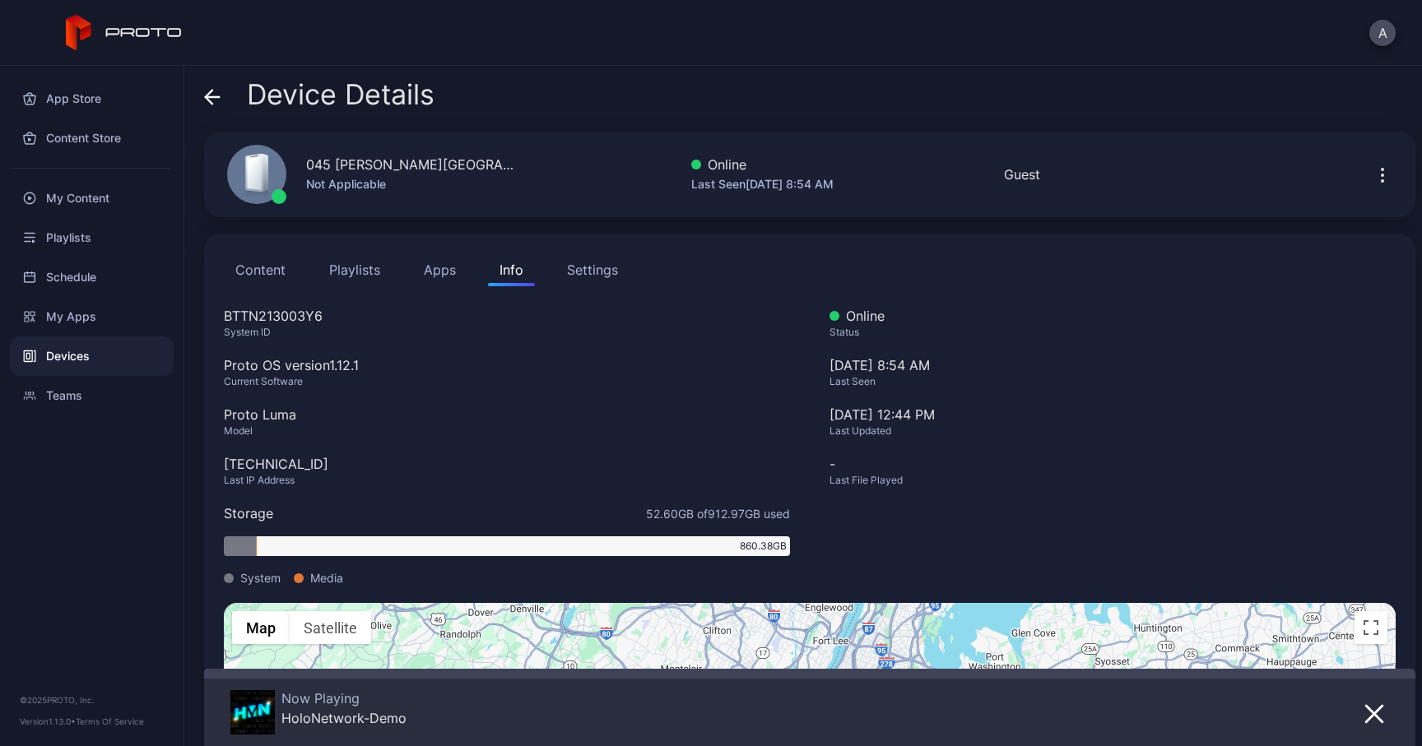
click at [261, 455] on div "[TECHNICAL_ID]" at bounding box center [507, 464] width 566 height 20
click at [261, 456] on div "[TECHNICAL_ID]" at bounding box center [507, 464] width 566 height 20
click at [216, 102] on icon at bounding box center [212, 97] width 16 height 16
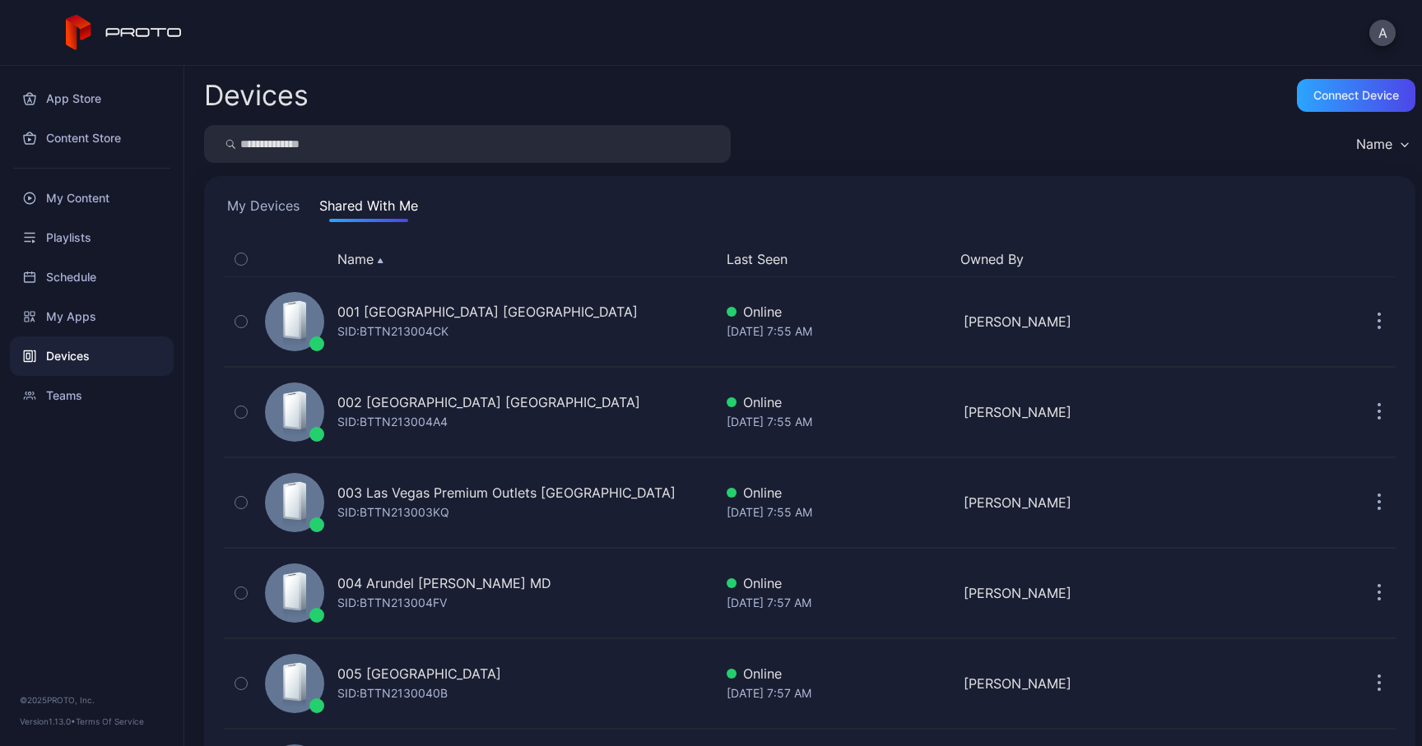
scroll to position [3637, 0]
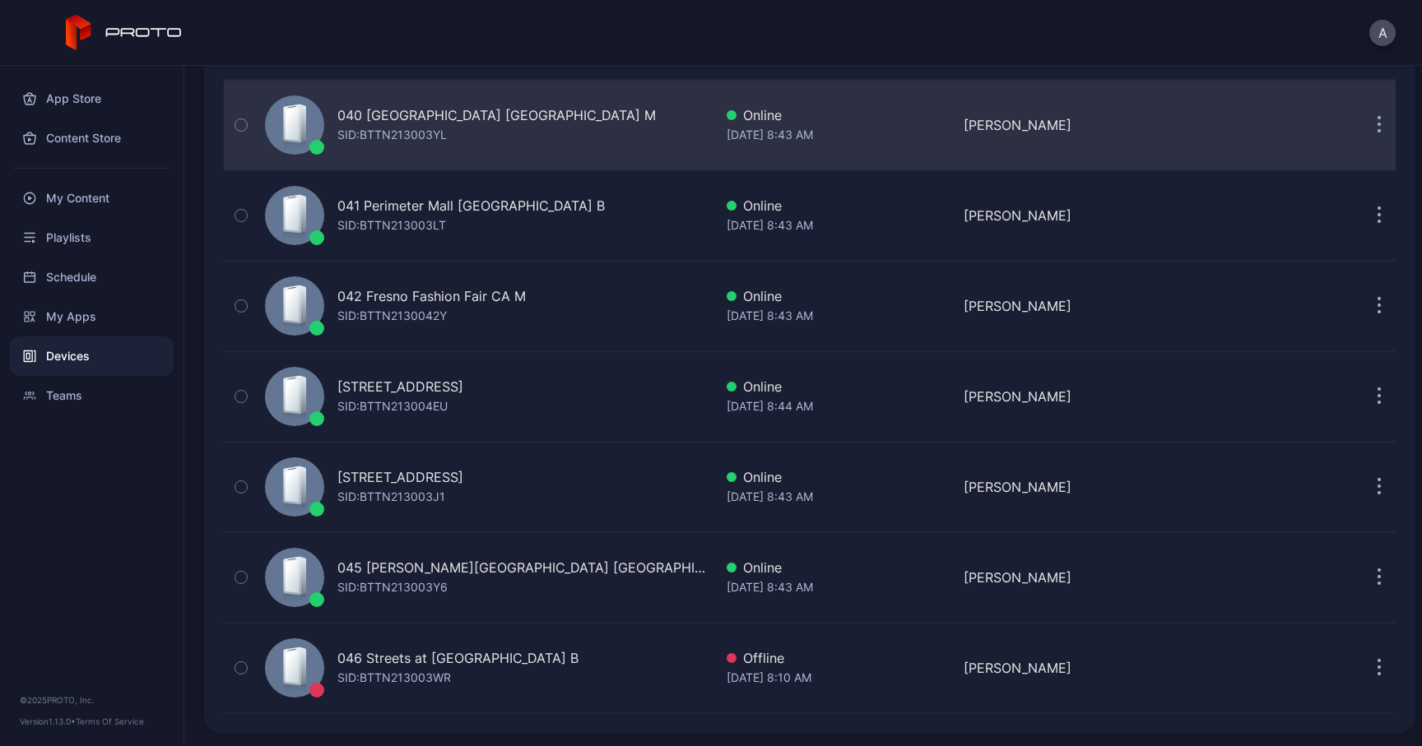
click at [435, 115] on div "040 [GEOGRAPHIC_DATA] [GEOGRAPHIC_DATA] M" at bounding box center [496, 115] width 318 height 20
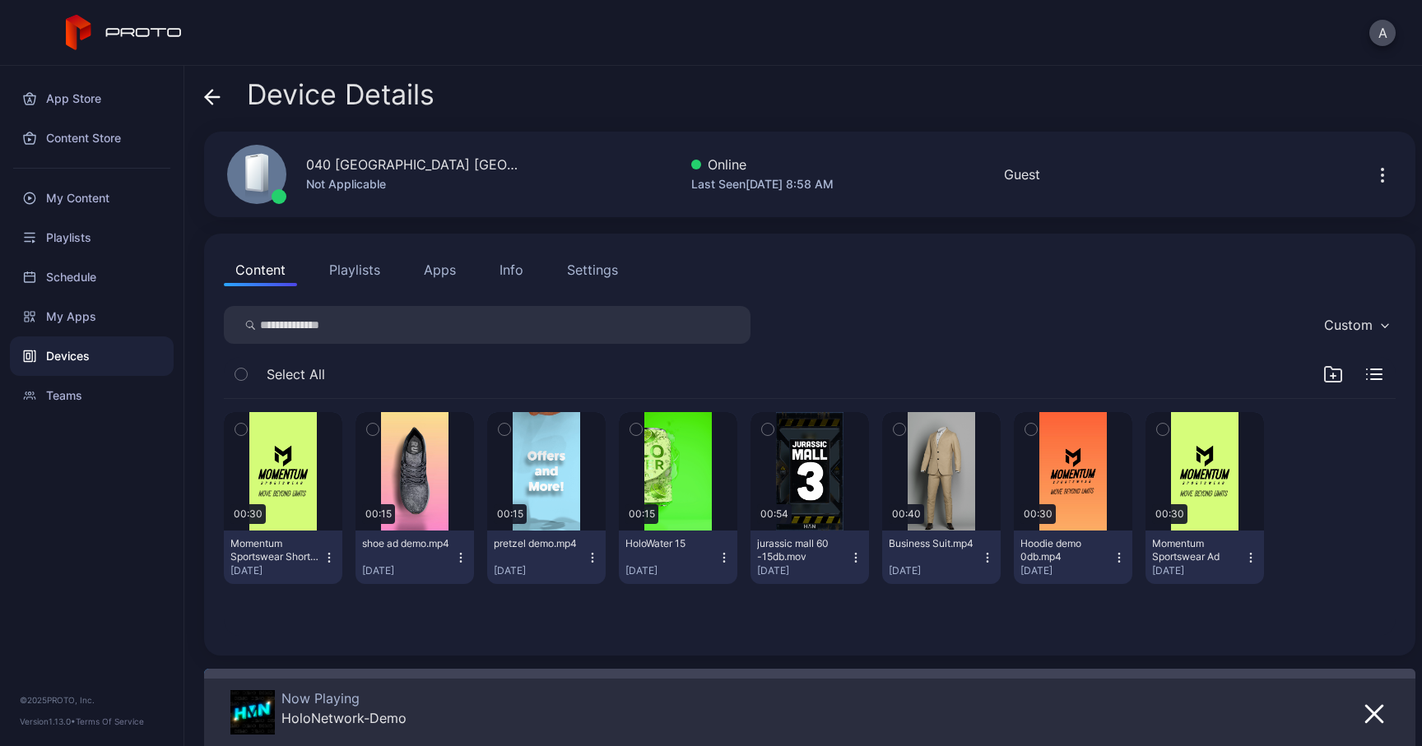
click at [500, 274] on div "Info" at bounding box center [512, 270] width 24 height 20
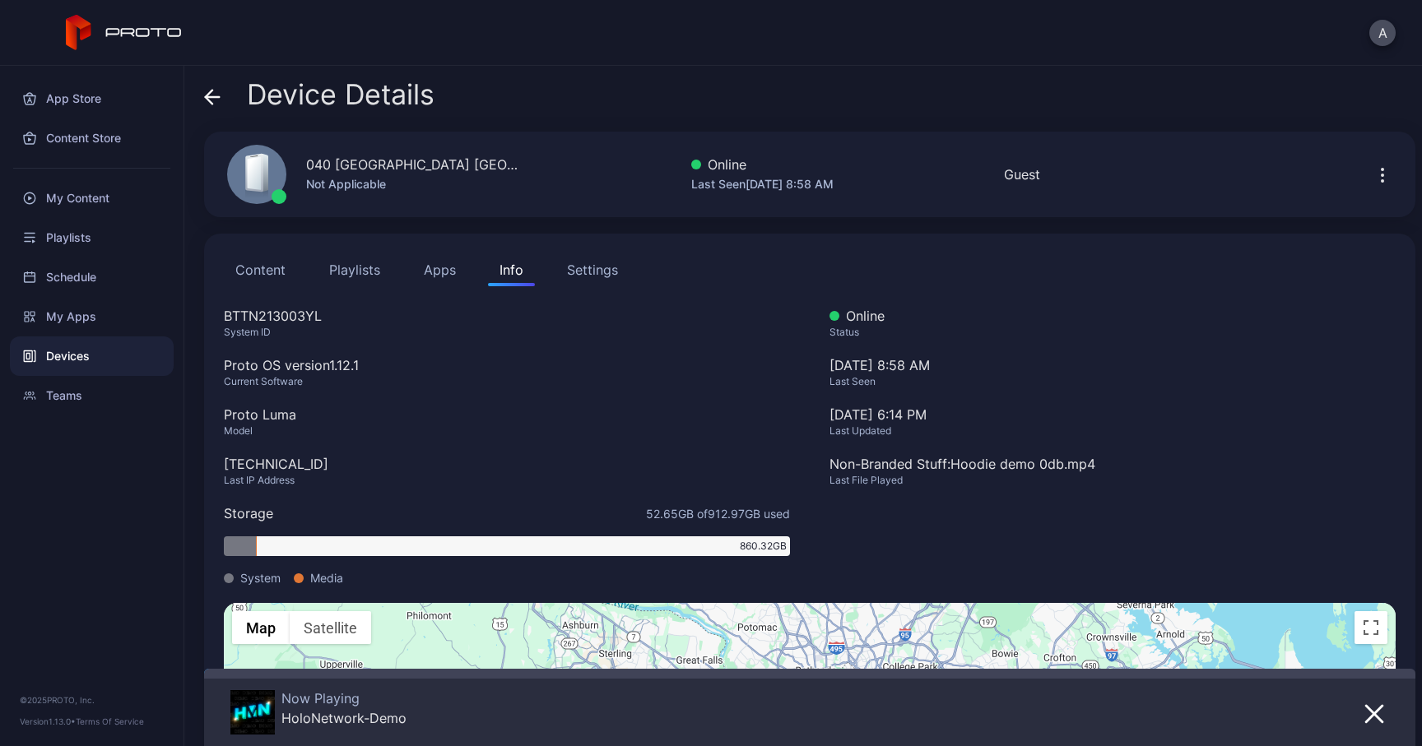
click at [214, 95] on icon at bounding box center [212, 97] width 16 height 16
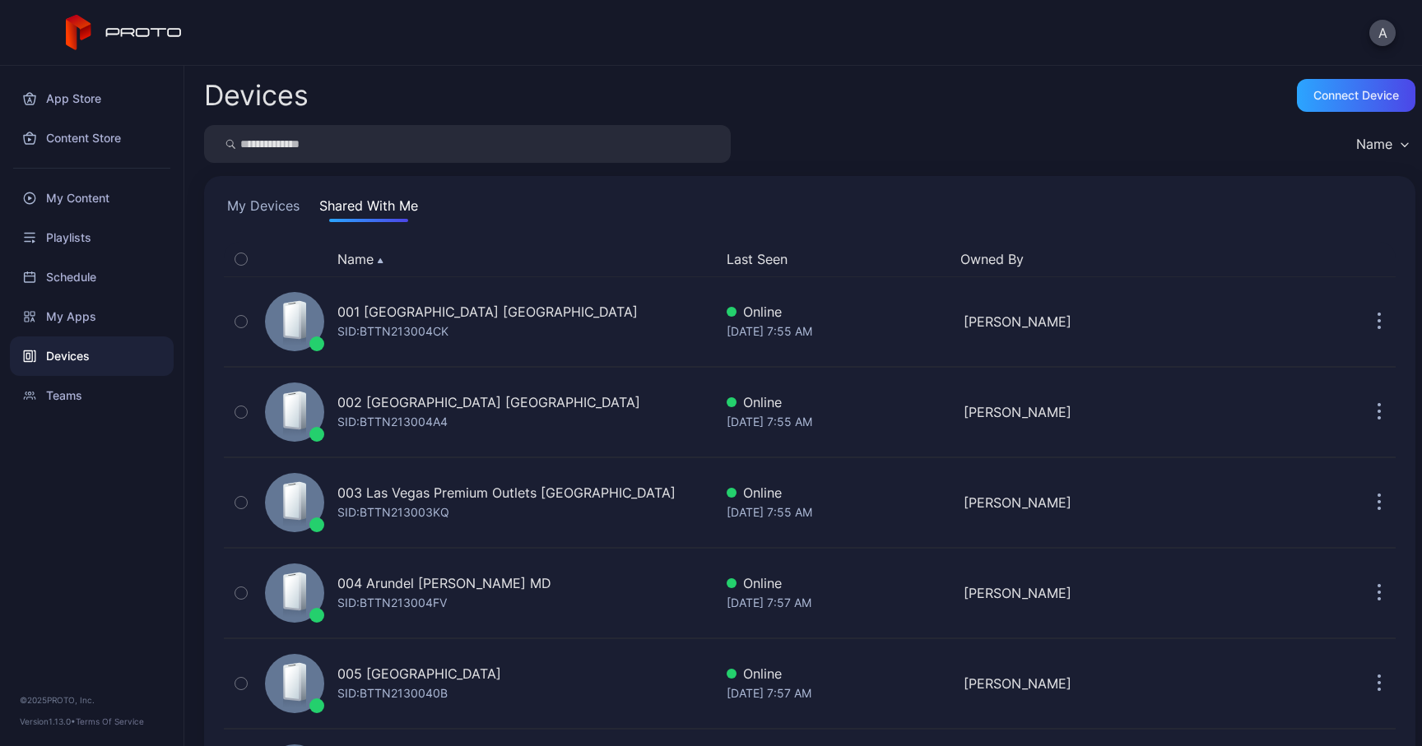
scroll to position [3637, 0]
